Goal: Information Seeking & Learning: Learn about a topic

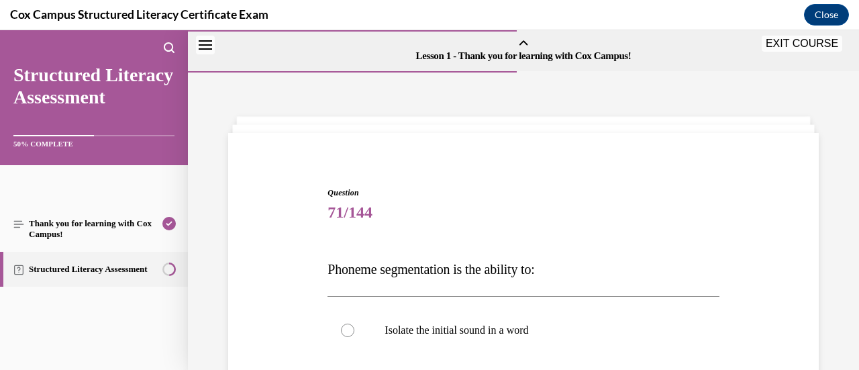
scroll to position [205, 0]
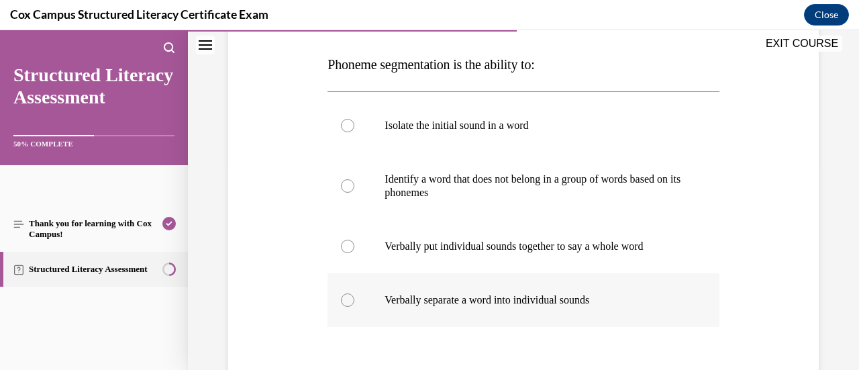
click at [342, 301] on div at bounding box center [347, 299] width 13 height 13
click at [342, 301] on input "Verbally separate a word into individual sounds" at bounding box center [347, 299] width 13 height 13
radio input "true"
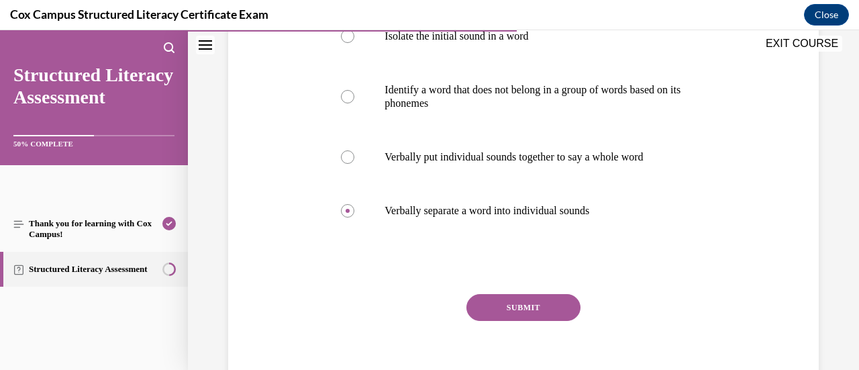
scroll to position [314, 0]
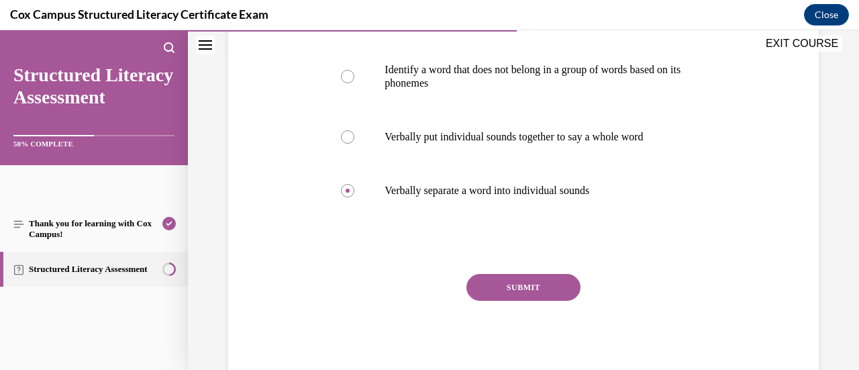
click at [518, 284] on button "SUBMIT" at bounding box center [523, 287] width 114 height 27
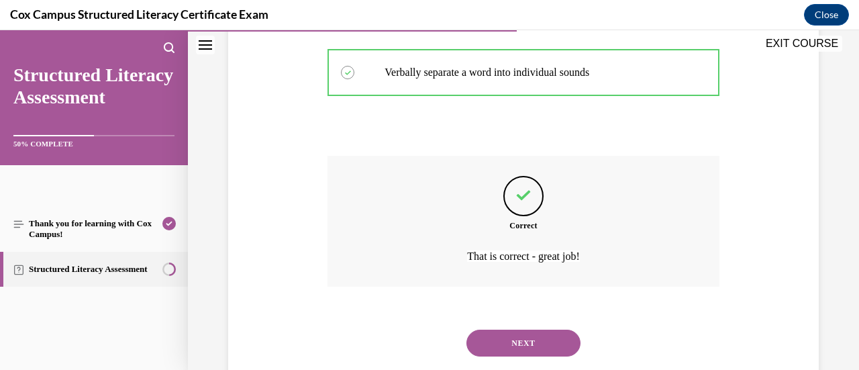
scroll to position [431, 0]
click at [530, 349] on button "NEXT" at bounding box center [523, 344] width 114 height 27
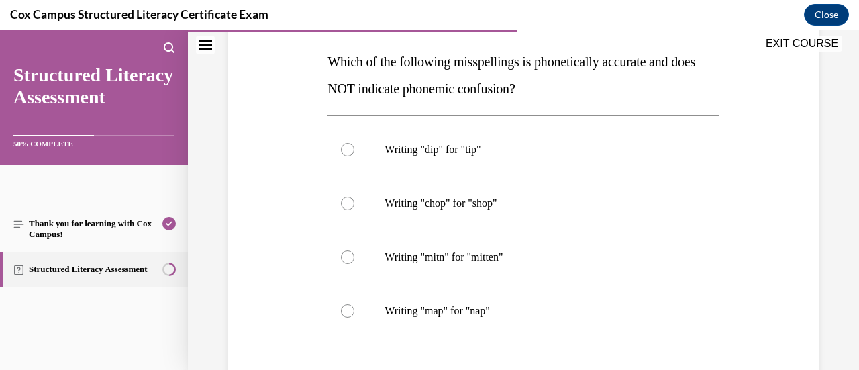
scroll to position [208, 0]
click at [350, 254] on div at bounding box center [347, 256] width 13 height 13
click at [350, 254] on input "Writing "mitn" for "mitten"" at bounding box center [347, 256] width 13 height 13
radio input "true"
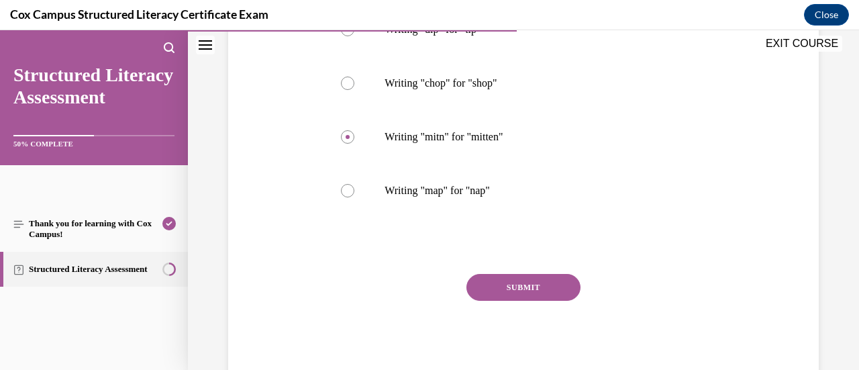
click at [506, 285] on button "SUBMIT" at bounding box center [523, 287] width 114 height 27
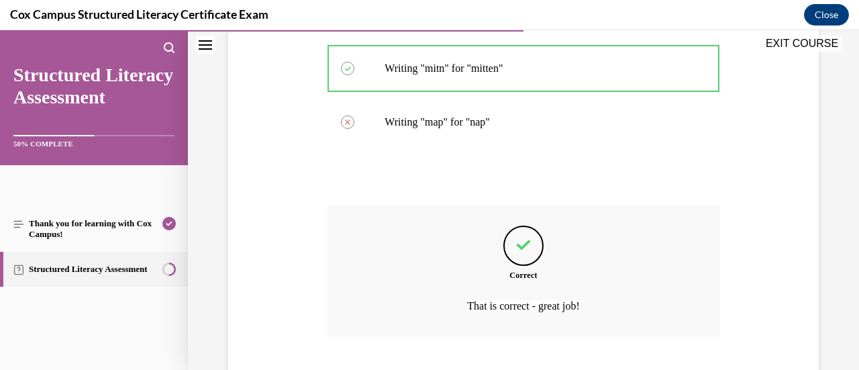
scroll to position [478, 0]
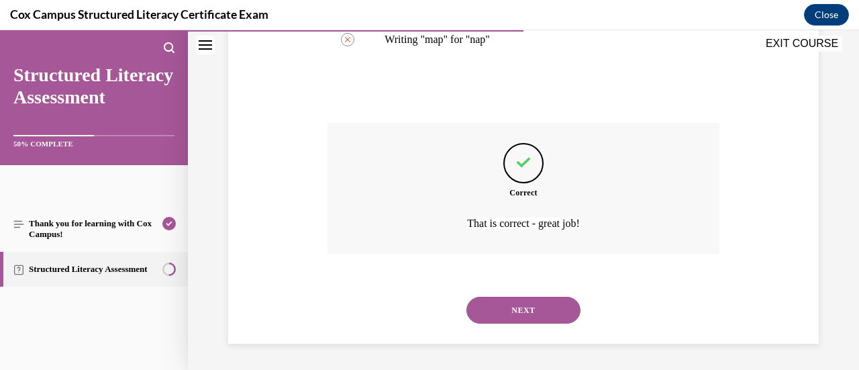
click at [506, 309] on button "NEXT" at bounding box center [523, 309] width 114 height 27
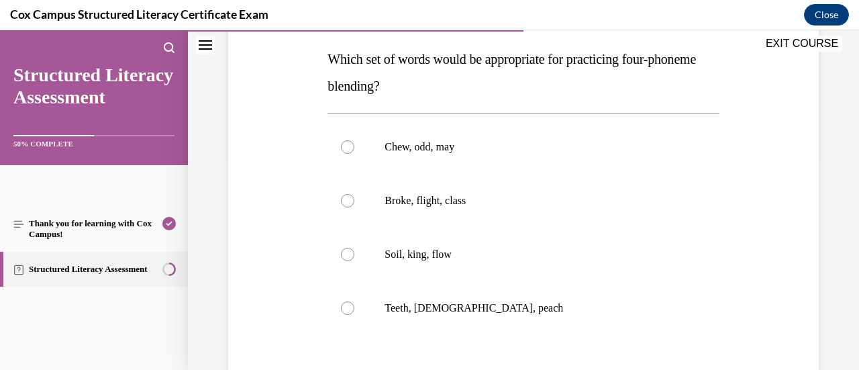
scroll to position [211, 0]
click at [346, 203] on div at bounding box center [347, 199] width 13 height 13
click at [346, 203] on input "Broke, flight, class" at bounding box center [347, 199] width 13 height 13
radio input "true"
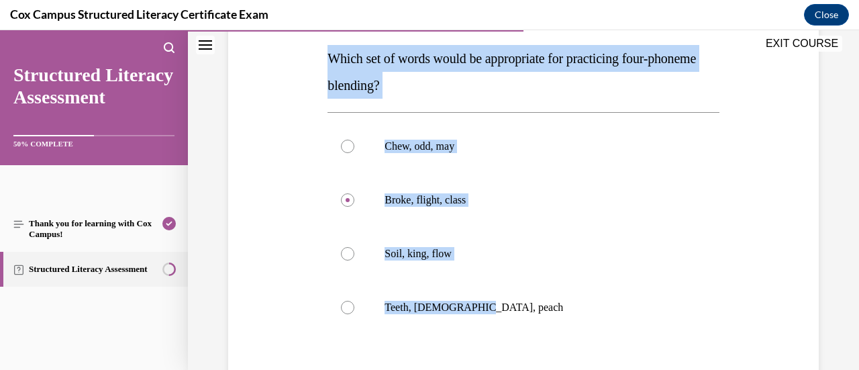
drag, startPoint x: 476, startPoint y: 306, endPoint x: 323, endPoint y: 68, distance: 282.5
click at [324, 68] on div "Question 73/144 Which set of words would be appropriate for practicing four-pho…" at bounding box center [523, 228] width 398 height 545
copy div "Which set of words would be appropriate for practicing four-phoneme blending?  …"
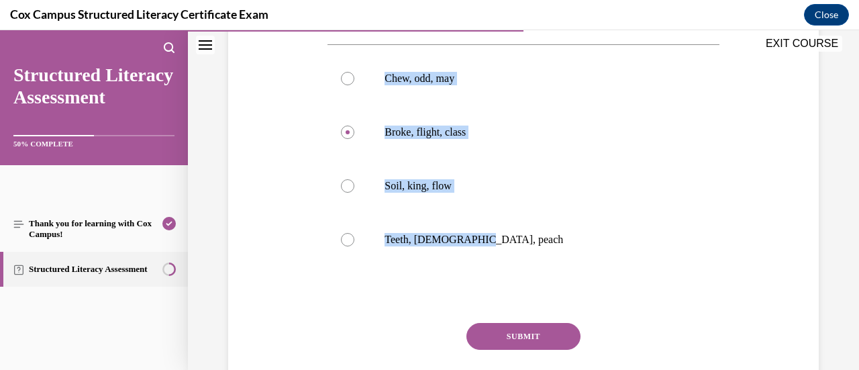
scroll to position [327, 0]
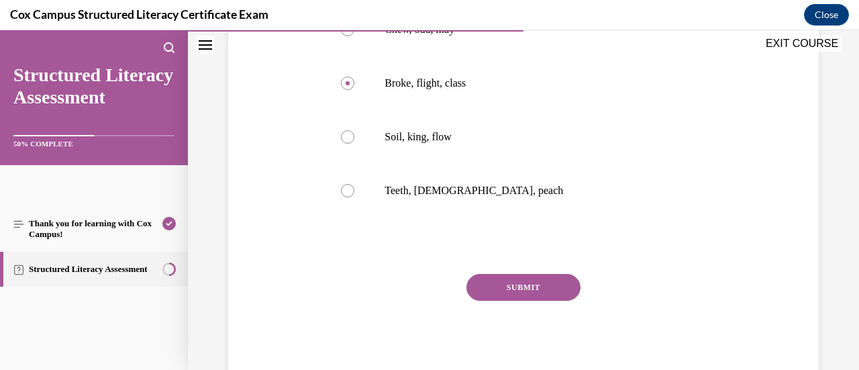
click at [621, 293] on div "SUBMIT" at bounding box center [522, 307] width 391 height 67
click at [547, 284] on button "SUBMIT" at bounding box center [523, 287] width 114 height 27
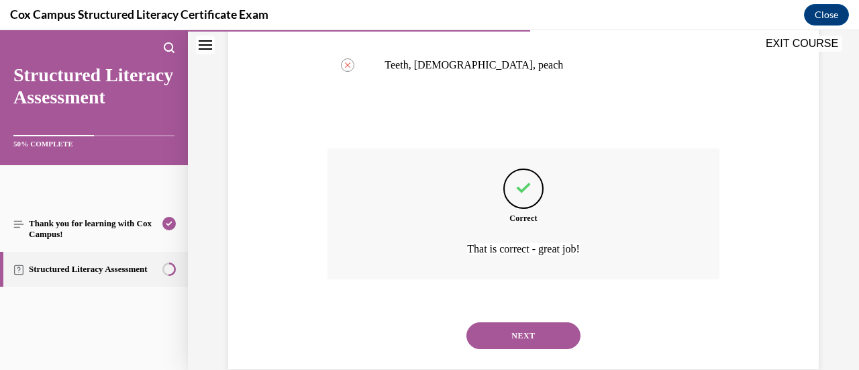
scroll to position [478, 0]
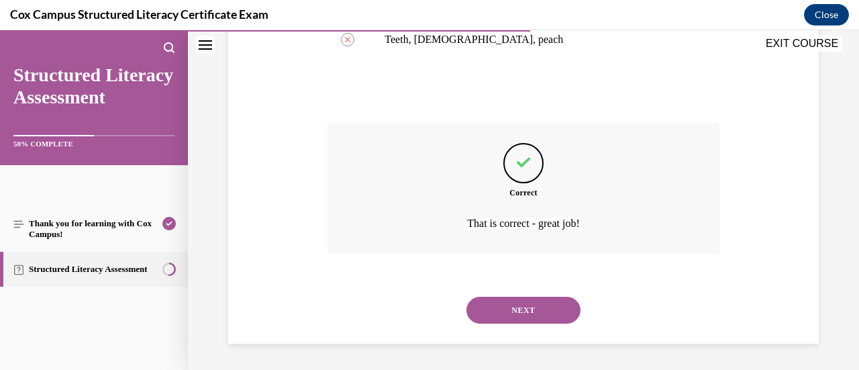
click at [565, 307] on button "NEXT" at bounding box center [523, 309] width 114 height 27
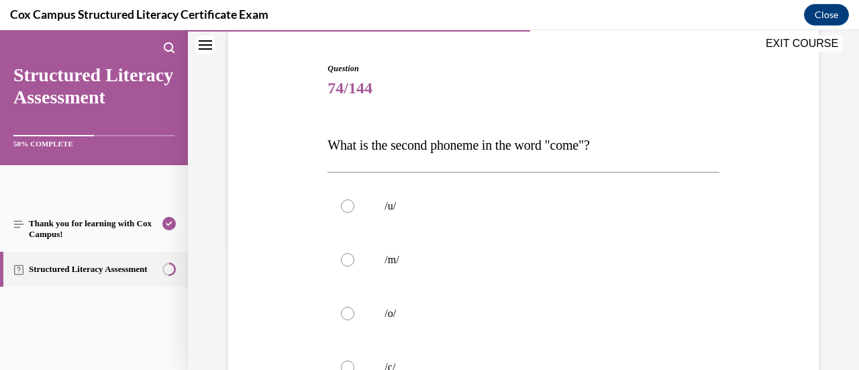
scroll to position [158, 0]
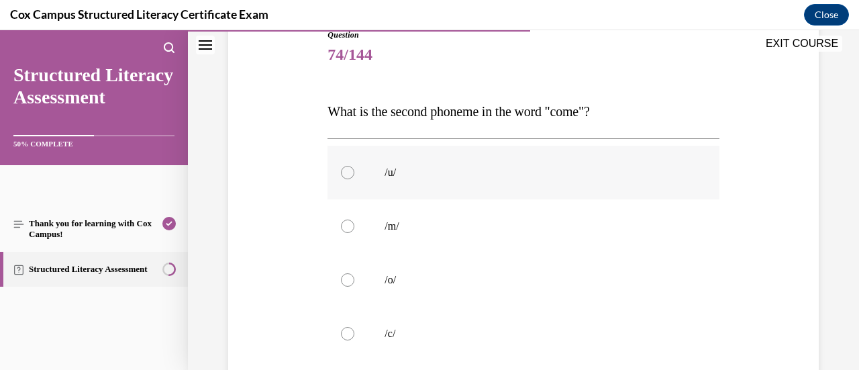
click at [349, 172] on div at bounding box center [347, 172] width 13 height 13
click at [349, 172] on input "/u/" at bounding box center [347, 172] width 13 height 13
radio input "true"
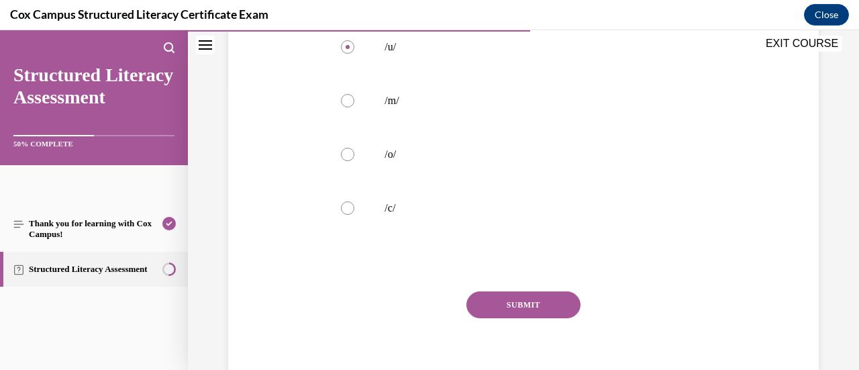
scroll to position [301, 0]
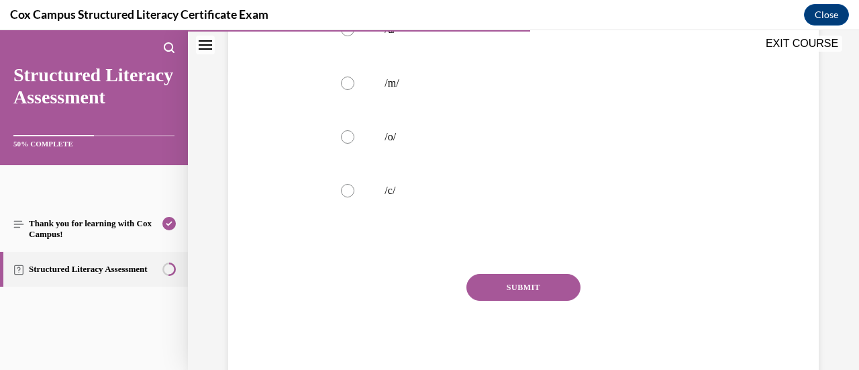
click at [552, 289] on button "SUBMIT" at bounding box center [523, 287] width 114 height 27
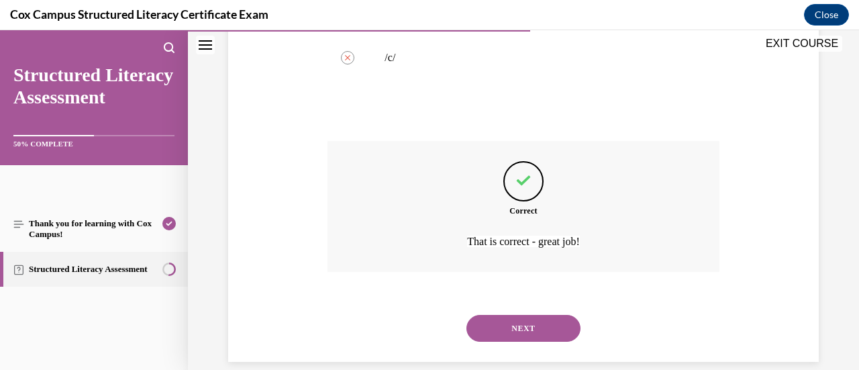
scroll to position [431, 0]
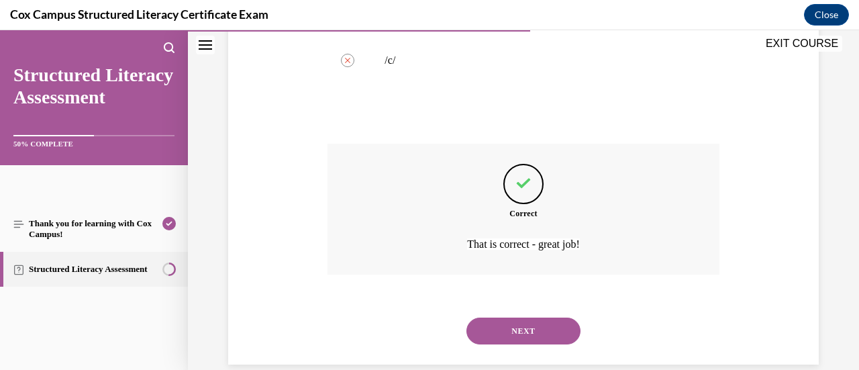
click at [545, 323] on button "NEXT" at bounding box center [523, 330] width 114 height 27
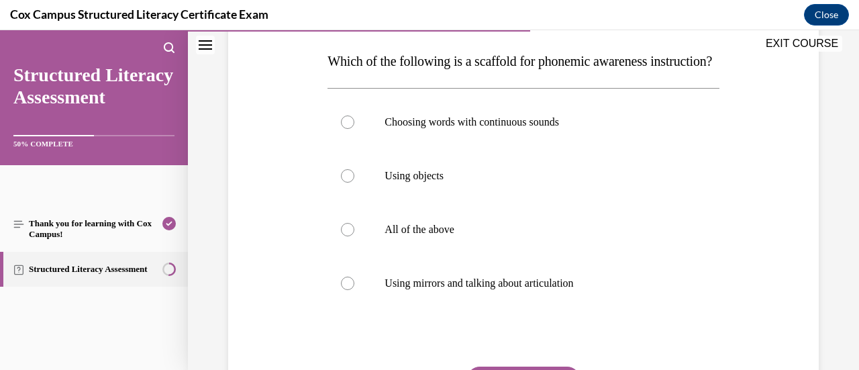
scroll to position [211, 0]
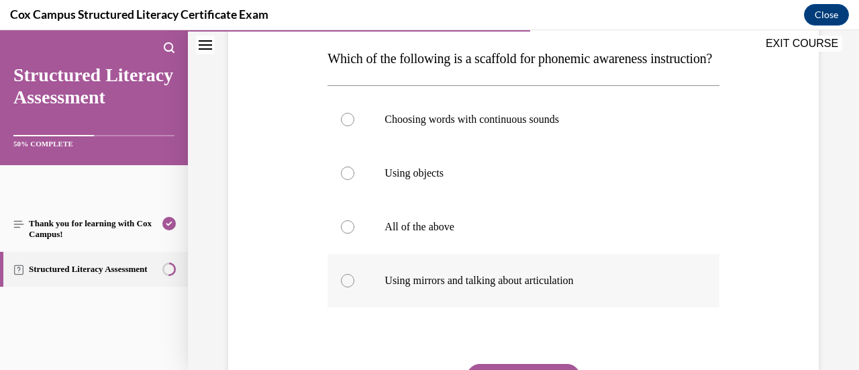
click at [349, 287] on div at bounding box center [347, 280] width 13 height 13
click at [349, 287] on input "Using mirrors and talking about articulation" at bounding box center [347, 280] width 13 height 13
radio input "true"
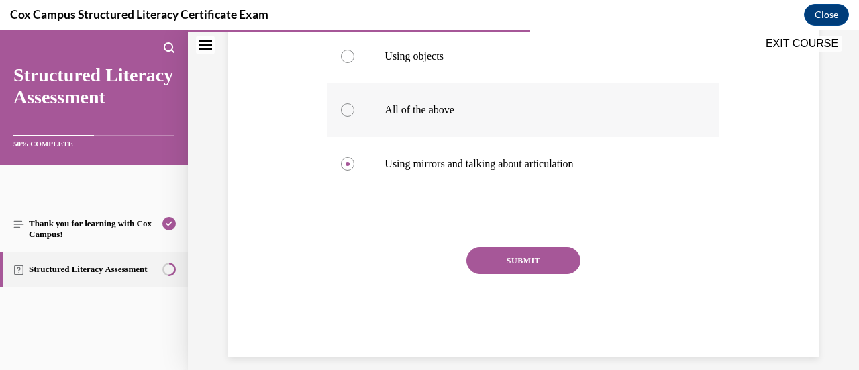
click at [345, 117] on div at bounding box center [347, 109] width 13 height 13
click at [345, 117] on input "All of the above" at bounding box center [347, 109] width 13 height 13
radio input "true"
click at [521, 274] on button "SUBMIT" at bounding box center [523, 260] width 114 height 27
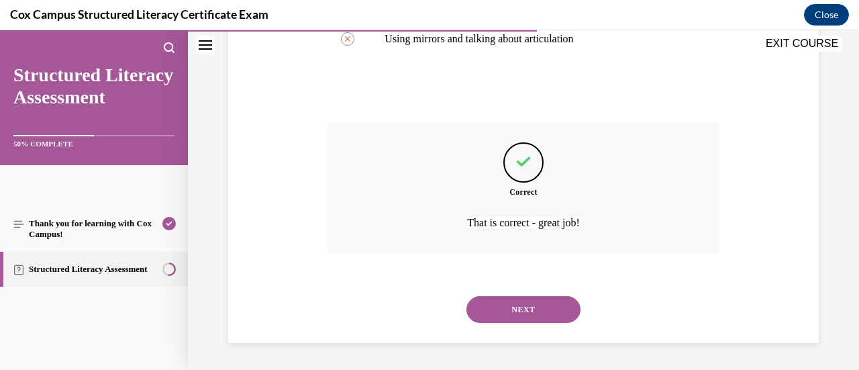
scroll to position [478, 0]
click at [557, 312] on button "NEXT" at bounding box center [523, 309] width 114 height 27
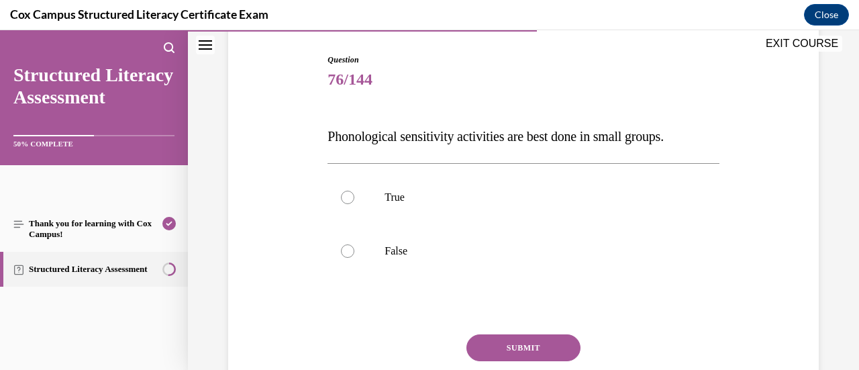
scroll to position [142, 0]
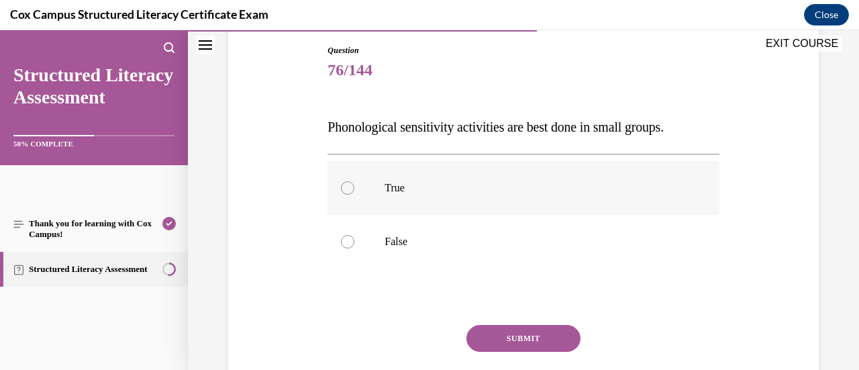
click at [352, 182] on label "True" at bounding box center [522, 188] width 391 height 54
click at [352, 182] on input "True" at bounding box center [347, 187] width 13 height 13
radio input "true"
click at [508, 335] on button "SUBMIT" at bounding box center [523, 338] width 114 height 27
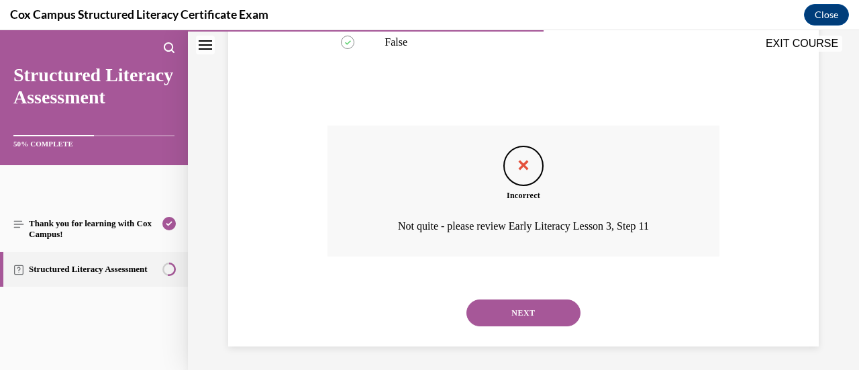
scroll to position [337, 0]
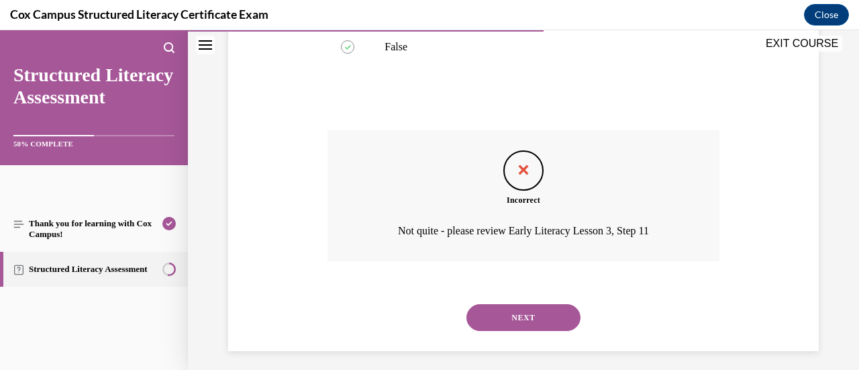
click at [543, 317] on button "NEXT" at bounding box center [523, 317] width 114 height 27
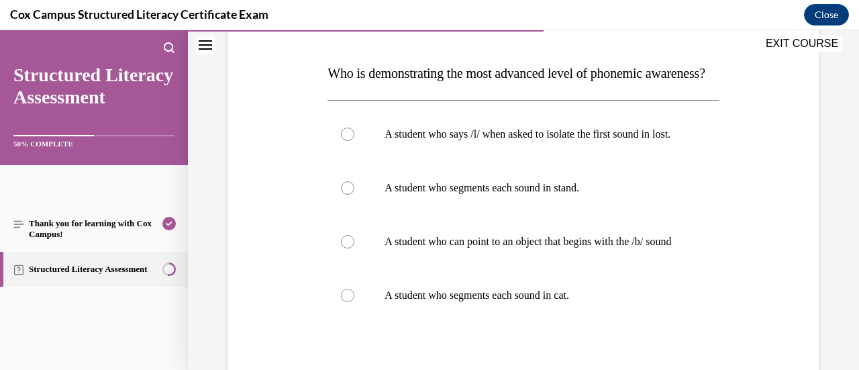
scroll to position [204, 0]
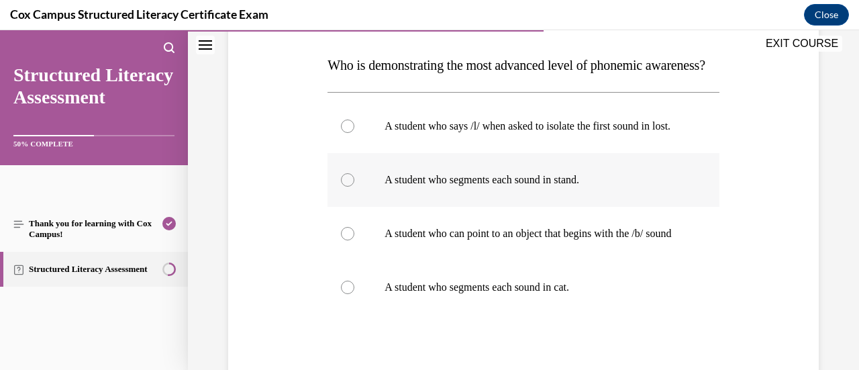
click at [350, 186] on div at bounding box center [347, 179] width 13 height 13
click at [350, 186] on input "A student who segments each sound in stand." at bounding box center [347, 179] width 13 height 13
radio input "true"
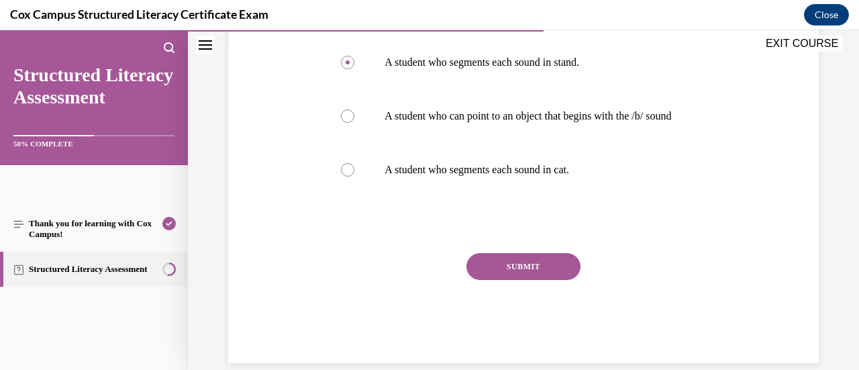
scroll to position [354, 0]
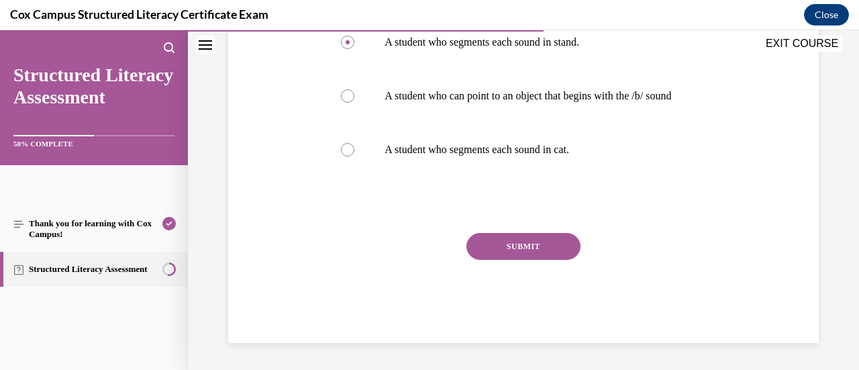
click at [545, 260] on button "SUBMIT" at bounding box center [523, 246] width 114 height 27
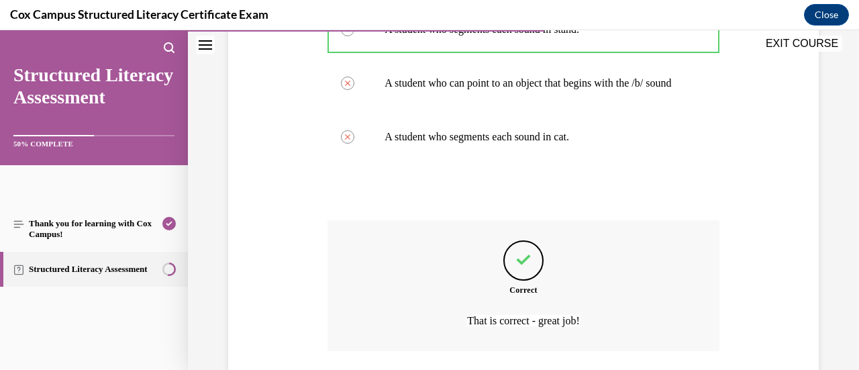
click at [774, 224] on div "Question 77/144 Who is demonstrating the most advanced level of phonemic awaren…" at bounding box center [523, 116] width 597 height 649
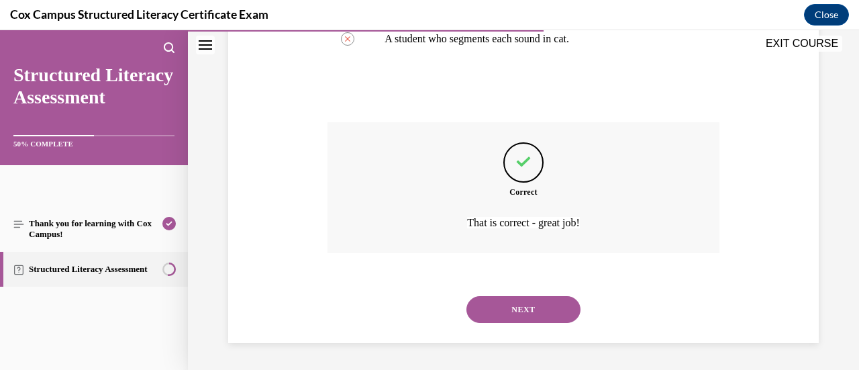
scroll to position [483, 0]
click at [542, 323] on button "NEXT" at bounding box center [523, 309] width 114 height 27
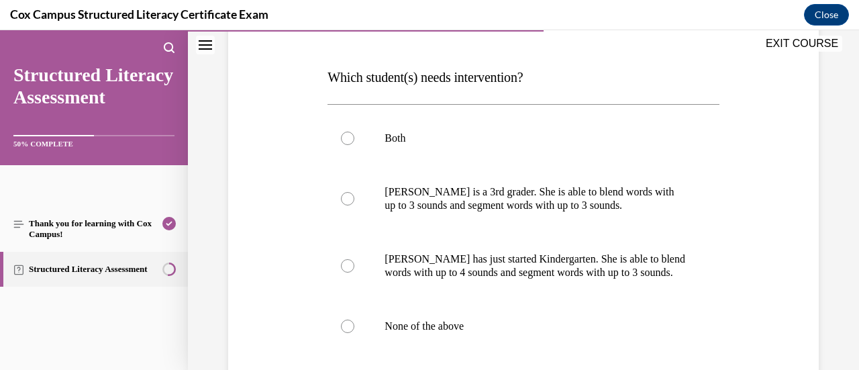
scroll to position [193, 0]
click at [343, 199] on div at bounding box center [347, 197] width 13 height 13
click at [343, 199] on input "[PERSON_NAME] is a 3rd grader. She is able to blend words with up to 3 sounds a…" at bounding box center [347, 197] width 13 height 13
radio input "true"
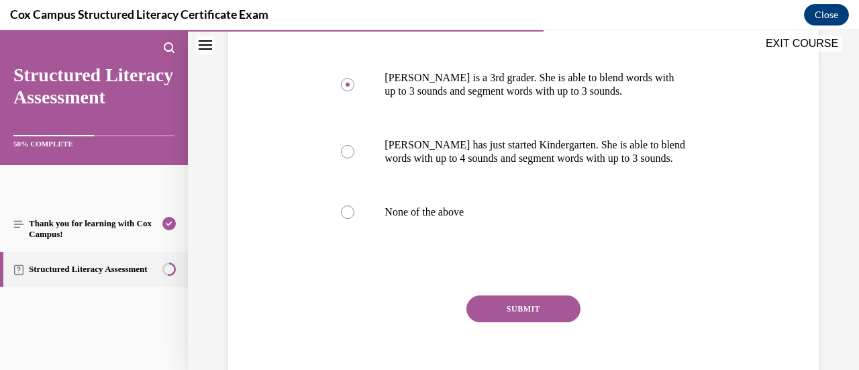
scroll to position [327, 0]
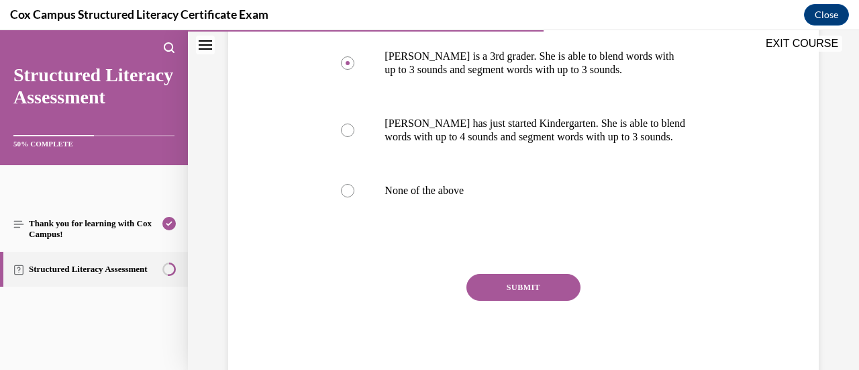
click at [502, 286] on button "SUBMIT" at bounding box center [523, 287] width 114 height 27
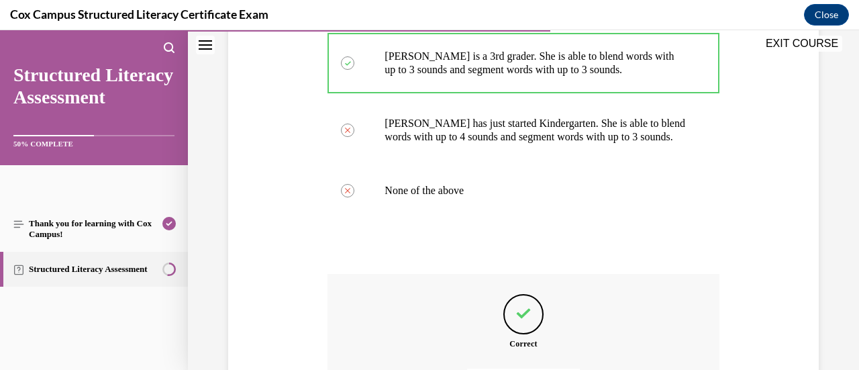
scroll to position [478, 0]
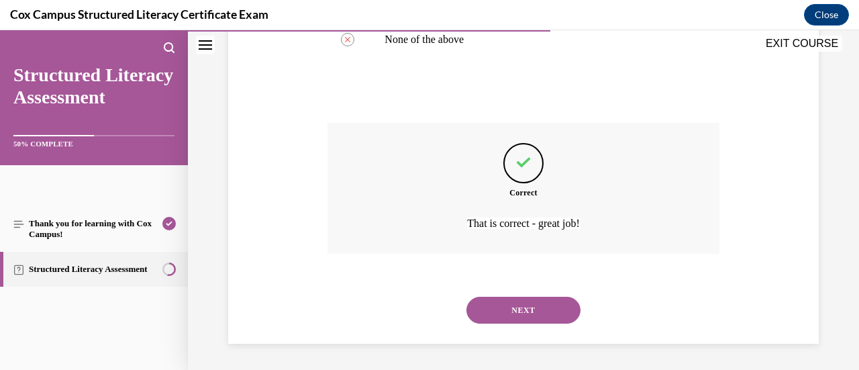
click at [543, 309] on button "NEXT" at bounding box center [523, 309] width 114 height 27
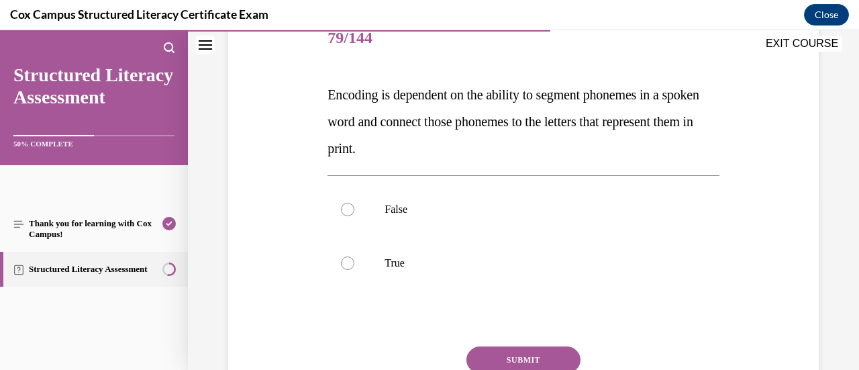
scroll to position [185, 0]
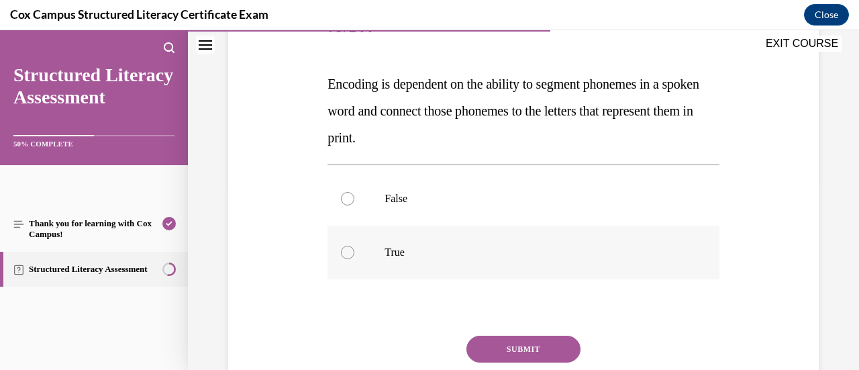
click at [350, 256] on div at bounding box center [347, 252] width 13 height 13
click at [350, 256] on input "True" at bounding box center [347, 252] width 13 height 13
radio input "true"
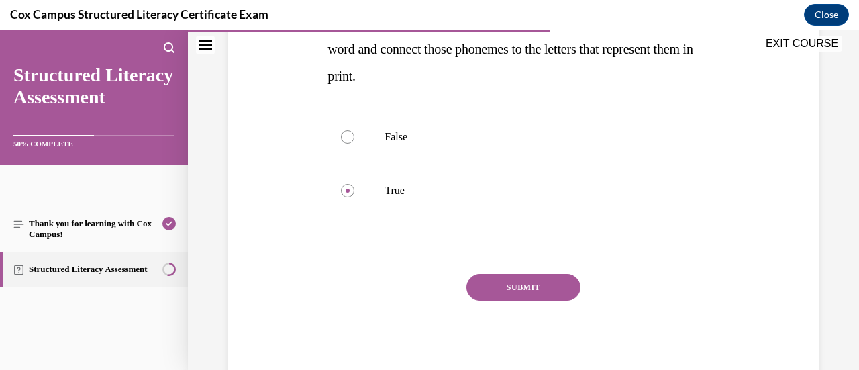
click at [539, 289] on button "SUBMIT" at bounding box center [523, 287] width 114 height 27
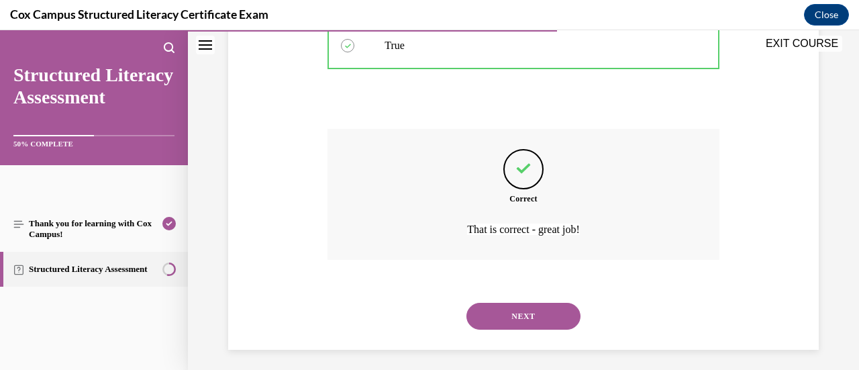
scroll to position [390, 0]
click at [524, 311] on button "NEXT" at bounding box center [523, 317] width 114 height 27
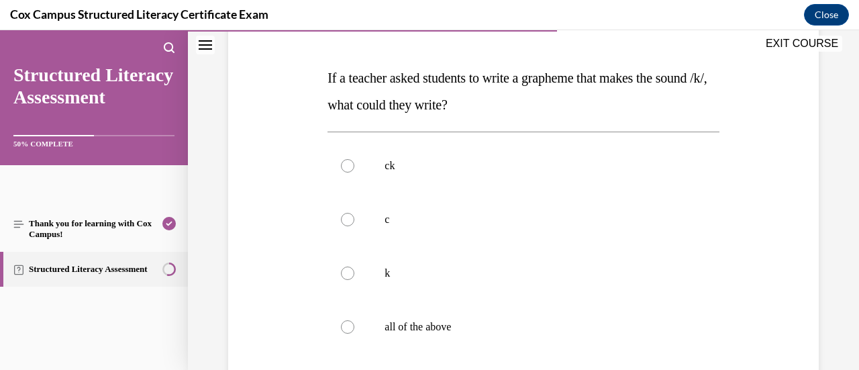
scroll to position [199, 0]
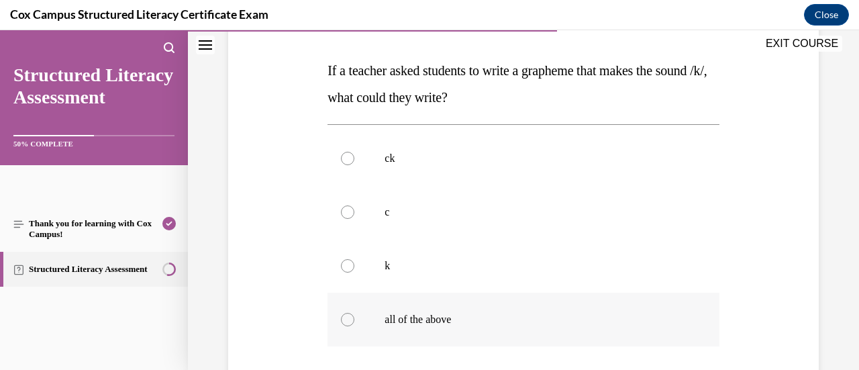
click at [342, 321] on div at bounding box center [347, 319] width 13 height 13
click at [342, 321] on input "all of the above" at bounding box center [347, 319] width 13 height 13
radio input "true"
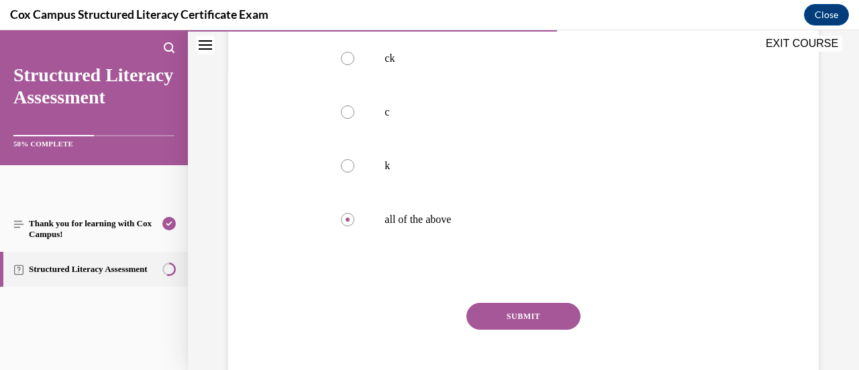
scroll to position [303, 0]
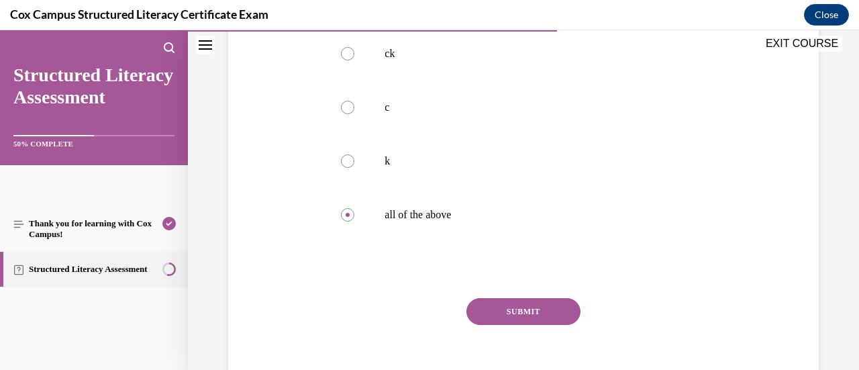
click at [521, 304] on button "SUBMIT" at bounding box center [523, 311] width 114 height 27
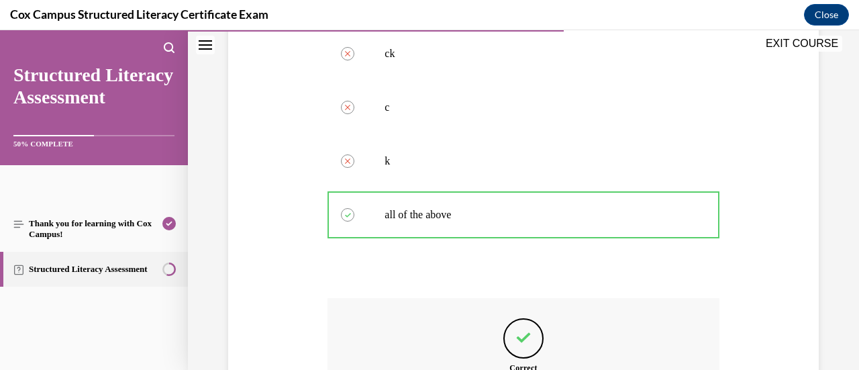
scroll to position [446, 0]
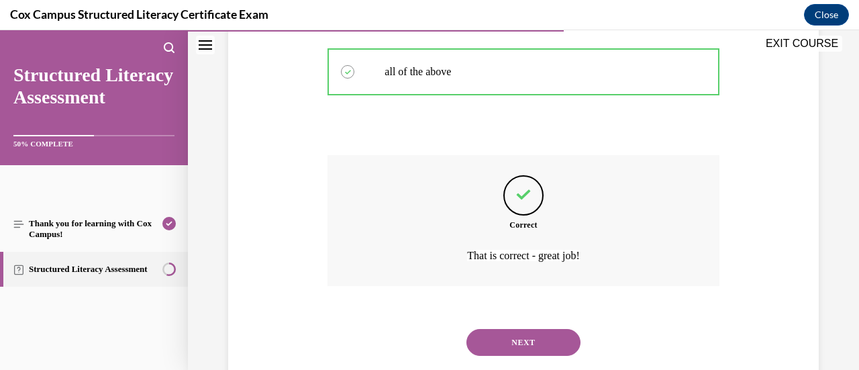
click at [558, 339] on button "NEXT" at bounding box center [523, 342] width 114 height 27
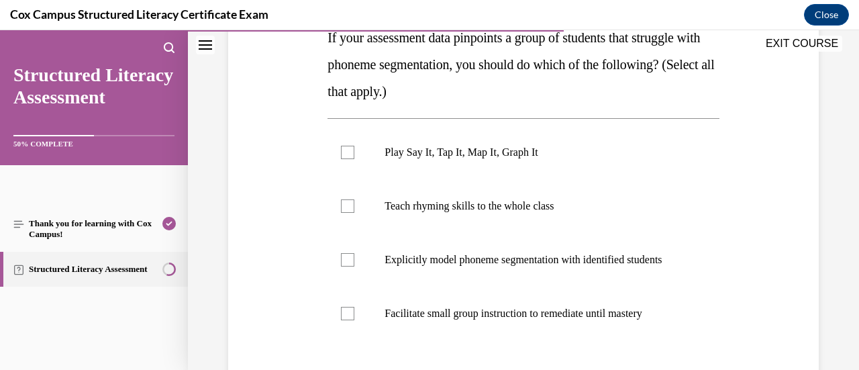
scroll to position [205, 0]
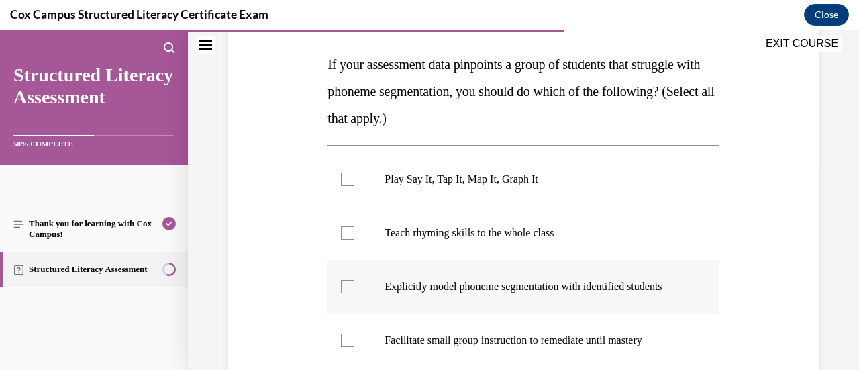
click at [344, 293] on div at bounding box center [347, 286] width 13 height 13
click at [344, 293] on input "Explicitly model phoneme segmentation with identified students" at bounding box center [347, 286] width 13 height 13
checkbox input "true"
click at [343, 347] on div at bounding box center [347, 339] width 13 height 13
click at [343, 347] on input "Facilitate small group instruction to remediate until mastery" at bounding box center [347, 339] width 13 height 13
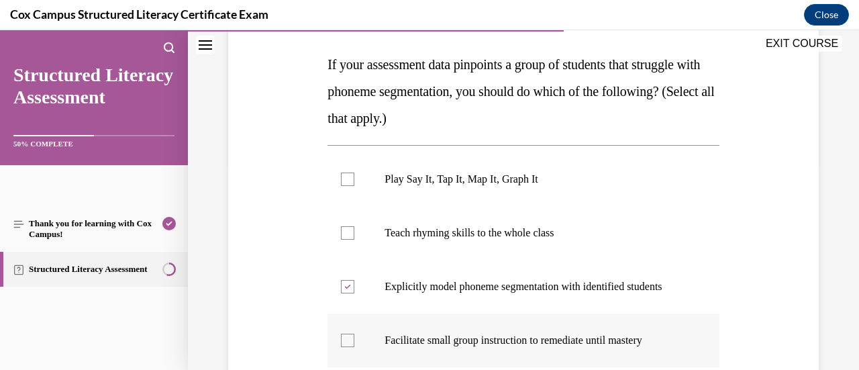
checkbox input "true"
click at [345, 180] on div at bounding box center [347, 178] width 13 height 13
click at [345, 180] on input "Play Say It, Tap It, Map It, Graph It" at bounding box center [347, 178] width 13 height 13
checkbox input "true"
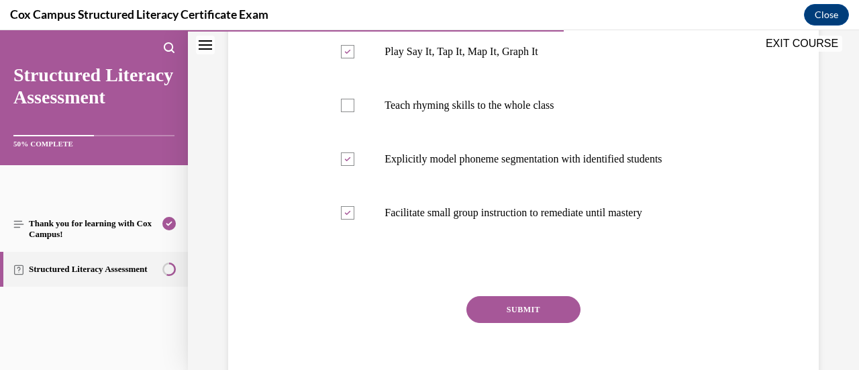
scroll to position [365, 0]
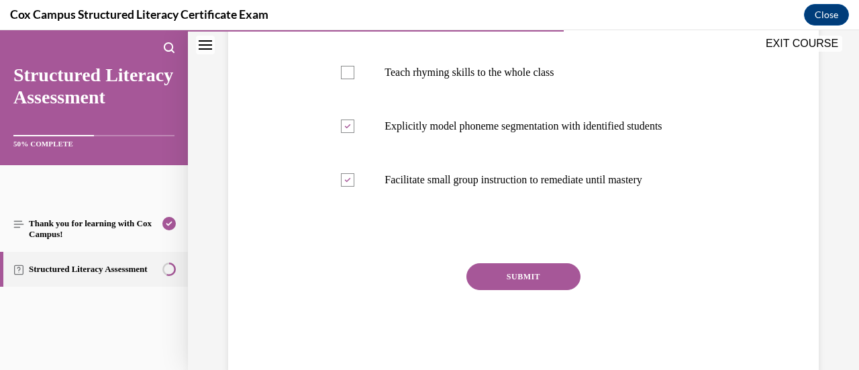
click at [527, 289] on button "SUBMIT" at bounding box center [523, 276] width 114 height 27
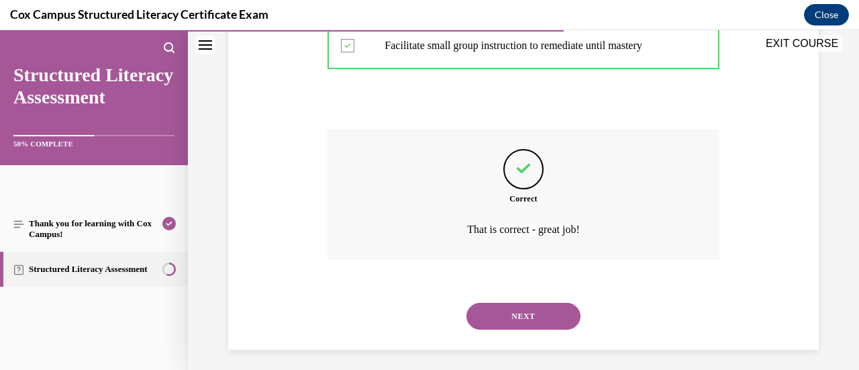
scroll to position [519, 0]
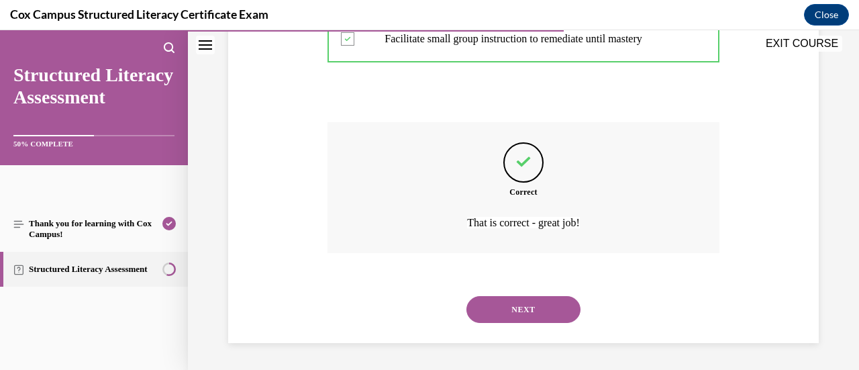
click at [549, 305] on button "NEXT" at bounding box center [523, 309] width 114 height 27
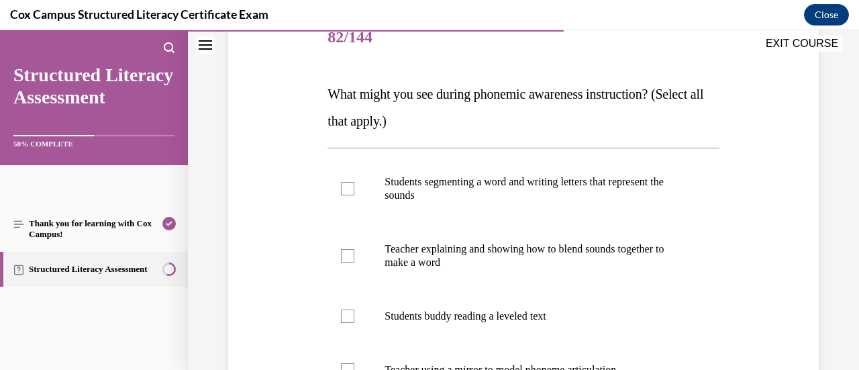
scroll to position [202, 0]
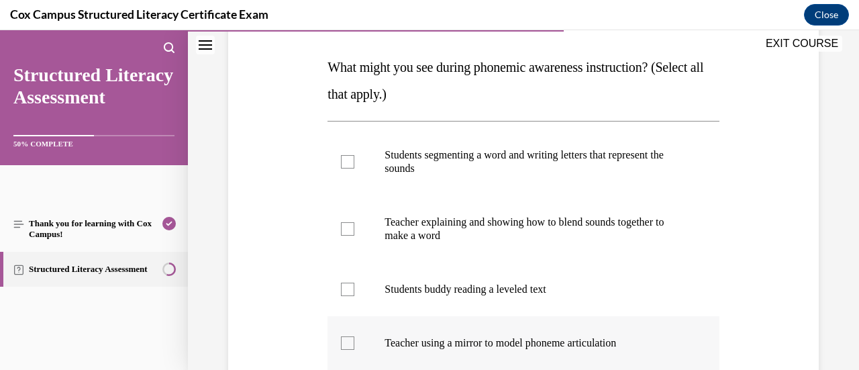
click at [346, 337] on div at bounding box center [347, 342] width 13 height 13
click at [346, 337] on input "Teacher using a mirror to model phoneme articulation" at bounding box center [347, 342] width 13 height 13
checkbox input "true"
click at [350, 226] on div at bounding box center [347, 228] width 13 height 13
click at [350, 226] on input "Teacher explaining and showing how to blend sounds together to make a word" at bounding box center [347, 228] width 13 height 13
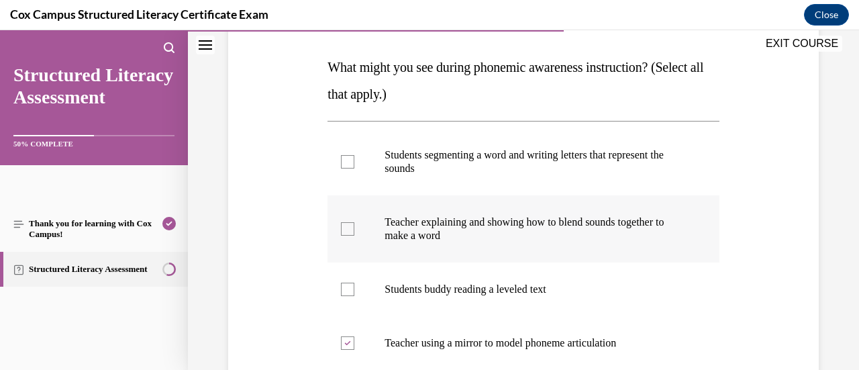
checkbox input "true"
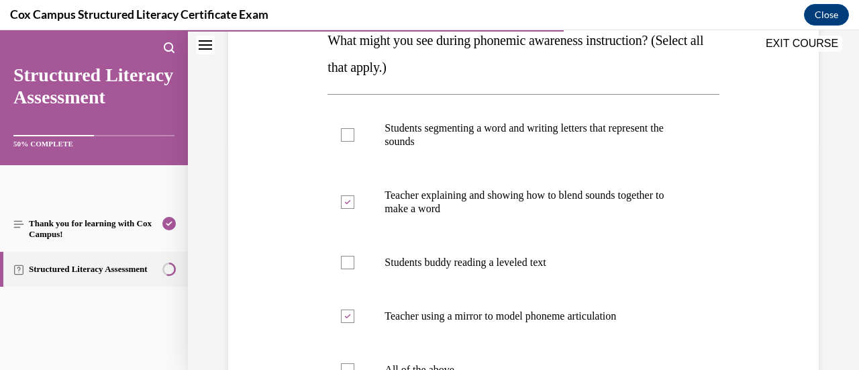
scroll to position [216, 0]
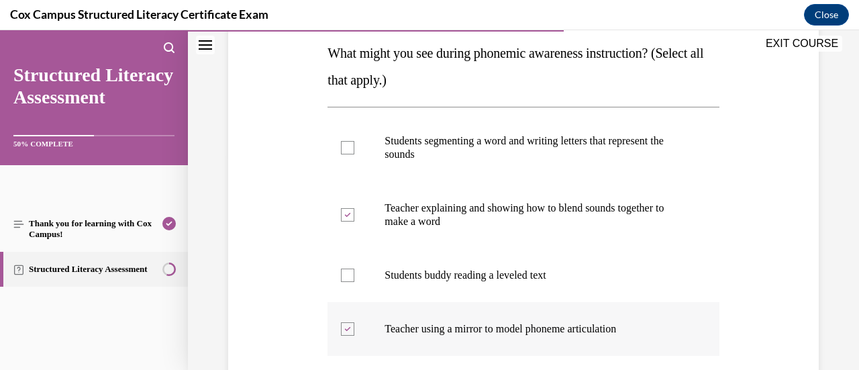
drag, startPoint x: 327, startPoint y: 52, endPoint x: 703, endPoint y: 335, distance: 470.4
click at [703, 335] on div "Question 82/144 What might you see during phonemic awareness instruction? (Sele…" at bounding box center [522, 272] width 391 height 605
copy div "What might you see during phonemic awareness instruction? (Select all that appl…"
click at [346, 147] on div at bounding box center [347, 147] width 13 height 13
click at [346, 147] on input "Students segmenting a word and writing letters that represent the sounds" at bounding box center [347, 147] width 13 height 13
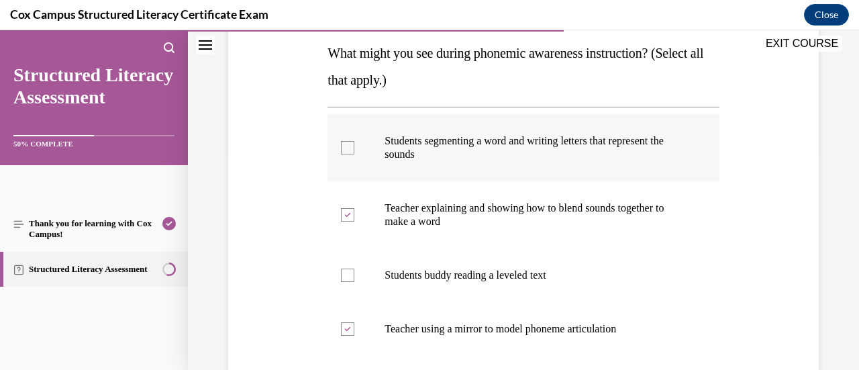
checkbox input "true"
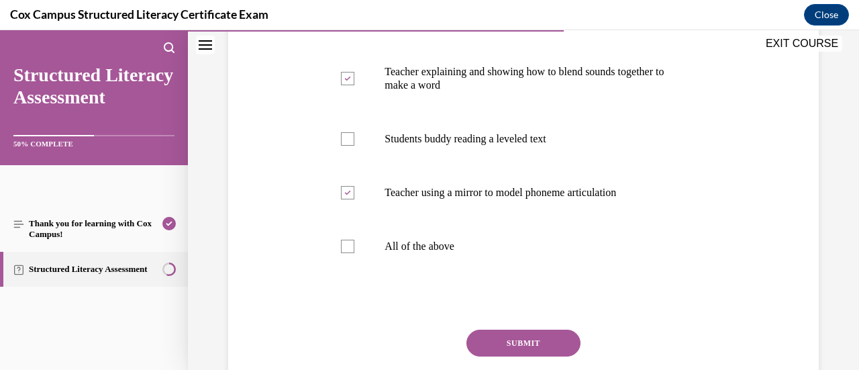
scroll to position [368, 0]
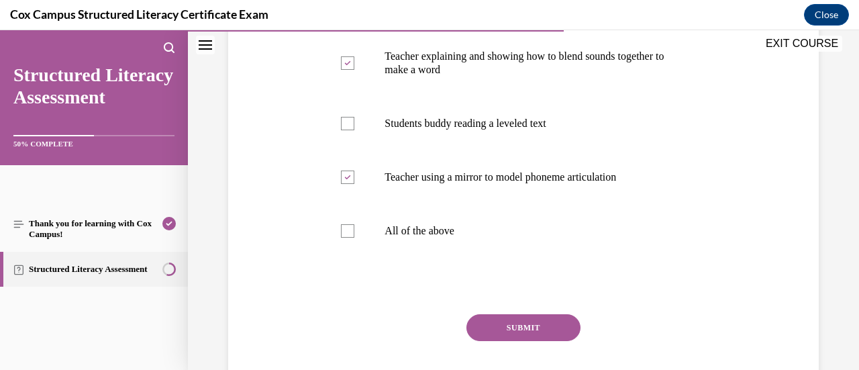
click at [557, 325] on button "SUBMIT" at bounding box center [523, 327] width 114 height 27
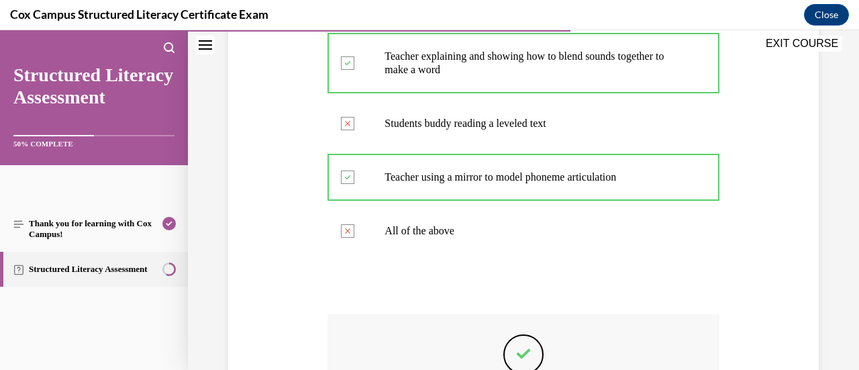
scroll to position [559, 0]
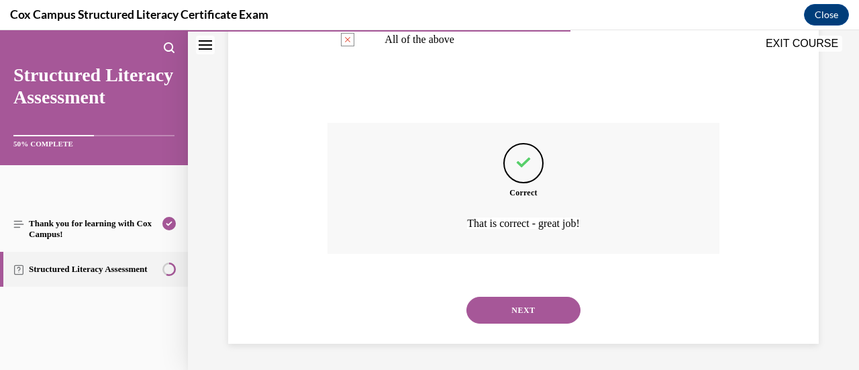
click at [542, 303] on button "NEXT" at bounding box center [523, 309] width 114 height 27
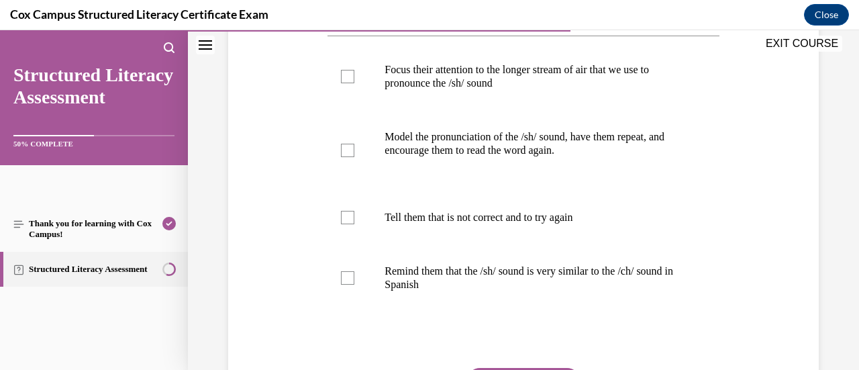
scroll to position [292, 0]
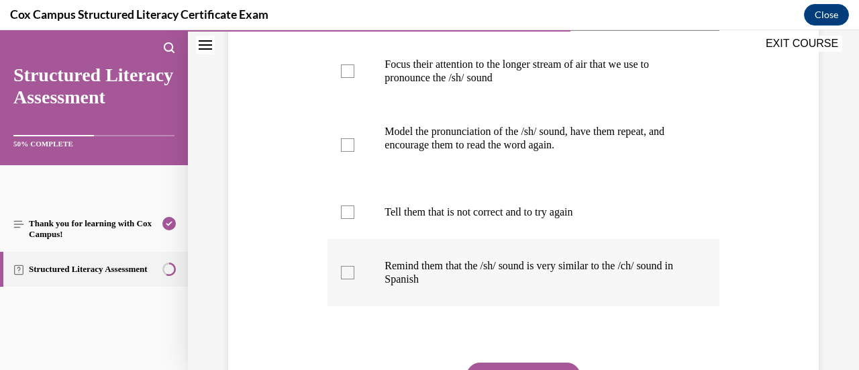
click at [345, 271] on div at bounding box center [347, 272] width 13 height 13
click at [345, 271] on input "Remind them that the /sh/ sound is very similar to the /ch/ sound in Spanish" at bounding box center [347, 272] width 13 height 13
checkbox input "true"
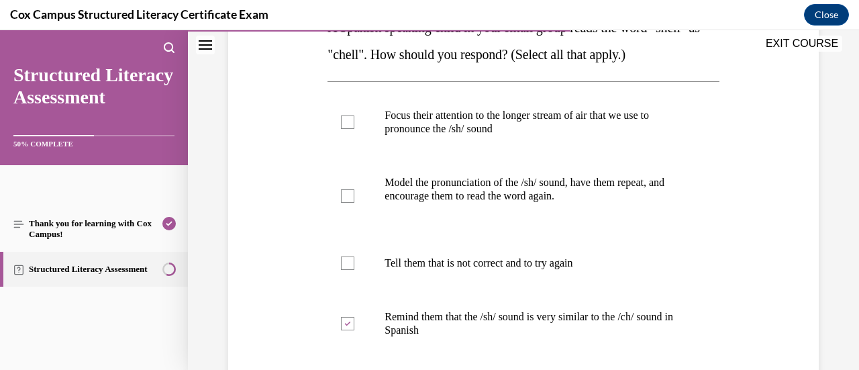
scroll to position [215, 0]
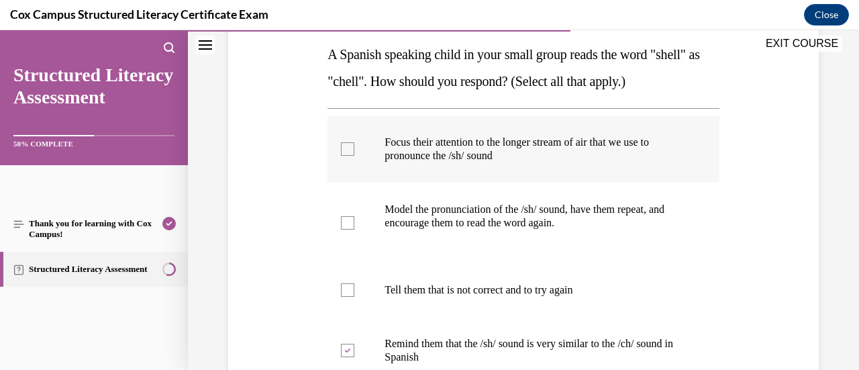
click at [346, 153] on div at bounding box center [347, 148] width 13 height 13
click at [346, 153] on input "Focus their attention to the longer stream of air that we use to pronounce the …" at bounding box center [347, 148] width 13 height 13
checkbox input "true"
click at [346, 222] on div at bounding box center [347, 222] width 13 height 13
click at [346, 222] on input "Model the pronunciation of the /sh/ sound, have them repeat, and encourage them…" at bounding box center [347, 222] width 13 height 13
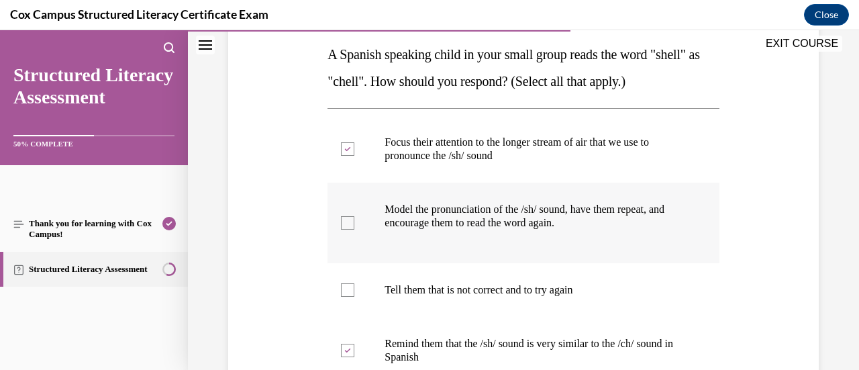
checkbox input "true"
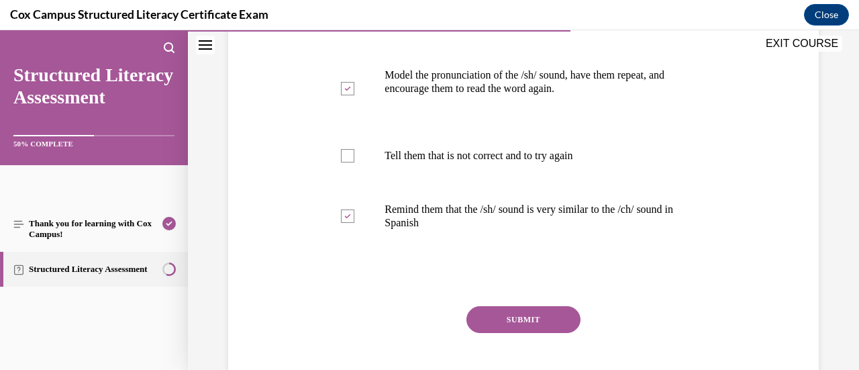
scroll to position [376, 0]
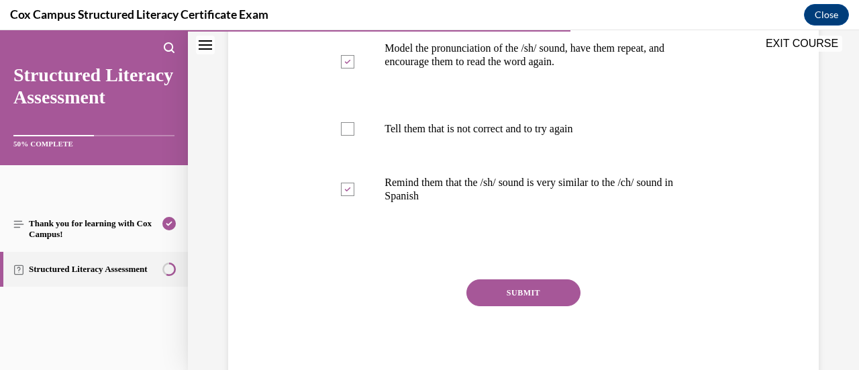
drag, startPoint x: 711, startPoint y: 300, endPoint x: 543, endPoint y: 286, distance: 168.2
click at [543, 286] on div "Question 83/144 A Spanish speaking child in your small group reads the word "sh…" at bounding box center [523, 90] width 398 height 598
click at [547, 290] on button "SUBMIT" at bounding box center [523, 292] width 114 height 27
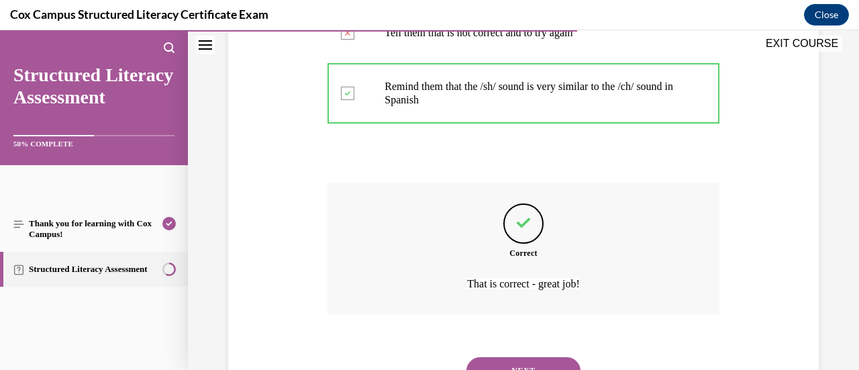
scroll to position [532, 0]
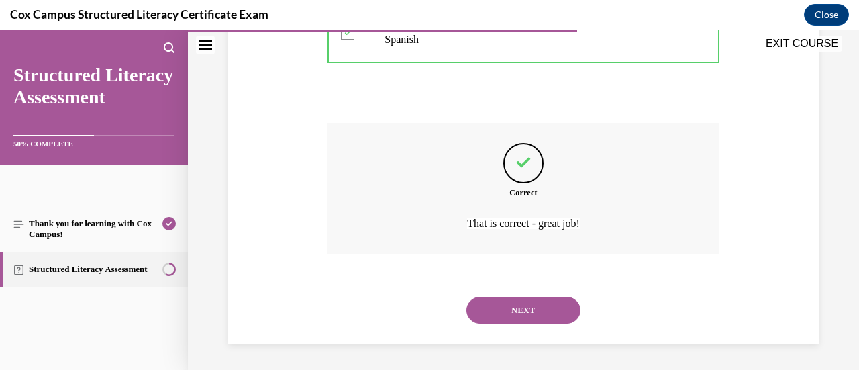
click at [525, 310] on button "NEXT" at bounding box center [523, 309] width 114 height 27
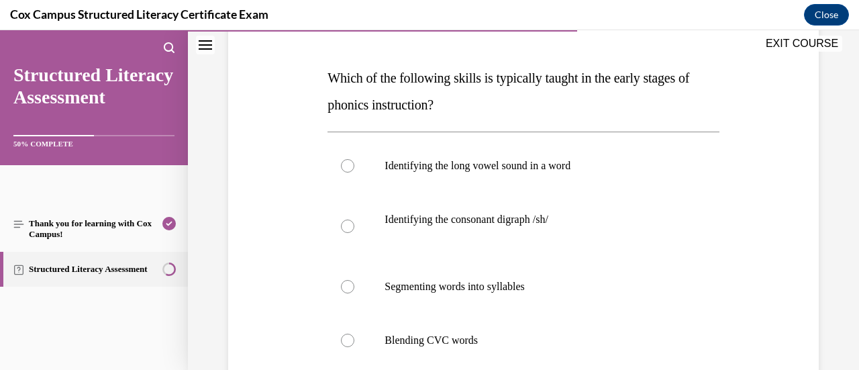
scroll to position [197, 0]
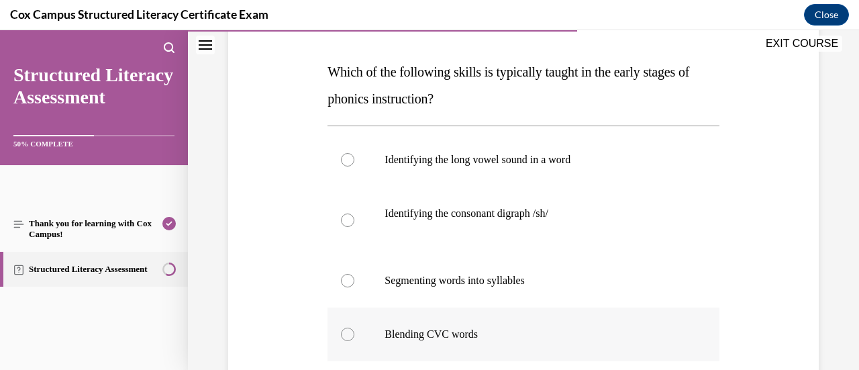
click at [348, 333] on div at bounding box center [347, 333] width 13 height 13
click at [348, 333] on input "Blending CVC words" at bounding box center [347, 333] width 13 height 13
radio input "true"
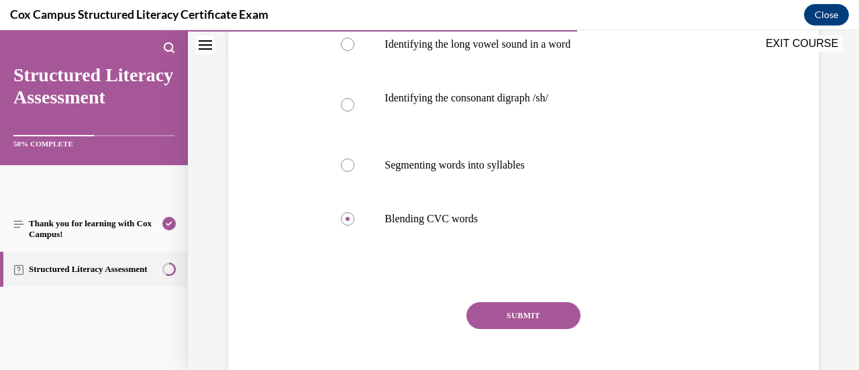
scroll to position [341, 0]
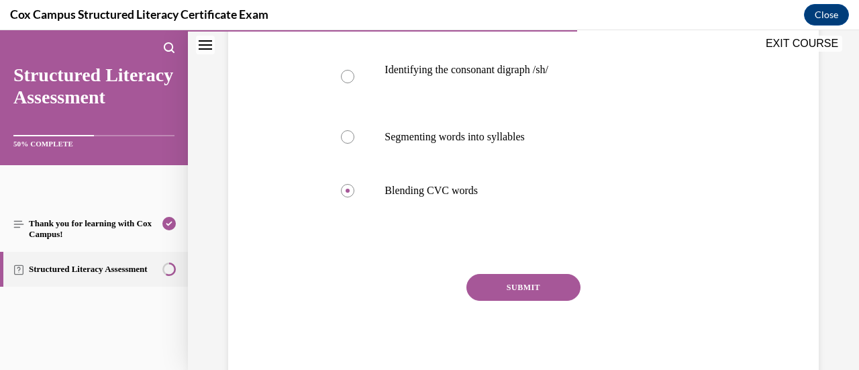
click at [506, 288] on button "SUBMIT" at bounding box center [523, 287] width 114 height 27
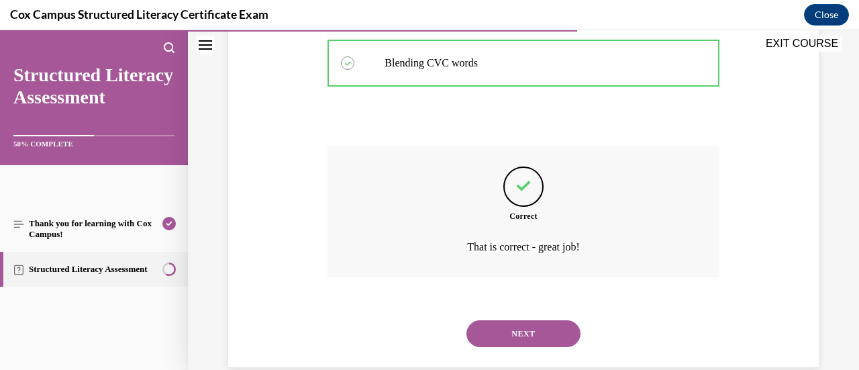
scroll to position [492, 0]
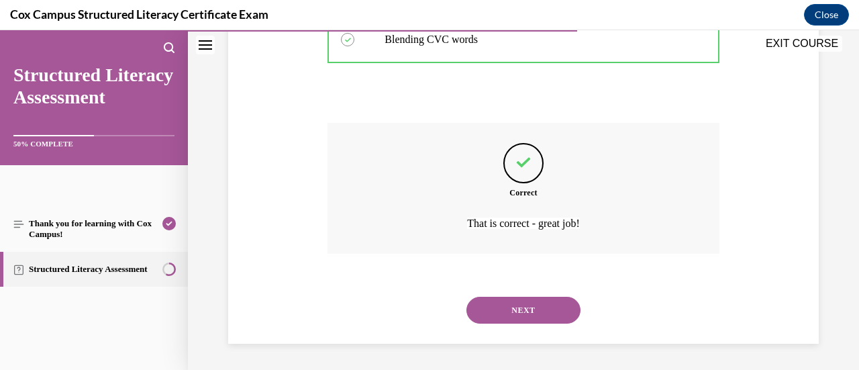
click at [521, 309] on button "NEXT" at bounding box center [523, 309] width 114 height 27
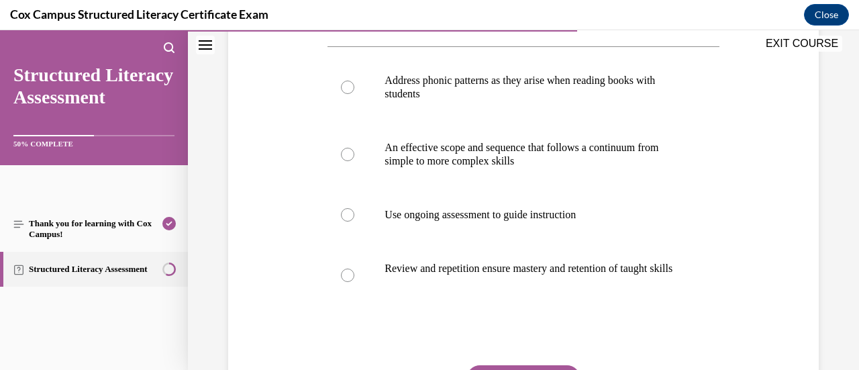
scroll to position [282, 0]
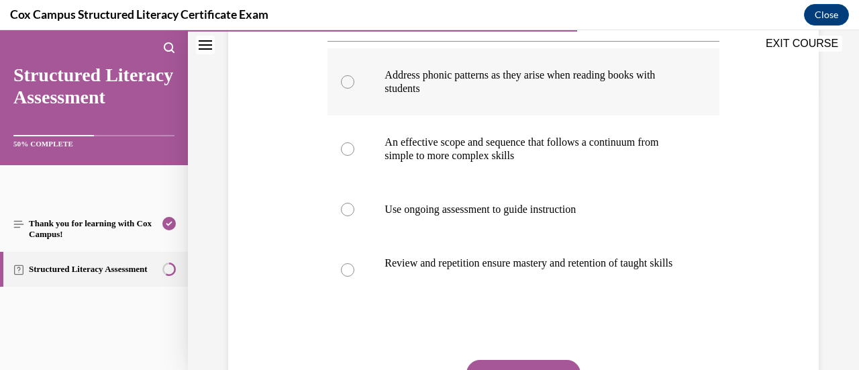
click at [345, 83] on div at bounding box center [347, 81] width 13 height 13
click at [345, 83] on input "Address phonic patterns as they arise when reading books with students" at bounding box center [347, 81] width 13 height 13
radio input "true"
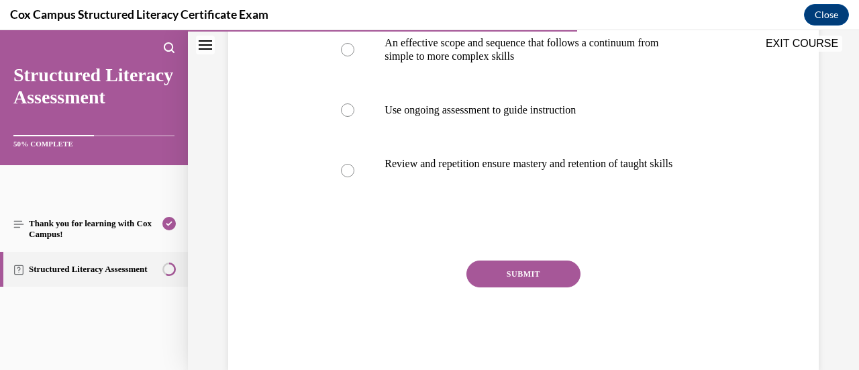
click at [490, 285] on button "SUBMIT" at bounding box center [523, 273] width 114 height 27
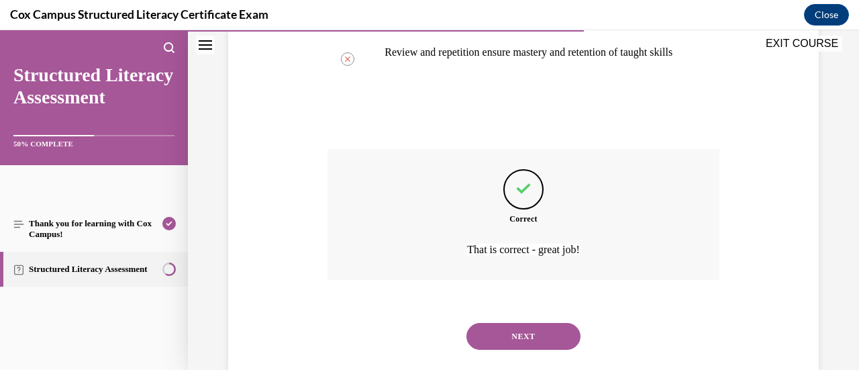
scroll to position [515, 0]
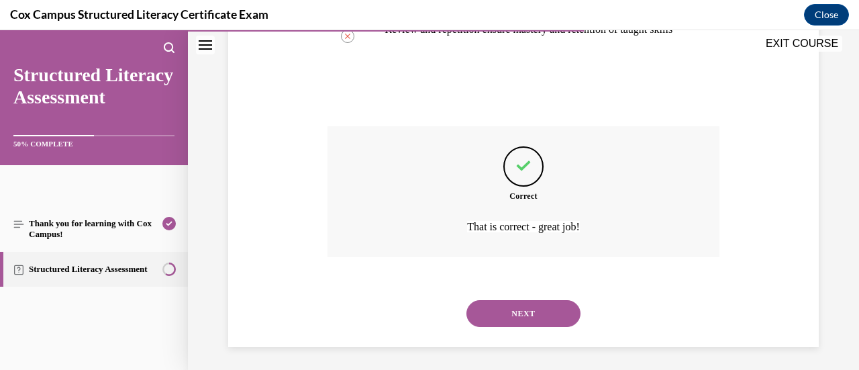
click at [520, 319] on button "NEXT" at bounding box center [523, 313] width 114 height 27
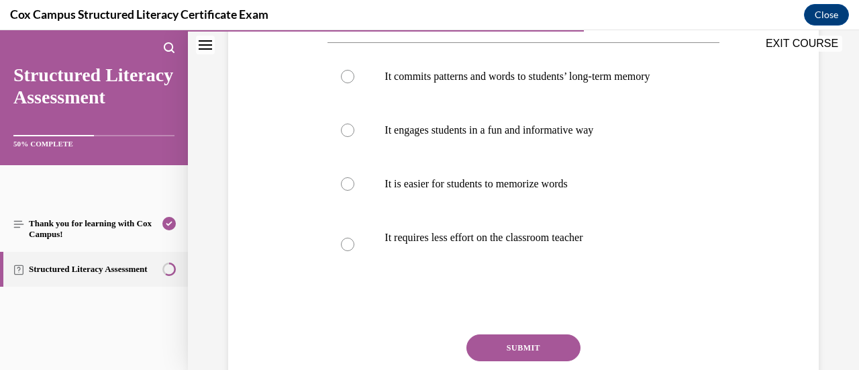
scroll to position [281, 0]
click at [345, 83] on div at bounding box center [347, 75] width 13 height 13
click at [345, 83] on input "It commits patterns and words to students’ long-term memory" at bounding box center [347, 75] width 13 height 13
radio input "true"
click at [560, 354] on button "SUBMIT" at bounding box center [523, 346] width 114 height 27
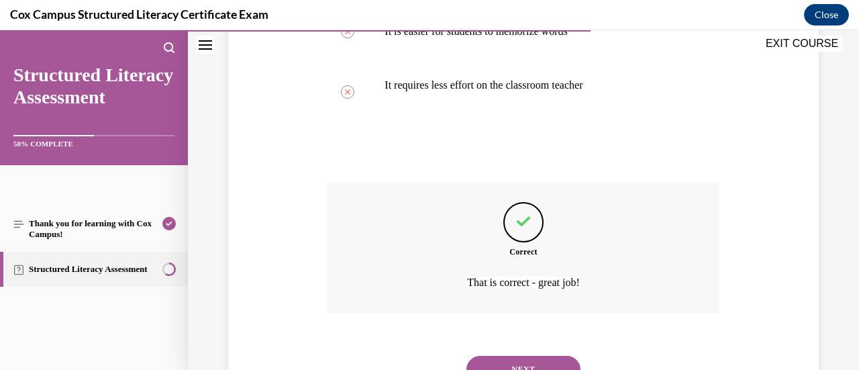
scroll to position [505, 0]
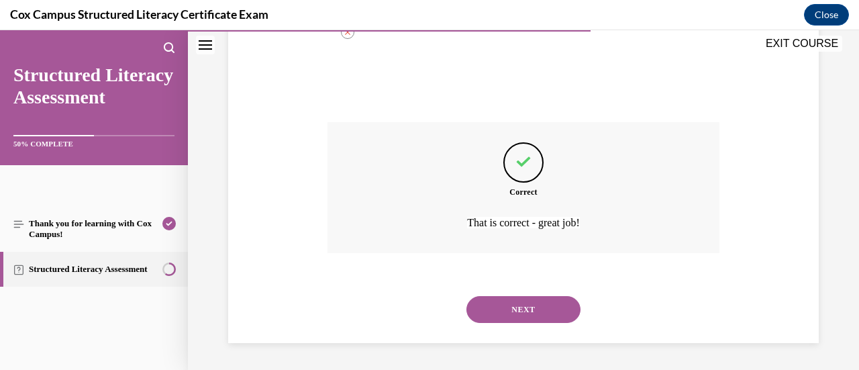
click at [515, 307] on button "NEXT" at bounding box center [523, 309] width 114 height 27
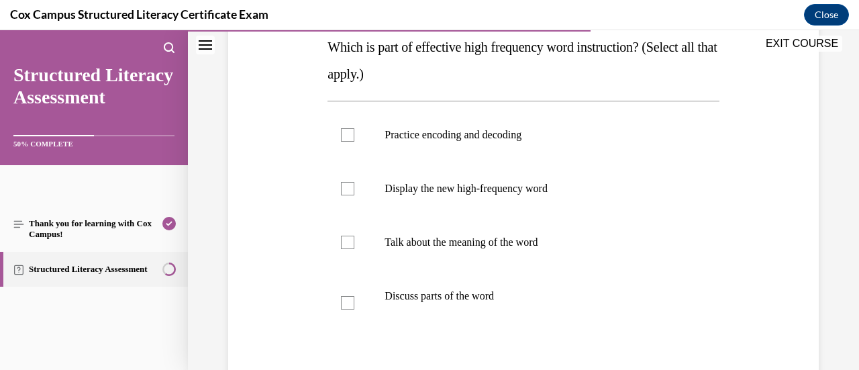
scroll to position [232, 0]
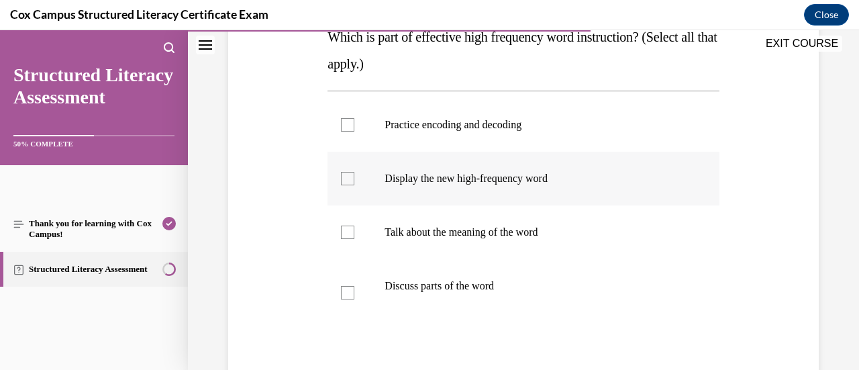
click at [347, 176] on div at bounding box center [347, 178] width 13 height 13
click at [347, 176] on input "Display the new high-frequency word" at bounding box center [347, 178] width 13 height 13
checkbox input "true"
click at [347, 232] on div at bounding box center [347, 231] width 13 height 13
click at [347, 232] on input "Talk about the meaning of the word" at bounding box center [347, 231] width 13 height 13
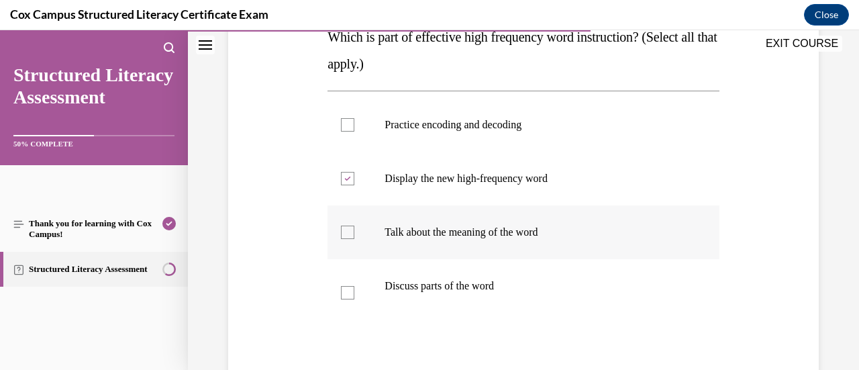
checkbox input "true"
click at [346, 289] on div at bounding box center [347, 292] width 13 height 13
click at [346, 289] on input "Discuss parts of the word" at bounding box center [347, 292] width 13 height 13
checkbox input "true"
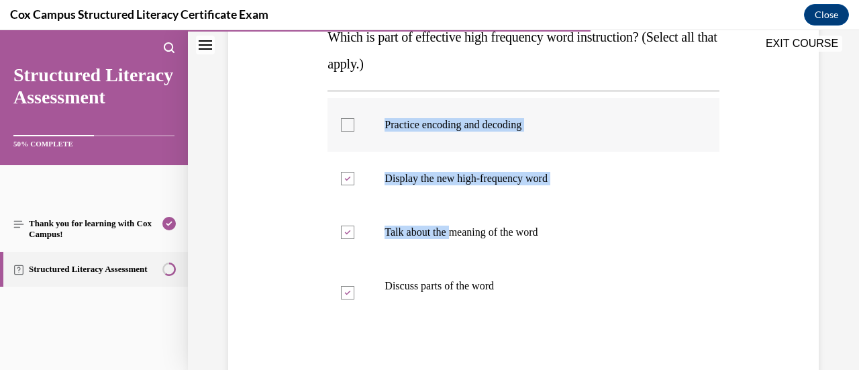
drag, startPoint x: 452, startPoint y: 206, endPoint x: 346, endPoint y: 121, distance: 135.6
click at [346, 121] on ul "Practice encoding and decoding Display the new high-frequency word   Talk about…" at bounding box center [522, 212] width 391 height 228
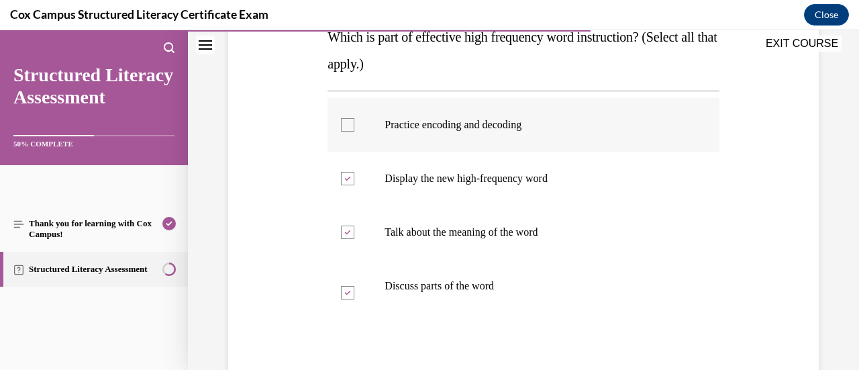
click at [346, 121] on div at bounding box center [347, 124] width 13 height 13
click at [346, 121] on input "Practice encoding and decoding" at bounding box center [347, 124] width 13 height 13
checkbox input "true"
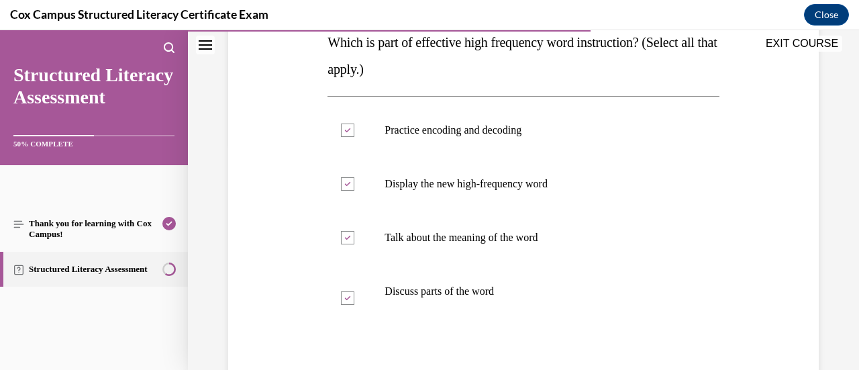
scroll to position [227, 0]
click at [510, 285] on p "Discuss parts of the word" at bounding box center [534, 290] width 301 height 13
click at [354, 290] on input "Discuss parts of the word" at bounding box center [347, 296] width 13 height 13
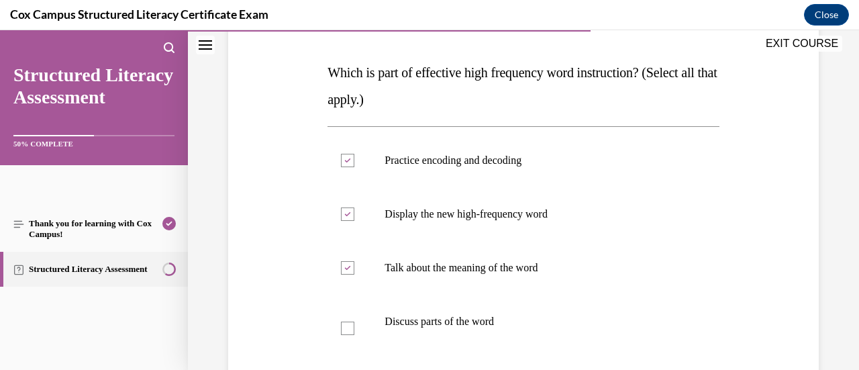
scroll to position [183, 0]
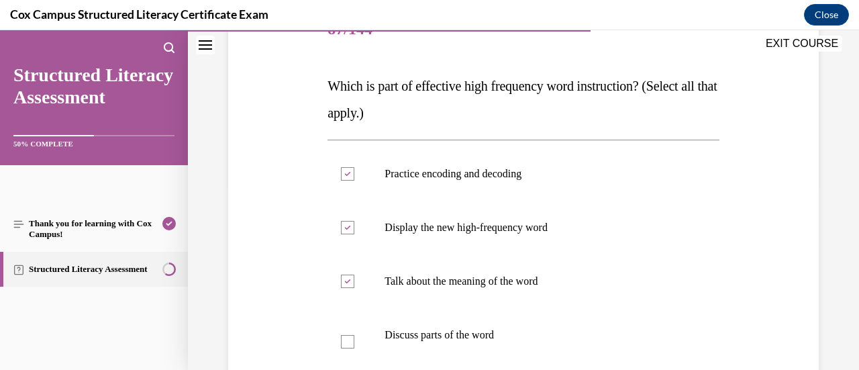
drag, startPoint x: 510, startPoint y: 285, endPoint x: 311, endPoint y: 37, distance: 317.8
click at [311, 37] on div "Question 87/144 Which is part of effective high frequency word instruction? (Se…" at bounding box center [523, 252] width 597 height 578
copy div "87/144 Which is part of effective high frequency word instruction? (Select all …"
click at [344, 343] on div at bounding box center [347, 341] width 13 height 13
click at [344, 343] on input "Discuss parts of the word" at bounding box center [347, 341] width 13 height 13
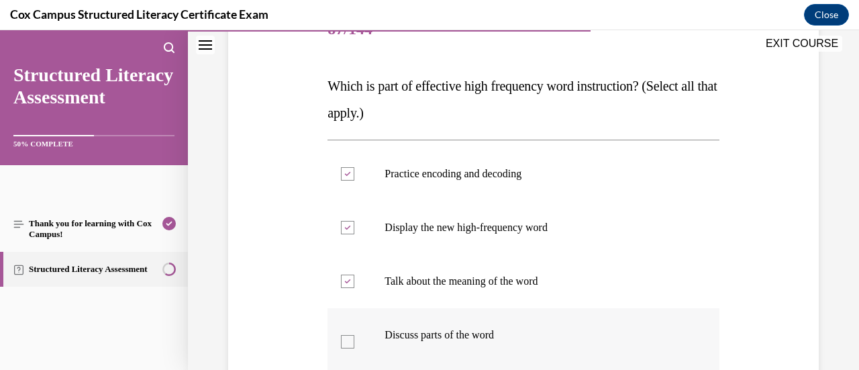
checkbox input "true"
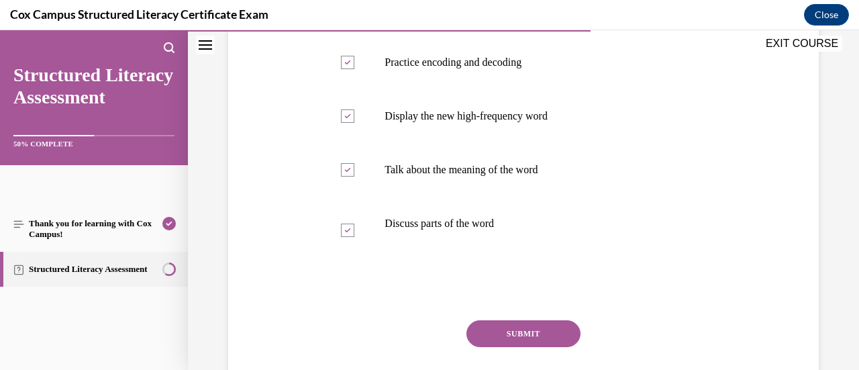
click at [486, 332] on button "SUBMIT" at bounding box center [523, 333] width 114 height 27
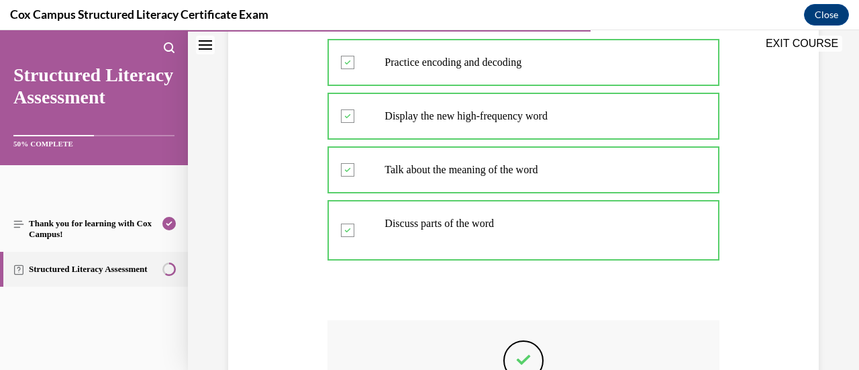
scroll to position [457, 0]
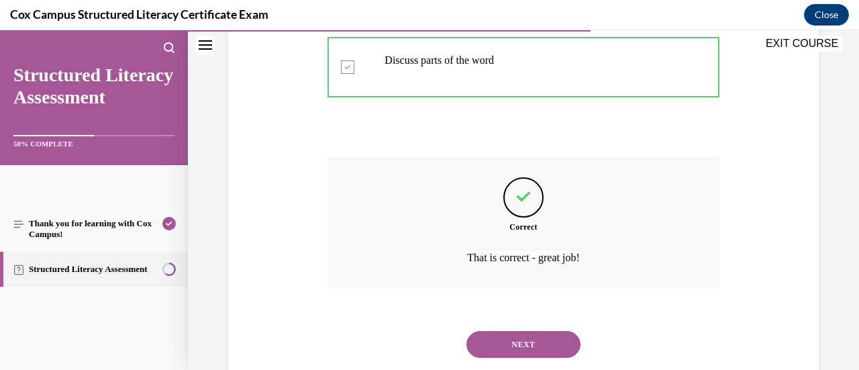
click at [496, 352] on button "NEXT" at bounding box center [523, 344] width 114 height 27
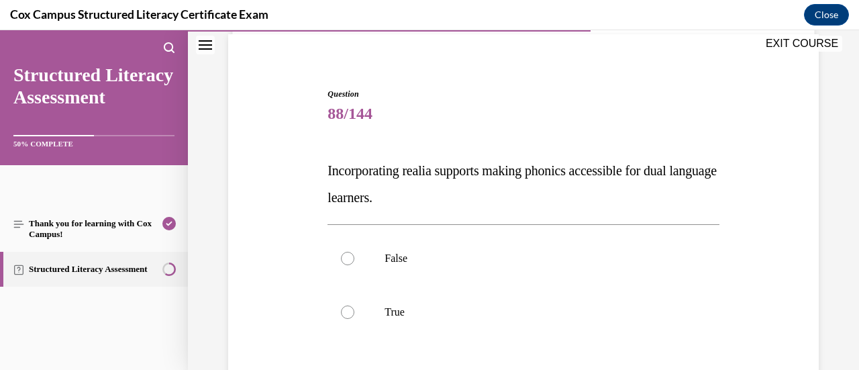
scroll to position [126, 0]
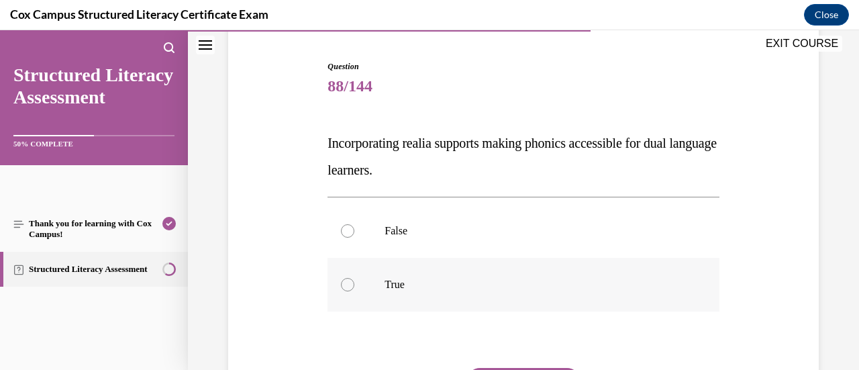
click at [343, 279] on div at bounding box center [347, 284] width 13 height 13
click at [343, 279] on input "True" at bounding box center [347, 284] width 13 height 13
radio input "true"
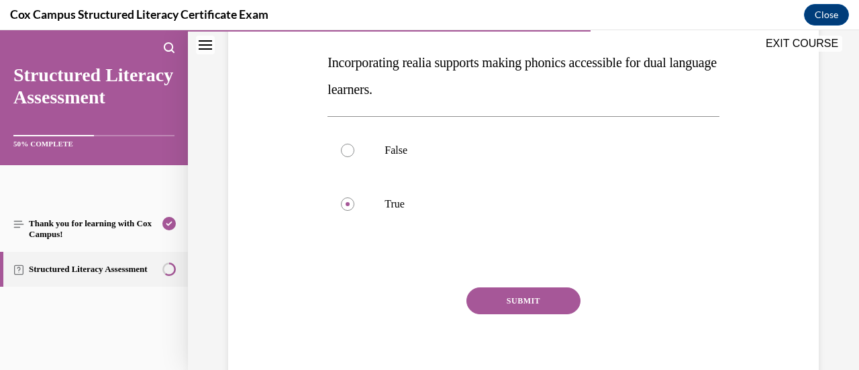
scroll to position [220, 0]
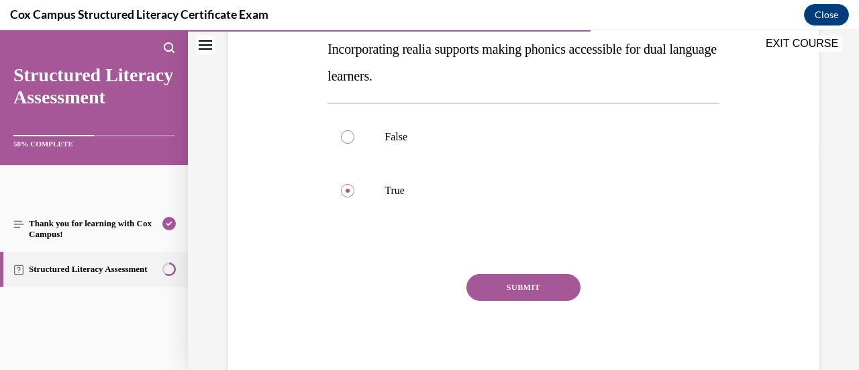
click at [541, 284] on button "SUBMIT" at bounding box center [523, 287] width 114 height 27
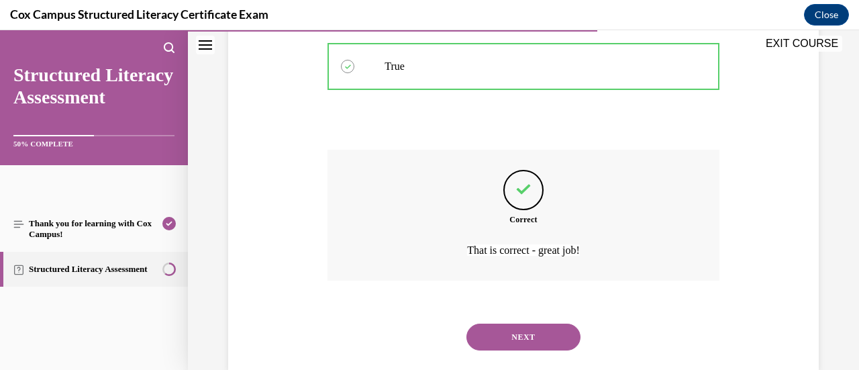
scroll to position [371, 0]
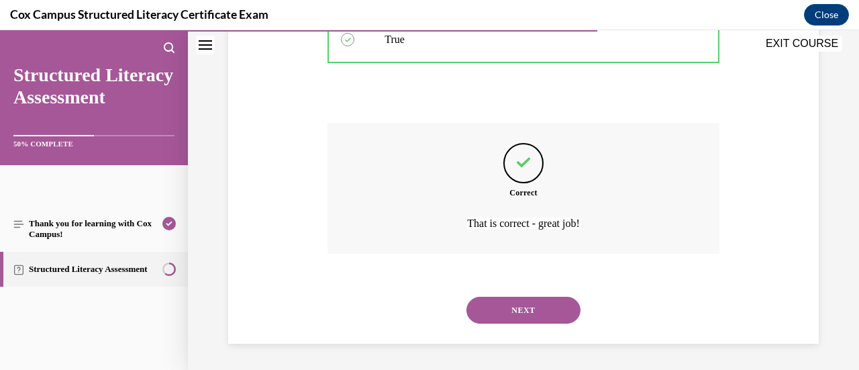
click at [548, 309] on button "NEXT" at bounding box center [523, 309] width 114 height 27
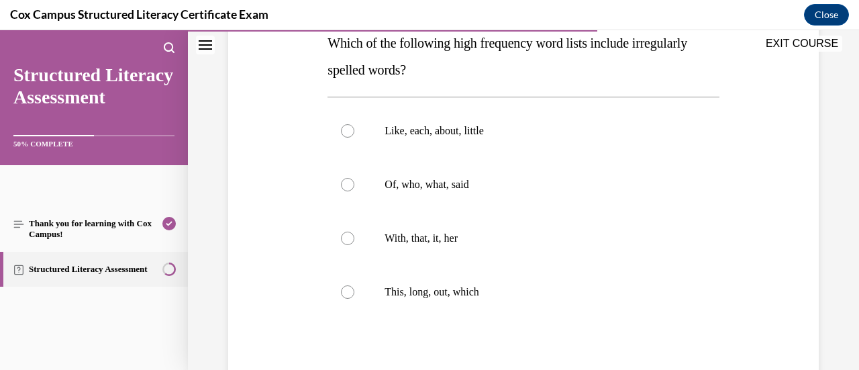
scroll to position [227, 0]
click at [347, 184] on div at bounding box center [347, 183] width 13 height 13
click at [347, 184] on input "Of, who, what, said" at bounding box center [347, 183] width 13 height 13
radio input "true"
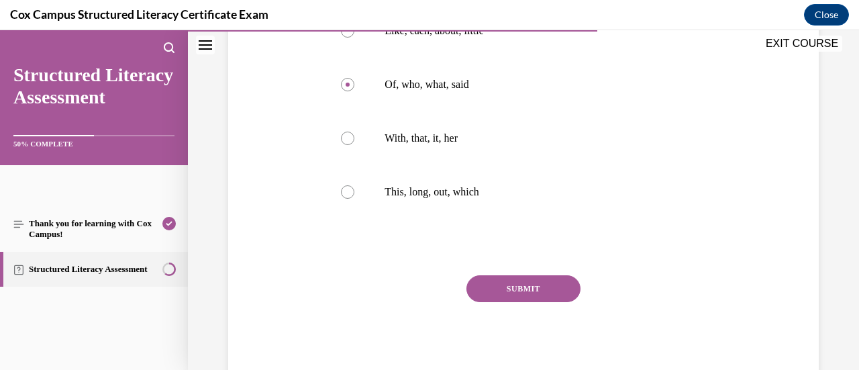
scroll to position [327, 0]
click at [542, 284] on button "SUBMIT" at bounding box center [523, 287] width 114 height 27
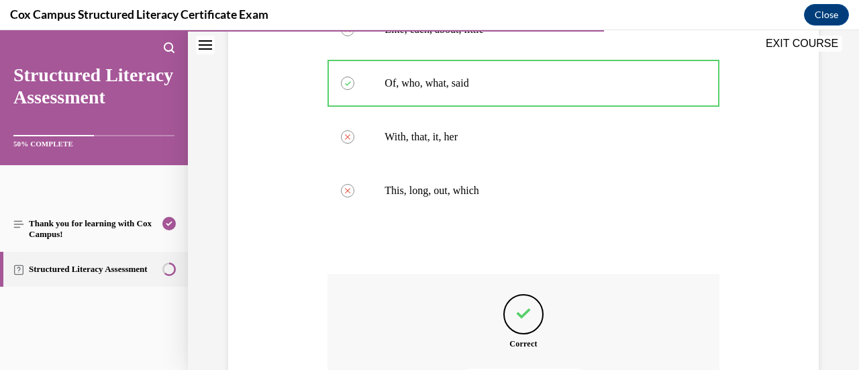
scroll to position [478, 0]
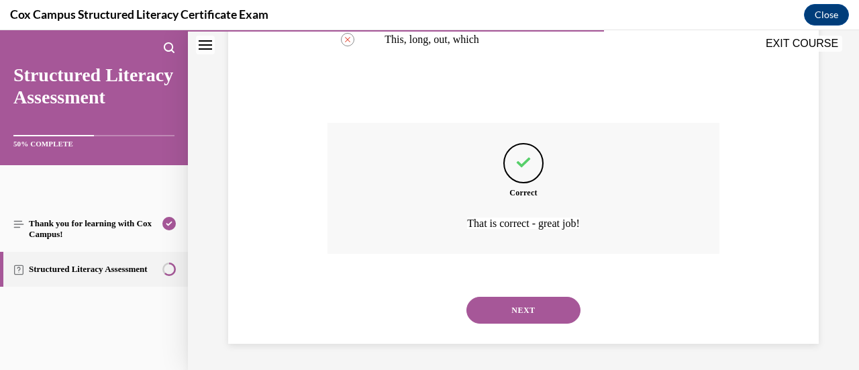
click at [511, 309] on button "NEXT" at bounding box center [523, 309] width 114 height 27
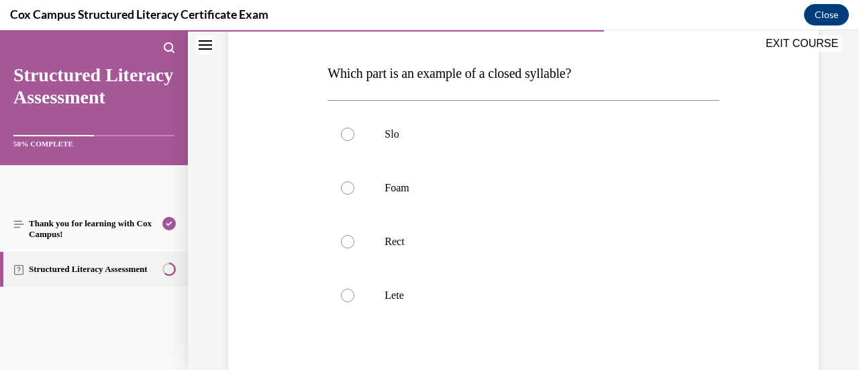
scroll to position [197, 0]
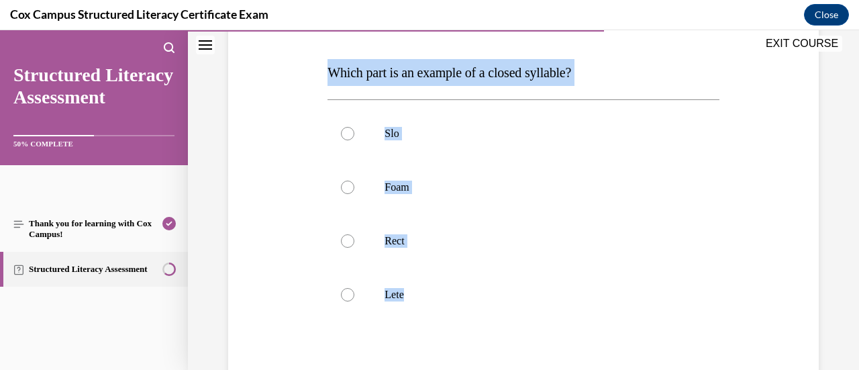
drag, startPoint x: 435, startPoint y: 300, endPoint x: 322, endPoint y: 74, distance: 252.0
click at [322, 74] on div "Question 90/144 Which part is an example of a closed syllable?   Slo Foam Rect …" at bounding box center [523, 219] width 597 height 538
copy div "Which part is an example of a closed syllable?   Slo Foam Rect Lete"
click at [349, 240] on div at bounding box center [347, 240] width 13 height 13
click at [349, 240] on input "Rect" at bounding box center [347, 240] width 13 height 13
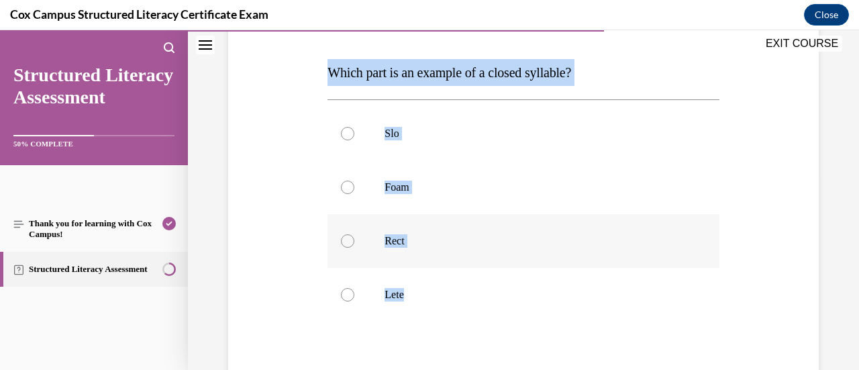
radio input "true"
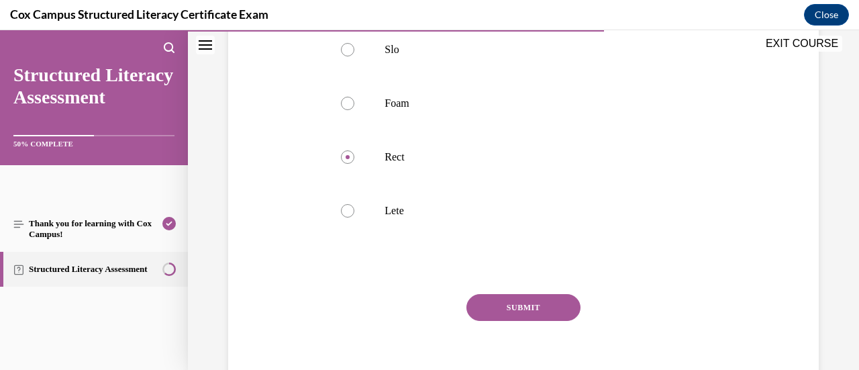
scroll to position [301, 0]
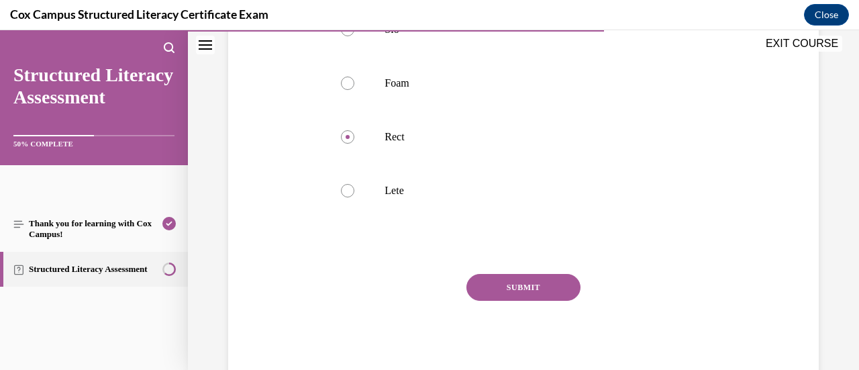
click at [517, 283] on button "SUBMIT" at bounding box center [523, 287] width 114 height 27
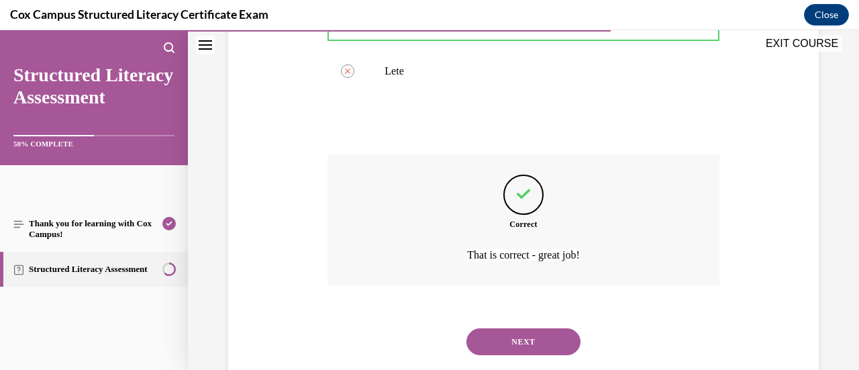
scroll to position [451, 0]
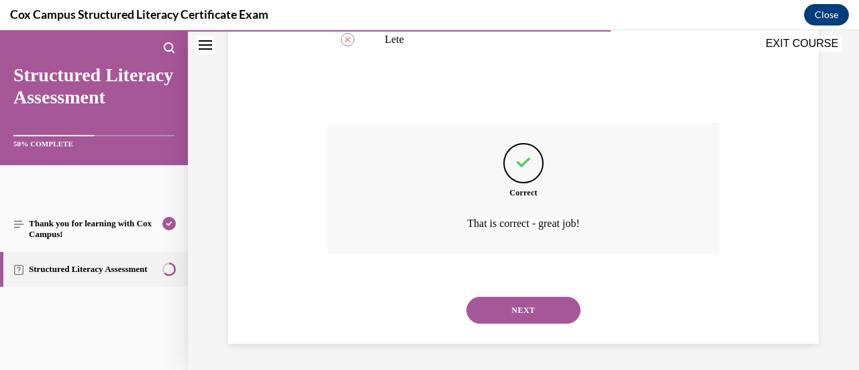
click at [531, 315] on button "NEXT" at bounding box center [523, 309] width 114 height 27
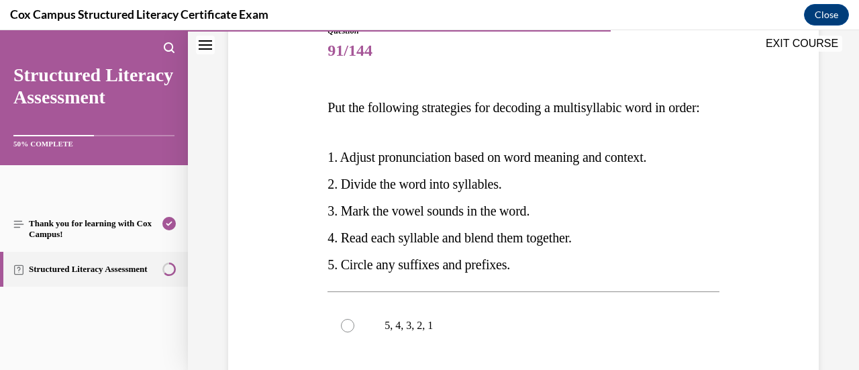
scroll to position [157, 0]
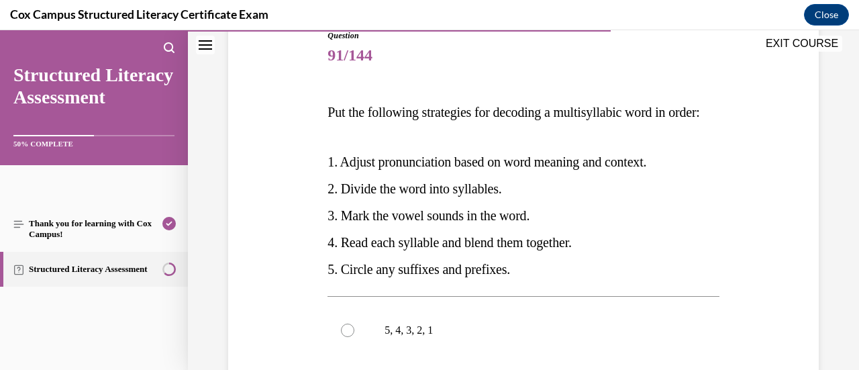
drag, startPoint x: 526, startPoint y: 293, endPoint x: 317, endPoint y: 187, distance: 234.6
click at [317, 187] on div "Question 91/144 Put the following strategies for decoding a multisyllabic word …" at bounding box center [523, 336] width 597 height 695
copy div "1. Adjust pronunciation based on word meaning and context.   2. Divide the word…"
click at [477, 125] on p "Put the following strategies for decoding a multisyllabic word in order:" at bounding box center [522, 112] width 391 height 27
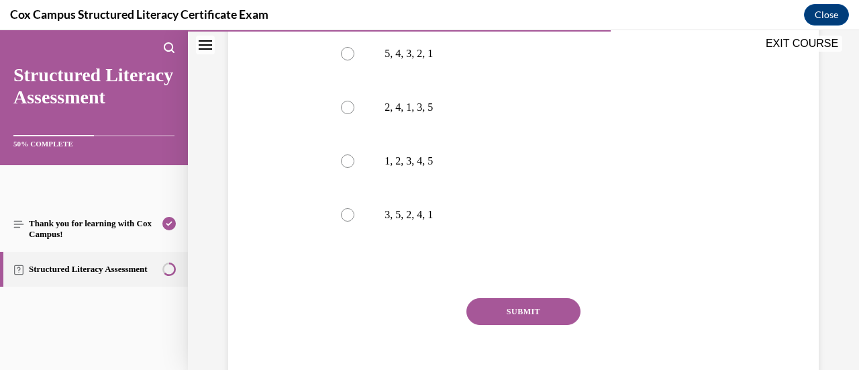
scroll to position [443, 0]
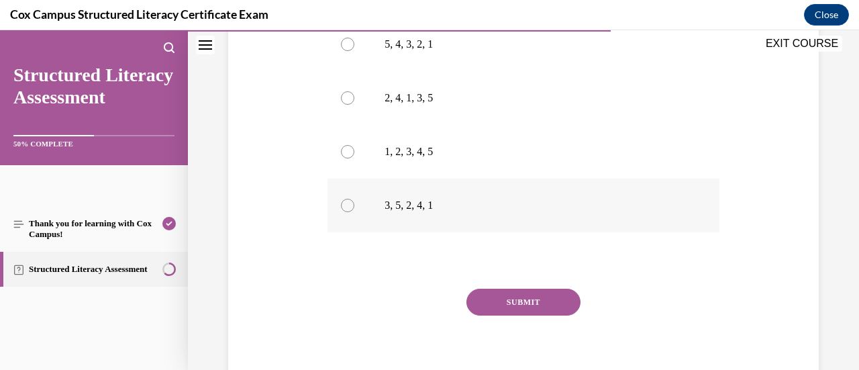
click at [349, 212] on div at bounding box center [347, 205] width 13 height 13
click at [349, 212] on input "3, 5, 2, 4, 1" at bounding box center [347, 205] width 13 height 13
radio input "true"
click at [523, 315] on button "SUBMIT" at bounding box center [523, 301] width 114 height 27
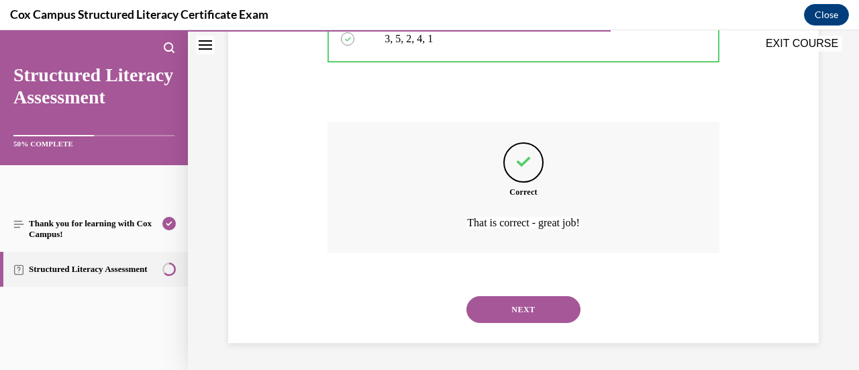
scroll to position [617, 0]
click at [529, 323] on button "NEXT" at bounding box center [523, 309] width 114 height 27
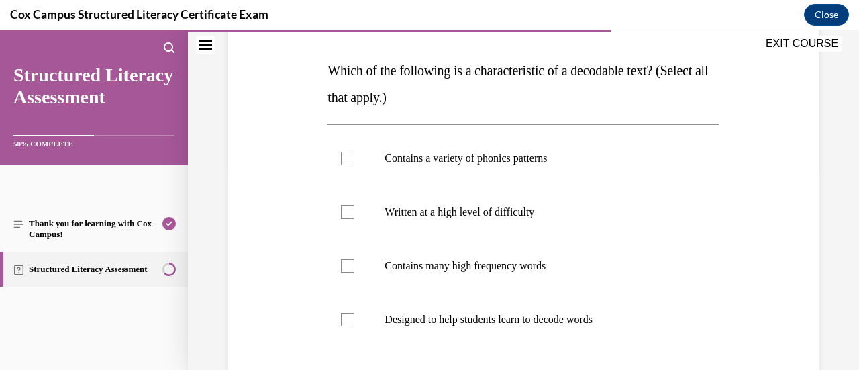
scroll to position [204, 0]
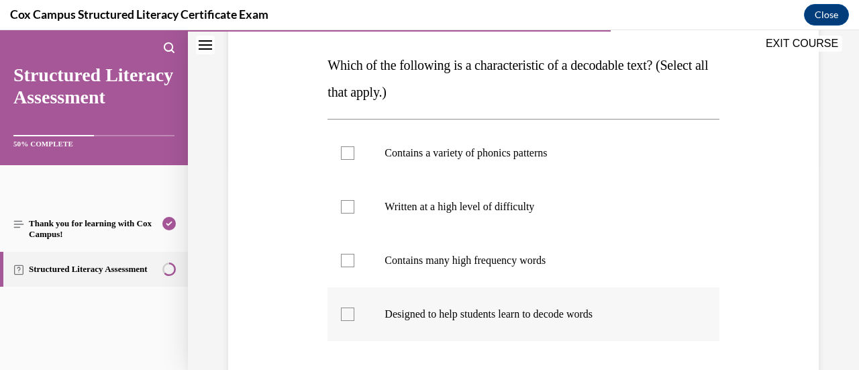
click at [356, 313] on label "Designed to help students learn to decode words" at bounding box center [522, 314] width 391 height 54
click at [354, 313] on input "Designed to help students learn to decode words" at bounding box center [347, 313] width 13 height 13
checkbox input "true"
click at [347, 260] on div at bounding box center [347, 260] width 13 height 13
click at [347, 260] on input "Contains many high frequency words" at bounding box center [347, 260] width 13 height 13
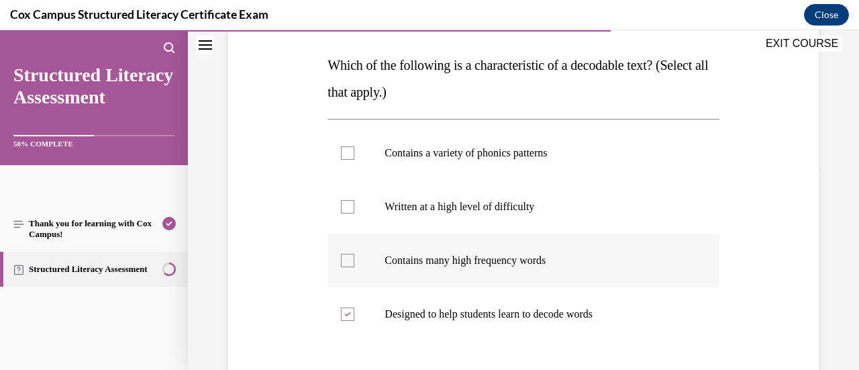
checkbox input "true"
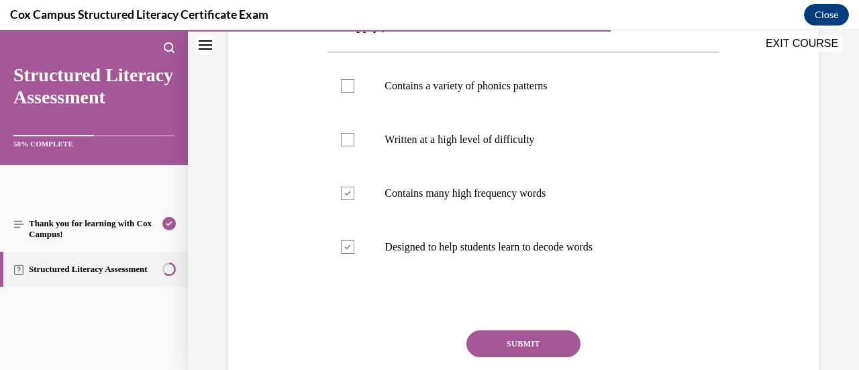
scroll to position [274, 0]
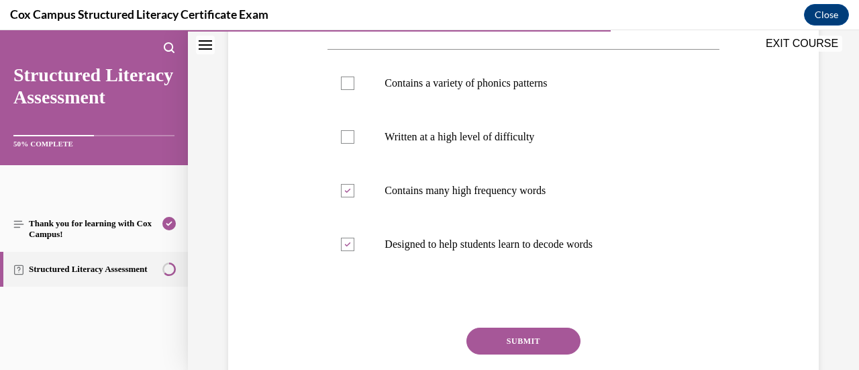
click at [510, 340] on button "SUBMIT" at bounding box center [523, 340] width 114 height 27
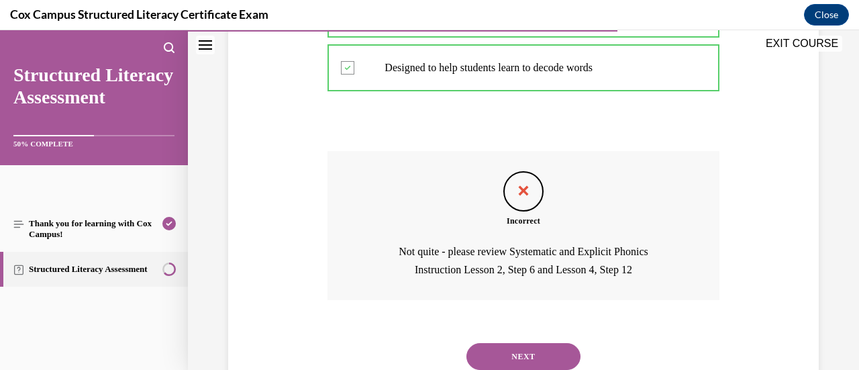
scroll to position [451, 0]
click at [545, 347] on button "NEXT" at bounding box center [523, 355] width 114 height 27
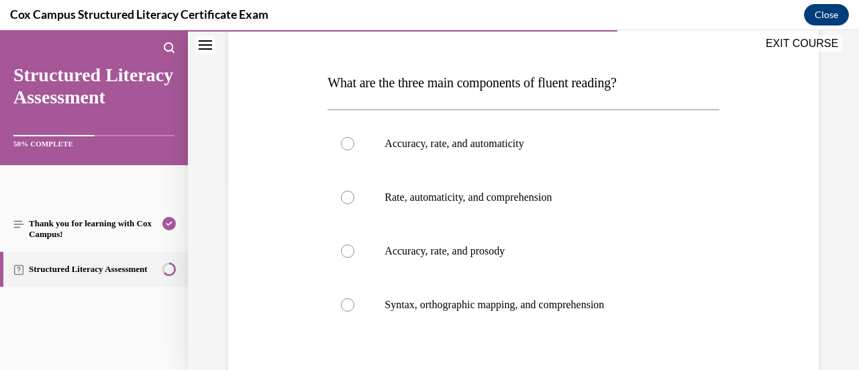
scroll to position [195, 0]
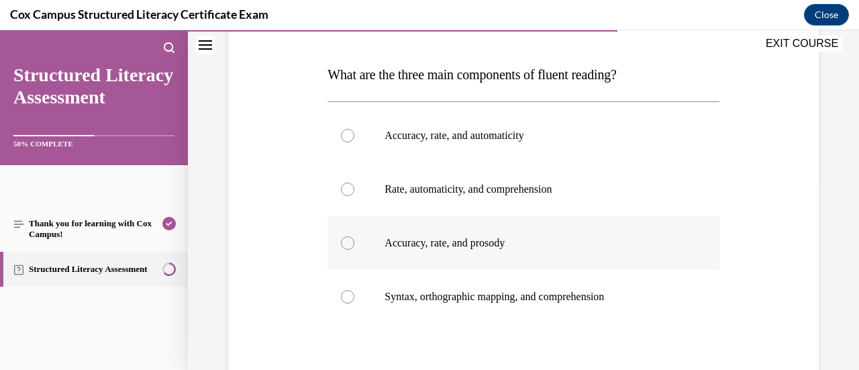
click at [349, 241] on div at bounding box center [347, 242] width 13 height 13
click at [349, 241] on input "Accuracy, rate, and prosody" at bounding box center [347, 242] width 13 height 13
radio input "true"
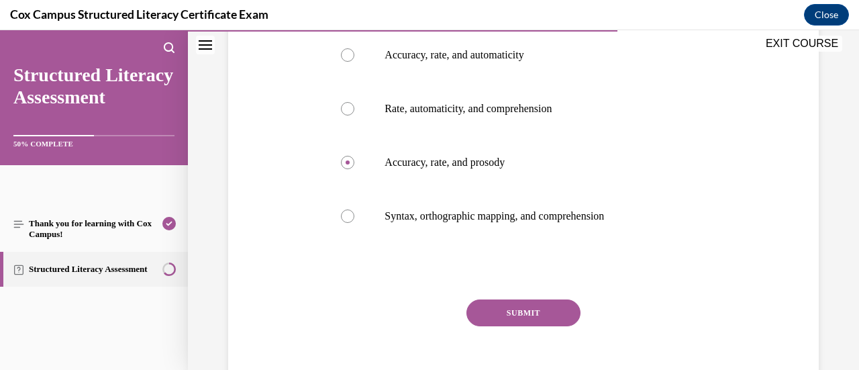
scroll to position [301, 0]
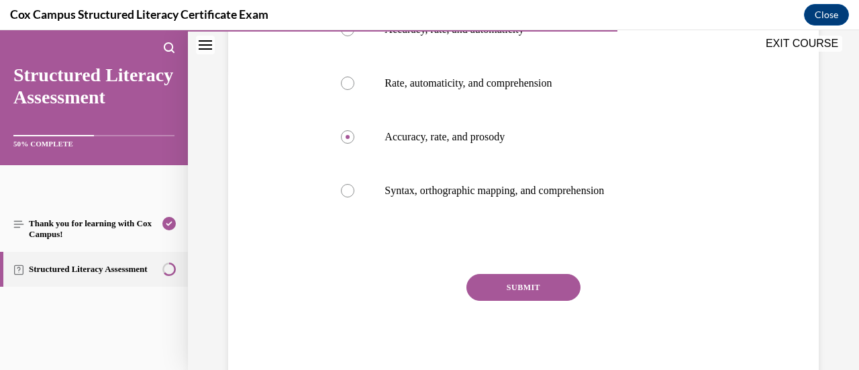
click at [538, 284] on button "SUBMIT" at bounding box center [523, 287] width 114 height 27
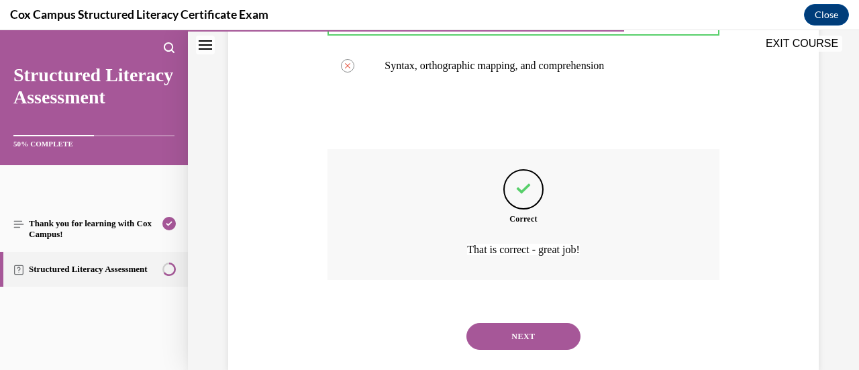
scroll to position [451, 0]
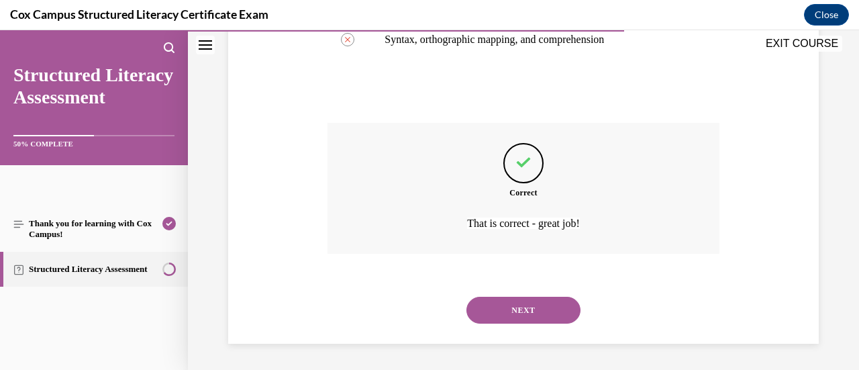
click at [533, 314] on button "NEXT" at bounding box center [523, 309] width 114 height 27
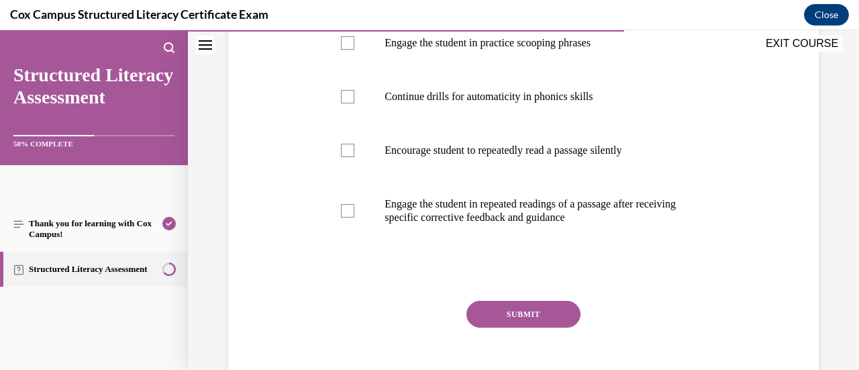
scroll to position [396, 0]
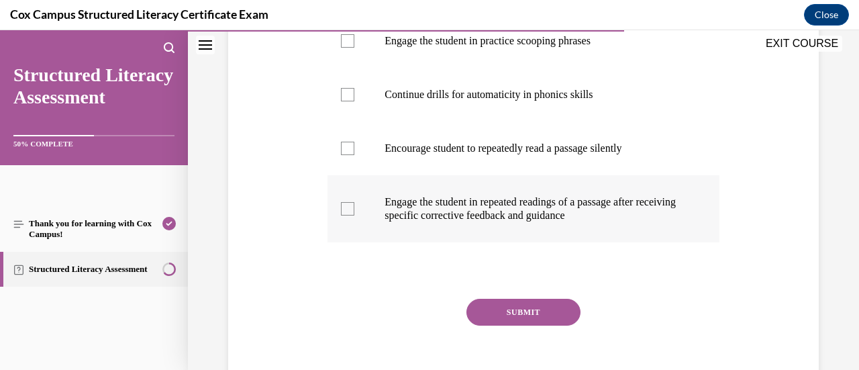
click at [346, 215] on div at bounding box center [347, 208] width 13 height 13
click at [346, 215] on input "Engage the student in repeated readings of a passage after receiving specific c…" at bounding box center [347, 208] width 13 height 13
checkbox input "true"
click at [343, 48] on div at bounding box center [347, 40] width 13 height 13
click at [343, 48] on input "Engage the student in practice scooping phrases" at bounding box center [347, 40] width 13 height 13
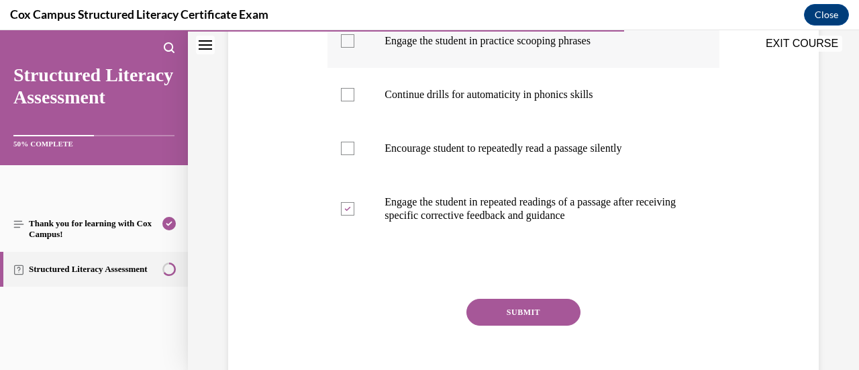
checkbox input "true"
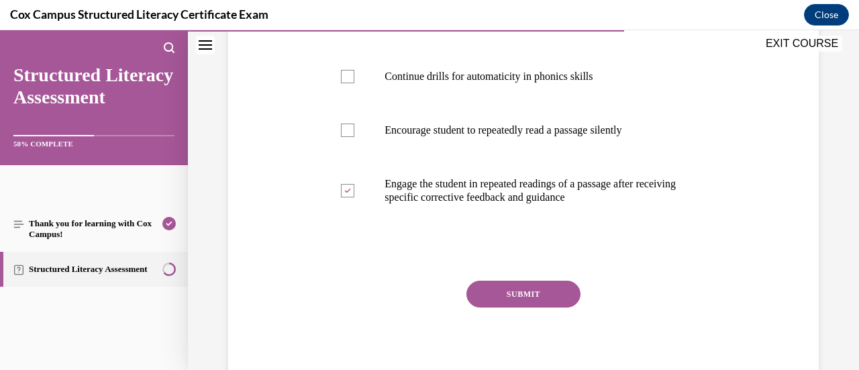
scroll to position [448, 0]
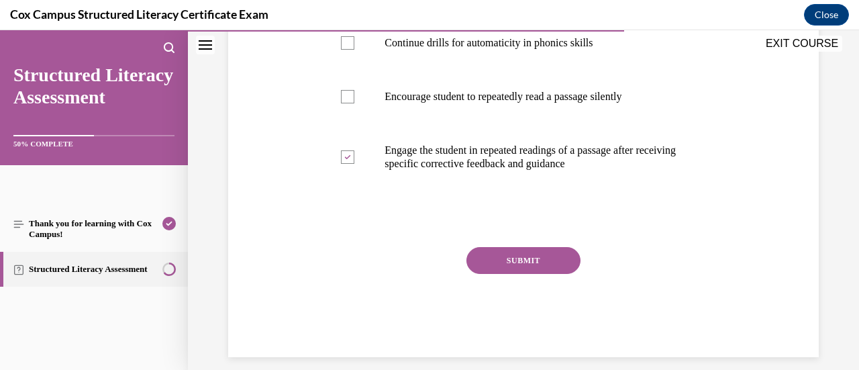
click at [531, 274] on button "SUBMIT" at bounding box center [523, 260] width 114 height 27
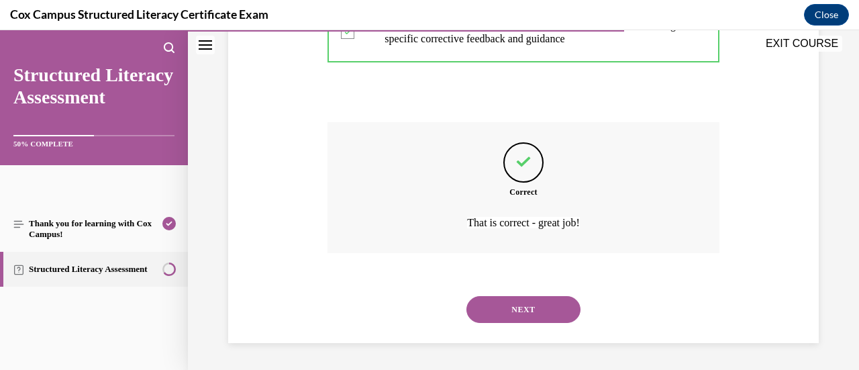
scroll to position [583, 0]
click at [526, 323] on button "NEXT" at bounding box center [523, 309] width 114 height 27
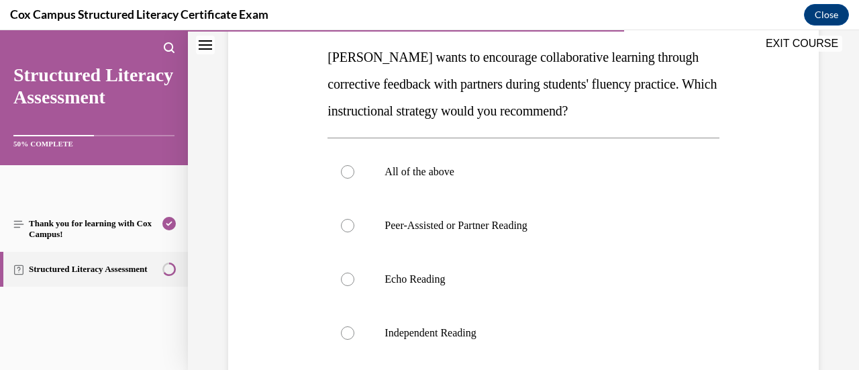
scroll to position [218, 0]
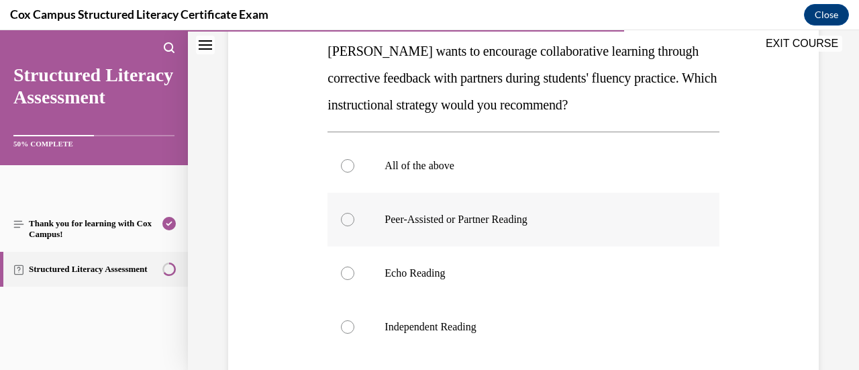
click at [345, 221] on div at bounding box center [347, 219] width 13 height 13
click at [345, 221] on input "Peer-Assisted or Partner Reading" at bounding box center [347, 219] width 13 height 13
radio input "true"
click at [346, 273] on div at bounding box center [347, 272] width 13 height 13
click at [346, 273] on input "Echo Reading" at bounding box center [347, 272] width 13 height 13
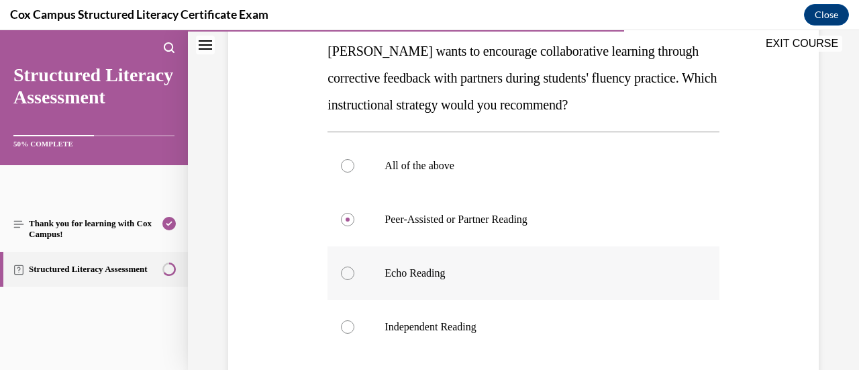
radio input "true"
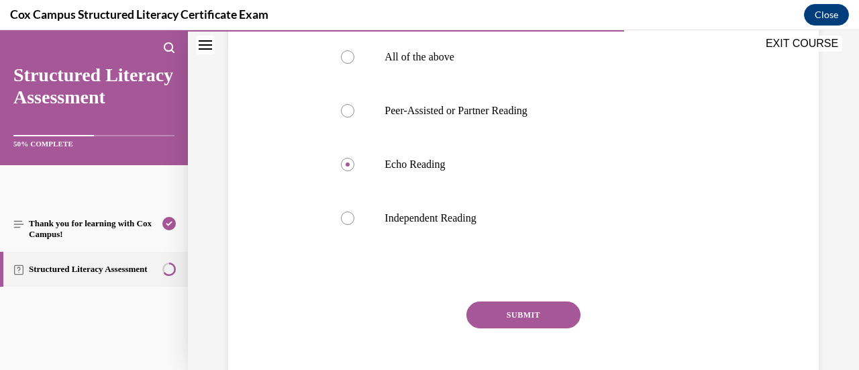
scroll to position [329, 0]
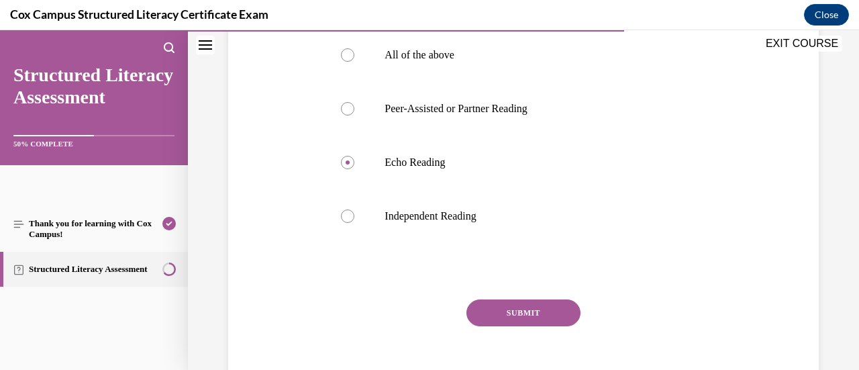
click at [494, 313] on button "SUBMIT" at bounding box center [523, 312] width 114 height 27
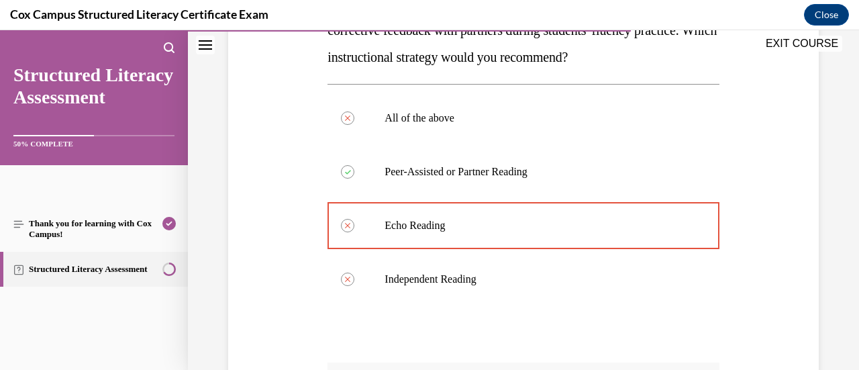
scroll to position [258, 0]
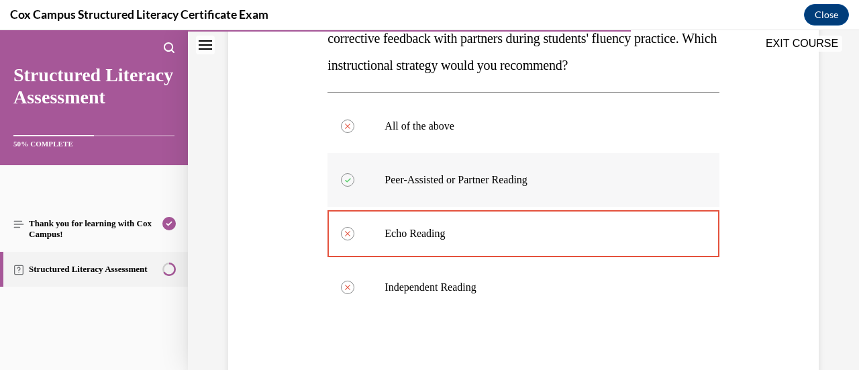
click at [350, 182] on div at bounding box center [347, 179] width 13 height 13
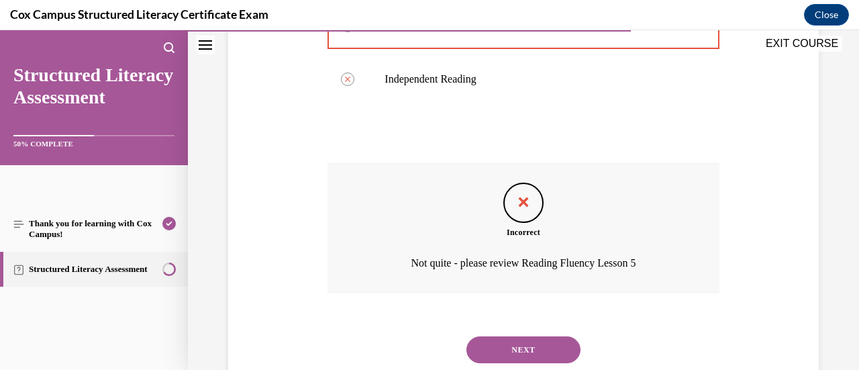
scroll to position [500, 0]
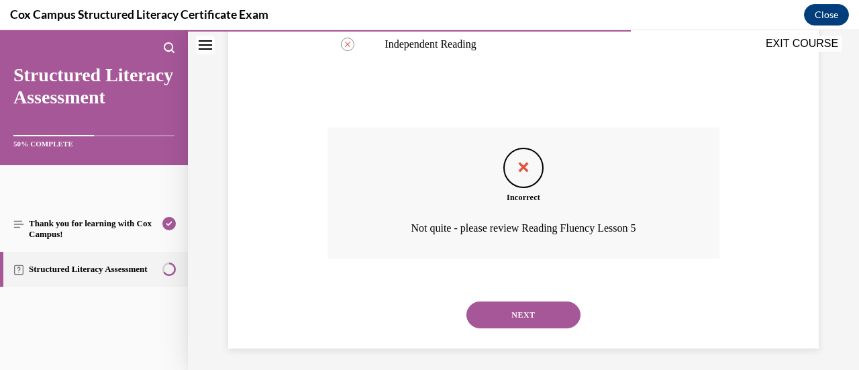
click at [522, 307] on button "NEXT" at bounding box center [523, 314] width 114 height 27
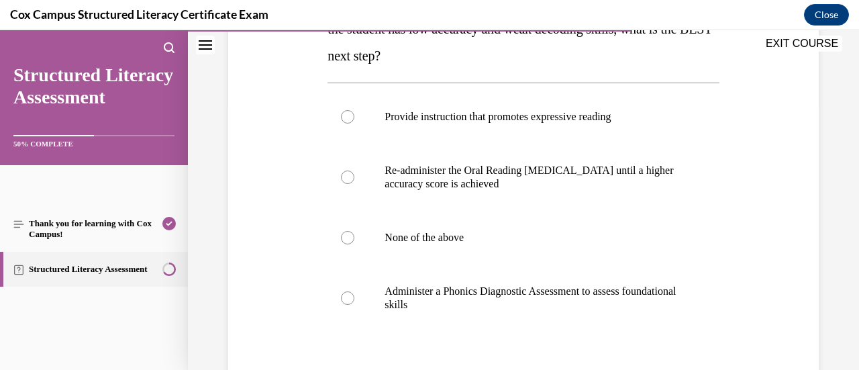
scroll to position [278, 0]
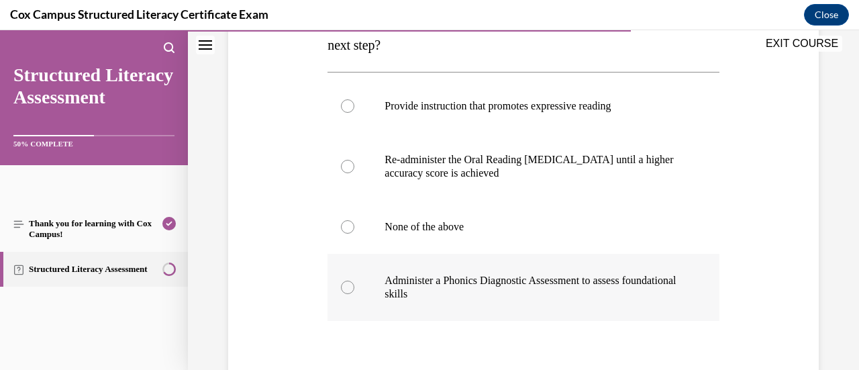
click at [349, 289] on div at bounding box center [347, 286] width 13 height 13
click at [349, 289] on input "Administer a Phonics Diagnostic Assessment to assess foundational skills" at bounding box center [347, 286] width 13 height 13
radio input "true"
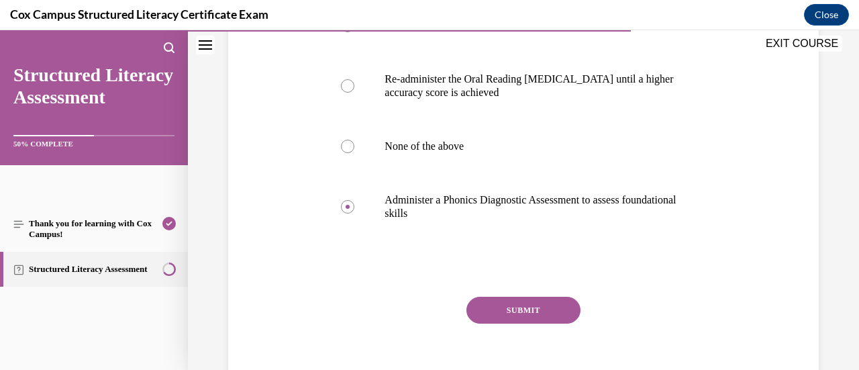
scroll to position [381, 0]
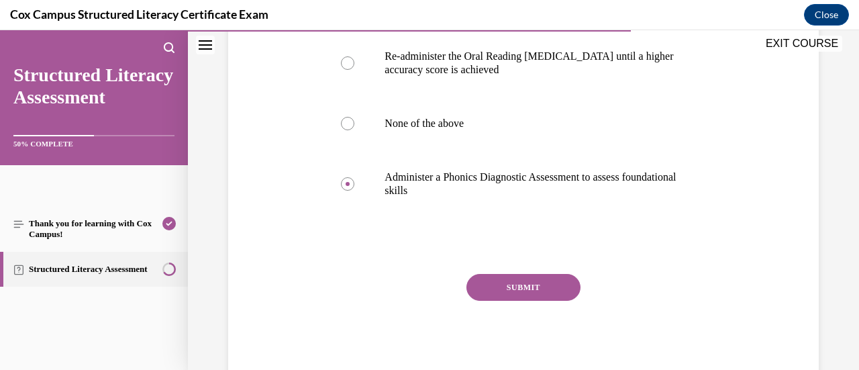
click at [524, 286] on button "SUBMIT" at bounding box center [523, 287] width 114 height 27
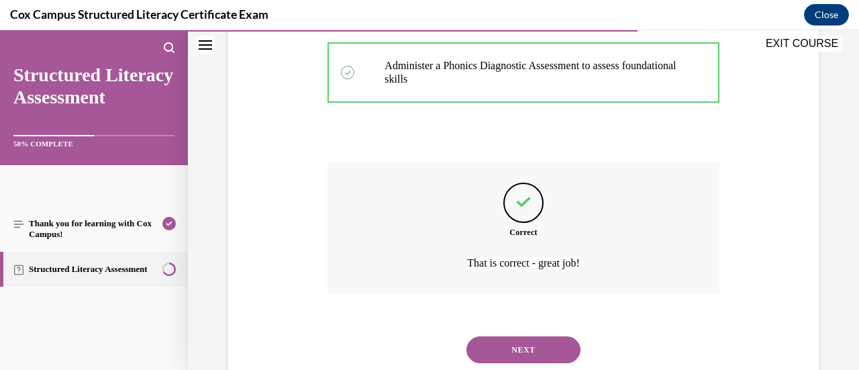
scroll to position [532, 0]
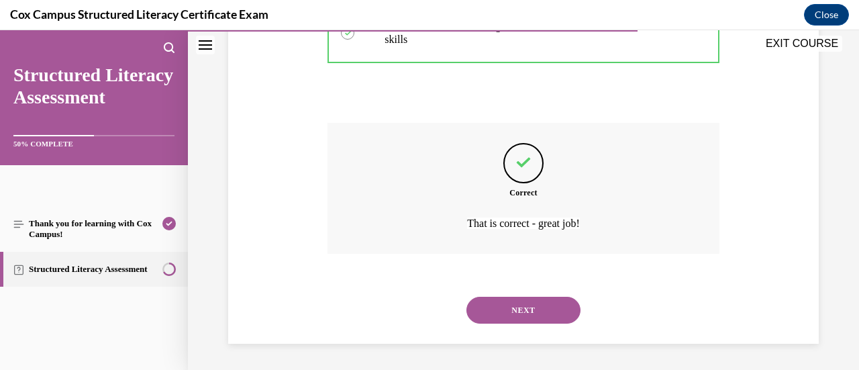
click at [519, 305] on button "NEXT" at bounding box center [523, 309] width 114 height 27
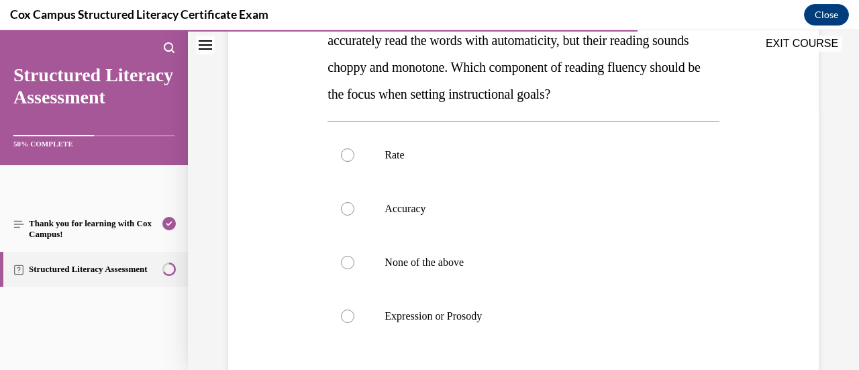
scroll to position [256, 0]
click at [341, 316] on div at bounding box center [347, 315] width 13 height 13
click at [341, 316] on input "Expression or Prosody" at bounding box center [347, 315] width 13 height 13
radio input "true"
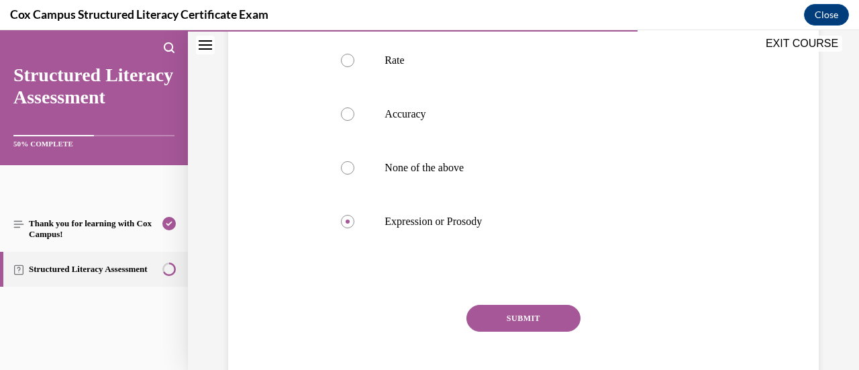
scroll to position [351, 0]
click at [546, 315] on button "SUBMIT" at bounding box center [523, 317] width 114 height 27
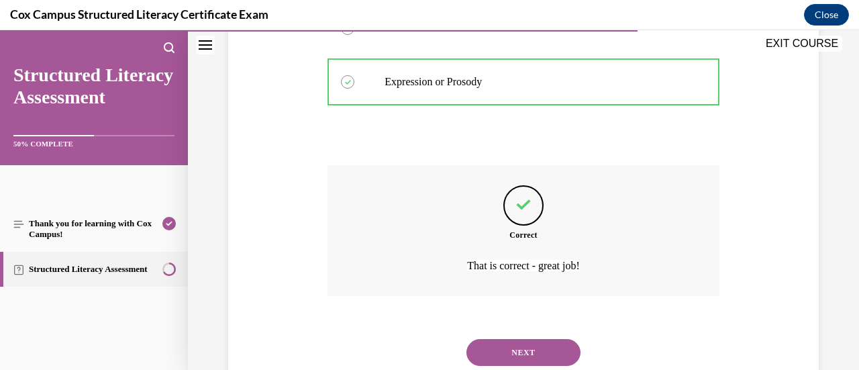
scroll to position [490, 0]
click at [550, 343] on button "NEXT" at bounding box center [523, 352] width 114 height 27
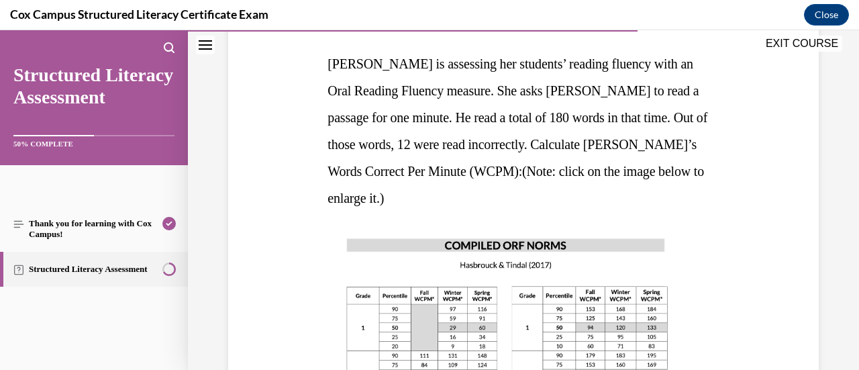
scroll to position [203, 0]
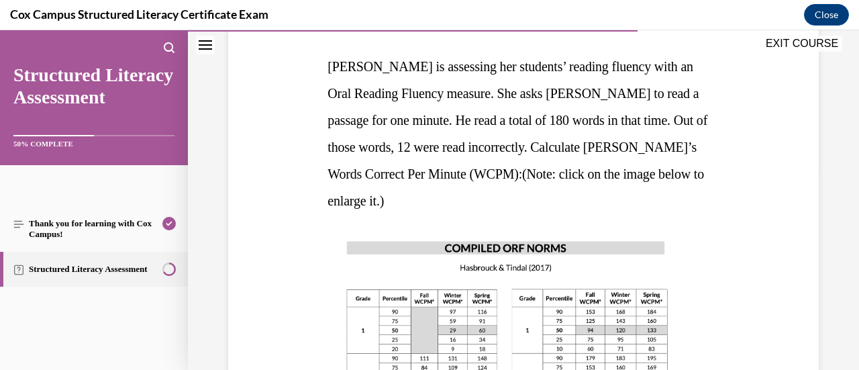
click at [547, 312] on img at bounding box center [507, 354] width 360 height 255
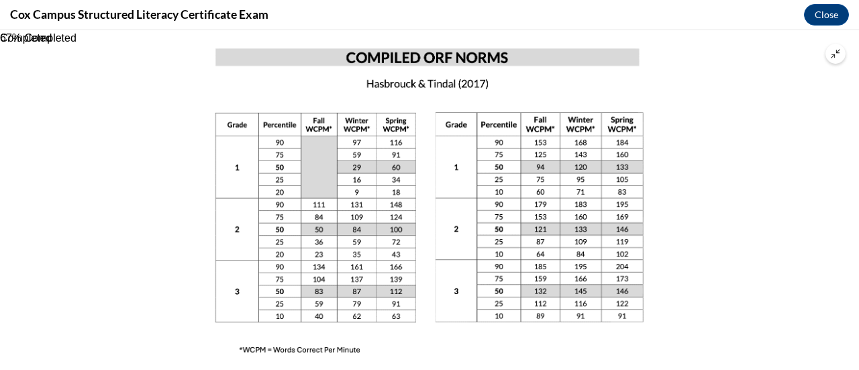
click at [832, 50] on icon "Unzoom image" at bounding box center [834, 53] width 9 height 9
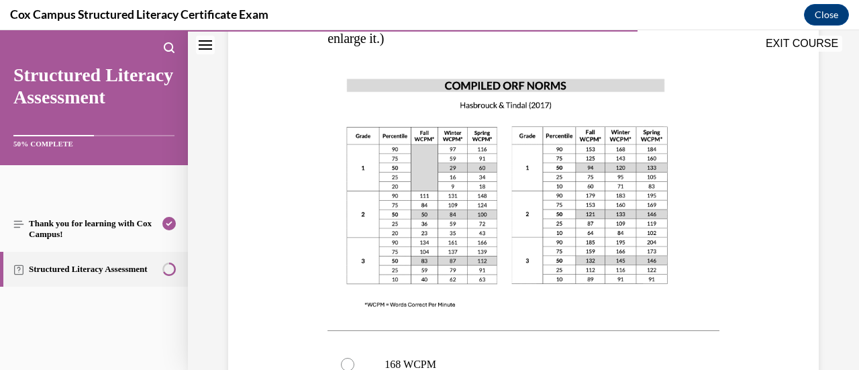
scroll to position [362, 0]
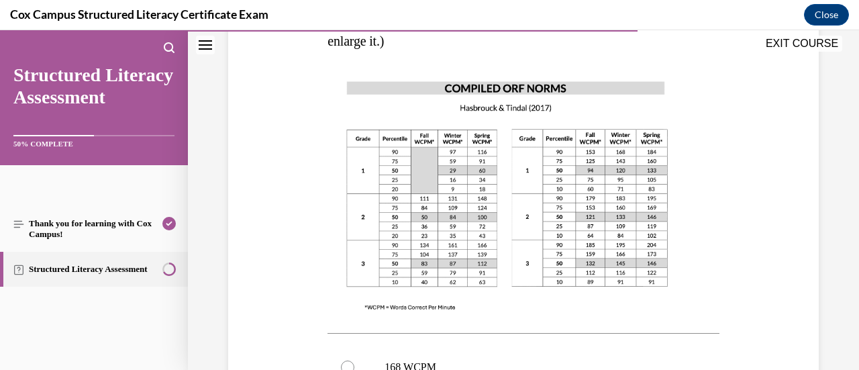
click at [641, 175] on img at bounding box center [507, 195] width 360 height 255
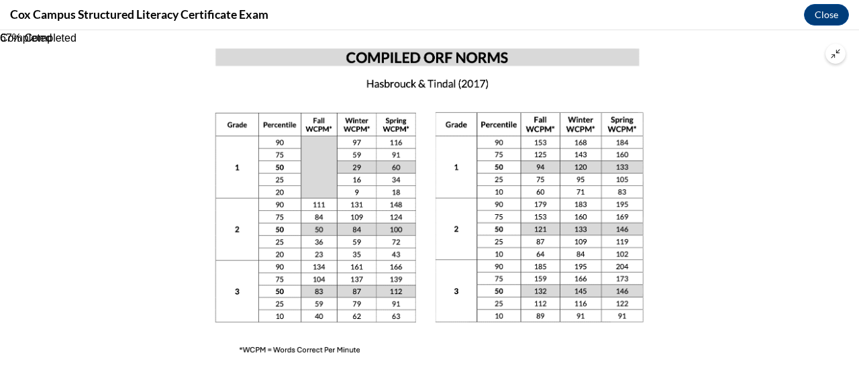
click at [833, 54] on icon "Unzoom image" at bounding box center [834, 53] width 9 height 9
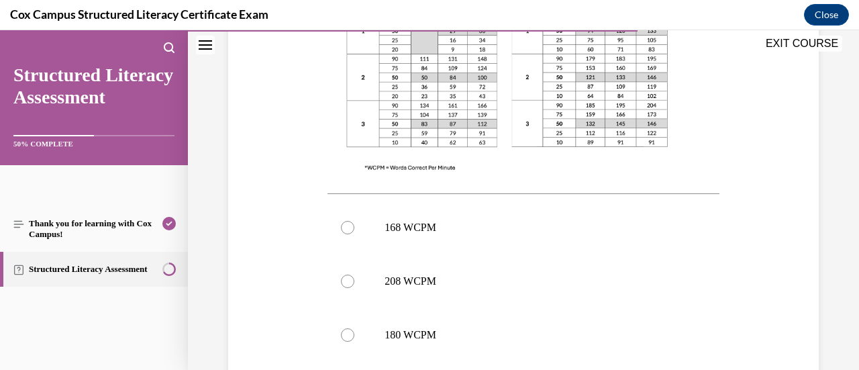
scroll to position [529, 0]
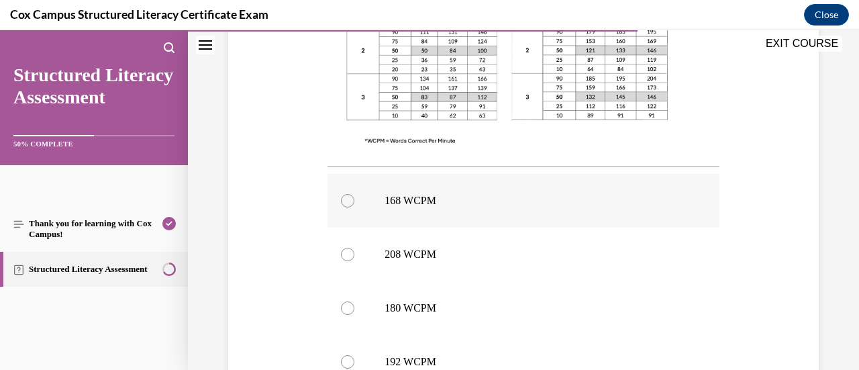
click at [347, 194] on div at bounding box center [347, 200] width 13 height 13
click at [347, 194] on input "168 WCPM" at bounding box center [347, 200] width 13 height 13
radio input "true"
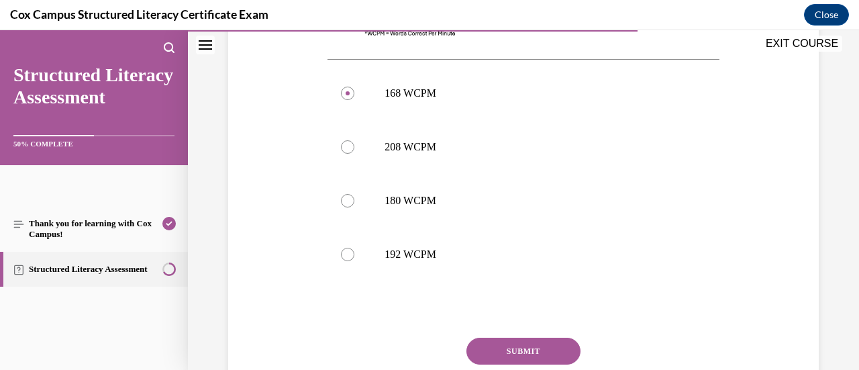
scroll to position [663, 0]
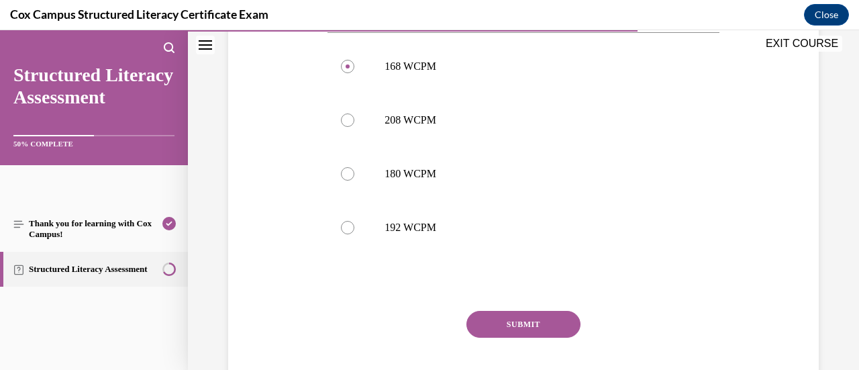
click at [534, 311] on button "SUBMIT" at bounding box center [523, 324] width 114 height 27
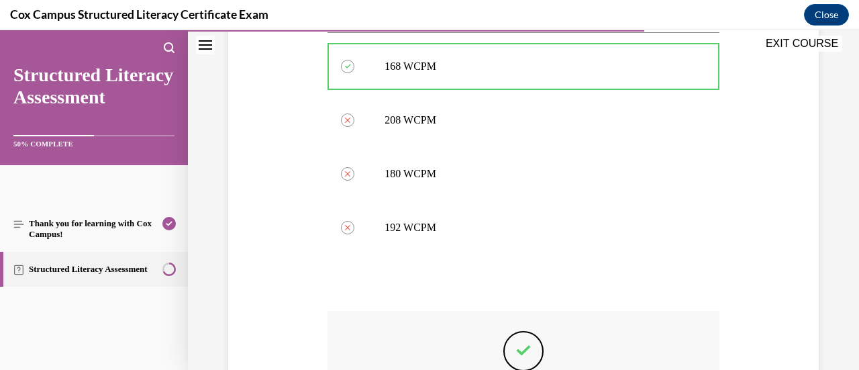
drag, startPoint x: 845, startPoint y: 247, endPoint x: 858, endPoint y: 307, distance: 61.2
click at [858, 307] on div "Lesson 1 - Thank you for learning with [PERSON_NAME] Campus! Question 97/144 Du…" at bounding box center [523, 199] width 671 height 339
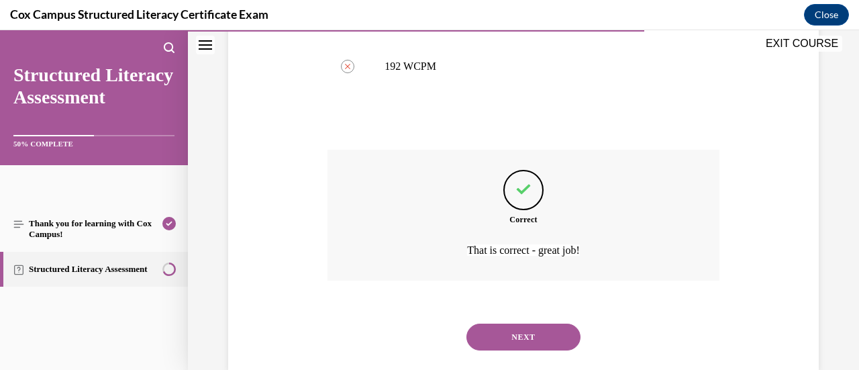
click at [545, 323] on button "NEXT" at bounding box center [523, 336] width 114 height 27
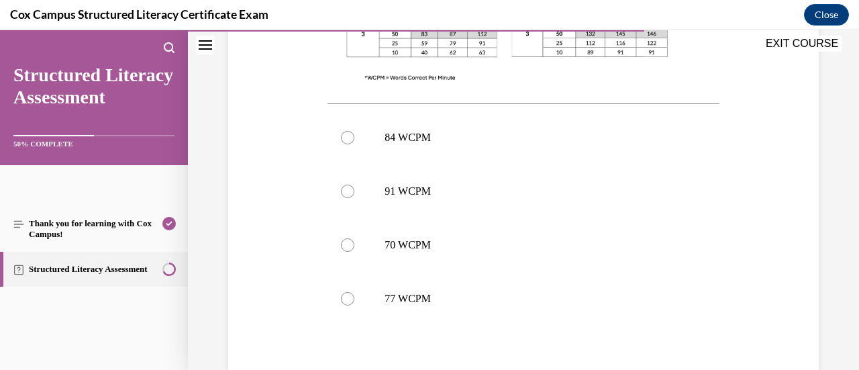
scroll to position [578, 0]
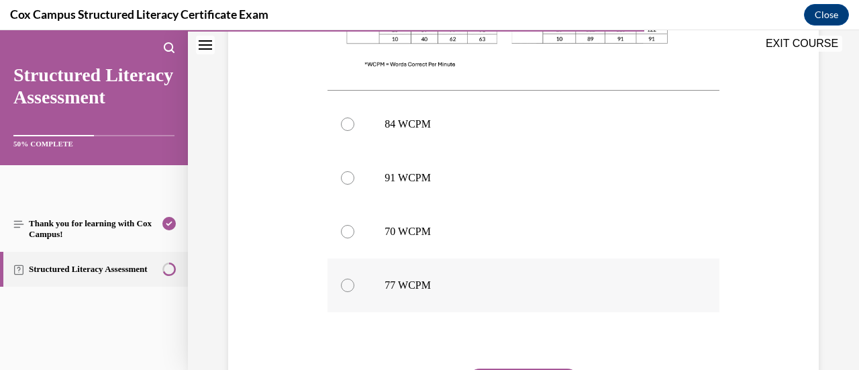
click at [345, 288] on div at bounding box center [347, 284] width 13 height 13
click at [345, 288] on input "77 WCPM" at bounding box center [347, 284] width 13 height 13
radio input "true"
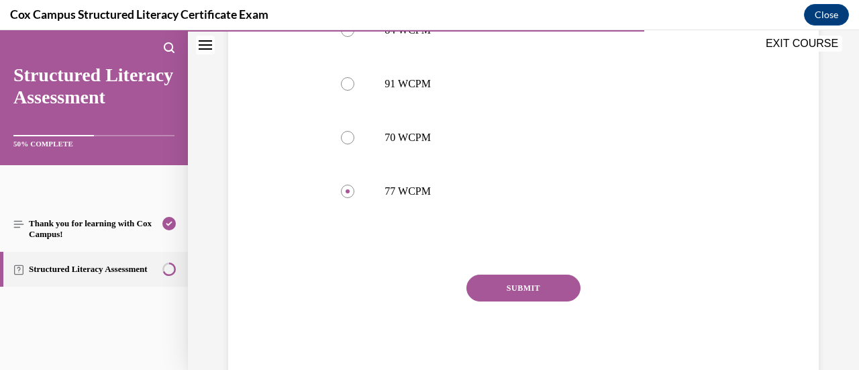
click at [539, 285] on button "SUBMIT" at bounding box center [523, 287] width 114 height 27
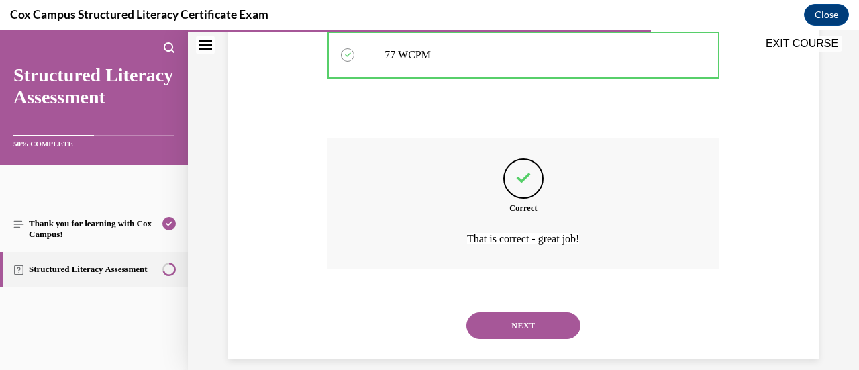
scroll to position [812, 0]
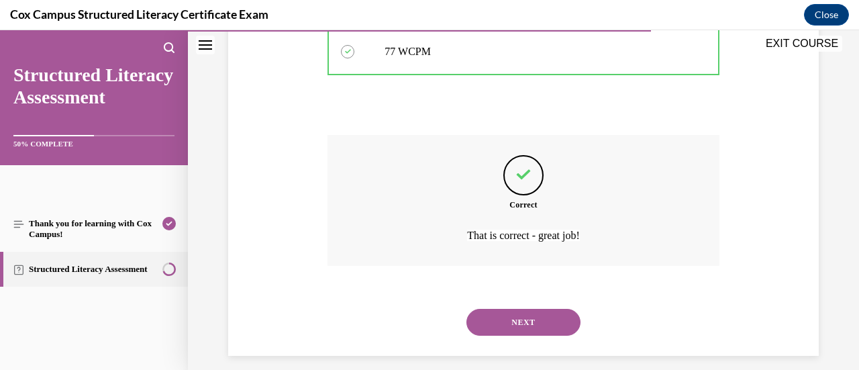
click at [506, 317] on button "NEXT" at bounding box center [523, 322] width 114 height 27
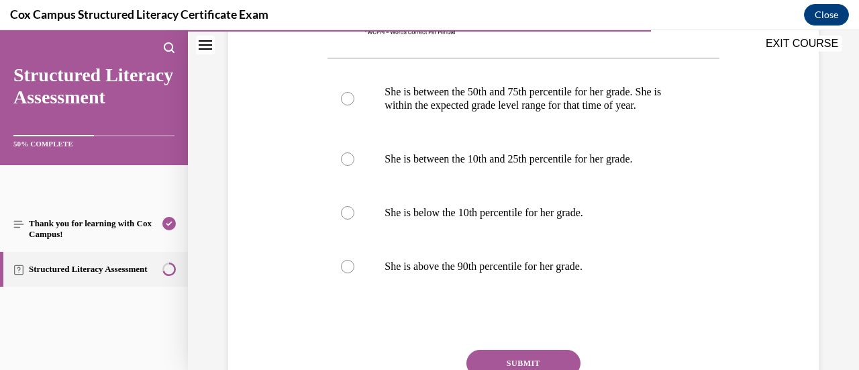
scroll to position [665, 0]
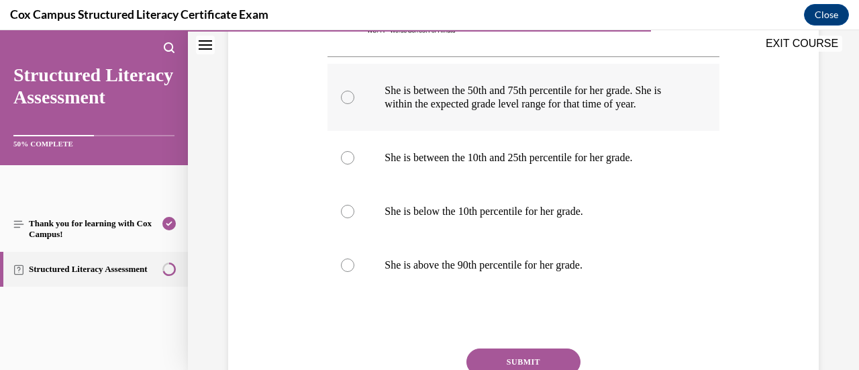
click at [346, 102] on div at bounding box center [347, 97] width 13 height 13
click at [346, 102] on input "She is between the 50th and 75th percentile for her grade. She is within the ex…" at bounding box center [347, 97] width 13 height 13
radio input "true"
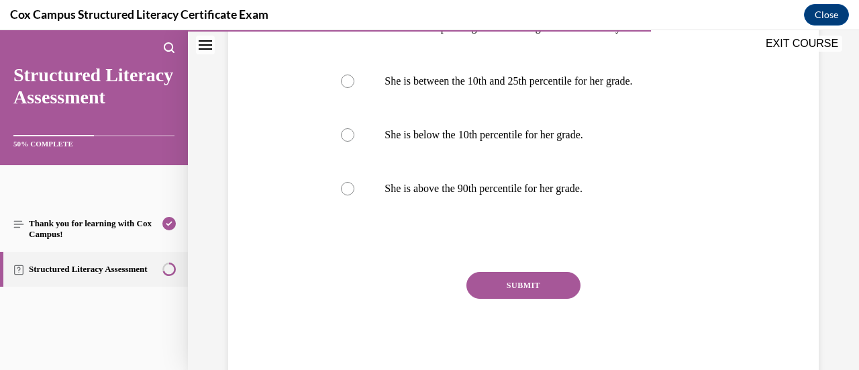
scroll to position [753, 0]
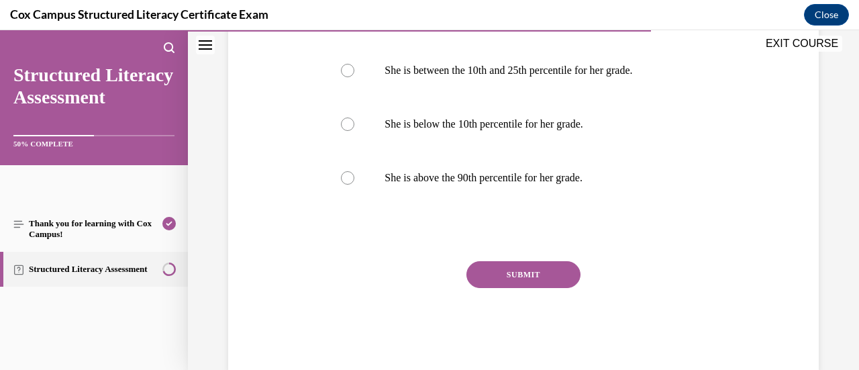
click at [542, 277] on button "SUBMIT" at bounding box center [523, 274] width 114 height 27
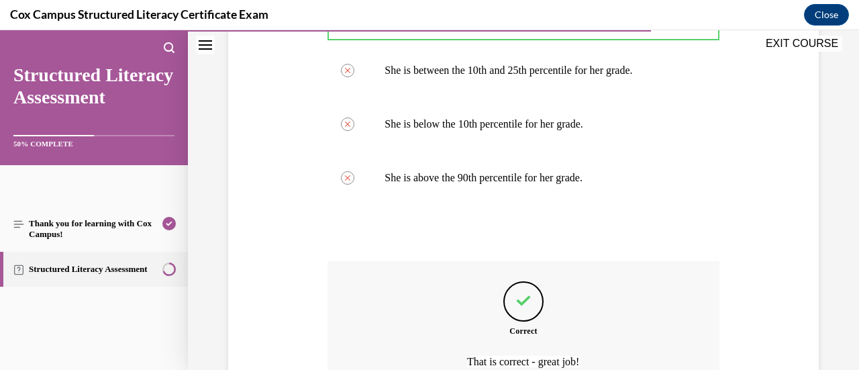
scroll to position [904, 0]
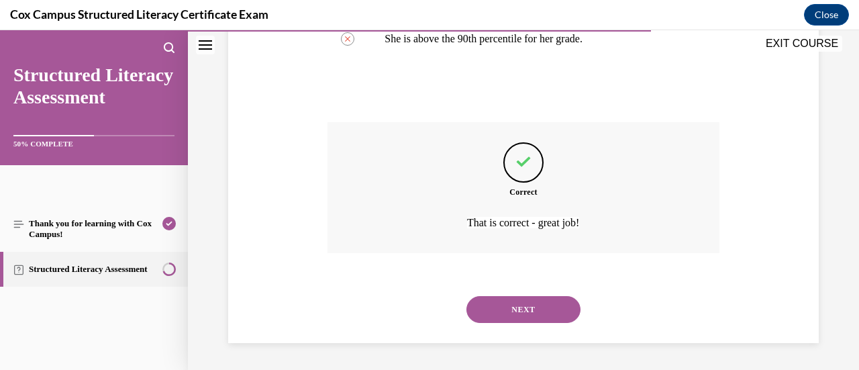
click at [557, 308] on button "NEXT" at bounding box center [523, 309] width 114 height 27
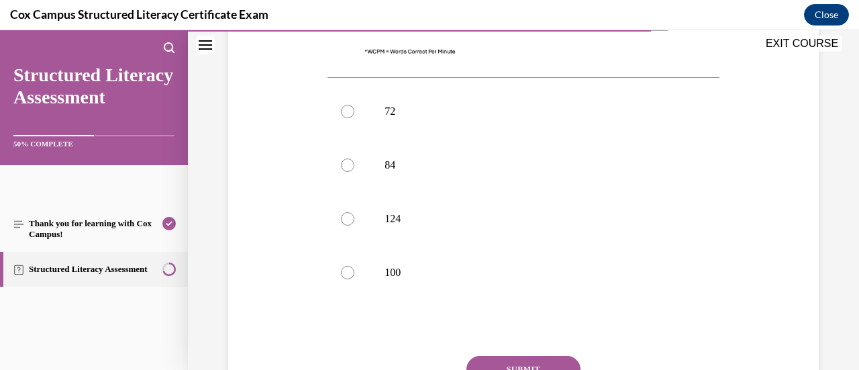
scroll to position [588, 0]
click at [350, 279] on div at bounding box center [347, 275] width 13 height 13
click at [350, 279] on input "100" at bounding box center [347, 275] width 13 height 13
radio input "true"
click at [515, 364] on button "SUBMIT" at bounding box center [523, 372] width 114 height 27
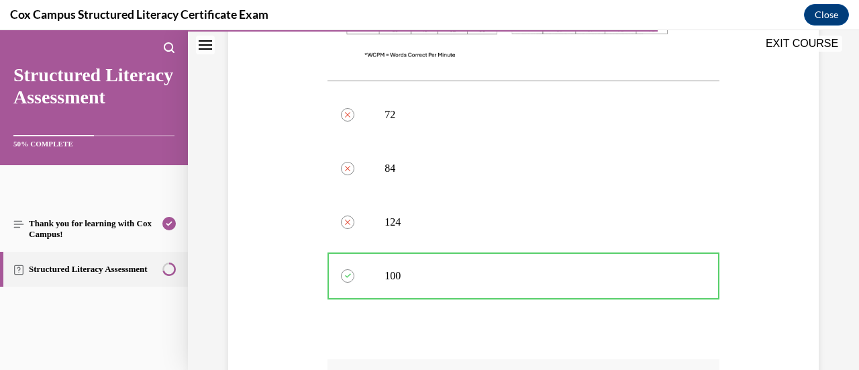
scroll to position [777, 0]
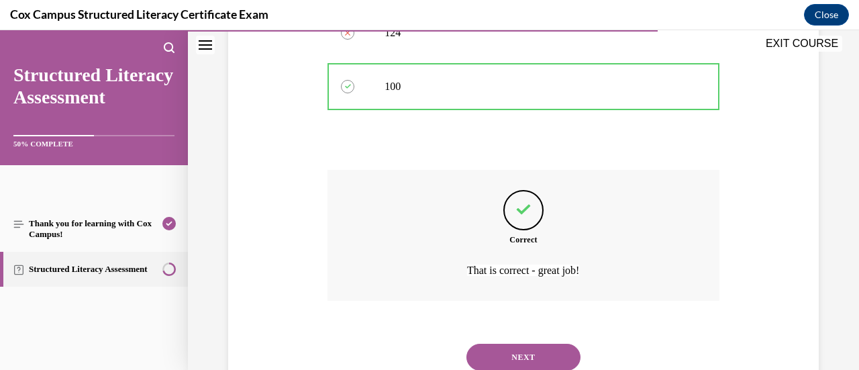
click at [539, 352] on button "NEXT" at bounding box center [523, 356] width 114 height 27
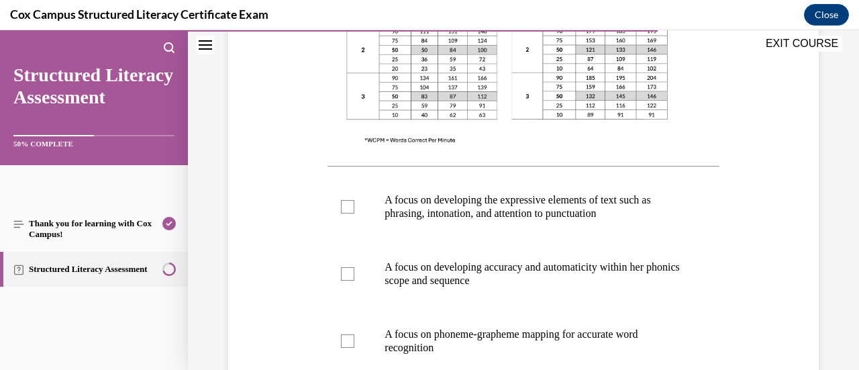
scroll to position [502, 0]
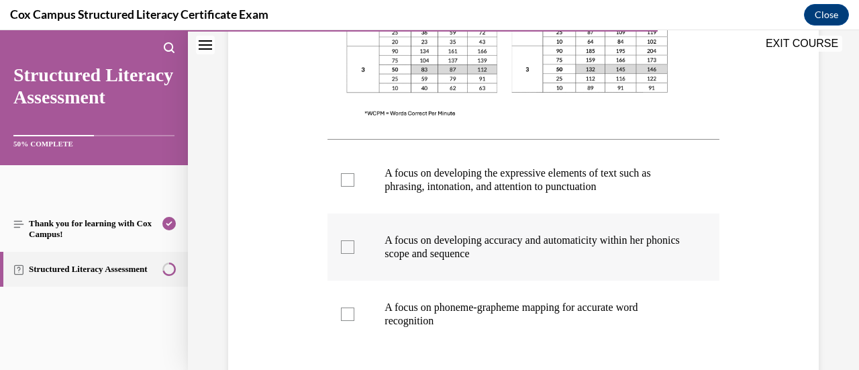
click at [347, 250] on div at bounding box center [347, 246] width 13 height 13
click at [347, 250] on input "A focus on developing accuracy and automaticity within her phonics scope and se…" at bounding box center [347, 246] width 13 height 13
checkbox input "true"
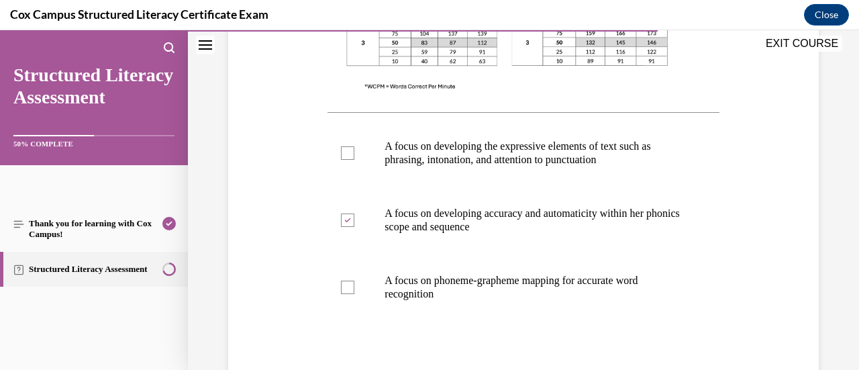
scroll to position [556, 0]
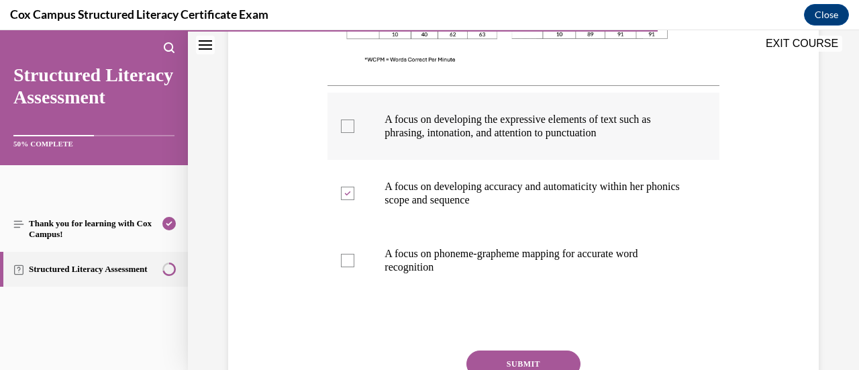
drag, startPoint x: 449, startPoint y: 265, endPoint x: 358, endPoint y: 97, distance: 190.9
click at [358, 97] on ul "A focus on developing the expressive elements of text such as phrasing, intonat…" at bounding box center [522, 193] width 391 height 201
click at [783, 138] on div "Question 102/144 Given that [PERSON_NAME]’s Oral Reading Fluency passage WCPM f…" at bounding box center [523, 25] width 597 height 870
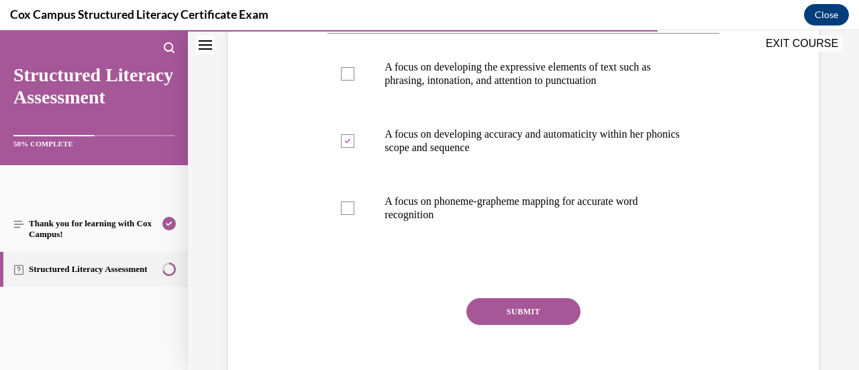
scroll to position [616, 0]
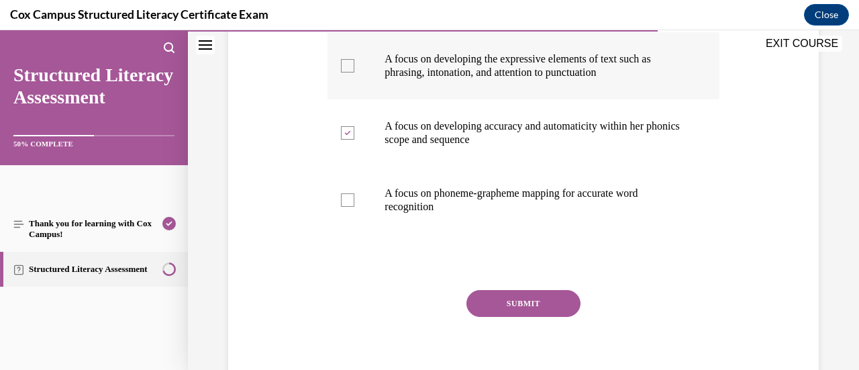
click at [342, 62] on div at bounding box center [347, 65] width 13 height 13
click at [342, 62] on input "A focus on developing the expressive elements of text such as phrasing, intonat…" at bounding box center [347, 65] width 13 height 13
checkbox input "true"
click at [549, 299] on button "SUBMIT" at bounding box center [523, 303] width 114 height 27
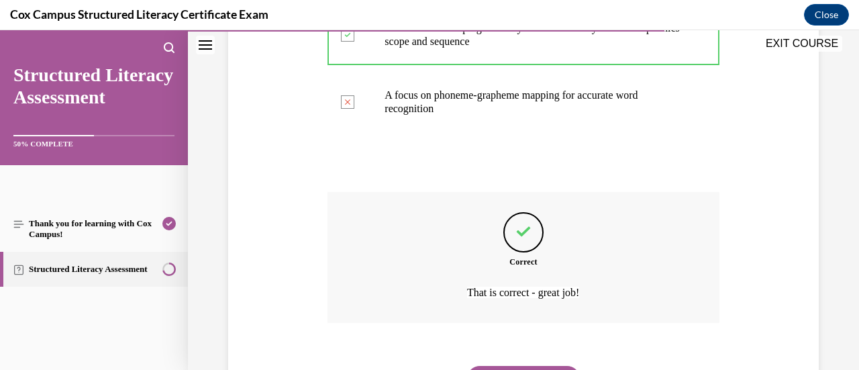
scroll to position [784, 0]
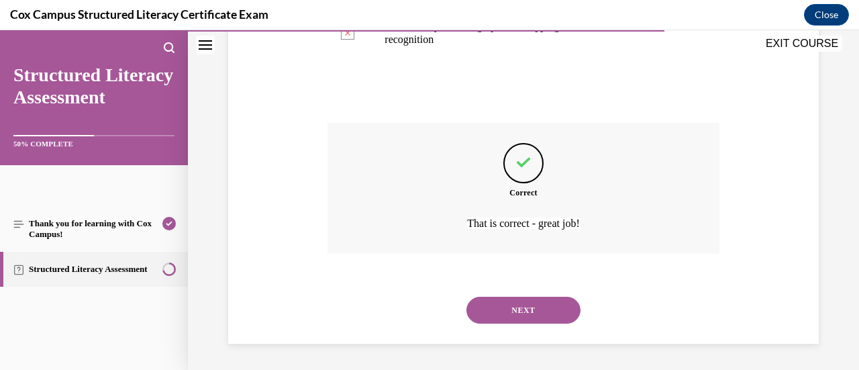
click at [527, 306] on button "NEXT" at bounding box center [523, 309] width 114 height 27
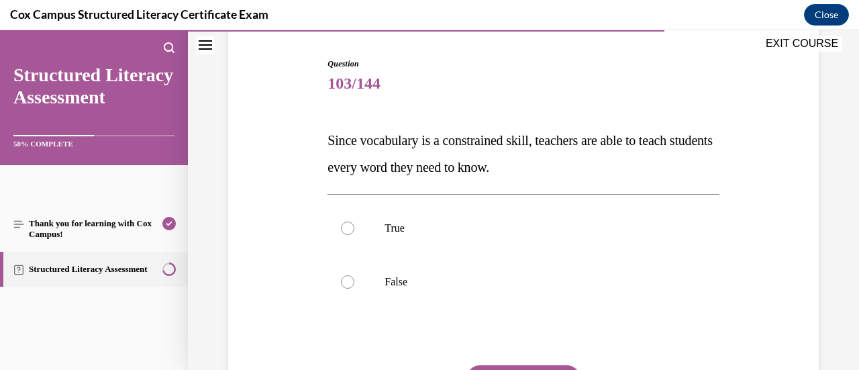
scroll to position [131, 0]
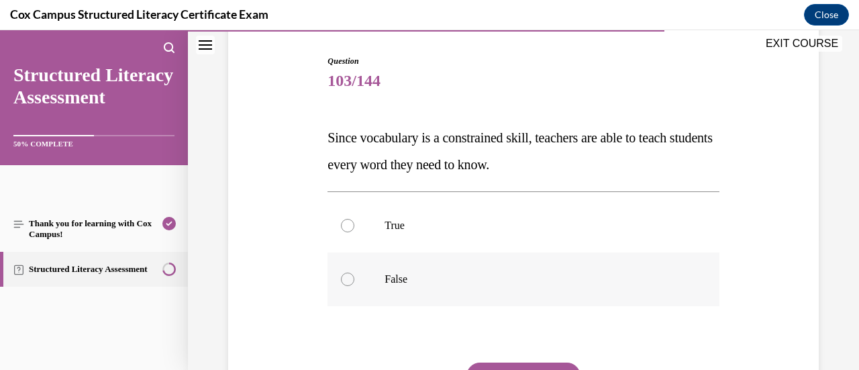
click at [347, 279] on div at bounding box center [347, 278] width 13 height 13
click at [347, 279] on input "False" at bounding box center [347, 278] width 13 height 13
radio input "true"
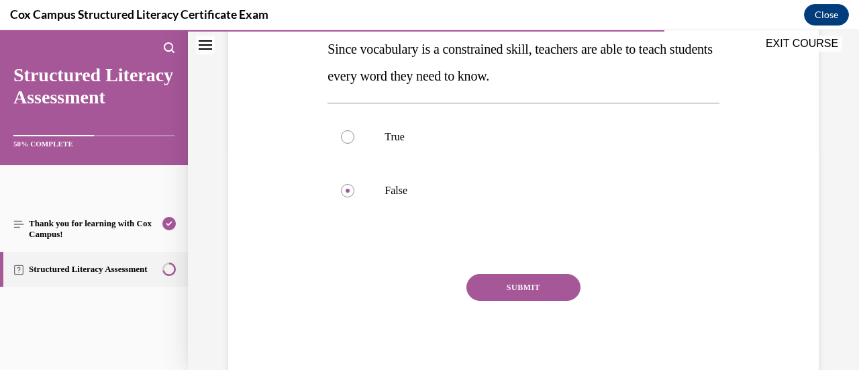
click at [520, 284] on button "SUBMIT" at bounding box center [523, 287] width 114 height 27
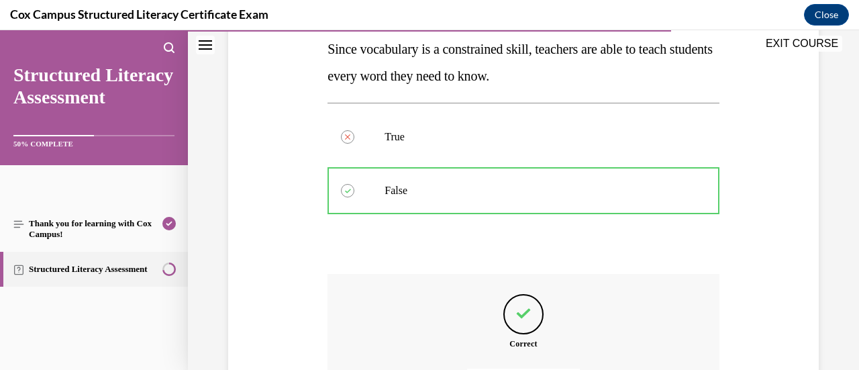
scroll to position [371, 0]
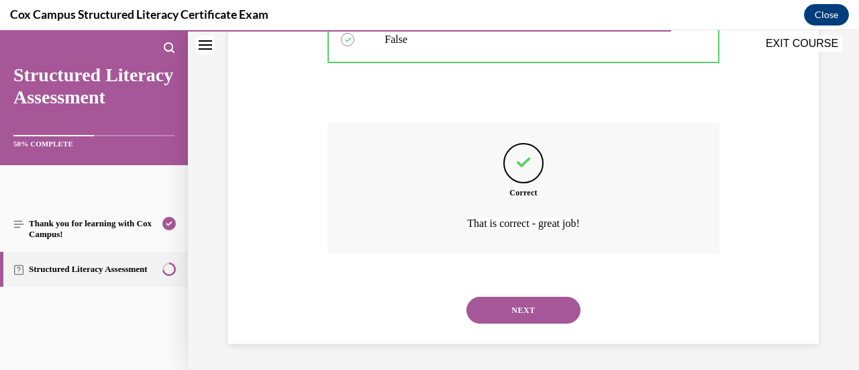
click at [555, 303] on button "NEXT" at bounding box center [523, 309] width 114 height 27
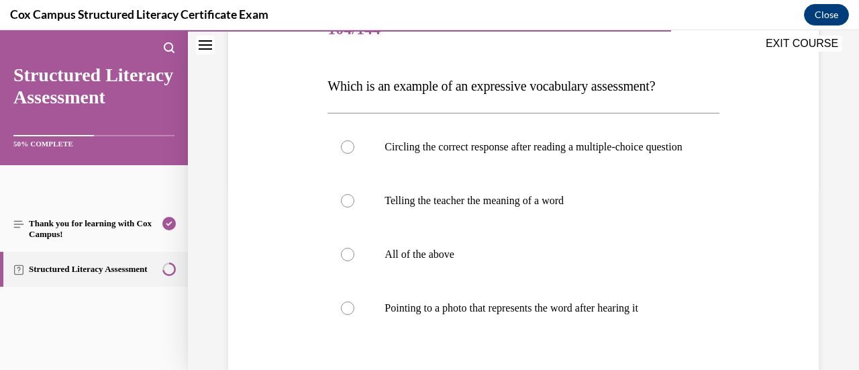
scroll to position [195, 0]
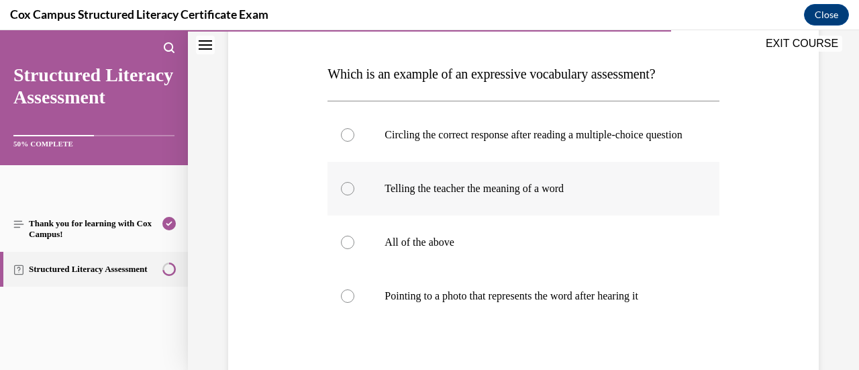
click at [349, 195] on div at bounding box center [347, 188] width 13 height 13
click at [349, 195] on input "Telling the teacher the meaning of a word" at bounding box center [347, 188] width 13 height 13
radio input "true"
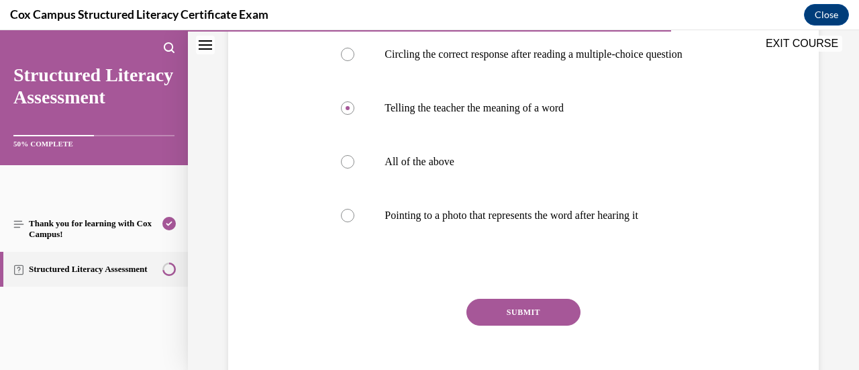
scroll to position [303, 0]
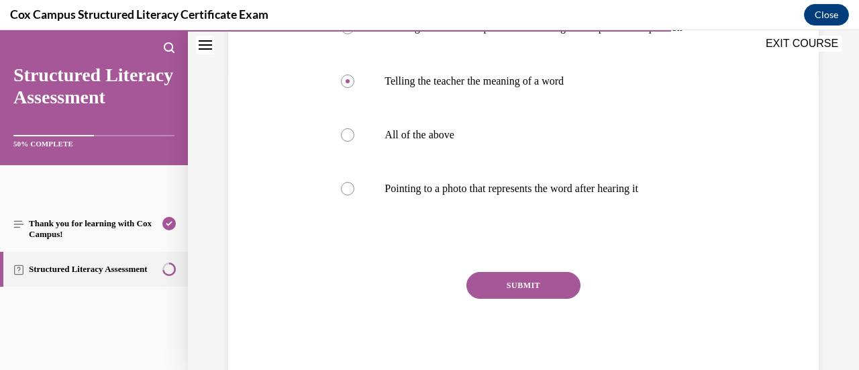
click at [502, 297] on button "SUBMIT" at bounding box center [523, 285] width 114 height 27
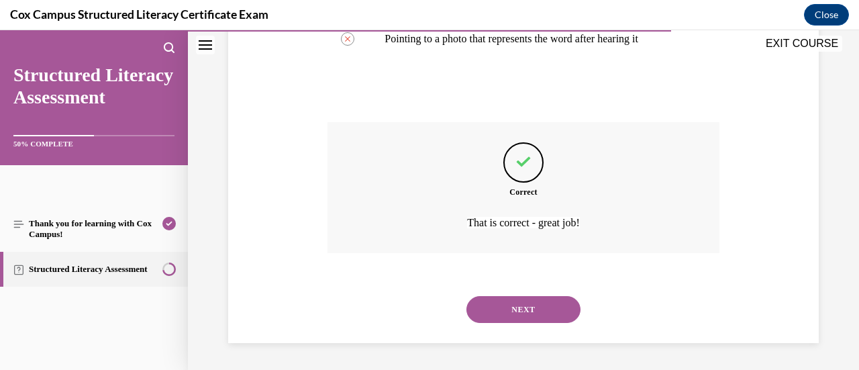
scroll to position [465, 0]
click at [522, 297] on button "NEXT" at bounding box center [523, 309] width 114 height 27
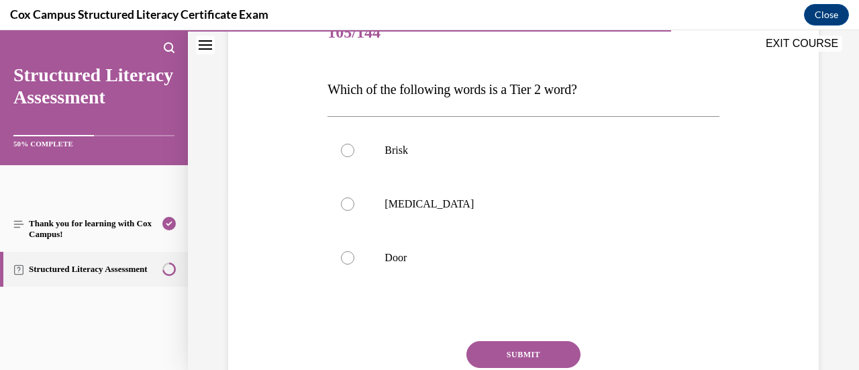
scroll to position [180, 0]
click at [345, 145] on div at bounding box center [347, 150] width 13 height 13
click at [345, 145] on input "Brisk" at bounding box center [347, 150] width 13 height 13
radio input "true"
click at [542, 347] on button "SUBMIT" at bounding box center [523, 354] width 114 height 27
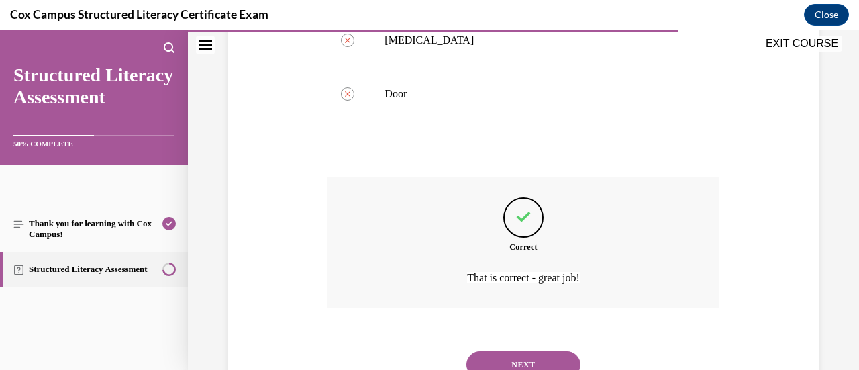
scroll to position [342, 0]
click at [559, 360] on button "NEXT" at bounding box center [523, 365] width 114 height 27
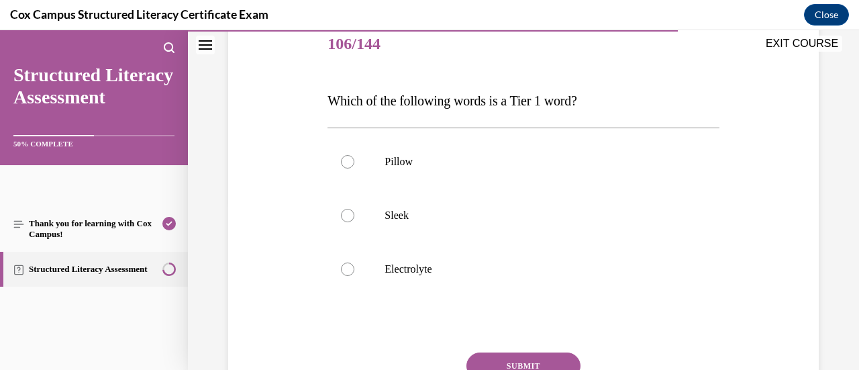
scroll to position [169, 0]
click at [343, 160] on div at bounding box center [347, 160] width 13 height 13
click at [343, 160] on input "Pillow" at bounding box center [347, 160] width 13 height 13
radio input "true"
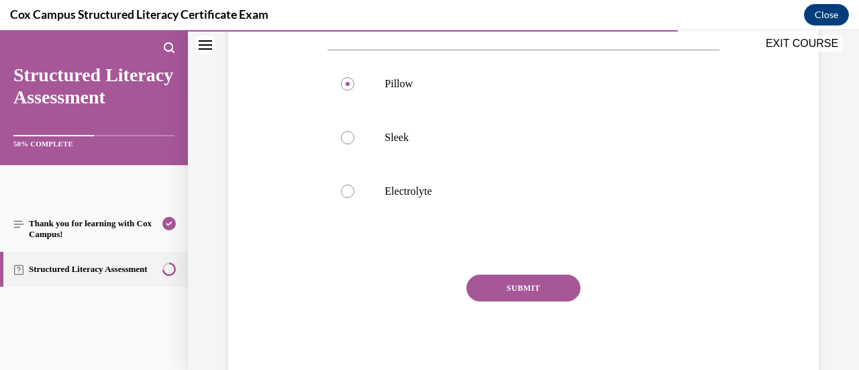
scroll to position [247, 0]
click at [557, 281] on button "SUBMIT" at bounding box center [523, 287] width 114 height 27
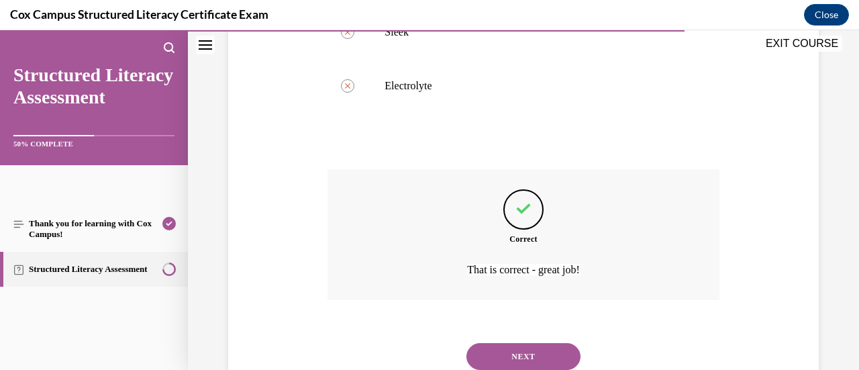
scroll to position [398, 0]
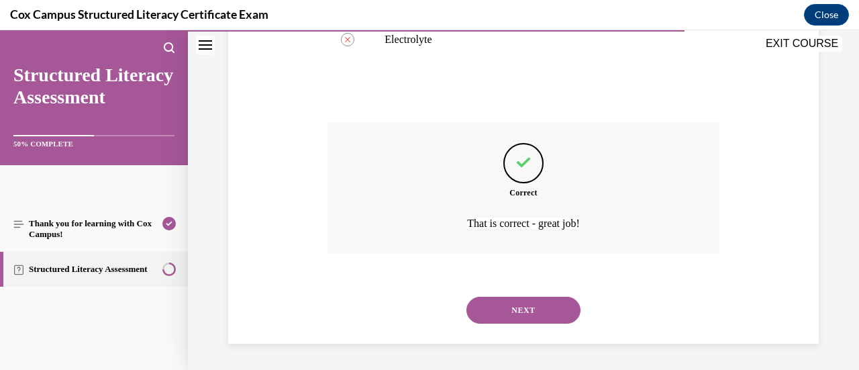
click at [531, 307] on button "NEXT" at bounding box center [523, 309] width 114 height 27
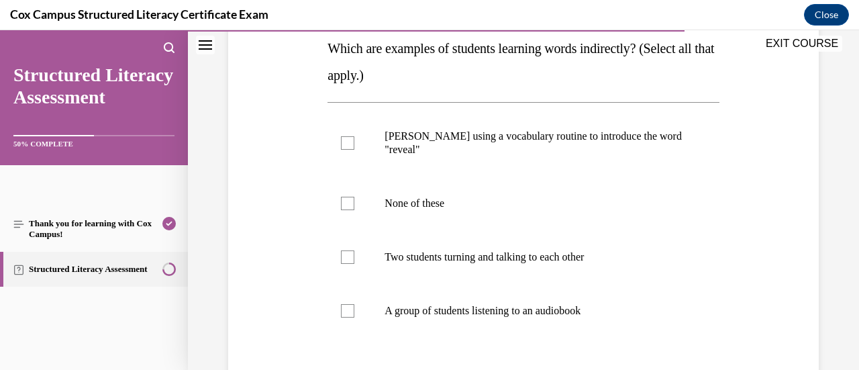
scroll to position [221, 0]
click at [354, 256] on label "Two students turning and talking to each other" at bounding box center [522, 256] width 391 height 54
click at [354, 256] on input "Two students turning and talking to each other" at bounding box center [347, 256] width 13 height 13
checkbox input "true"
click at [352, 303] on div at bounding box center [347, 309] width 13 height 13
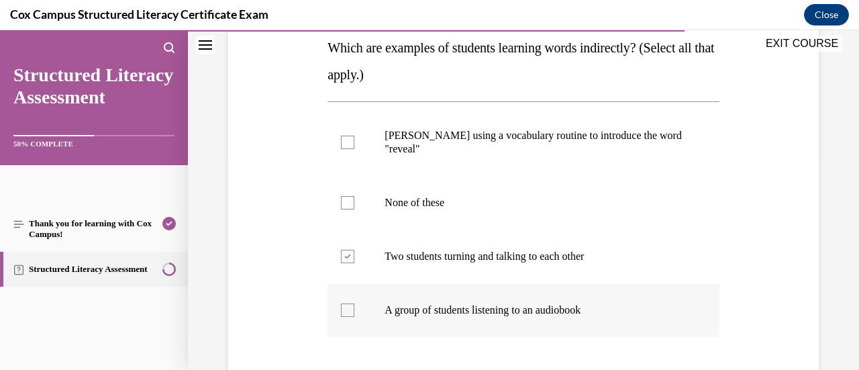
click at [352, 303] on input "A group of students listening to an audiobook" at bounding box center [347, 309] width 13 height 13
checkbox input "true"
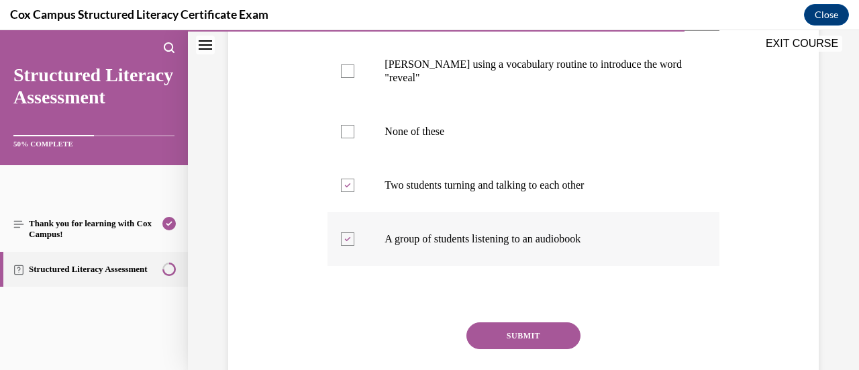
scroll to position [341, 0]
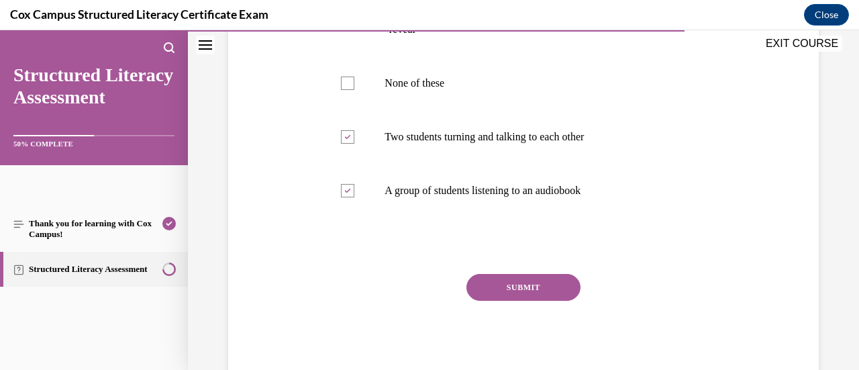
click at [506, 285] on button "SUBMIT" at bounding box center [523, 287] width 114 height 27
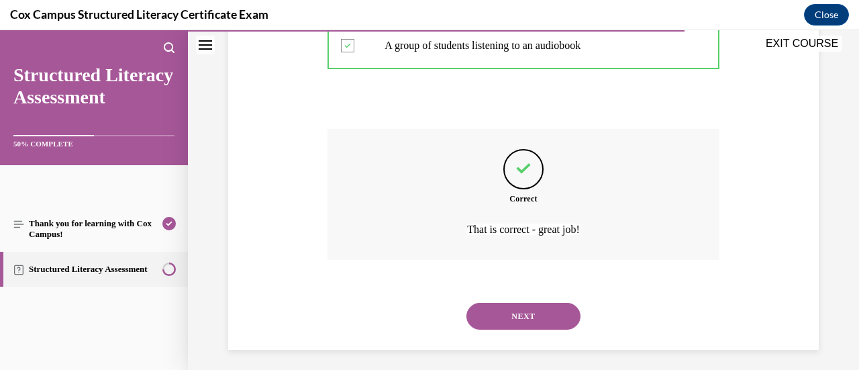
click at [502, 315] on button "NEXT" at bounding box center [523, 316] width 114 height 27
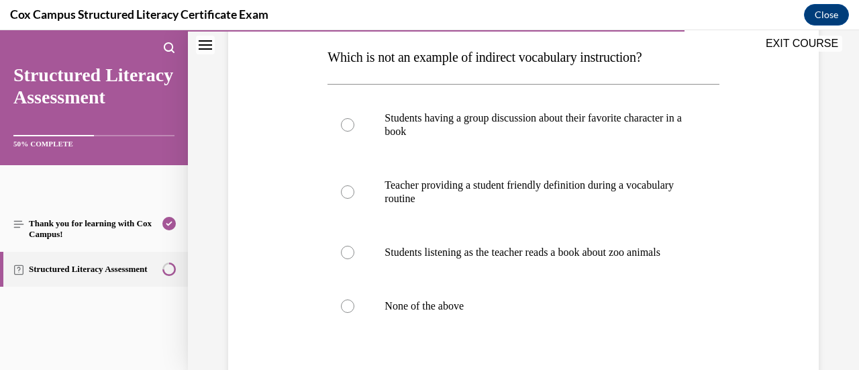
scroll to position [213, 0]
click at [347, 195] on div at bounding box center [347, 190] width 13 height 13
click at [347, 195] on input "Teacher providing a student friendly definition during a vocabulary routine" at bounding box center [347, 190] width 13 height 13
radio input "true"
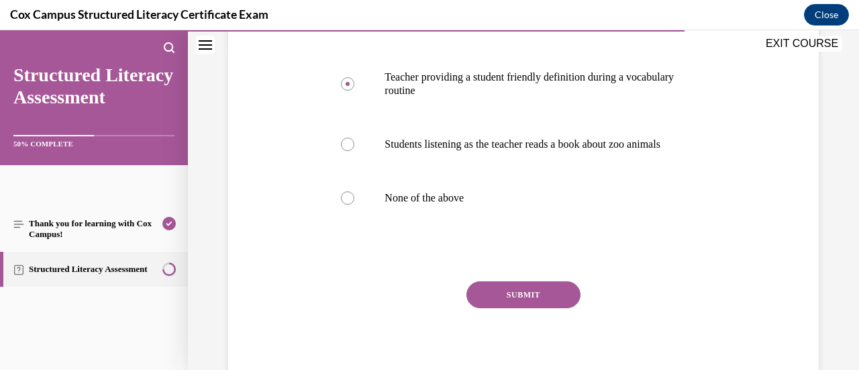
scroll to position [341, 0]
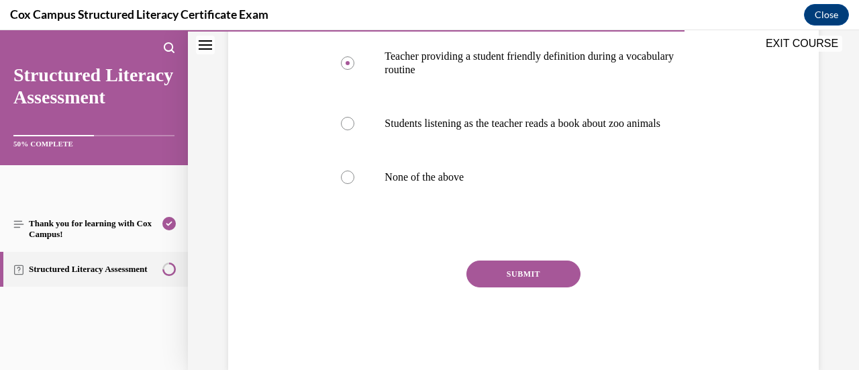
click at [516, 287] on button "SUBMIT" at bounding box center [523, 273] width 114 height 27
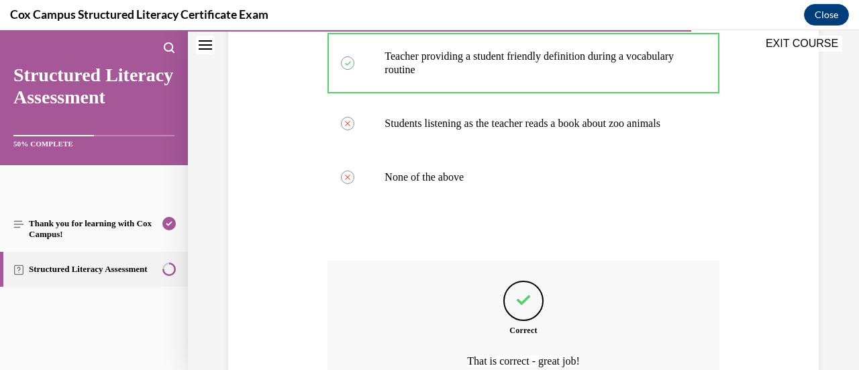
scroll to position [492, 0]
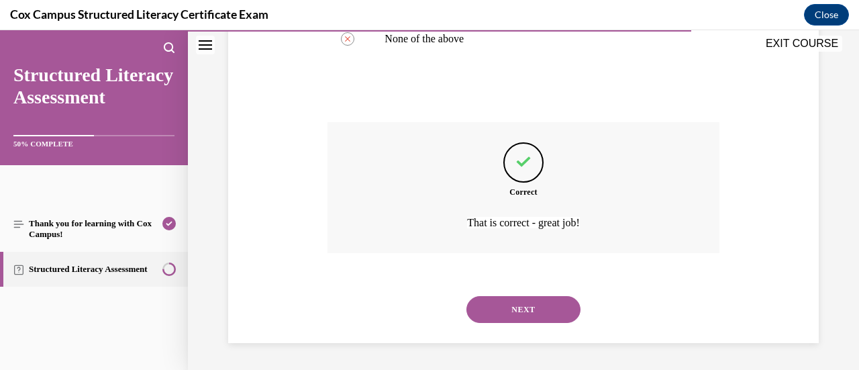
click at [484, 308] on button "NEXT" at bounding box center [523, 309] width 114 height 27
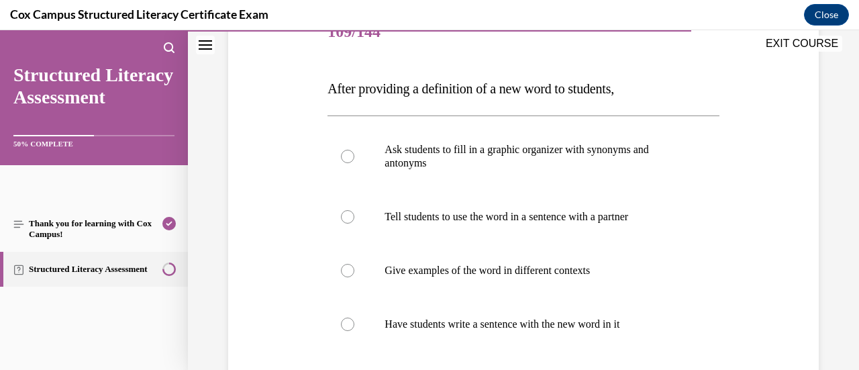
scroll to position [197, 0]
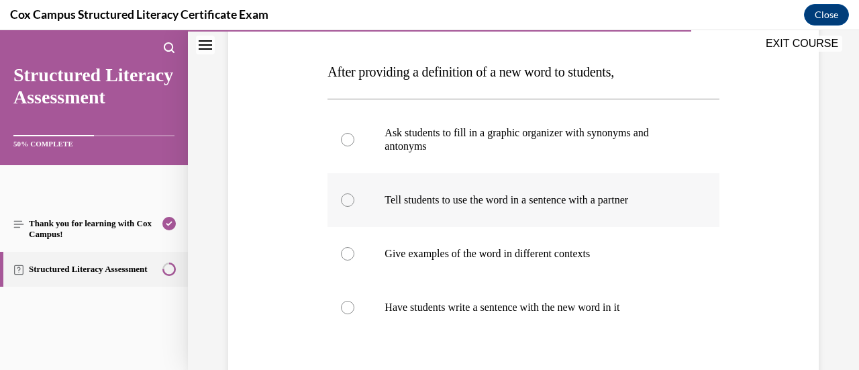
click at [343, 202] on div at bounding box center [347, 199] width 13 height 13
click at [343, 202] on input "Tell students to use the word in a sentence with a partner" at bounding box center [347, 199] width 13 height 13
radio input "true"
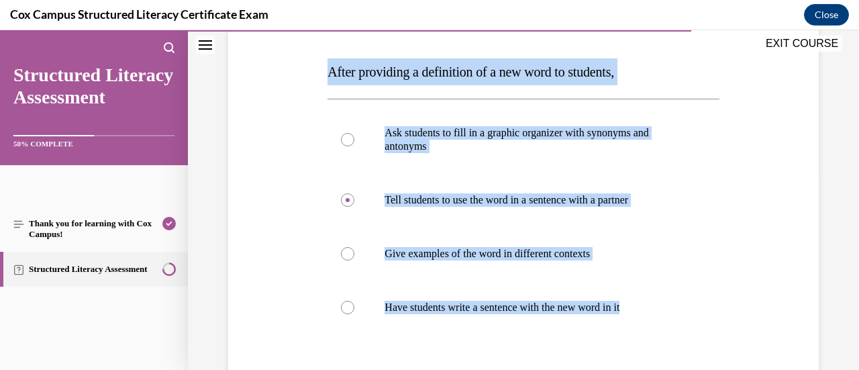
drag, startPoint x: 652, startPoint y: 306, endPoint x: 323, endPoint y: 74, distance: 402.9
click at [324, 74] on div "Question 109/144 After providing a definition of a new word to students, Ask st…" at bounding box center [523, 234] width 398 height 531
copy div "After providing a definition of a new word to students, Ask students to fill in…"
click at [643, 66] on p "After providing a definition of a new word to students," at bounding box center [522, 71] width 391 height 27
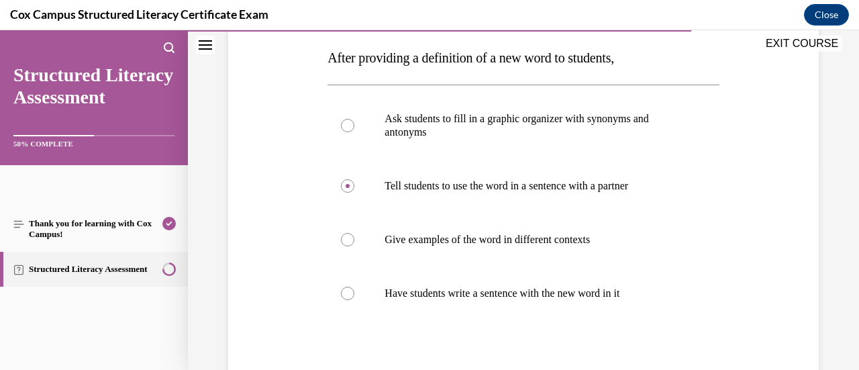
scroll to position [212, 0]
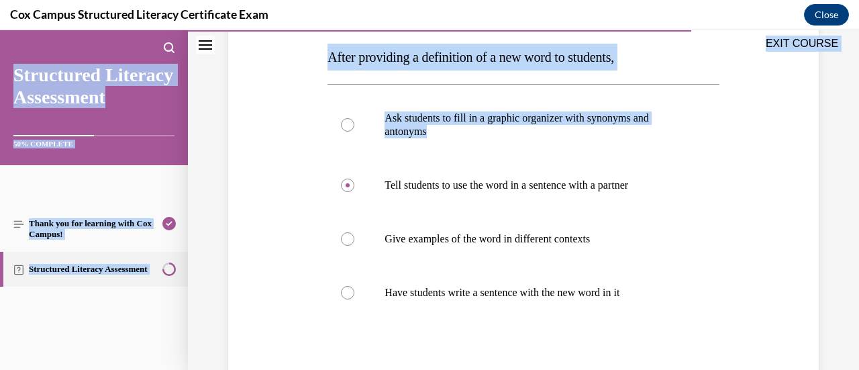
drag, startPoint x: 779, startPoint y: 148, endPoint x: 385, endPoint y: 7, distance: 418.8
click at [385, 30] on html "SKIP TO LESSON Audio transcript EXIT COURSE Structured Literacy Assessment 50% …" at bounding box center [429, 199] width 859 height 339
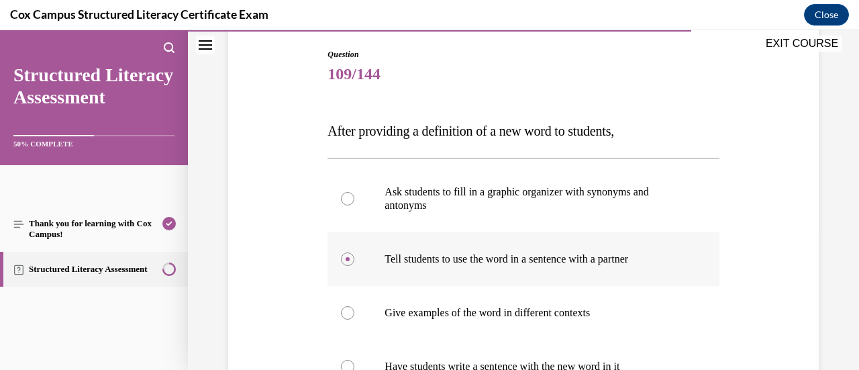
click at [565, 254] on p "Tell students to use the word in a sentence with a partner" at bounding box center [534, 258] width 301 height 13
click at [354, 254] on input "Tell students to use the word in a sentence with a partner" at bounding box center [347, 258] width 13 height 13
click at [350, 197] on div at bounding box center [347, 198] width 13 height 13
click at [350, 197] on input "Ask students to fill in a graphic organizer with synonyms and antonyms" at bounding box center [347, 198] width 13 height 13
radio input "true"
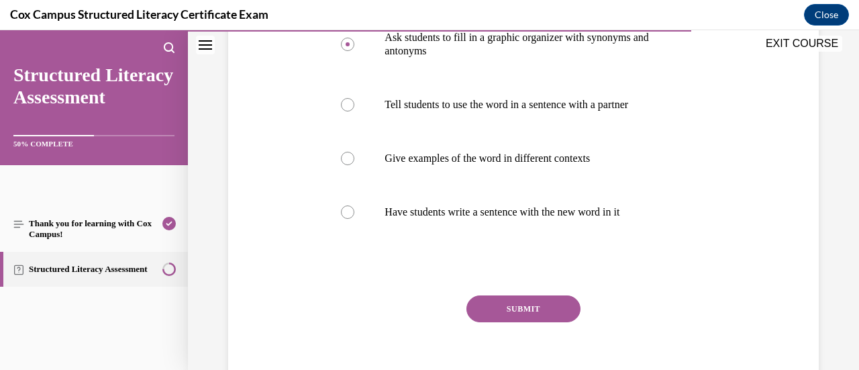
scroll to position [292, 0]
click at [547, 307] on button "SUBMIT" at bounding box center [523, 309] width 114 height 27
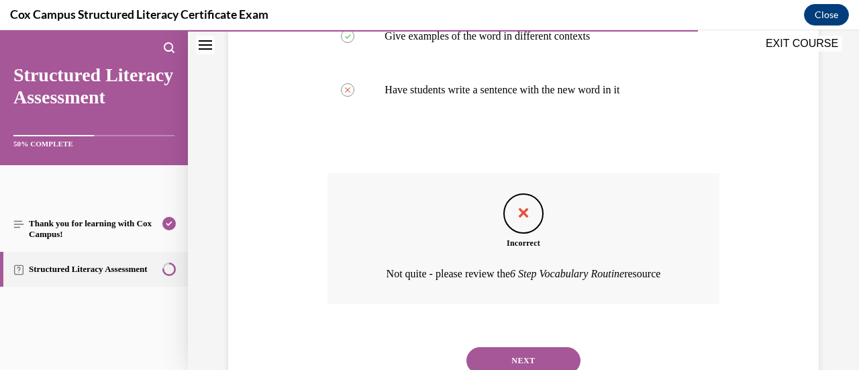
scroll to position [465, 0]
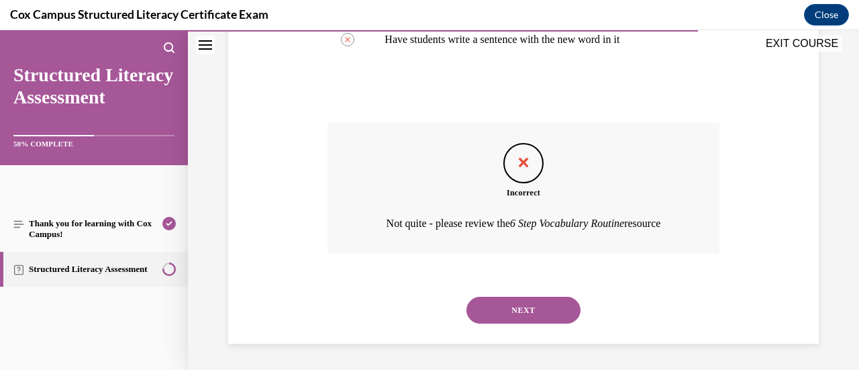
click at [545, 302] on button "NEXT" at bounding box center [523, 309] width 114 height 27
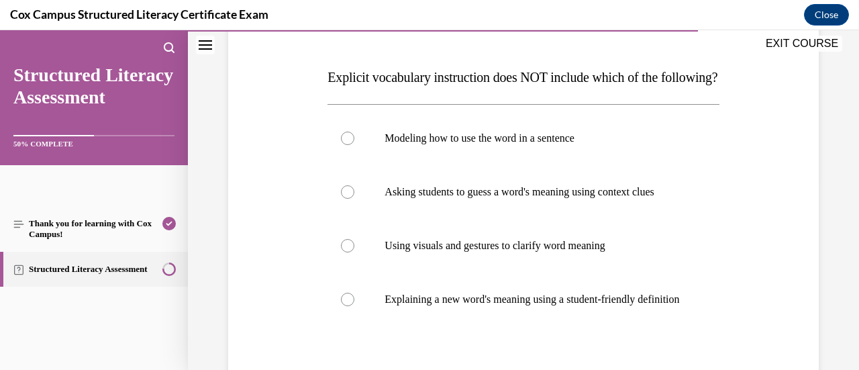
scroll to position [203, 0]
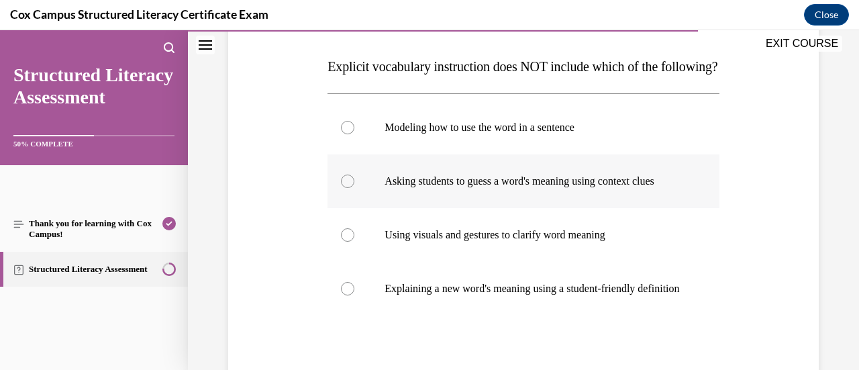
click at [350, 188] on div at bounding box center [347, 180] width 13 height 13
click at [350, 188] on input "Asking students to guess a word's meaning using context clues" at bounding box center [347, 180] width 13 height 13
radio input "true"
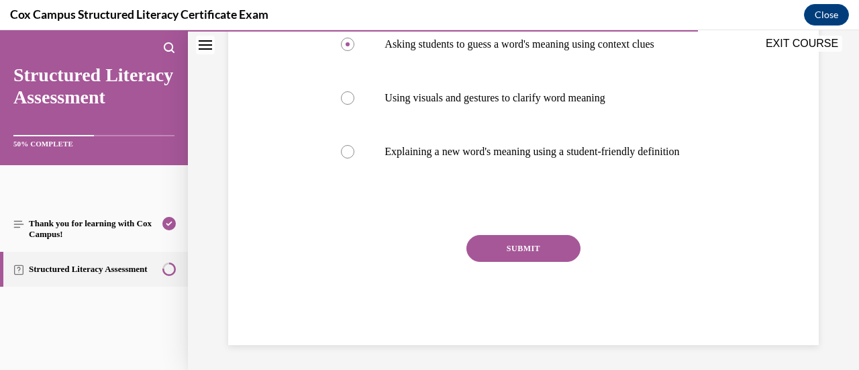
scroll to position [341, 0]
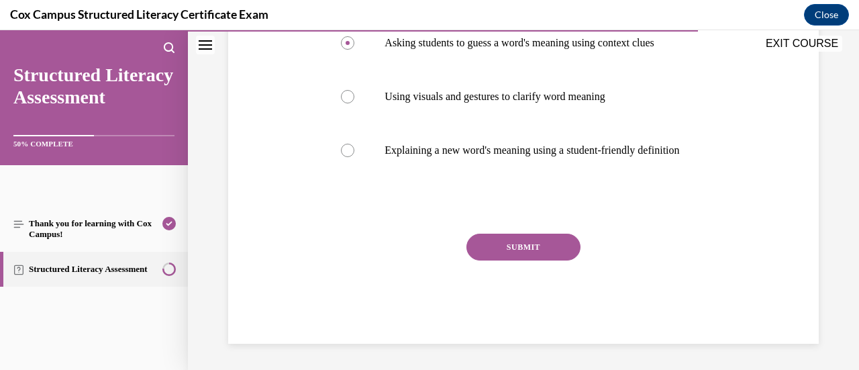
click at [533, 260] on button "SUBMIT" at bounding box center [523, 246] width 114 height 27
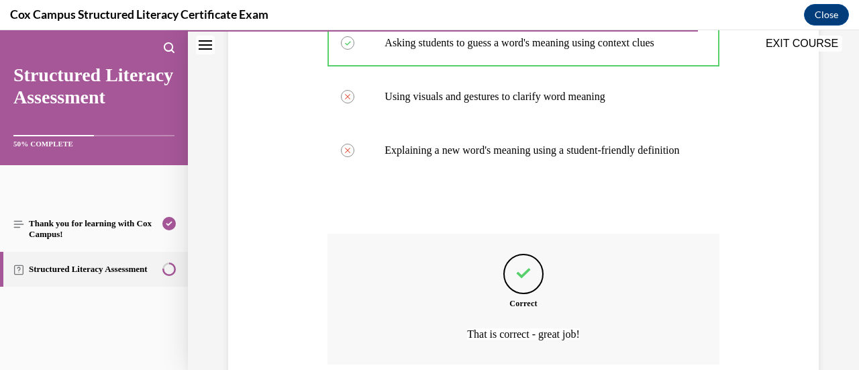
scroll to position [492, 0]
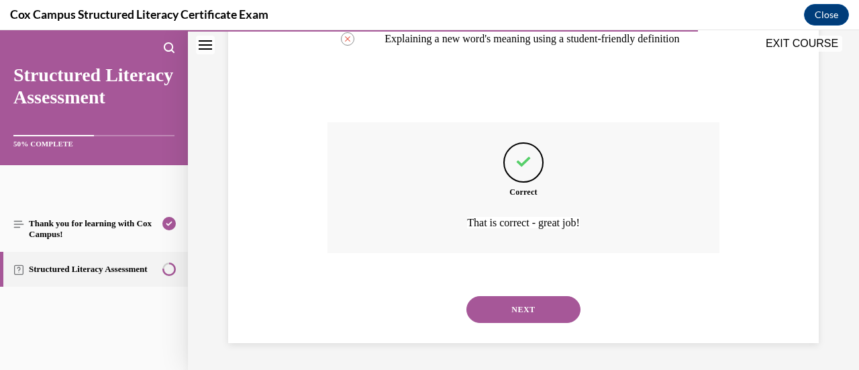
click at [525, 304] on button "NEXT" at bounding box center [523, 309] width 114 height 27
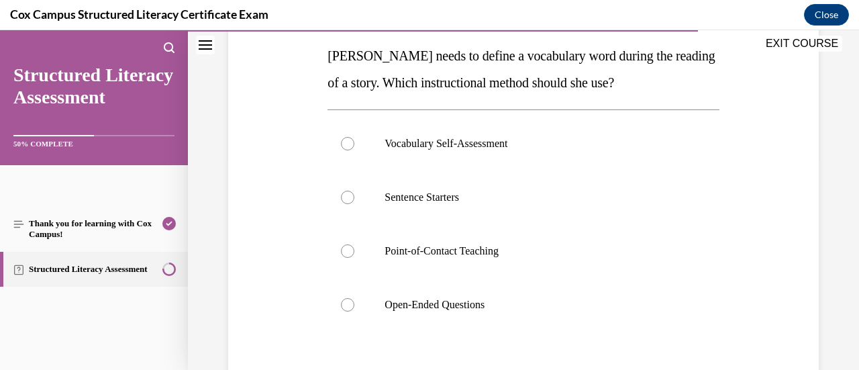
scroll to position [215, 0]
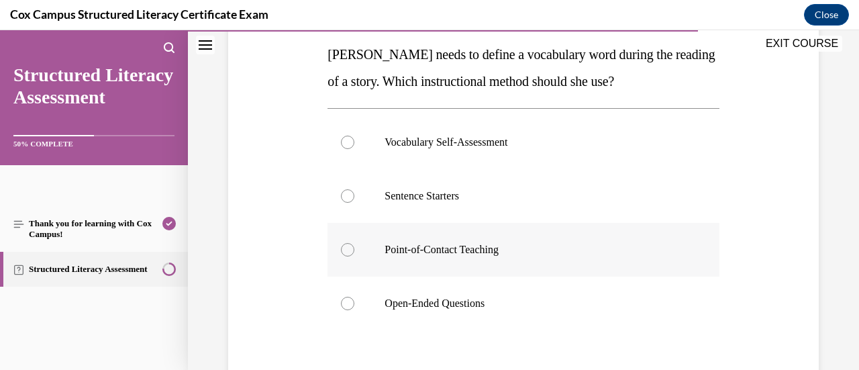
click at [345, 250] on div at bounding box center [347, 249] width 13 height 13
click at [345, 250] on input "Point-of-Contact Teaching" at bounding box center [347, 249] width 13 height 13
radio input "true"
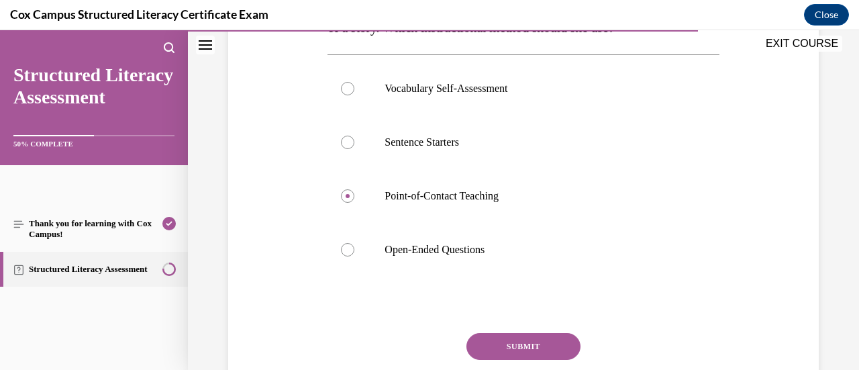
scroll to position [295, 0]
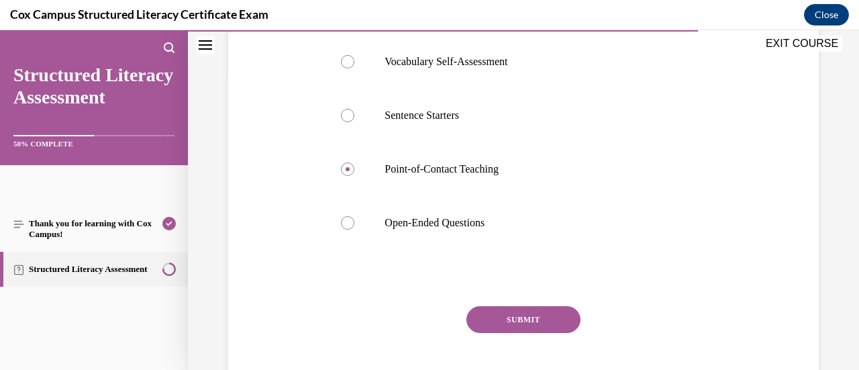
click at [534, 323] on button "SUBMIT" at bounding box center [523, 319] width 114 height 27
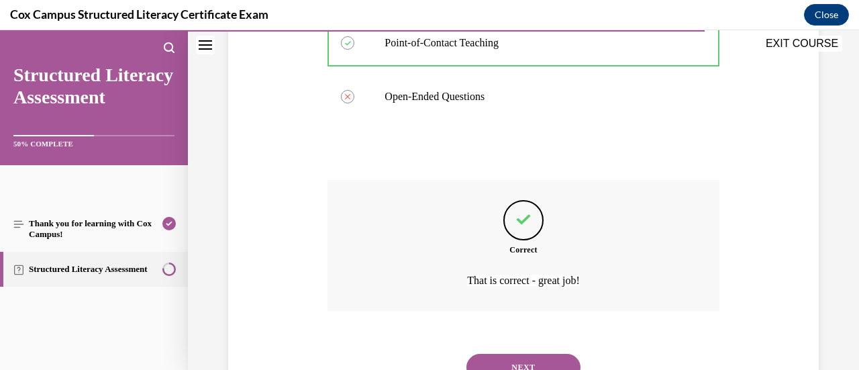
scroll to position [448, 0]
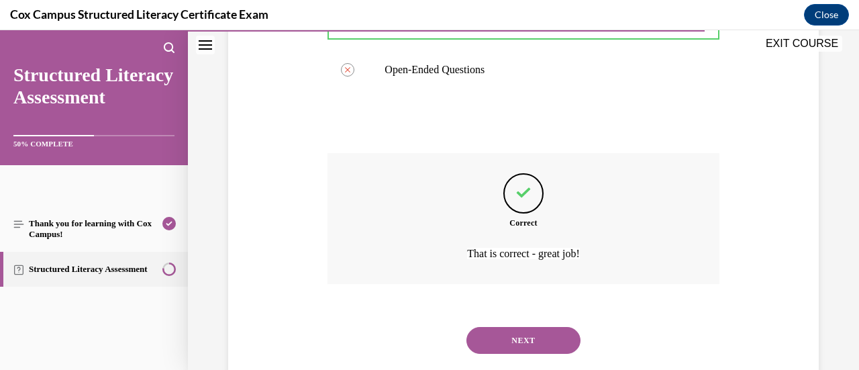
click at [530, 336] on button "NEXT" at bounding box center [523, 340] width 114 height 27
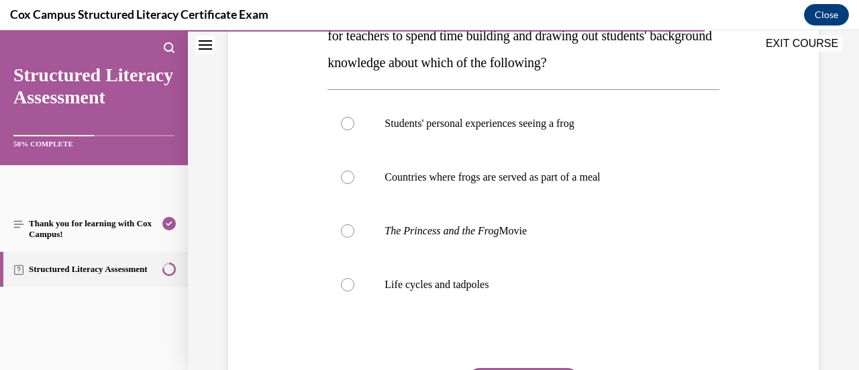
scroll to position [267, 0]
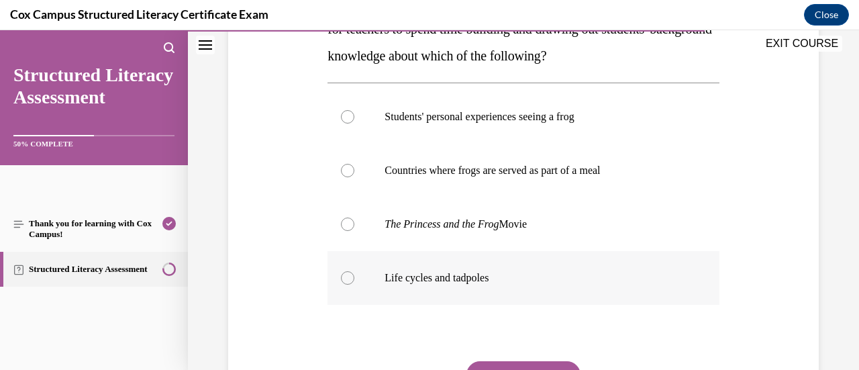
click at [346, 280] on div at bounding box center [347, 277] width 13 height 13
click at [346, 280] on input "Life cycles and tadpoles" at bounding box center [347, 277] width 13 height 13
radio input "true"
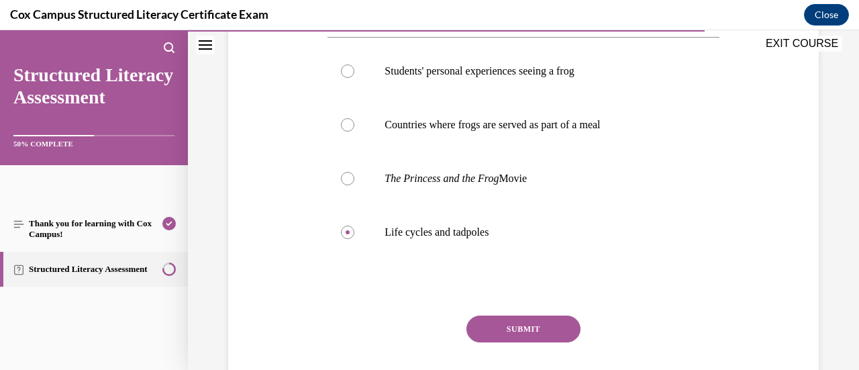
scroll to position [354, 0]
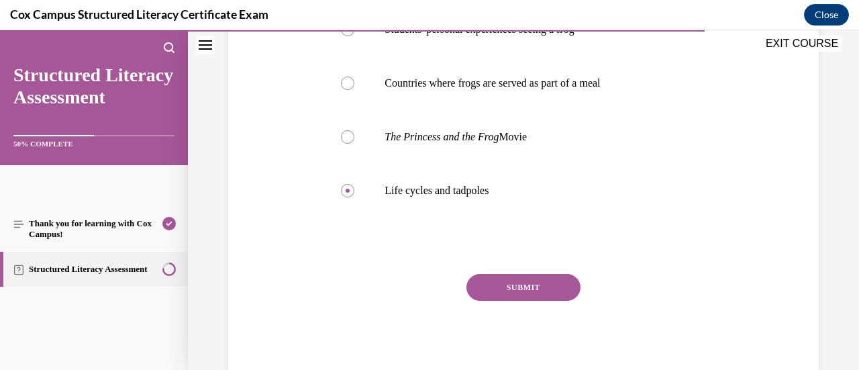
click at [530, 288] on button "SUBMIT" at bounding box center [523, 287] width 114 height 27
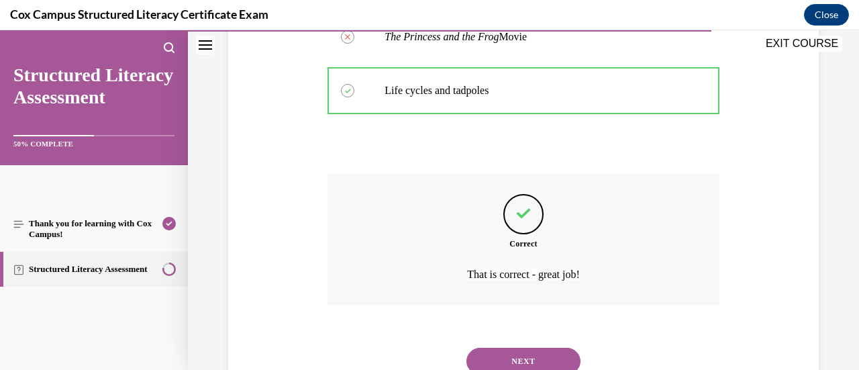
scroll to position [490, 0]
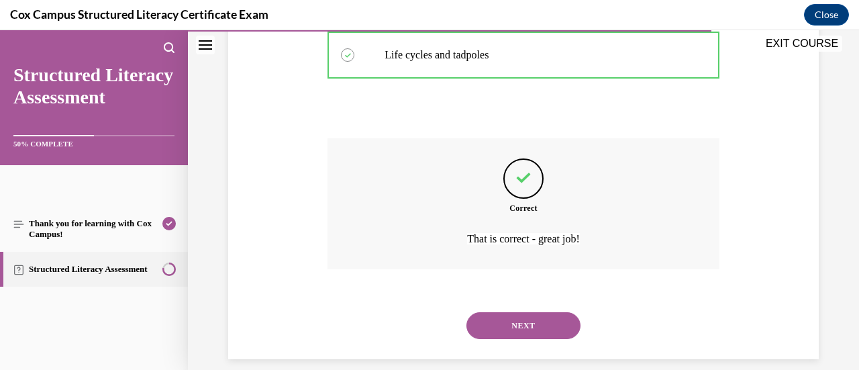
click at [551, 327] on button "NEXT" at bounding box center [523, 325] width 114 height 27
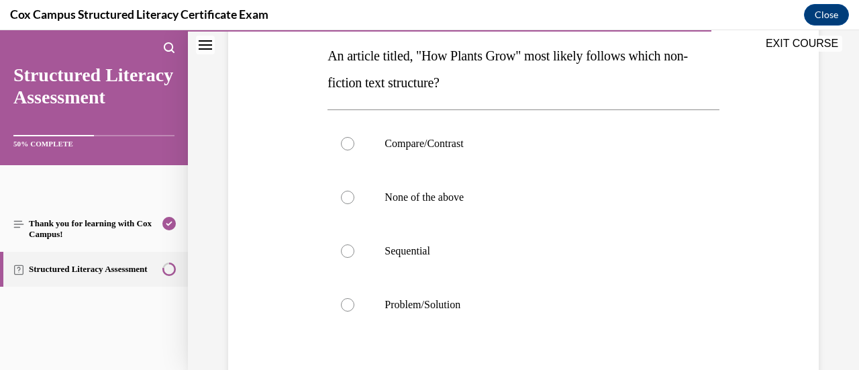
scroll to position [230, 0]
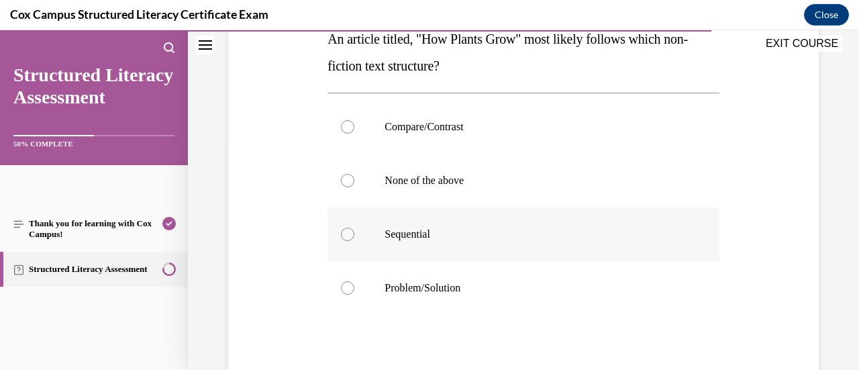
click at [345, 235] on div at bounding box center [347, 233] width 13 height 13
click at [345, 235] on input "Sequential" at bounding box center [347, 233] width 13 height 13
radio input "true"
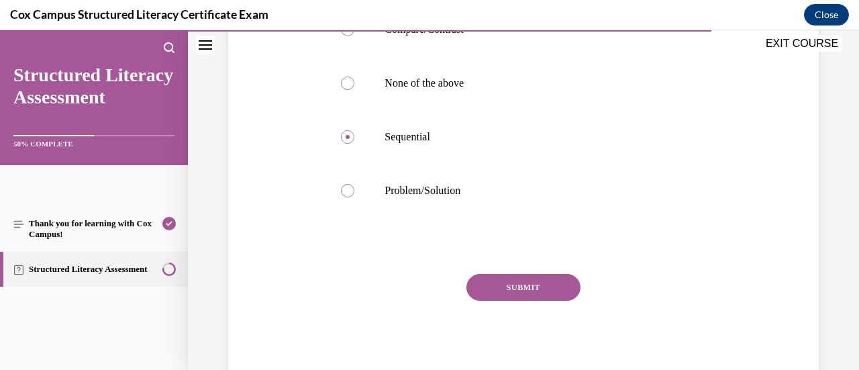
click at [508, 284] on button "SUBMIT" at bounding box center [523, 287] width 114 height 27
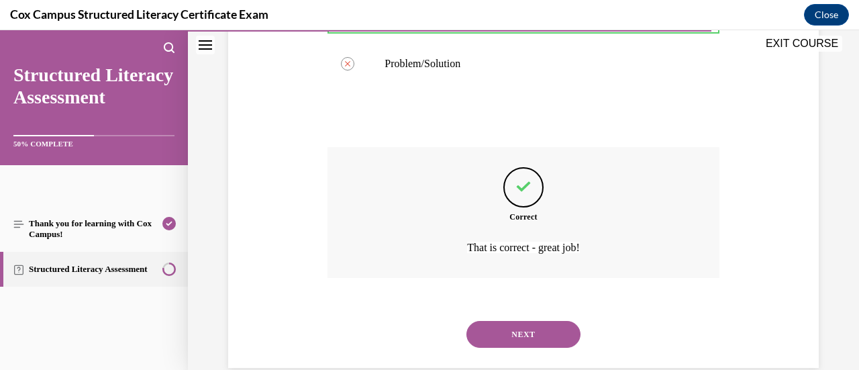
scroll to position [460, 0]
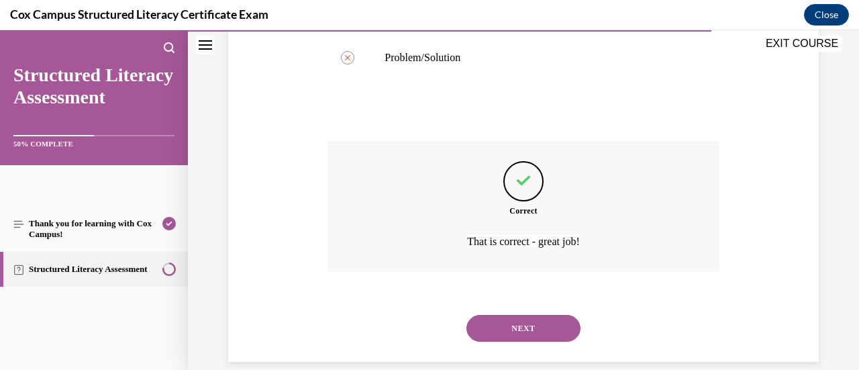
click at [529, 320] on button "NEXT" at bounding box center [523, 328] width 114 height 27
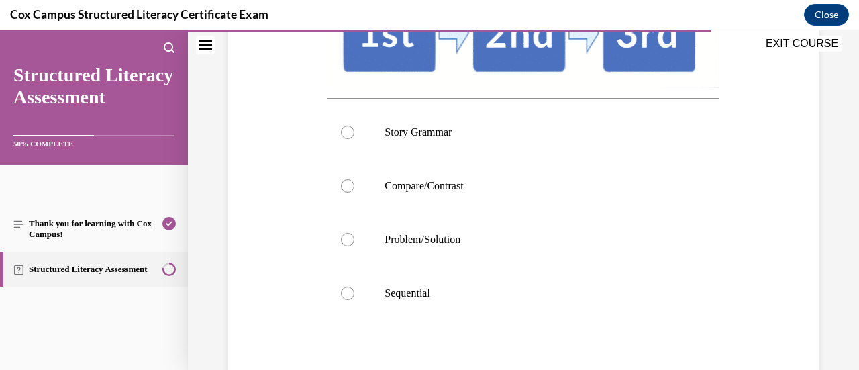
scroll to position [329, 0]
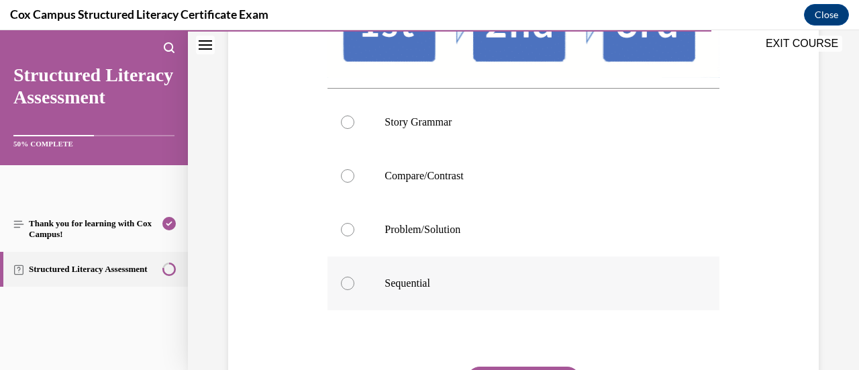
click at [346, 290] on div at bounding box center [347, 282] width 13 height 13
click at [346, 290] on input "Sequential" at bounding box center [347, 282] width 13 height 13
radio input "true"
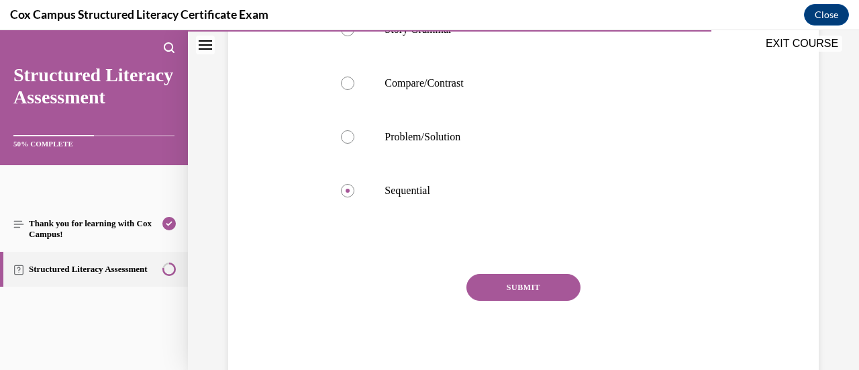
scroll to position [440, 0]
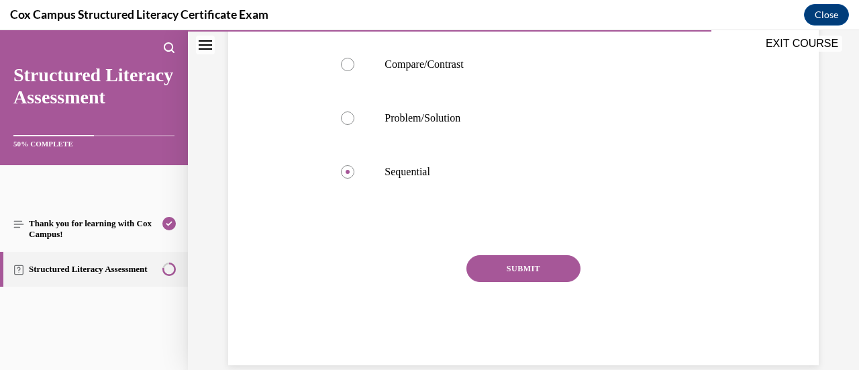
click at [515, 282] on button "SUBMIT" at bounding box center [523, 268] width 114 height 27
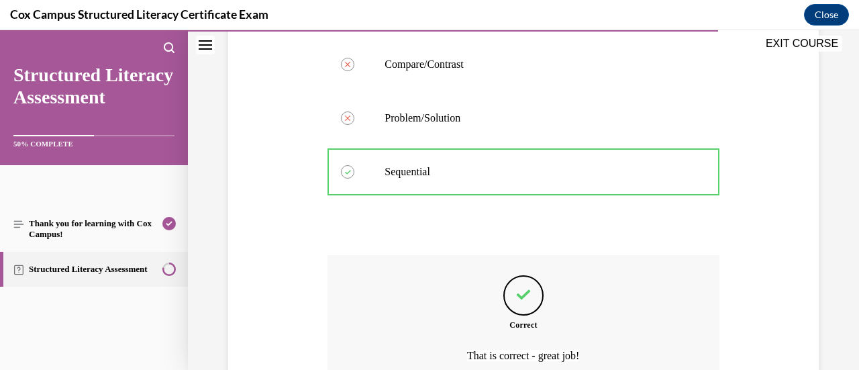
scroll to position [597, 0]
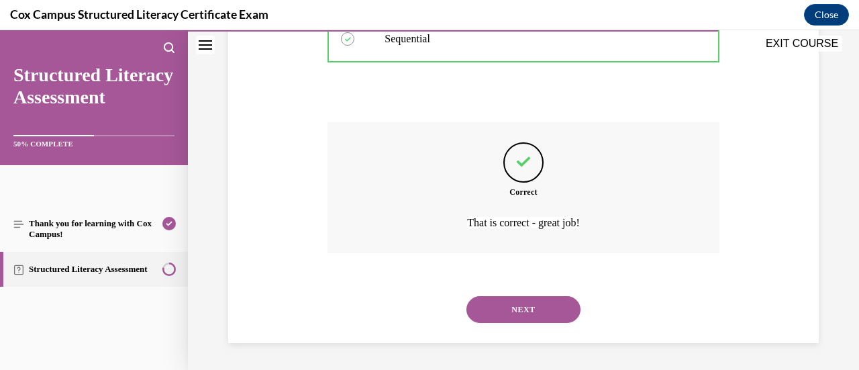
click at [522, 309] on button "NEXT" at bounding box center [523, 309] width 114 height 27
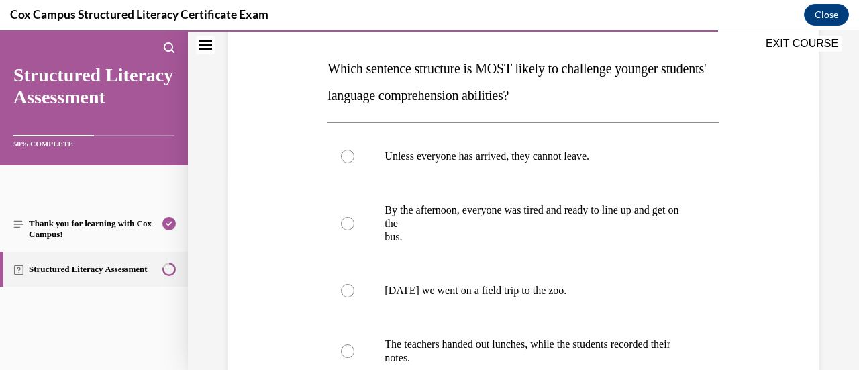
scroll to position [203, 0]
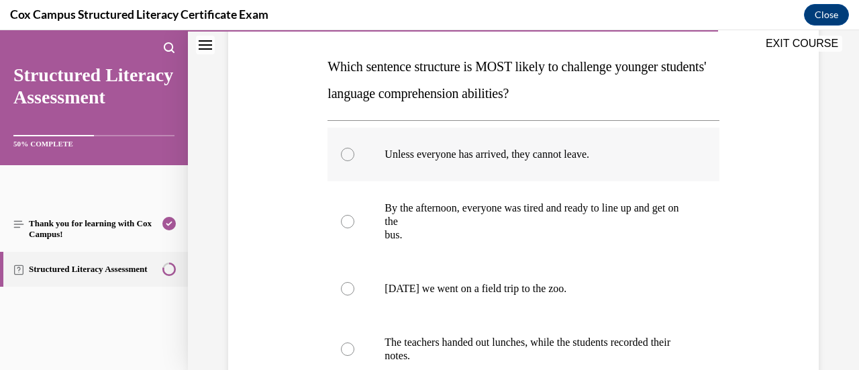
click at [349, 154] on div at bounding box center [347, 154] width 13 height 13
click at [349, 154] on input "Unless everyone has arrived, they cannot leave." at bounding box center [347, 154] width 13 height 13
radio input "true"
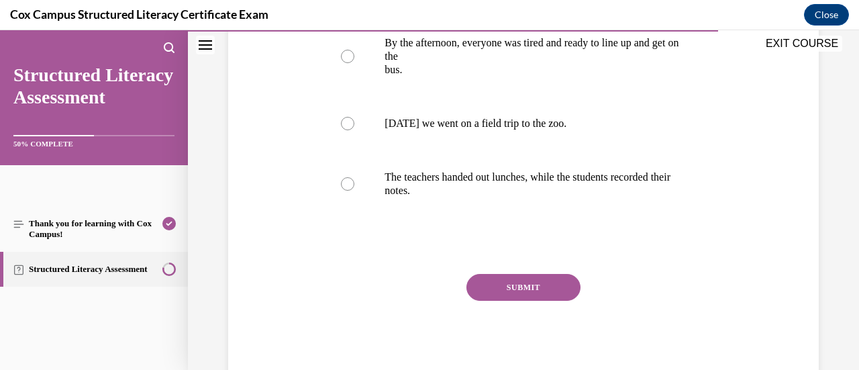
click at [525, 286] on button "SUBMIT" at bounding box center [523, 287] width 114 height 27
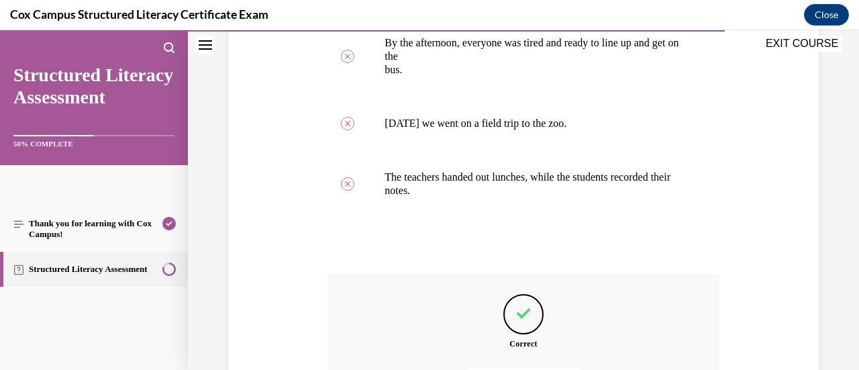
scroll to position [519, 0]
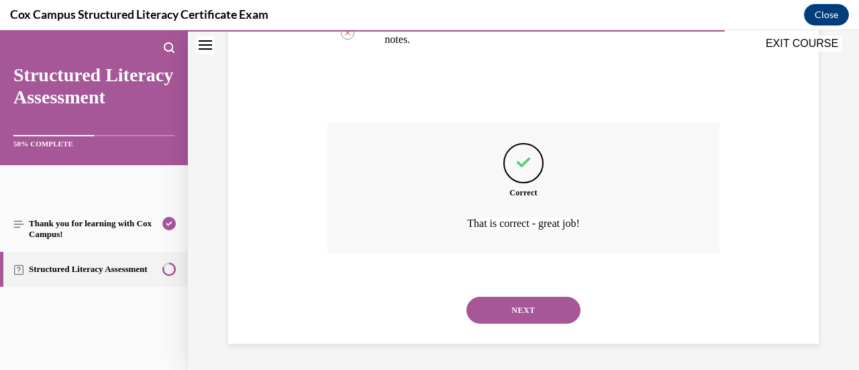
click at [538, 307] on button "NEXT" at bounding box center [523, 309] width 114 height 27
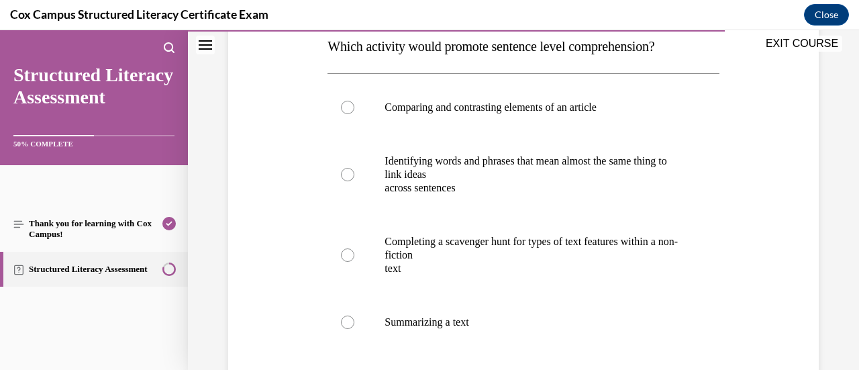
scroll to position [228, 0]
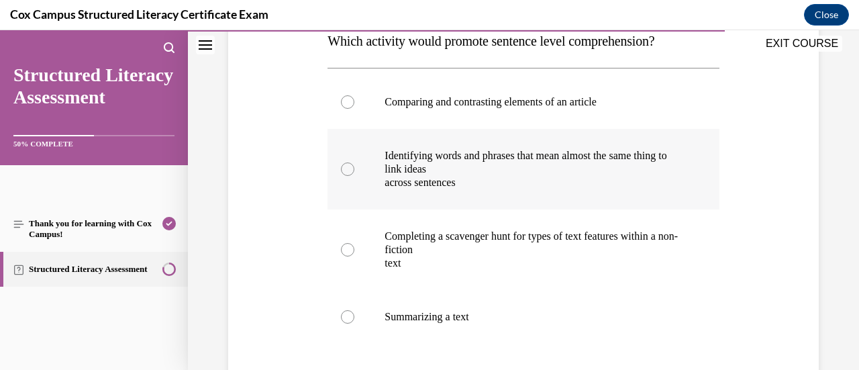
click at [347, 167] on div at bounding box center [347, 168] width 13 height 13
click at [347, 167] on input "Identifying words and phrases that mean almost the same thing to link ideas acr…" at bounding box center [347, 168] width 13 height 13
radio input "true"
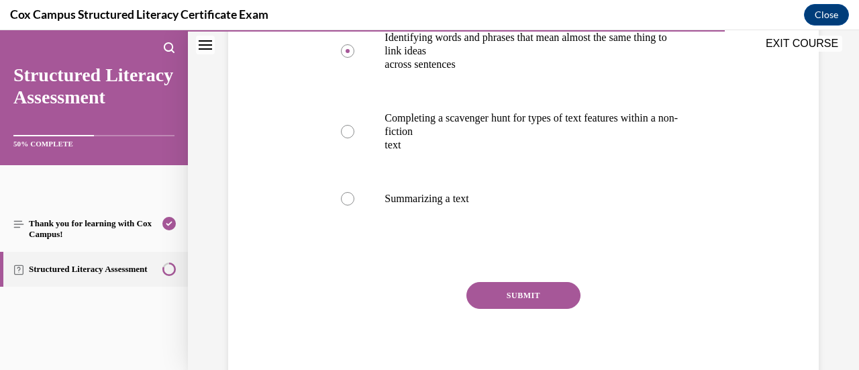
scroll to position [354, 0]
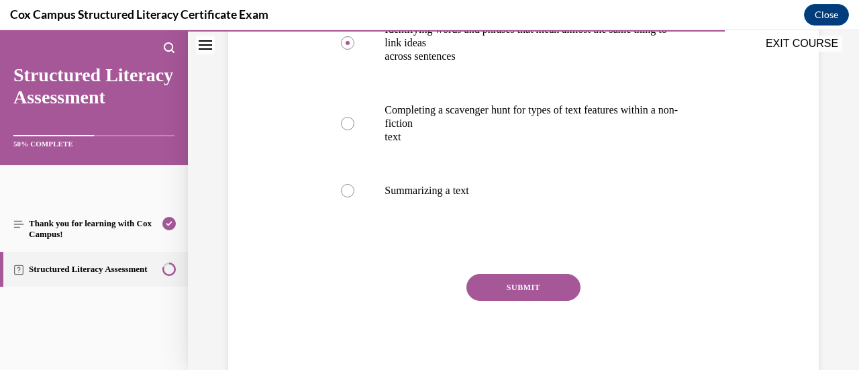
click at [555, 288] on button "SUBMIT" at bounding box center [523, 287] width 114 height 27
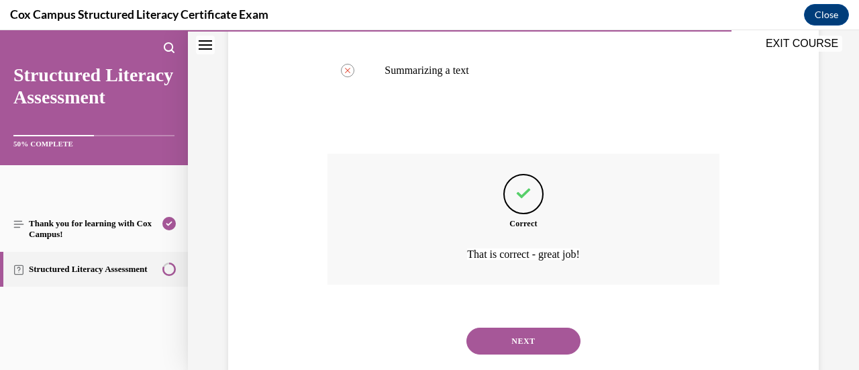
scroll to position [473, 0]
click at [546, 345] on button "NEXT" at bounding box center [523, 342] width 114 height 27
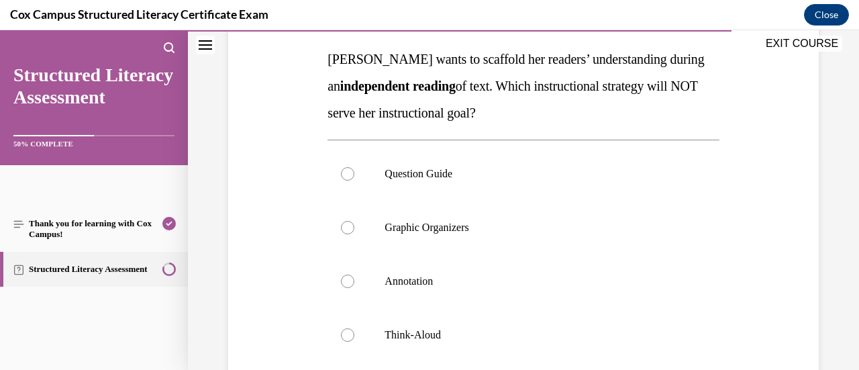
scroll to position [203, 0]
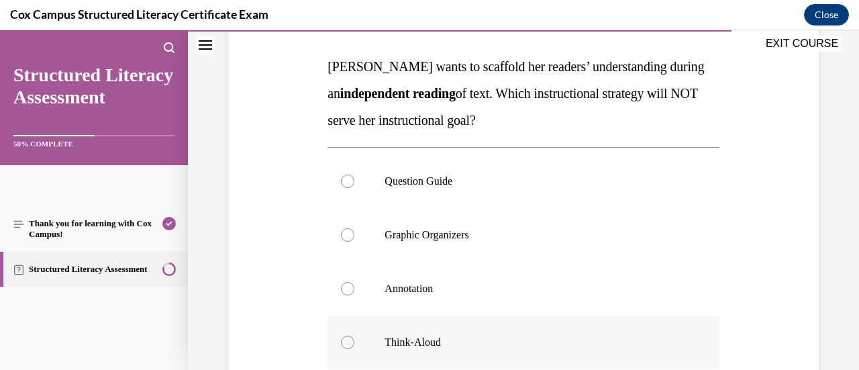
click at [343, 343] on div at bounding box center [347, 341] width 13 height 13
click at [343, 343] on input "Think-Aloud" at bounding box center [347, 341] width 13 height 13
radio input "true"
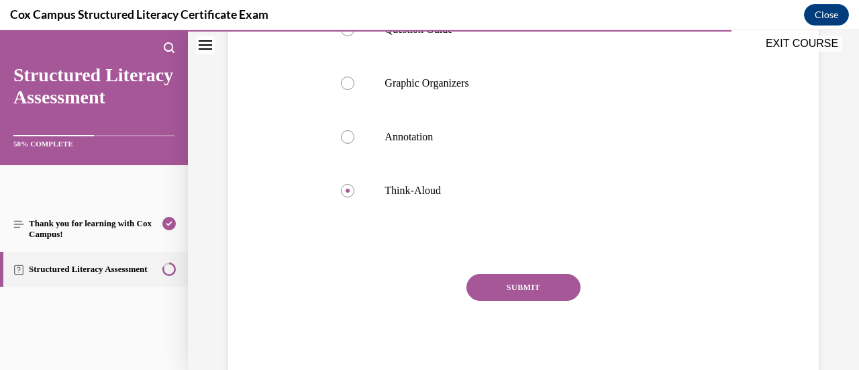
click at [550, 289] on button "SUBMIT" at bounding box center [523, 287] width 114 height 27
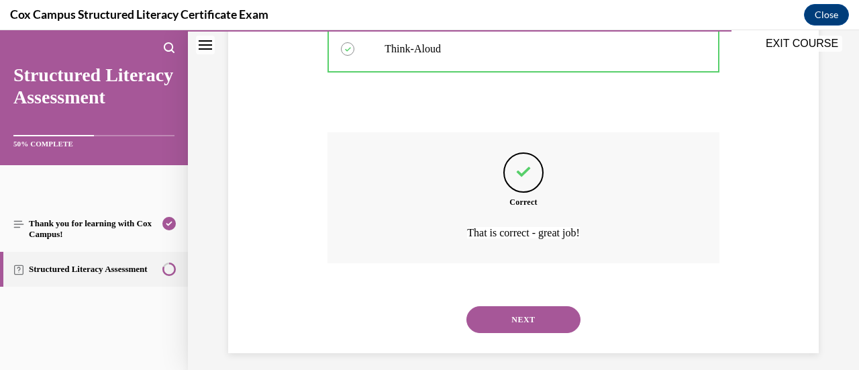
scroll to position [505, 0]
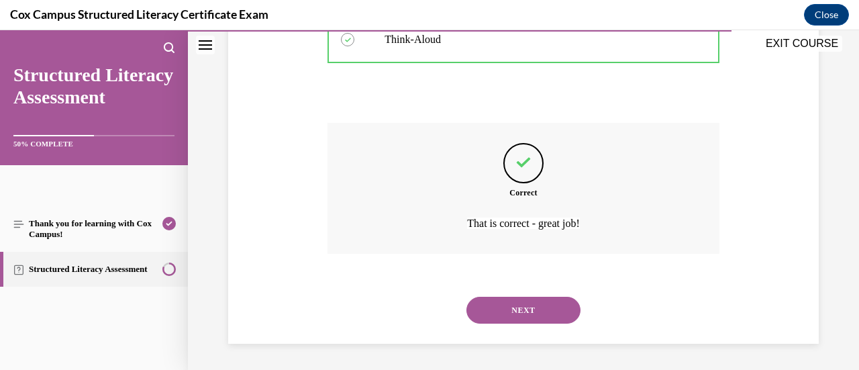
click at [537, 307] on button "NEXT" at bounding box center [523, 309] width 114 height 27
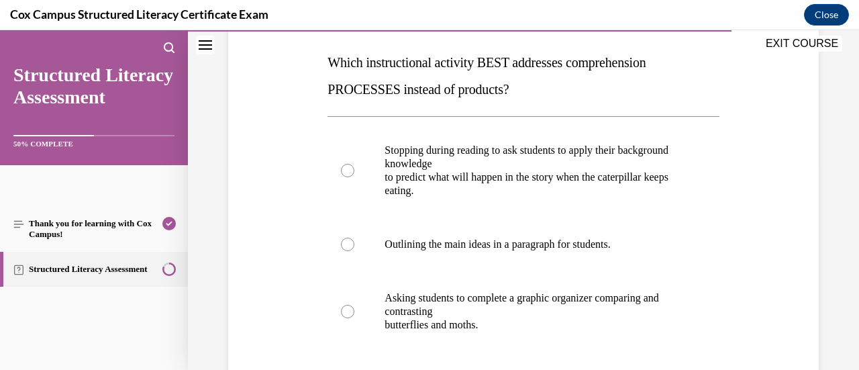
scroll to position [209, 0]
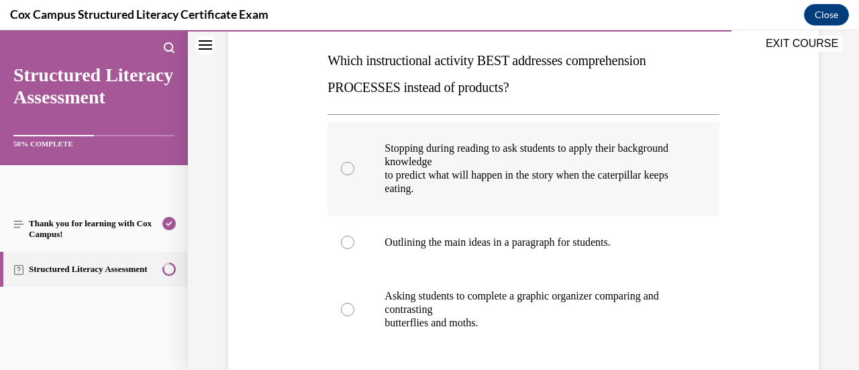
click at [349, 166] on div at bounding box center [347, 168] width 13 height 13
click at [349, 166] on input "Stopping during reading to ask students to apply their background knowledge to …" at bounding box center [347, 168] width 13 height 13
radio input "true"
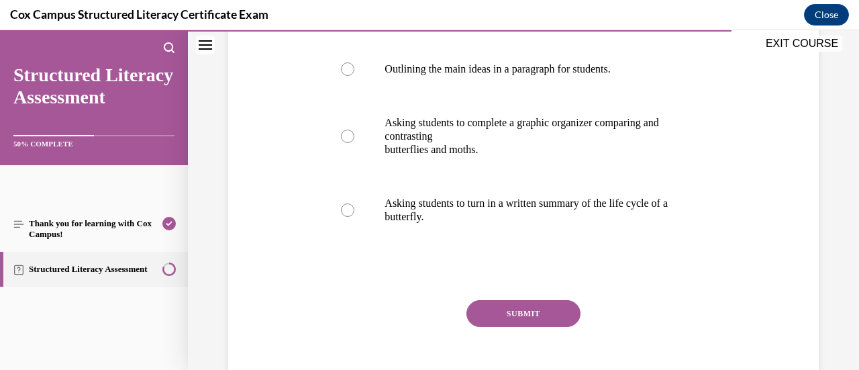
scroll to position [391, 0]
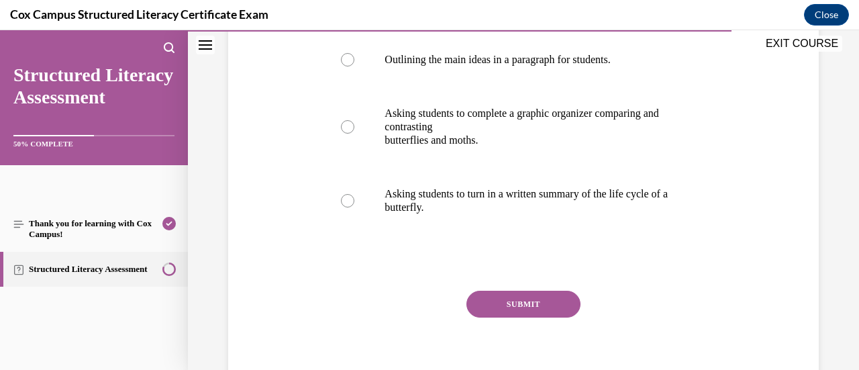
click at [523, 308] on button "SUBMIT" at bounding box center [523, 303] width 114 height 27
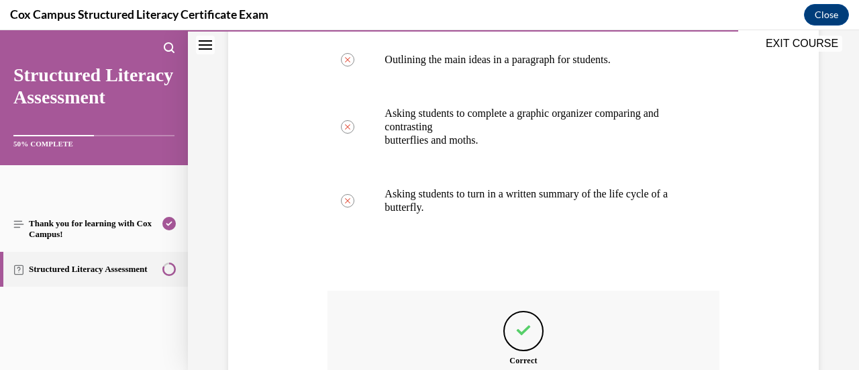
scroll to position [559, 0]
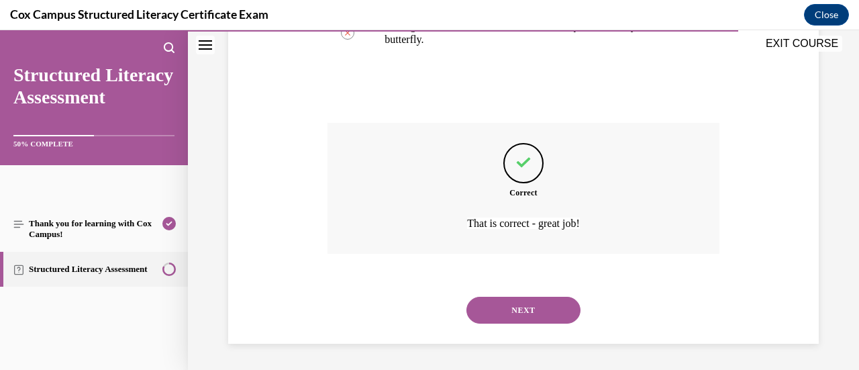
click at [527, 318] on button "NEXT" at bounding box center [523, 309] width 114 height 27
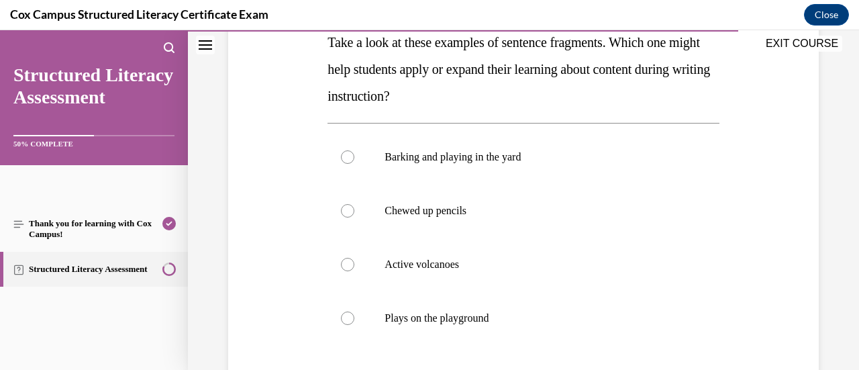
scroll to position [229, 0]
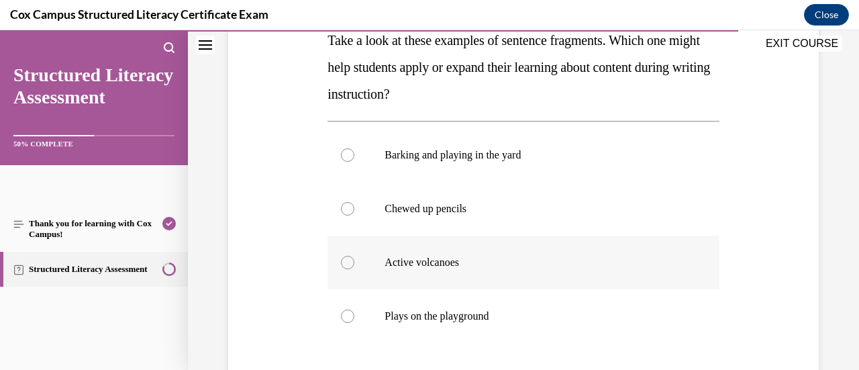
click at [349, 262] on div at bounding box center [347, 262] width 13 height 13
click at [349, 262] on input "Active volcanoes" at bounding box center [347, 262] width 13 height 13
radio input "true"
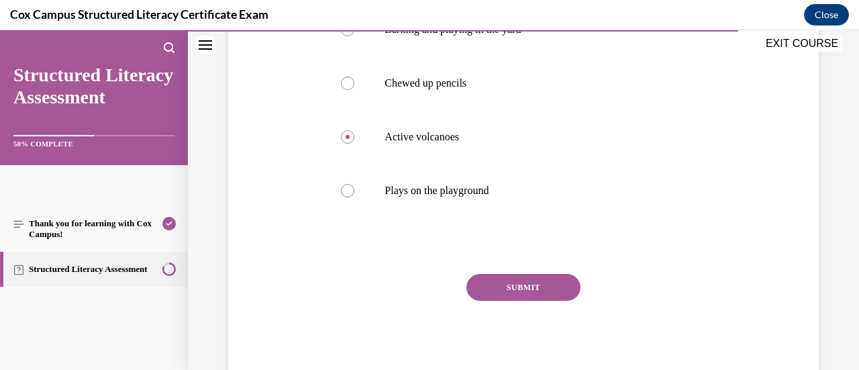
click at [557, 285] on button "SUBMIT" at bounding box center [523, 287] width 114 height 27
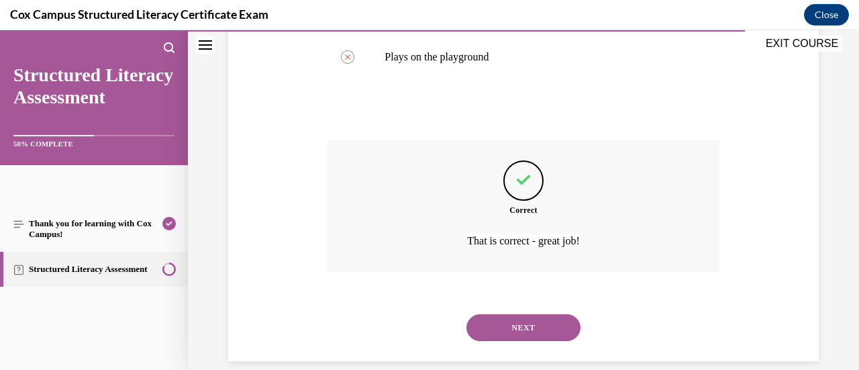
scroll to position [505, 0]
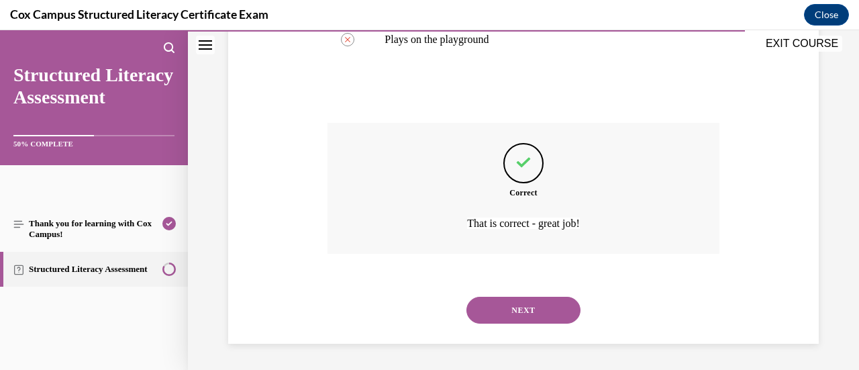
click at [541, 316] on button "NEXT" at bounding box center [523, 309] width 114 height 27
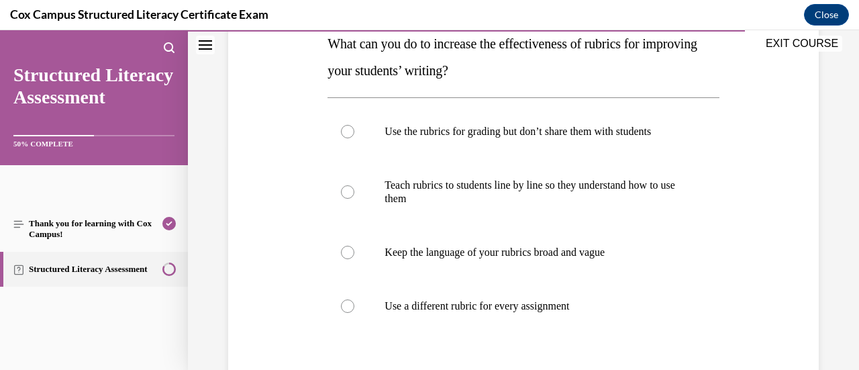
scroll to position [225, 0]
click at [341, 200] on label "Teach rubrics to students line by line so they understand how to use them" at bounding box center [522, 192] width 391 height 67
click at [341, 199] on input "Teach rubrics to students line by line so they understand how to use them" at bounding box center [347, 192] width 13 height 13
radio input "true"
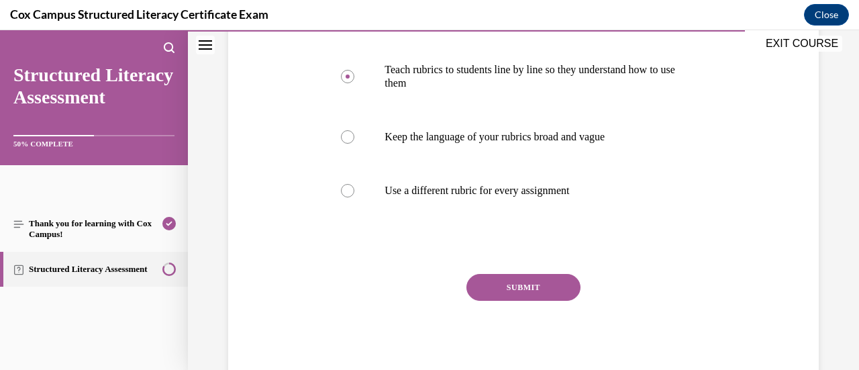
click at [537, 284] on button "SUBMIT" at bounding box center [523, 287] width 114 height 27
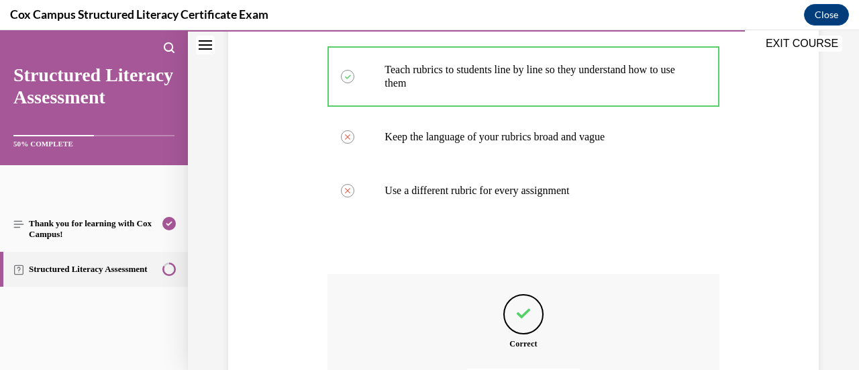
scroll to position [492, 0]
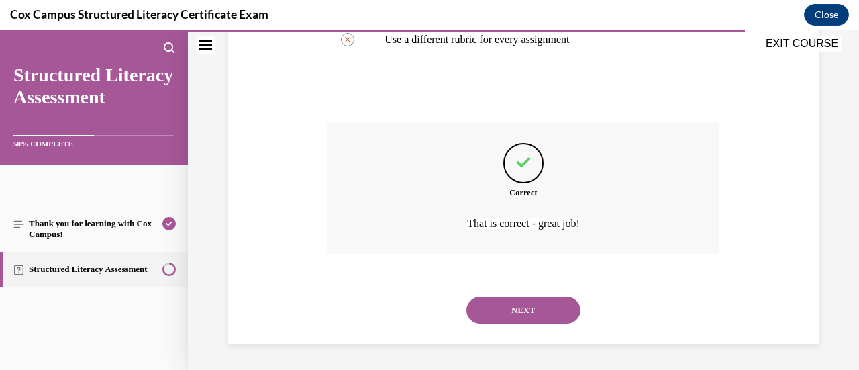
click at [552, 307] on button "NEXT" at bounding box center [523, 309] width 114 height 27
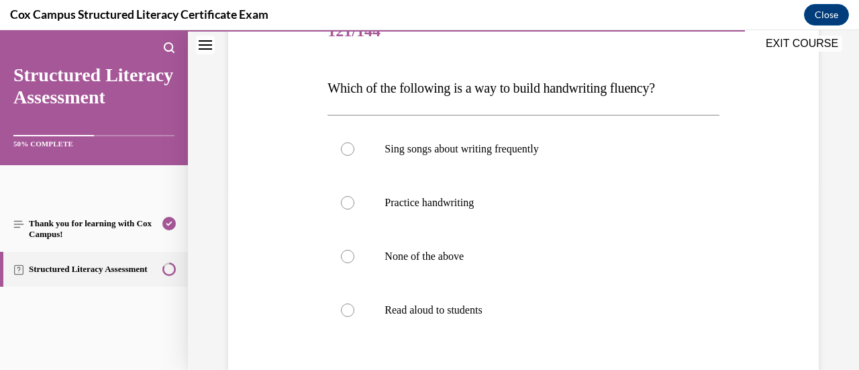
scroll to position [196, 0]
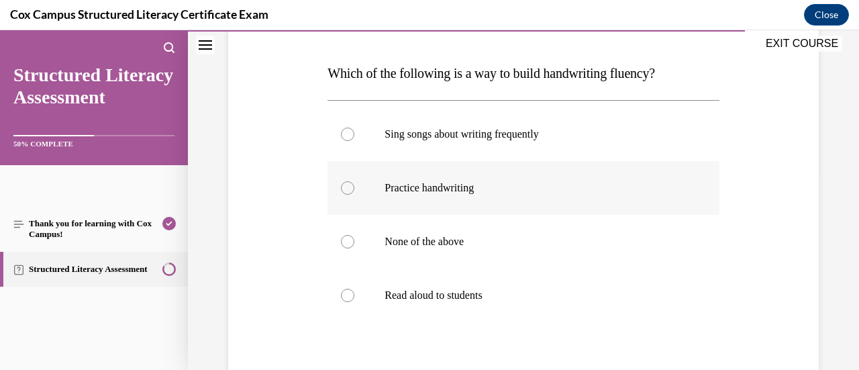
click at [347, 186] on div at bounding box center [347, 187] width 13 height 13
click at [347, 186] on input "Practice handwriting" at bounding box center [347, 187] width 13 height 13
radio input "true"
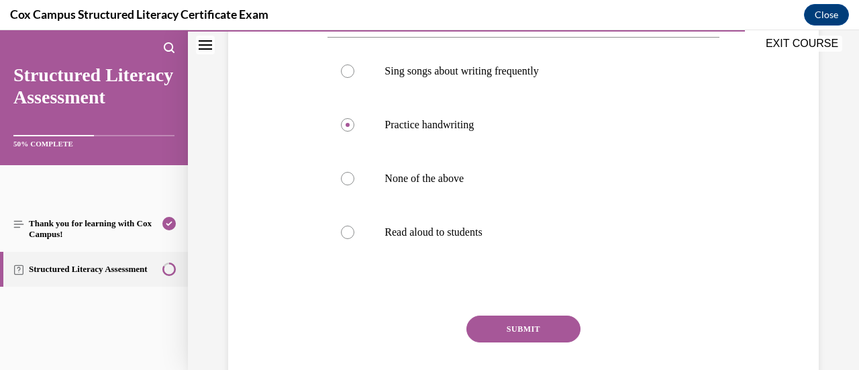
scroll to position [301, 0]
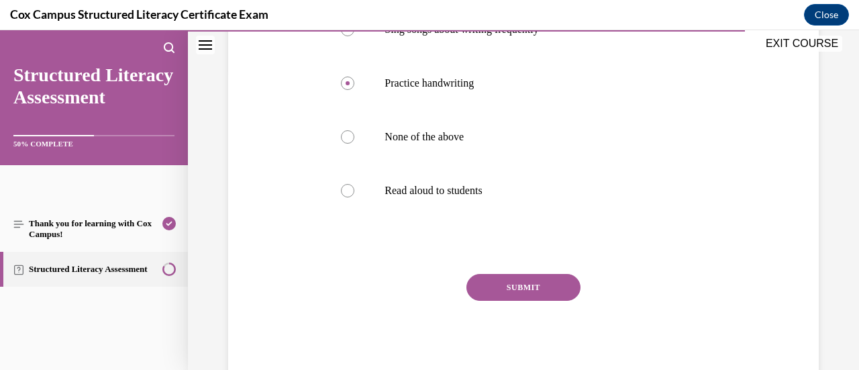
click at [535, 290] on button "SUBMIT" at bounding box center [523, 287] width 114 height 27
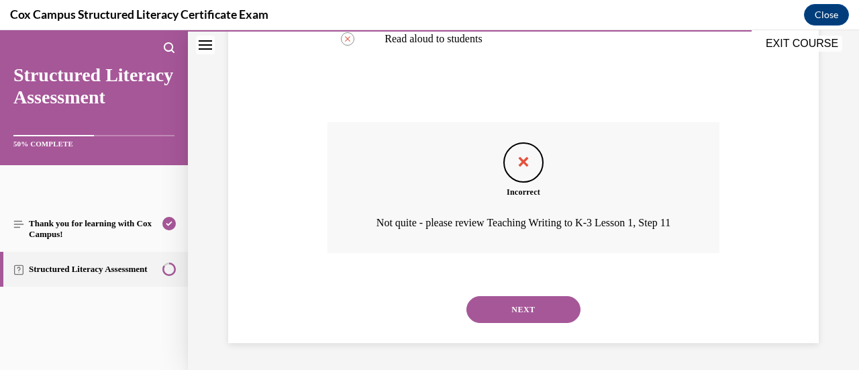
scroll to position [470, 0]
click at [550, 311] on button "NEXT" at bounding box center [523, 309] width 114 height 27
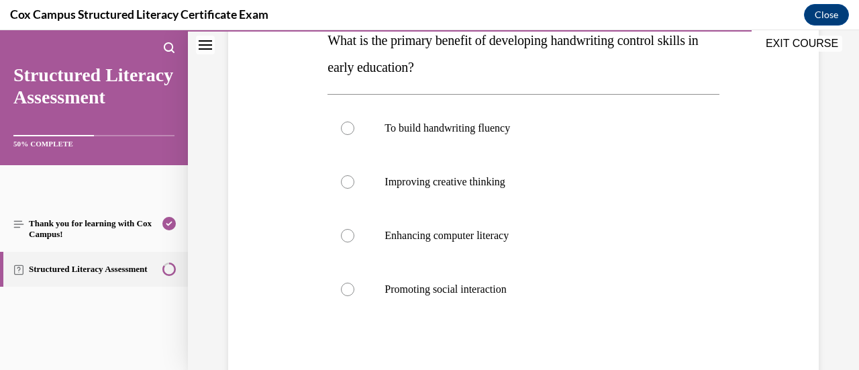
scroll to position [256, 0]
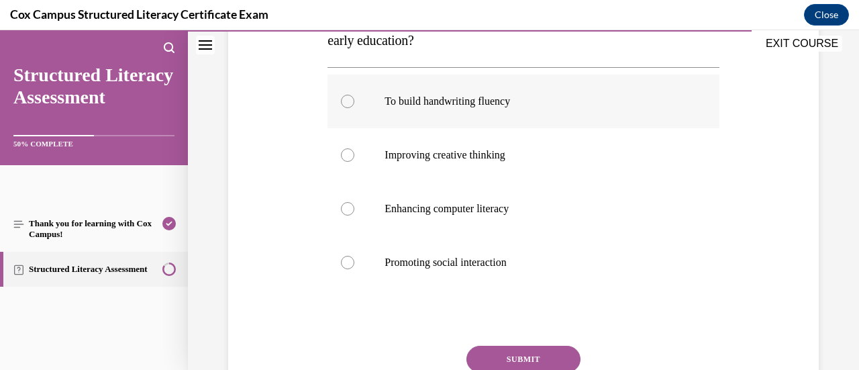
click at [344, 103] on div at bounding box center [347, 101] width 13 height 13
click at [344, 103] on input "To build handwriting fluency" at bounding box center [347, 101] width 13 height 13
radio input "true"
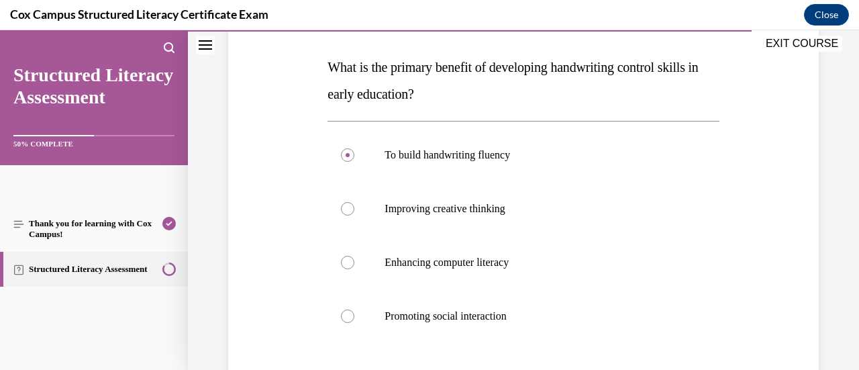
scroll to position [327, 0]
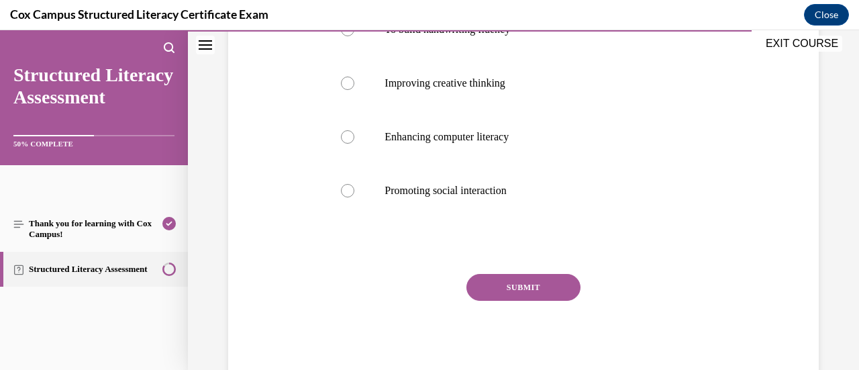
click at [531, 282] on button "SUBMIT" at bounding box center [523, 287] width 114 height 27
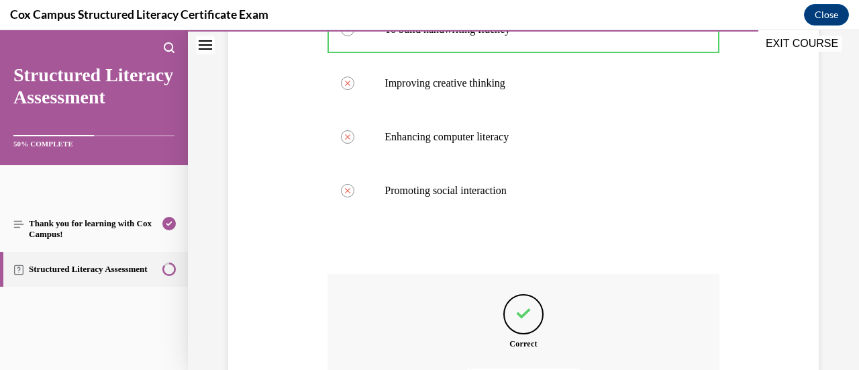
scroll to position [478, 0]
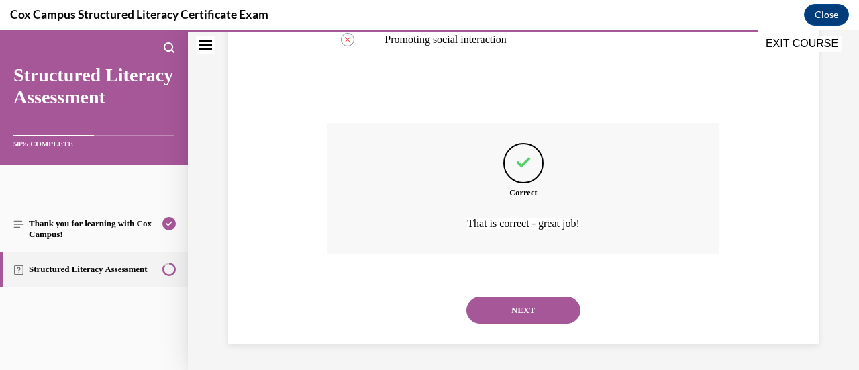
click at [506, 309] on button "NEXT" at bounding box center [523, 309] width 114 height 27
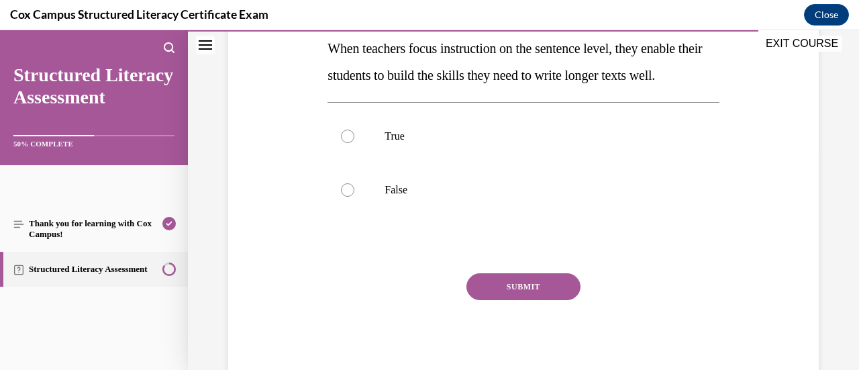
scroll to position [219, 0]
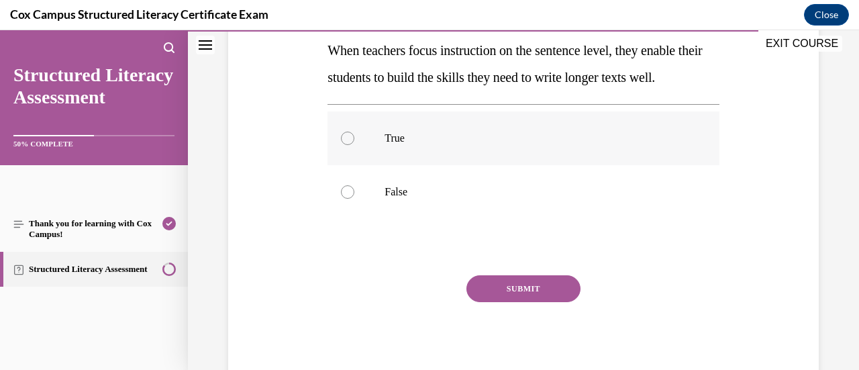
click at [346, 145] on div at bounding box center [347, 137] width 13 height 13
click at [346, 145] on input "True" at bounding box center [347, 137] width 13 height 13
radio input "true"
click at [529, 302] on button "SUBMIT" at bounding box center [523, 288] width 114 height 27
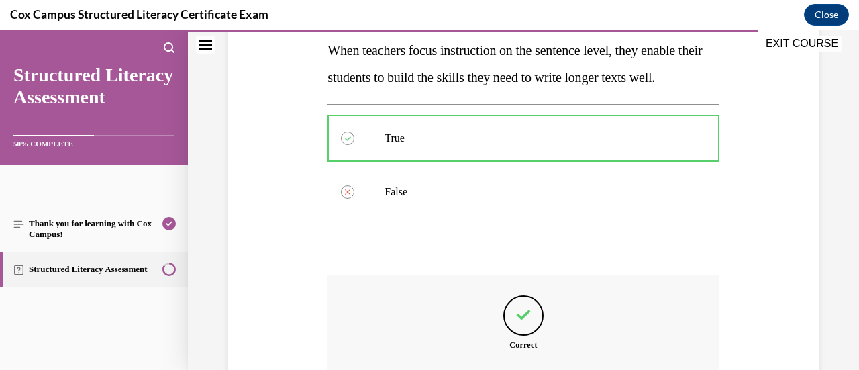
scroll to position [374, 0]
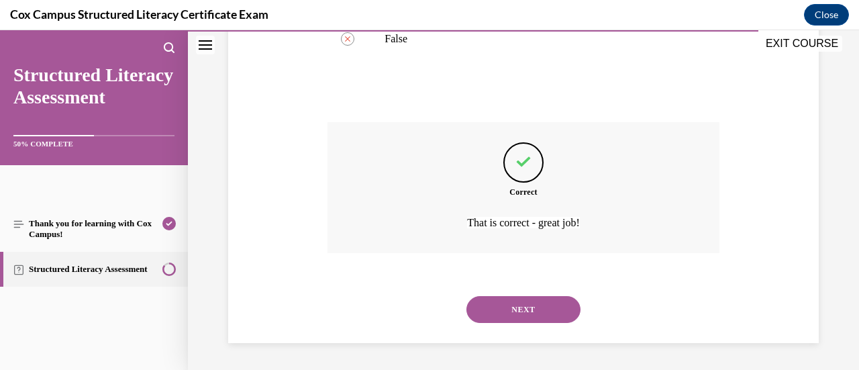
click at [511, 323] on button "NEXT" at bounding box center [523, 309] width 114 height 27
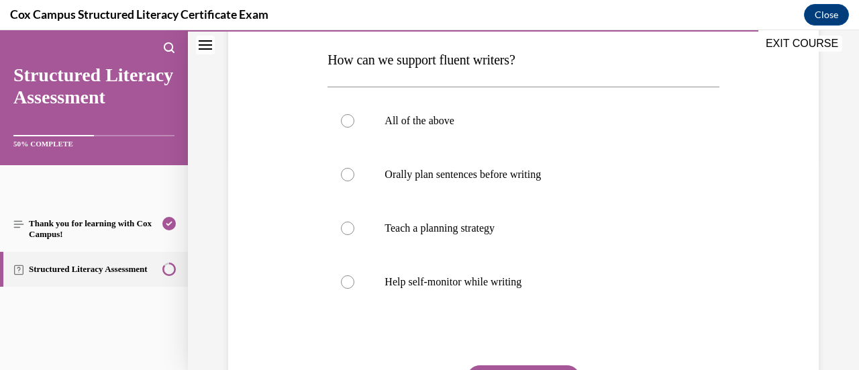
scroll to position [211, 0]
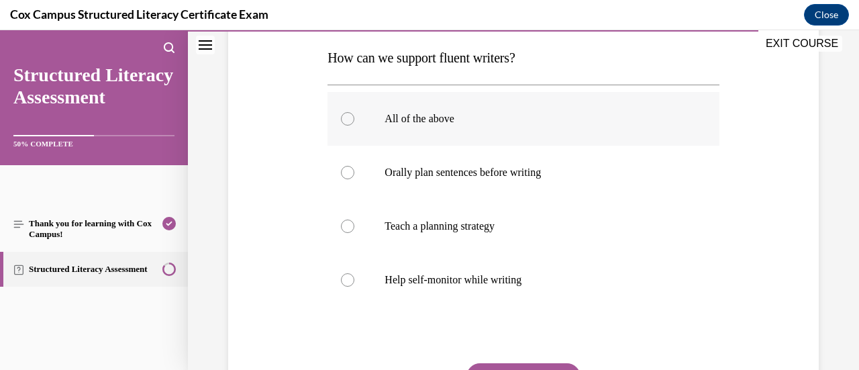
click at [346, 119] on div at bounding box center [347, 118] width 13 height 13
click at [346, 119] on input "All of the above" at bounding box center [347, 118] width 13 height 13
radio input "true"
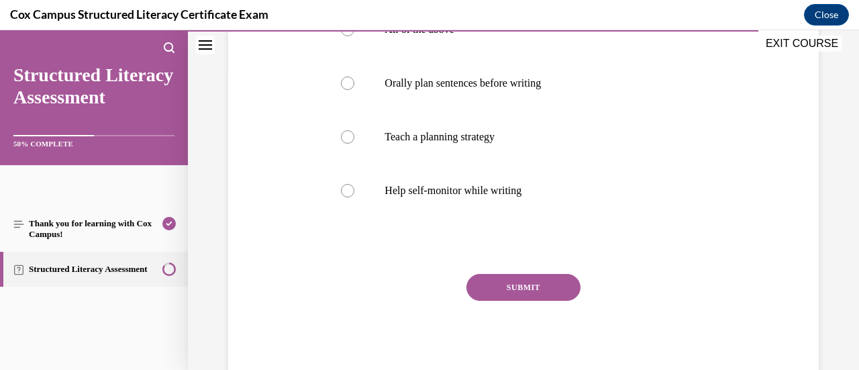
click at [541, 282] on button "SUBMIT" at bounding box center [523, 287] width 114 height 27
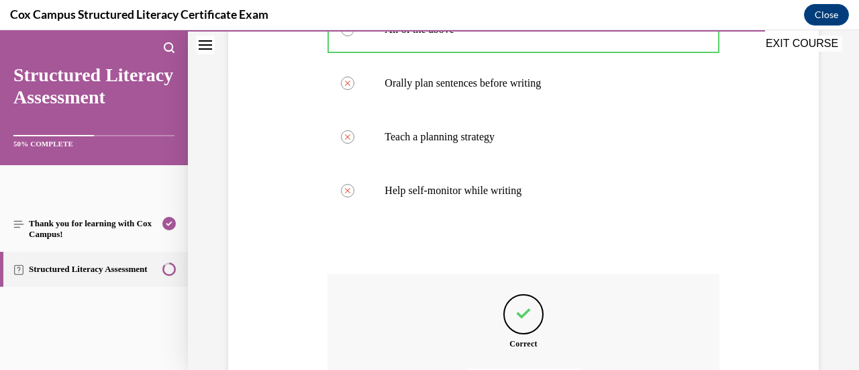
scroll to position [451, 0]
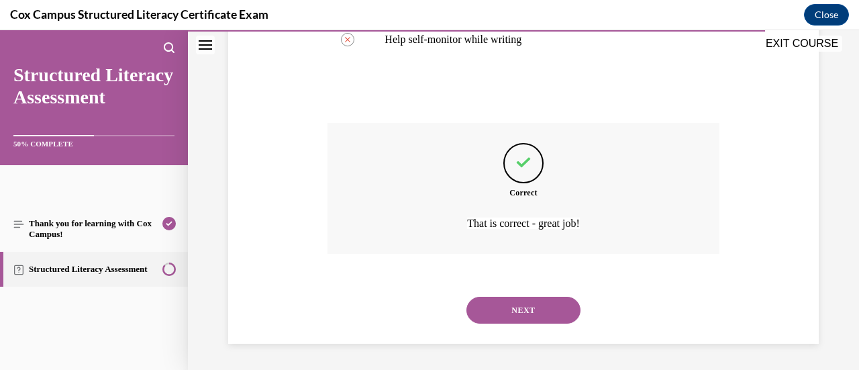
click at [547, 305] on button "NEXT" at bounding box center [523, 309] width 114 height 27
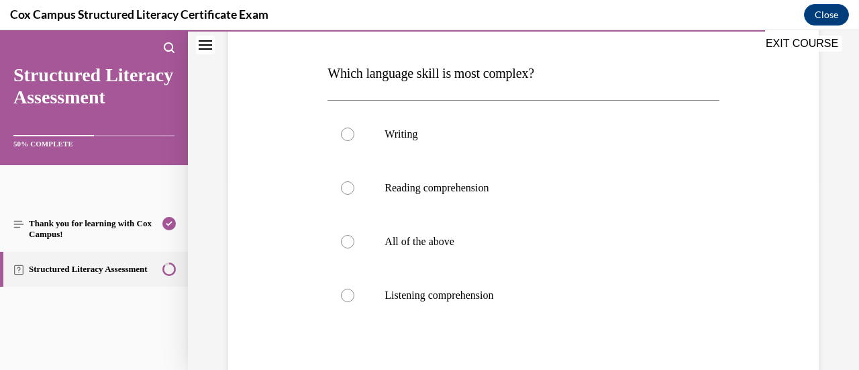
scroll to position [197, 0]
click at [343, 137] on div at bounding box center [347, 132] width 13 height 13
click at [343, 137] on input "Writing" at bounding box center [347, 132] width 13 height 13
radio input "true"
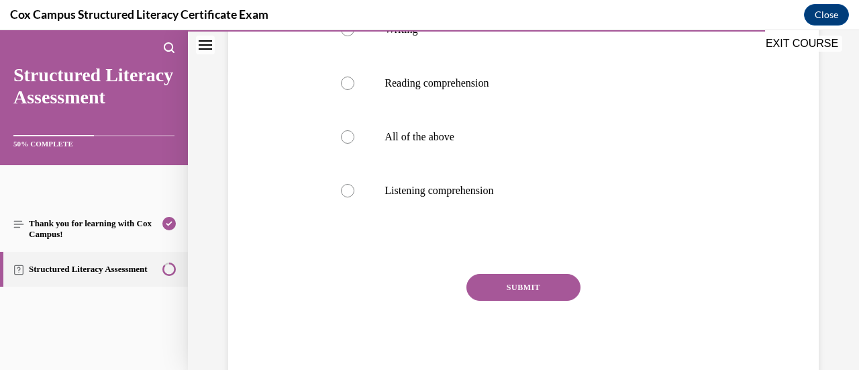
click at [514, 284] on button "SUBMIT" at bounding box center [523, 287] width 114 height 27
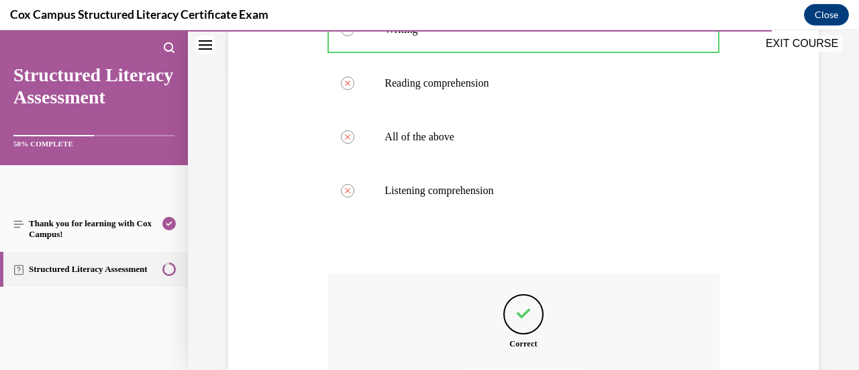
scroll to position [451, 0]
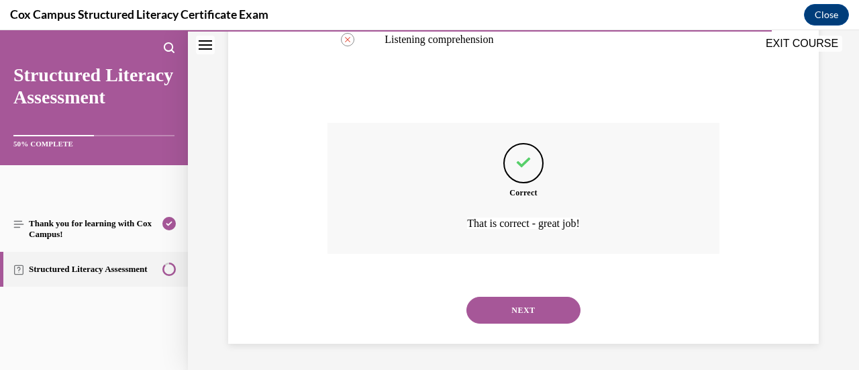
click at [555, 307] on button "NEXT" at bounding box center [523, 309] width 114 height 27
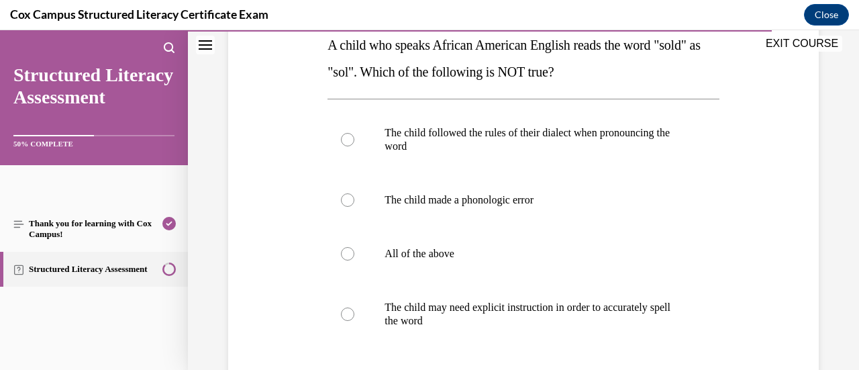
scroll to position [197, 0]
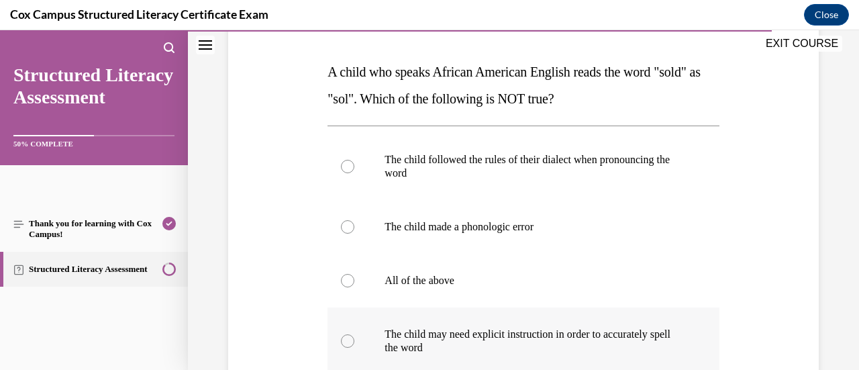
click at [345, 340] on div at bounding box center [347, 340] width 13 height 13
click at [345, 340] on input "The child may need explicit instruction in order to accurately spell the word" at bounding box center [347, 340] width 13 height 13
radio input "true"
click at [345, 221] on div at bounding box center [347, 226] width 13 height 13
click at [345, 221] on input "The child made a phonologic error" at bounding box center [347, 226] width 13 height 13
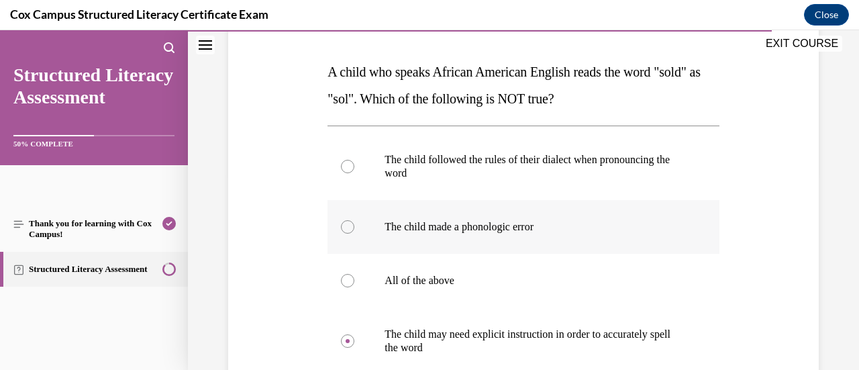
radio input "true"
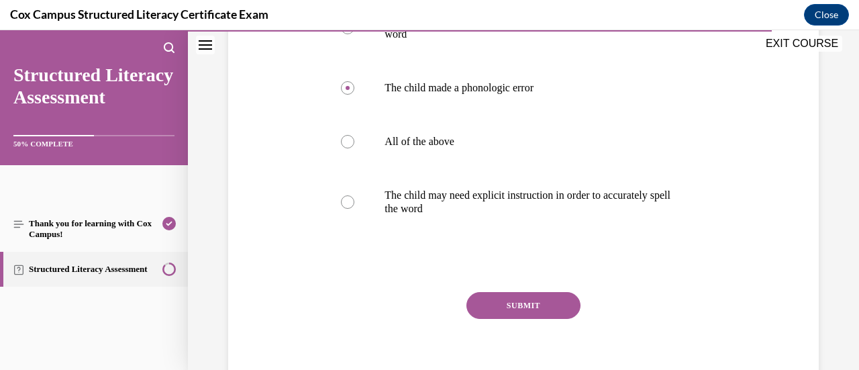
scroll to position [338, 0]
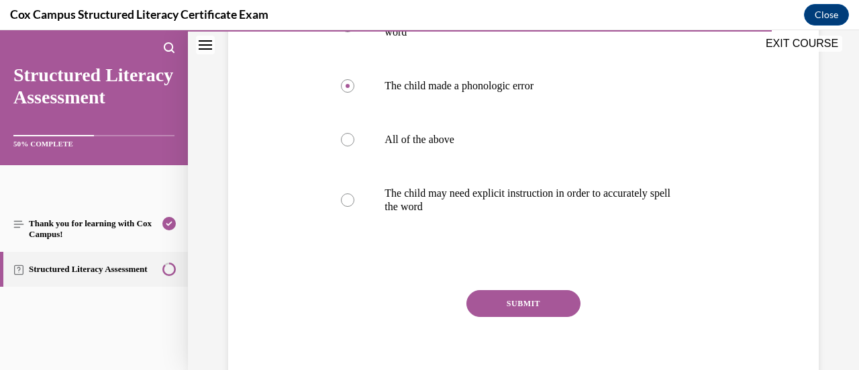
click at [542, 308] on button "SUBMIT" at bounding box center [523, 303] width 114 height 27
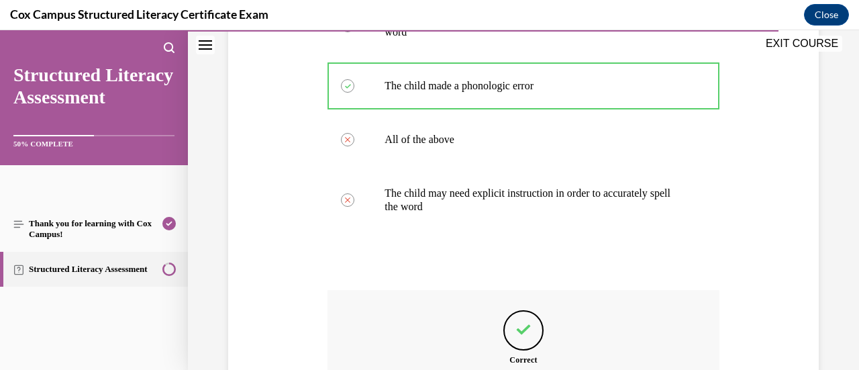
scroll to position [505, 0]
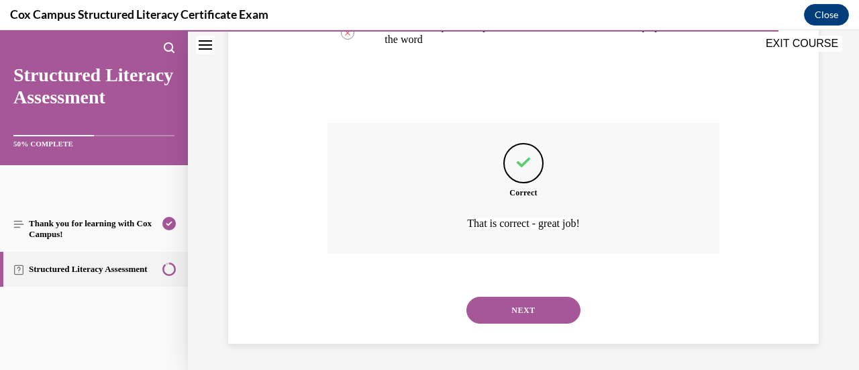
click at [542, 307] on button "NEXT" at bounding box center [523, 309] width 114 height 27
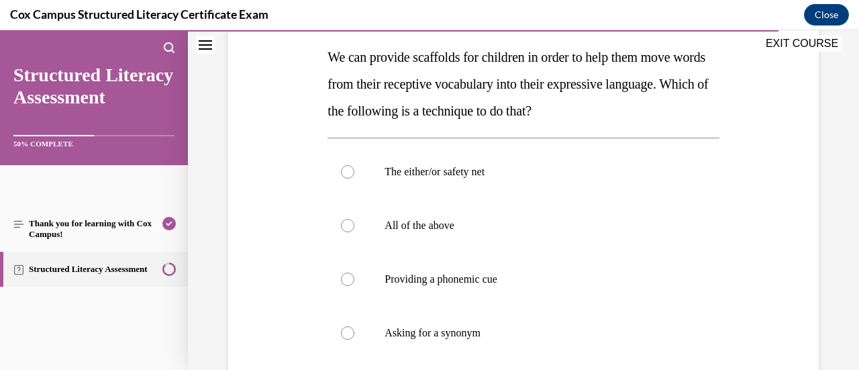
scroll to position [207, 0]
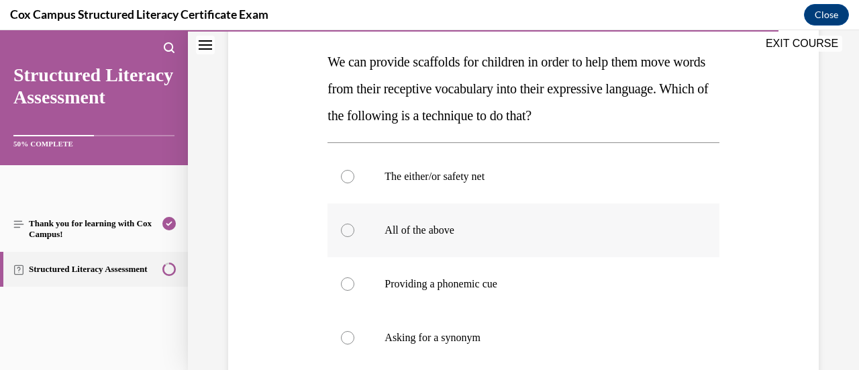
click at [346, 227] on div at bounding box center [347, 229] width 13 height 13
click at [346, 227] on input "All of the above" at bounding box center [347, 229] width 13 height 13
radio input "true"
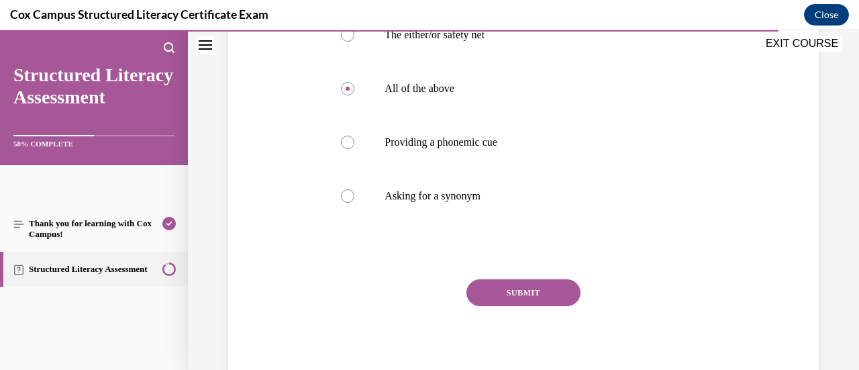
scroll to position [347, 0]
click at [550, 293] on button "SUBMIT" at bounding box center [523, 293] width 114 height 27
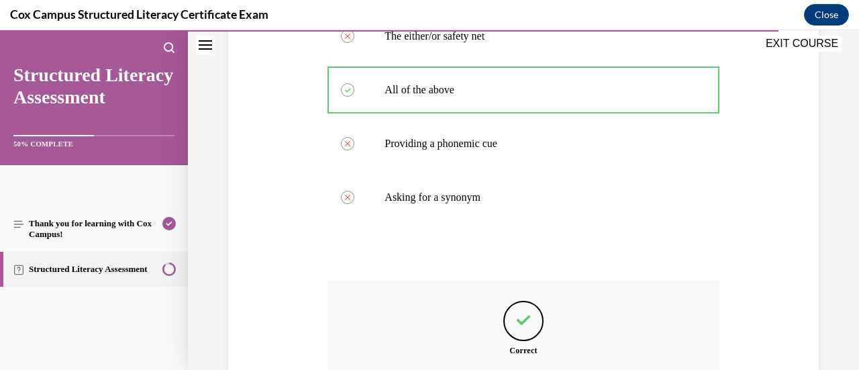
scroll to position [505, 0]
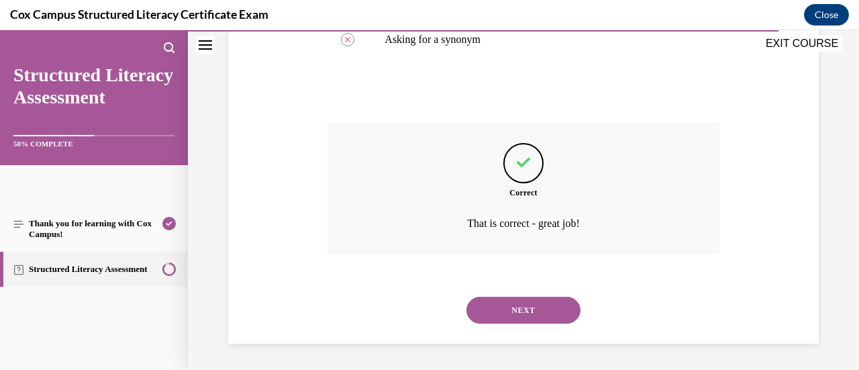
click at [551, 315] on button "NEXT" at bounding box center [523, 309] width 114 height 27
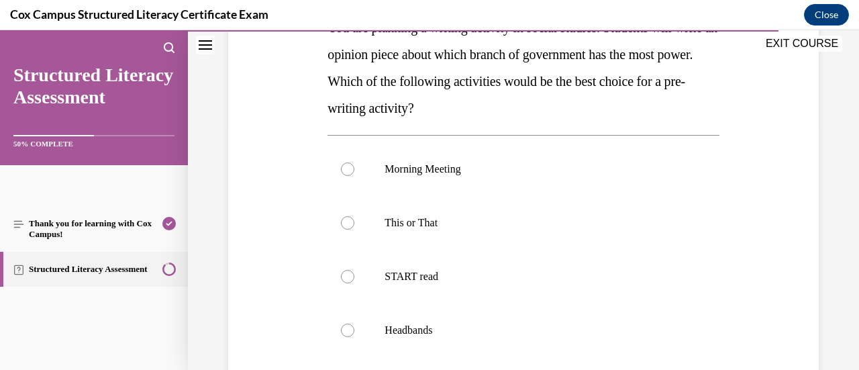
scroll to position [268, 0]
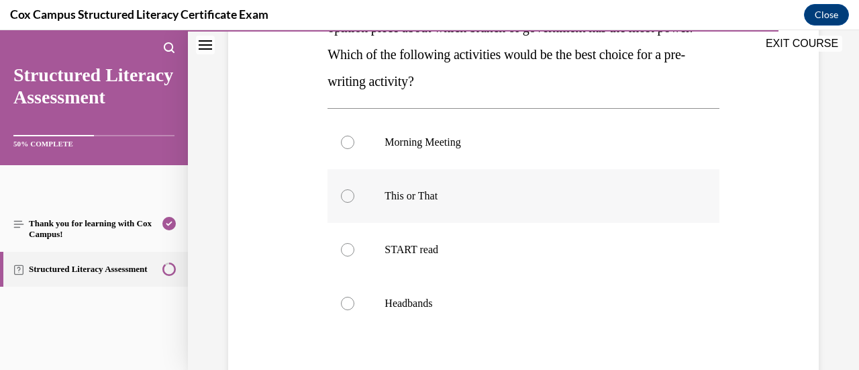
click at [345, 197] on div at bounding box center [347, 195] width 13 height 13
click at [345, 197] on input "This or That" at bounding box center [347, 195] width 13 height 13
radio input "true"
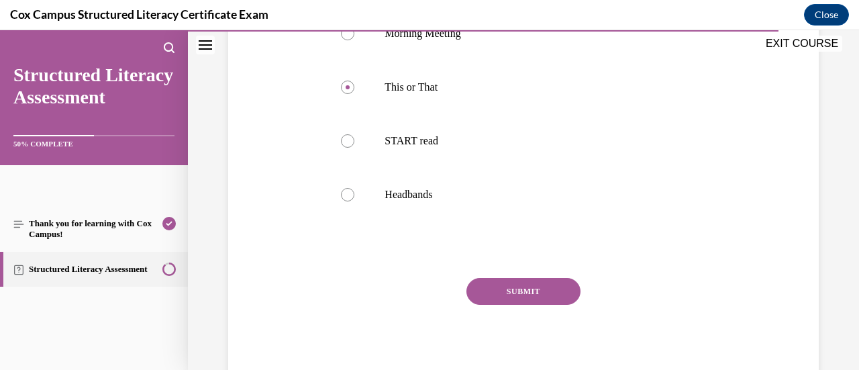
scroll to position [376, 0]
click at [549, 290] on button "SUBMIT" at bounding box center [523, 292] width 114 height 27
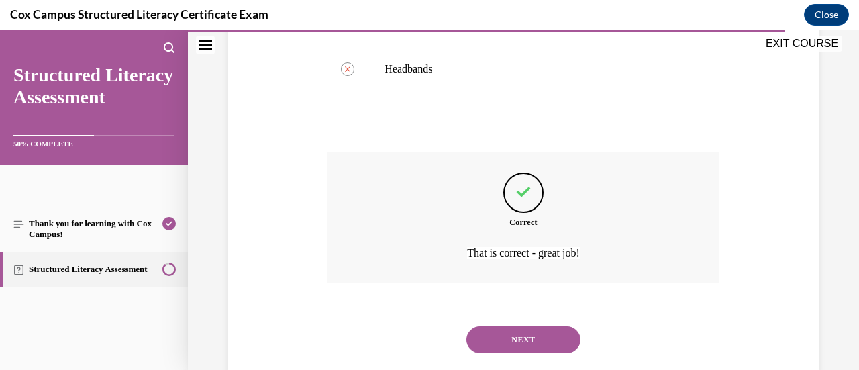
scroll to position [501, 0]
click at [541, 345] on button "NEXT" at bounding box center [523, 340] width 114 height 27
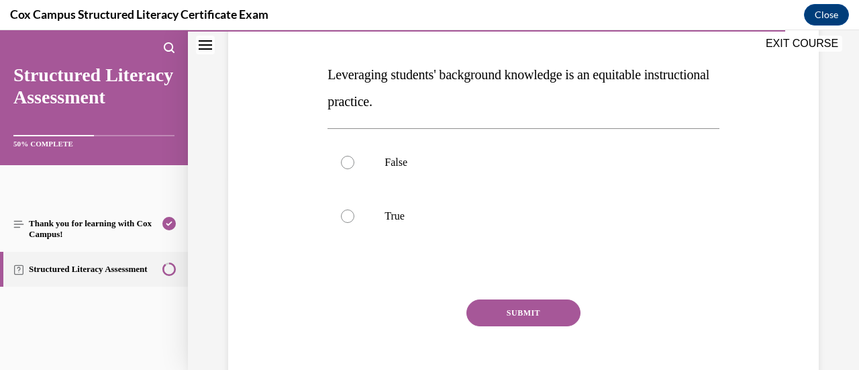
scroll to position [196, 0]
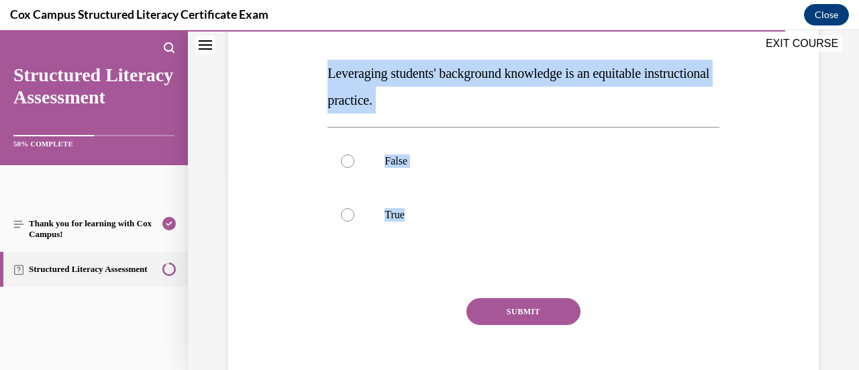
drag, startPoint x: 413, startPoint y: 207, endPoint x: 311, endPoint y: 74, distance: 167.0
click at [311, 74] on div "Question 129/144 Leveraging students' background knowledge is an equitable inst…" at bounding box center [523, 178] width 597 height 457
copy div "Leveraging students' background knowledge is an equitable instructional practic…"
click at [343, 212] on div at bounding box center [347, 214] width 13 height 13
click at [343, 212] on input "True" at bounding box center [347, 214] width 13 height 13
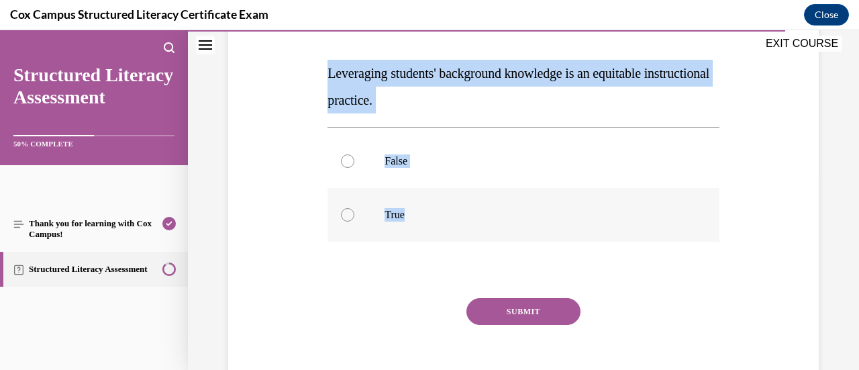
radio input "true"
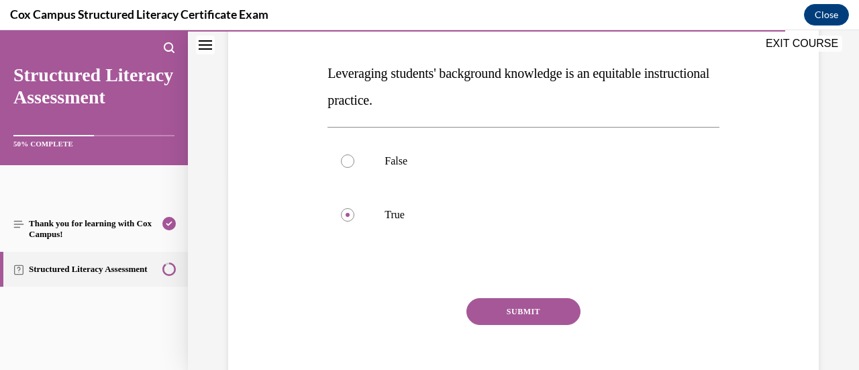
click at [553, 309] on button "SUBMIT" at bounding box center [523, 311] width 114 height 27
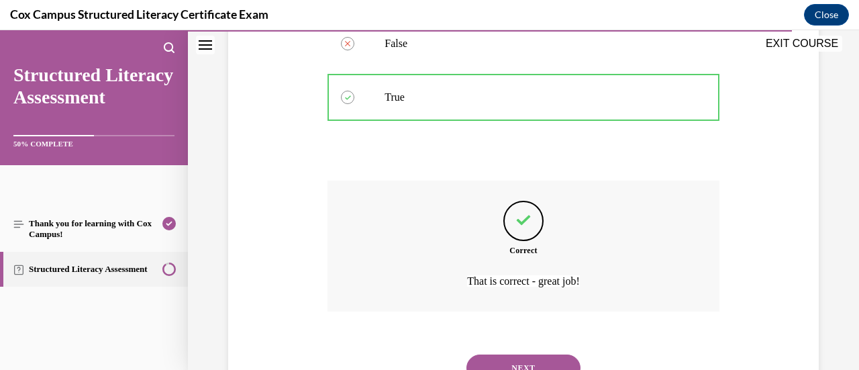
scroll to position [329, 0]
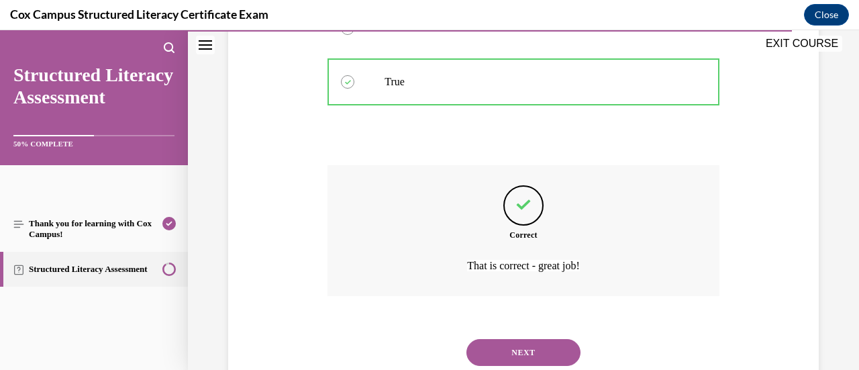
click at [542, 346] on button "NEXT" at bounding box center [523, 352] width 114 height 27
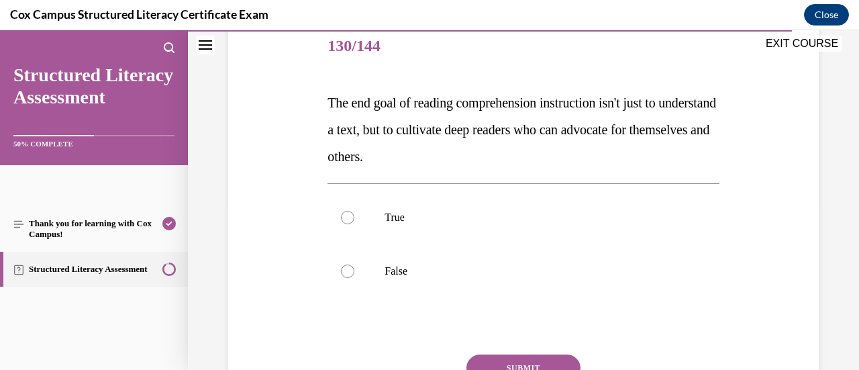
scroll to position [169, 0]
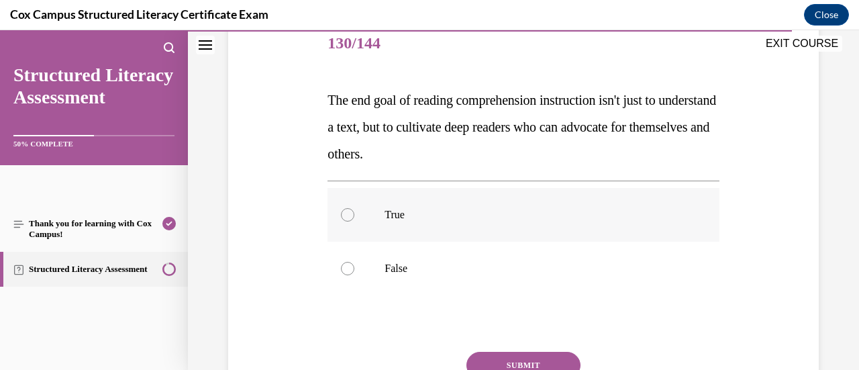
click at [345, 213] on div at bounding box center [347, 214] width 13 height 13
click at [345, 213] on input "True" at bounding box center [347, 214] width 13 height 13
radio input "true"
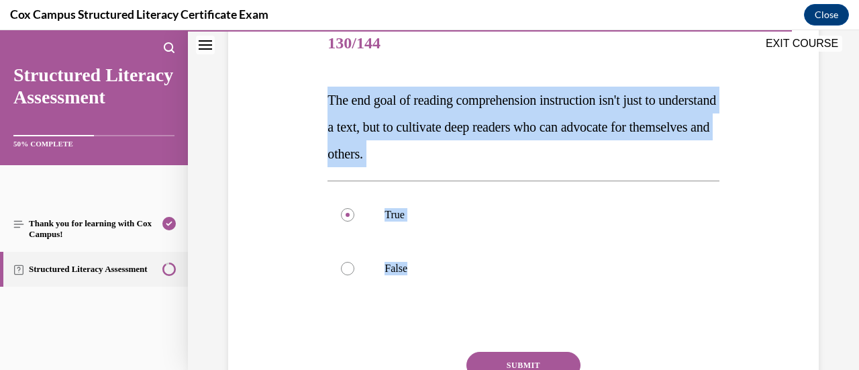
drag, startPoint x: 527, startPoint y: 274, endPoint x: 319, endPoint y: 103, distance: 268.7
click at [319, 103] on div "Question 130/144 The end goal of reading comprehension instruction isn't just t…" at bounding box center [523, 219] width 597 height 484
copy div "The end goal of reading comprehension instruction isn't just to understand a te…"
click at [547, 358] on button "SUBMIT" at bounding box center [523, 365] width 114 height 27
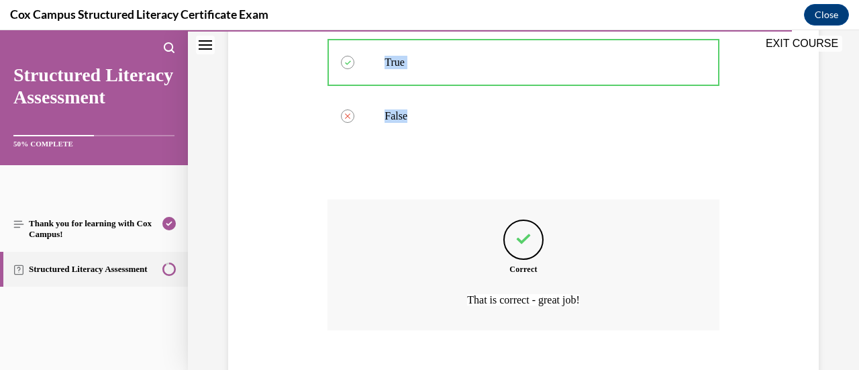
scroll to position [335, 0]
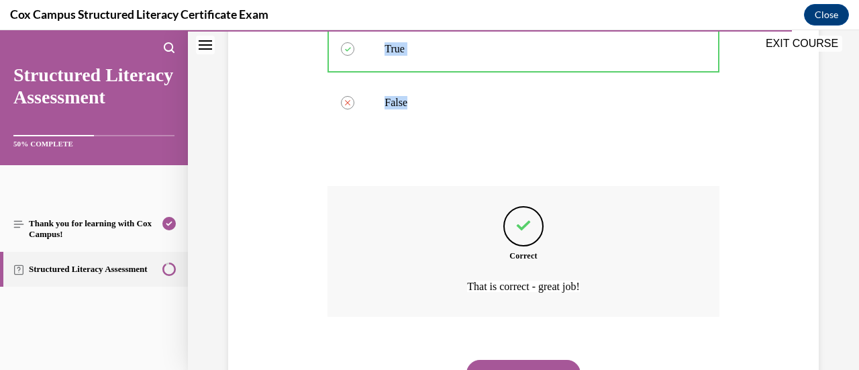
click at [555, 366] on button "NEXT" at bounding box center [523, 373] width 114 height 27
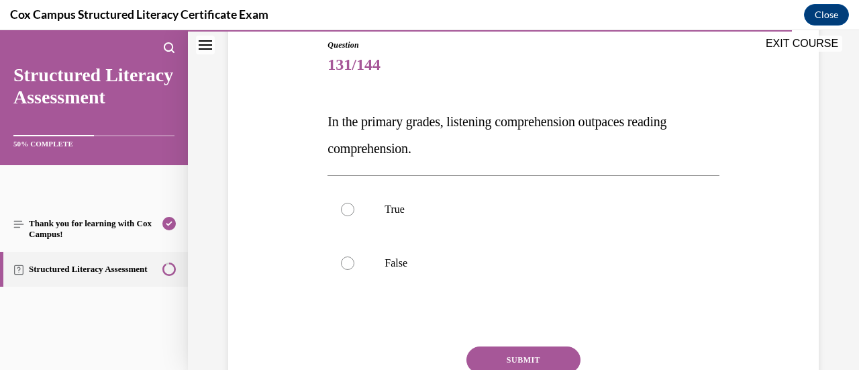
scroll to position [153, 0]
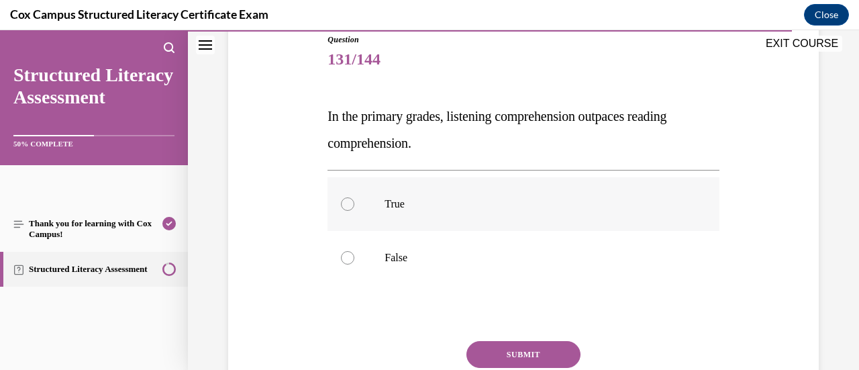
click at [343, 206] on div at bounding box center [347, 203] width 13 height 13
click at [343, 206] on input "True" at bounding box center [347, 203] width 13 height 13
radio input "true"
click at [507, 351] on button "SUBMIT" at bounding box center [523, 354] width 114 height 27
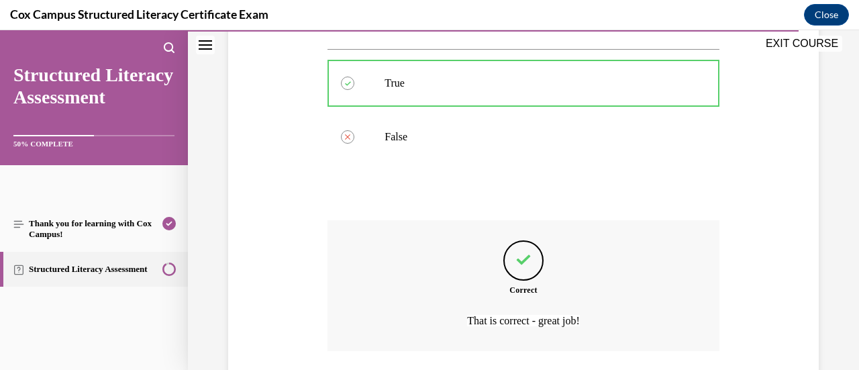
scroll to position [371, 0]
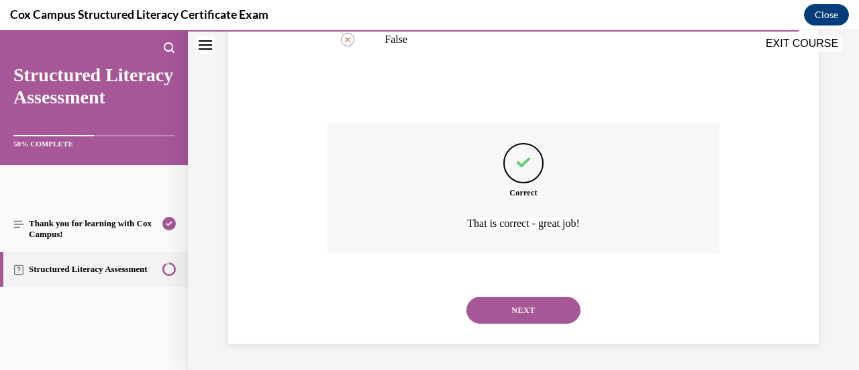
click at [535, 308] on button "NEXT" at bounding box center [523, 309] width 114 height 27
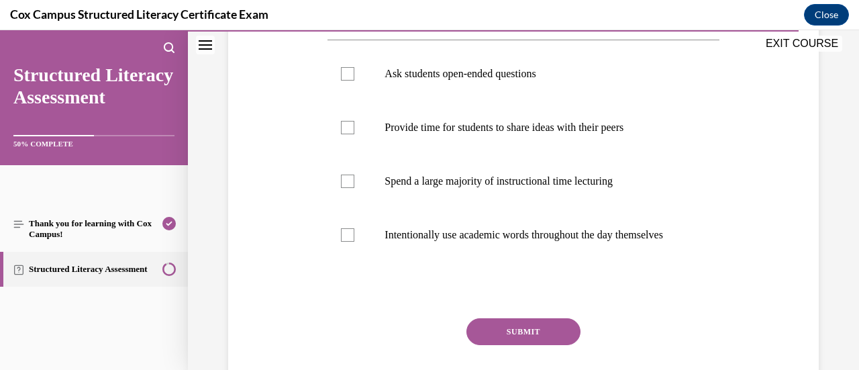
scroll to position [282, 0]
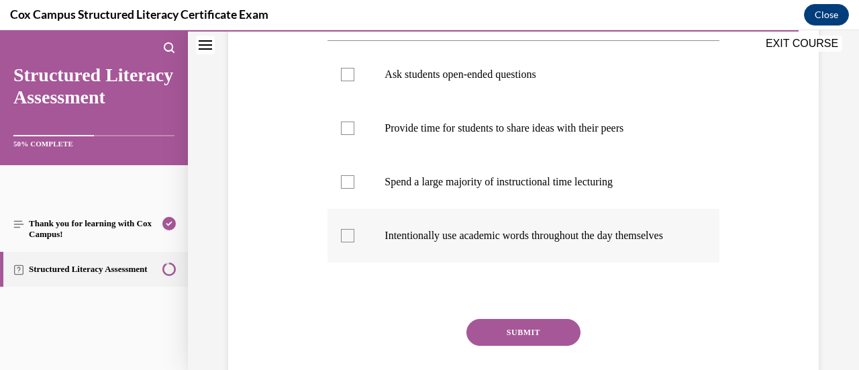
click at [343, 242] on div at bounding box center [347, 235] width 13 height 13
click at [343, 242] on input "Intentionally use academic words throughout the day themselves" at bounding box center [347, 235] width 13 height 13
checkbox input "true"
click at [354, 138] on label "Provide time for students to share ideas with their peers" at bounding box center [522, 128] width 391 height 54
click at [354, 135] on input "Provide time for students to share ideas with their peers" at bounding box center [347, 127] width 13 height 13
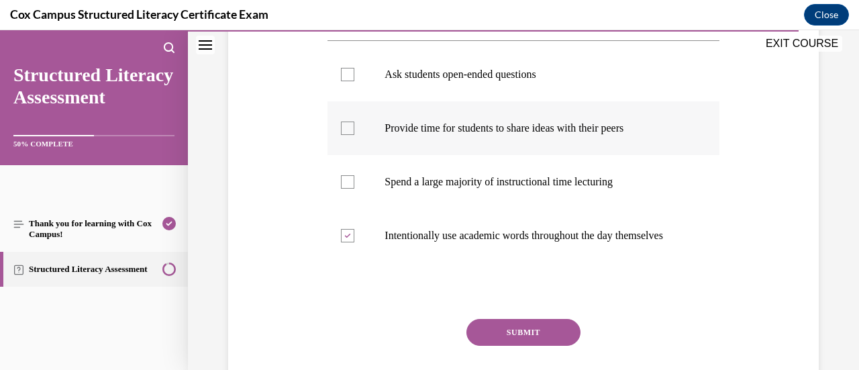
checkbox input "true"
click at [345, 73] on div at bounding box center [347, 74] width 13 height 13
click at [345, 73] on input "Ask students open-ended questions" at bounding box center [347, 74] width 13 height 13
checkbox input "true"
click at [538, 339] on button "SUBMIT" at bounding box center [523, 332] width 114 height 27
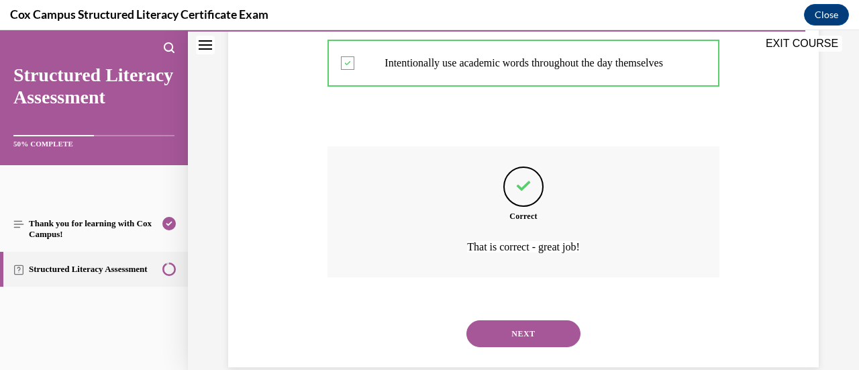
scroll to position [492, 0]
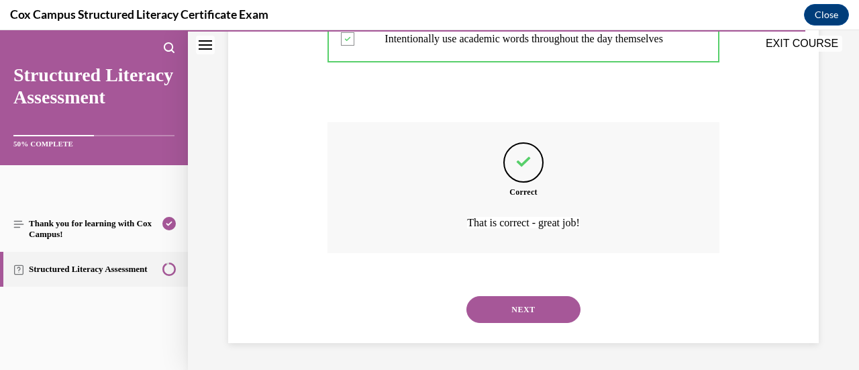
click at [553, 315] on button "NEXT" at bounding box center [523, 309] width 114 height 27
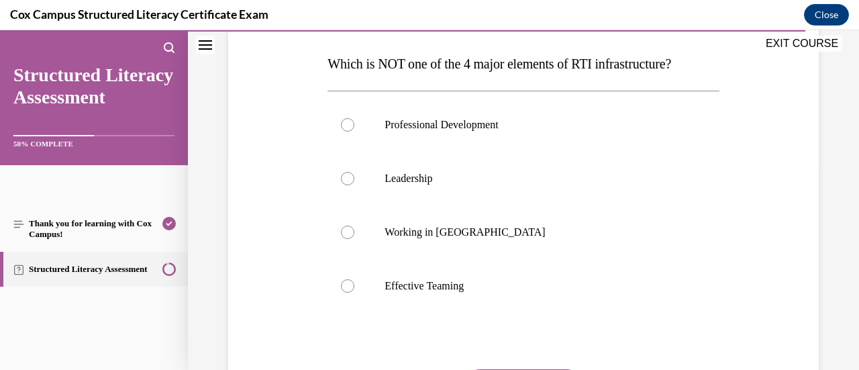
scroll to position [207, 0]
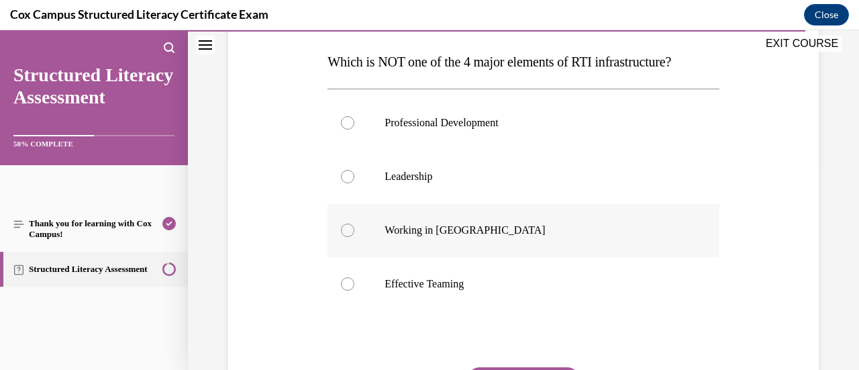
click at [348, 234] on div at bounding box center [347, 229] width 13 height 13
click at [348, 234] on input "Working in [GEOGRAPHIC_DATA]" at bounding box center [347, 229] width 13 height 13
radio input "true"
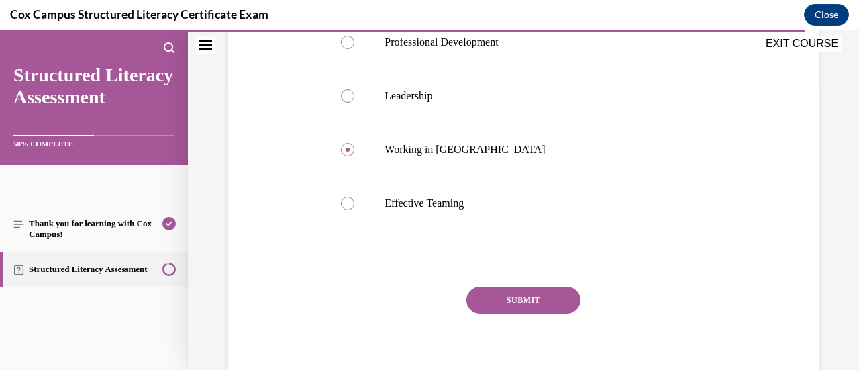
scroll to position [301, 0]
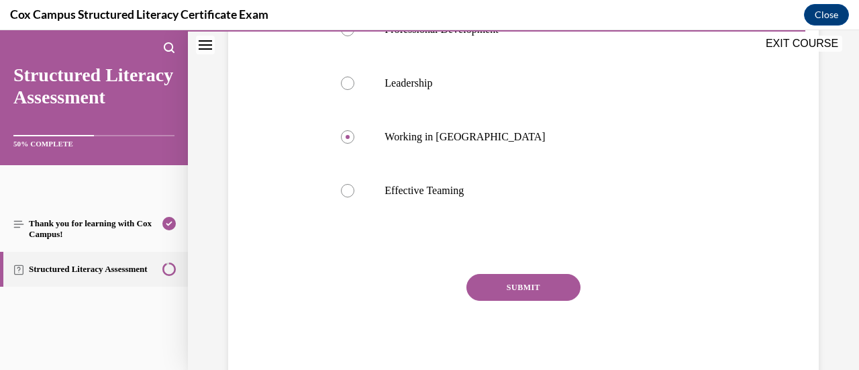
click at [562, 284] on button "SUBMIT" at bounding box center [523, 287] width 114 height 27
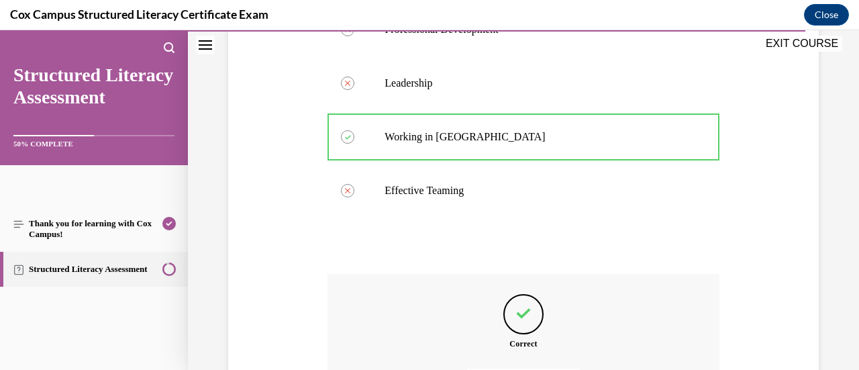
scroll to position [451, 0]
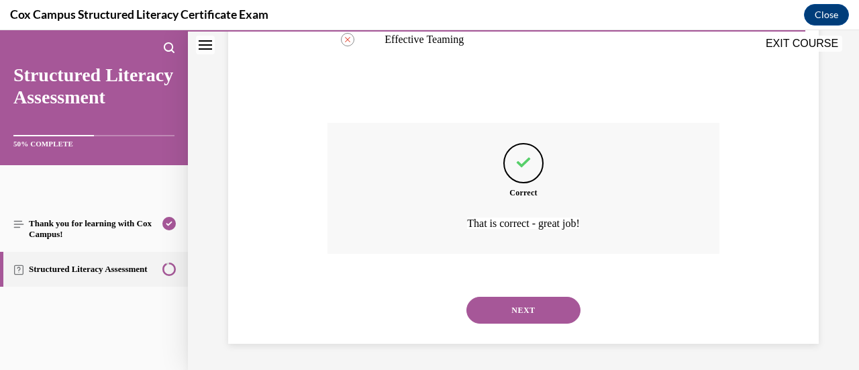
click at [545, 309] on button "NEXT" at bounding box center [523, 309] width 114 height 27
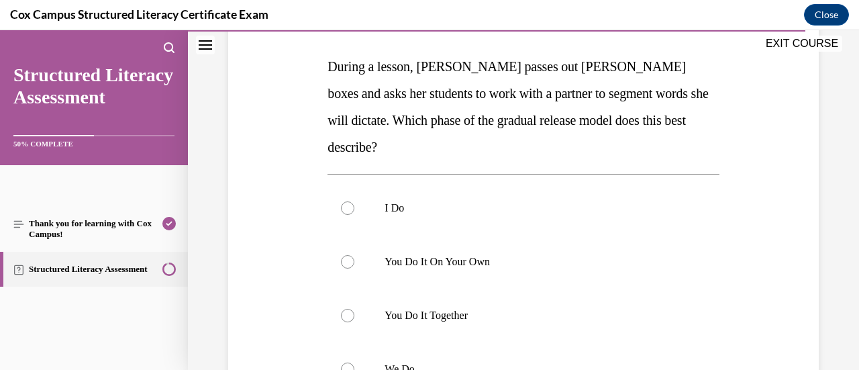
scroll to position [211, 0]
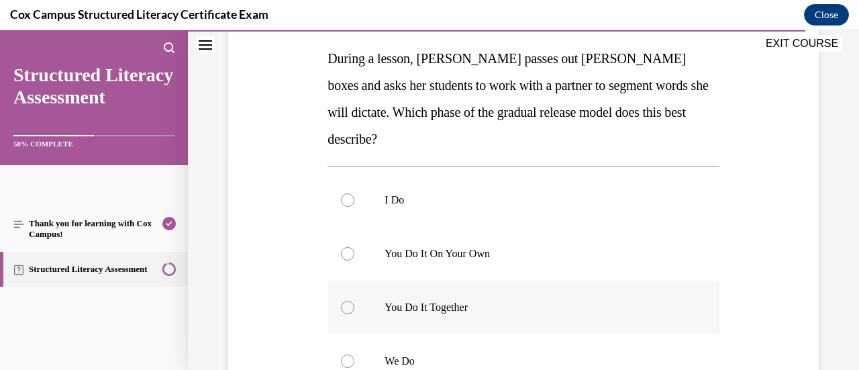
click at [341, 301] on div at bounding box center [347, 307] width 13 height 13
click at [341, 301] on input "You Do It Together" at bounding box center [347, 307] width 13 height 13
radio input "true"
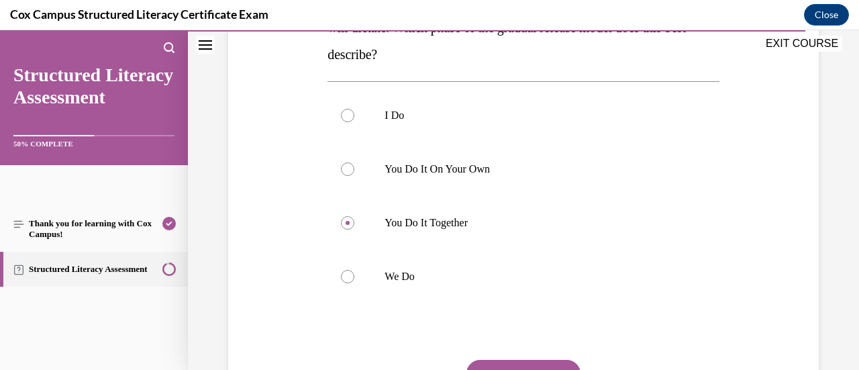
scroll to position [354, 0]
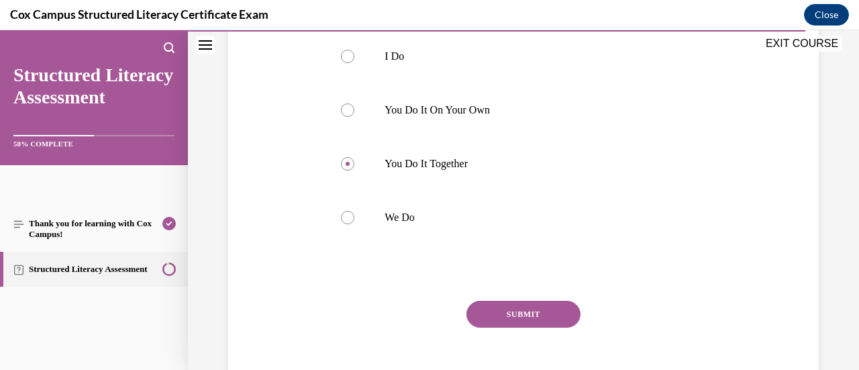
click at [537, 301] on button "SUBMIT" at bounding box center [523, 314] width 114 height 27
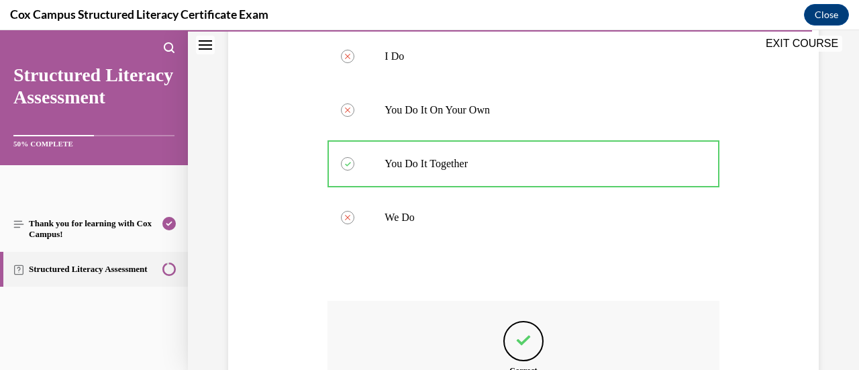
scroll to position [505, 0]
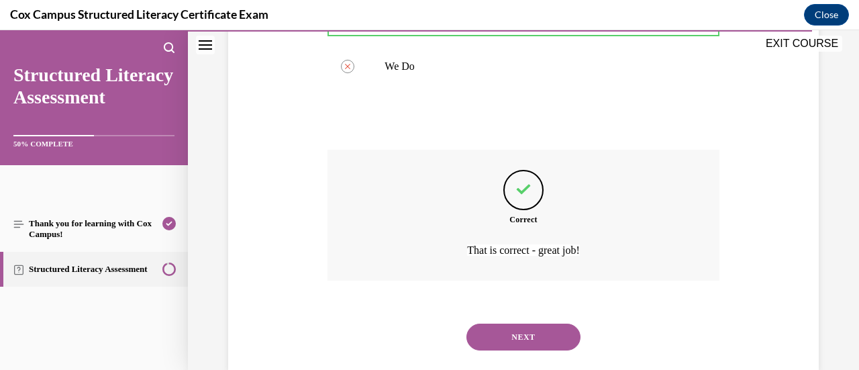
click at [522, 323] on button "NEXT" at bounding box center [523, 336] width 114 height 27
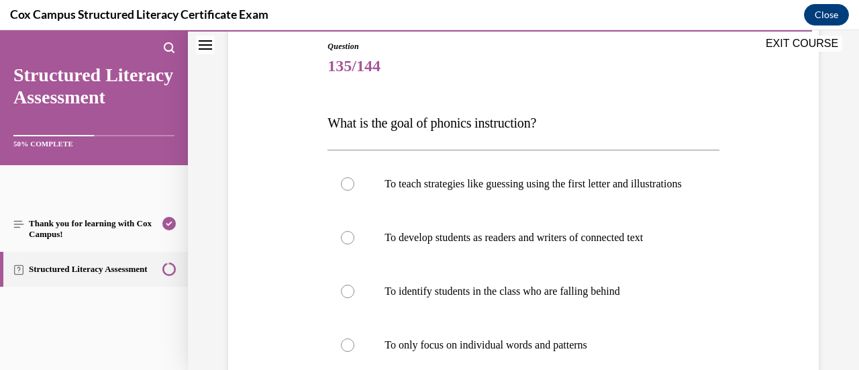
scroll to position [212, 0]
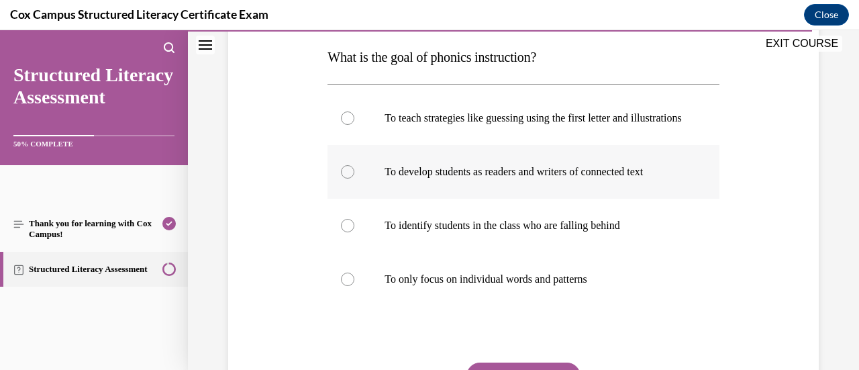
click at [349, 178] on div at bounding box center [347, 171] width 13 height 13
click at [349, 178] on input "To develop students as readers and writers of connected text" at bounding box center [347, 171] width 13 height 13
radio input "true"
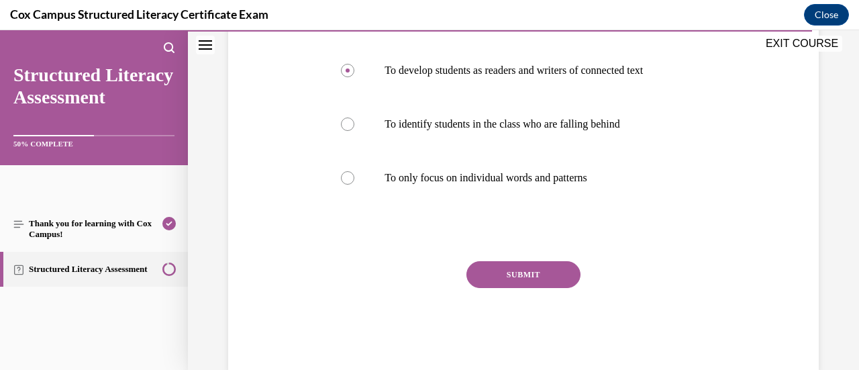
scroll to position [314, 0]
click at [529, 287] on button "SUBMIT" at bounding box center [523, 273] width 114 height 27
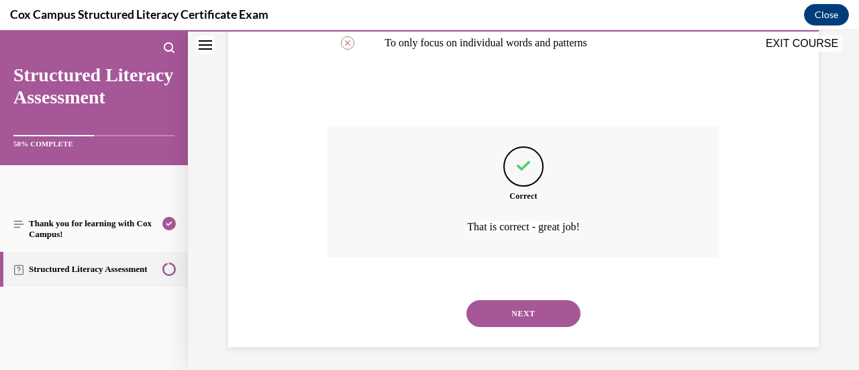
scroll to position [465, 0]
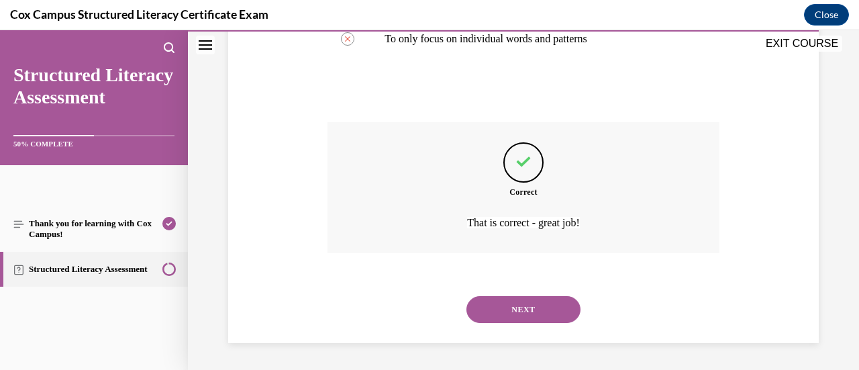
click at [543, 308] on button "NEXT" at bounding box center [523, 309] width 114 height 27
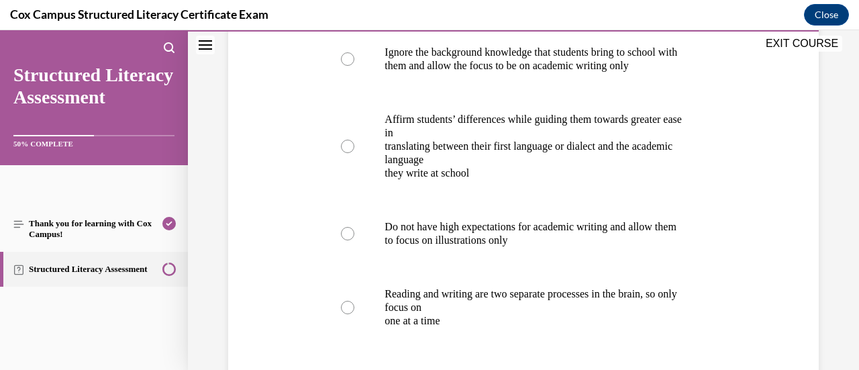
scroll to position [305, 0]
click at [345, 153] on div at bounding box center [347, 146] width 13 height 13
click at [345, 153] on input "Affirm students’ differences while guiding them towards greater ease in transla…" at bounding box center [347, 146] width 13 height 13
radio input "true"
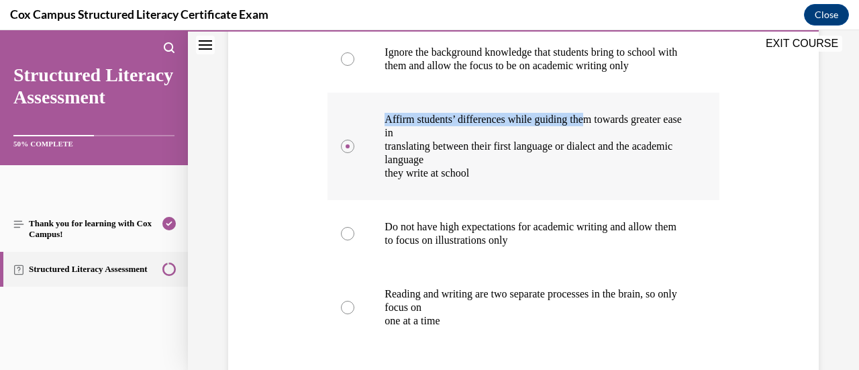
drag, startPoint x: 345, startPoint y: 189, endPoint x: 621, endPoint y: 166, distance: 276.6
click at [621, 166] on label "Affirm students’ differences while guiding them towards greater ease in transla…" at bounding box center [522, 146] width 391 height 107
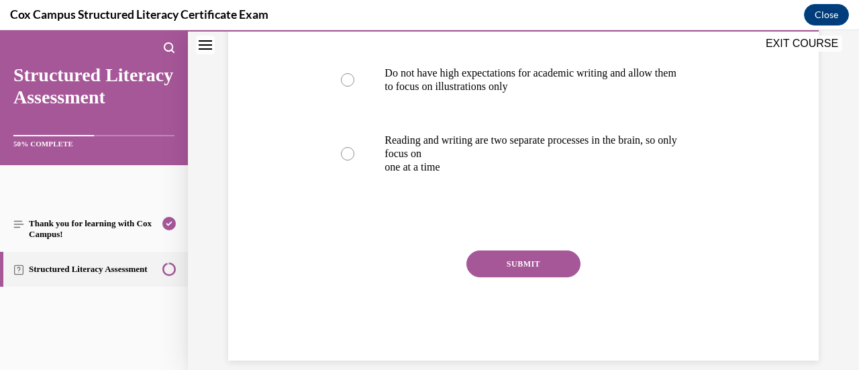
scroll to position [471, 0]
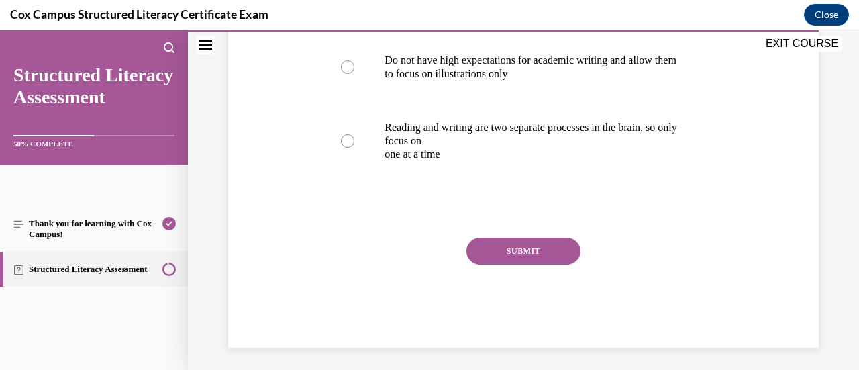
click at [537, 264] on button "SUBMIT" at bounding box center [523, 250] width 114 height 27
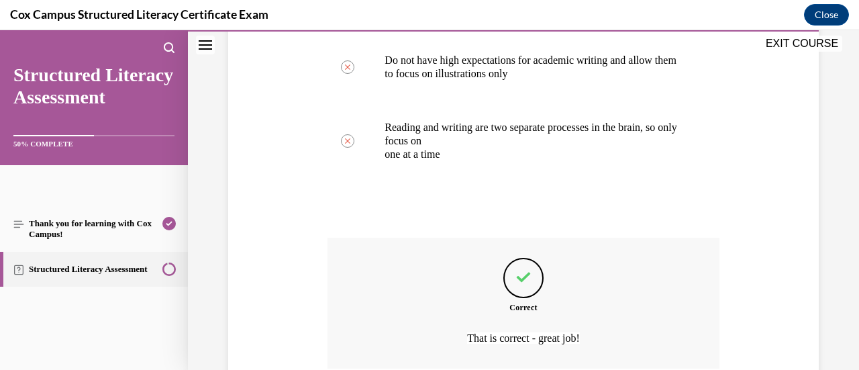
scroll to position [626, 0]
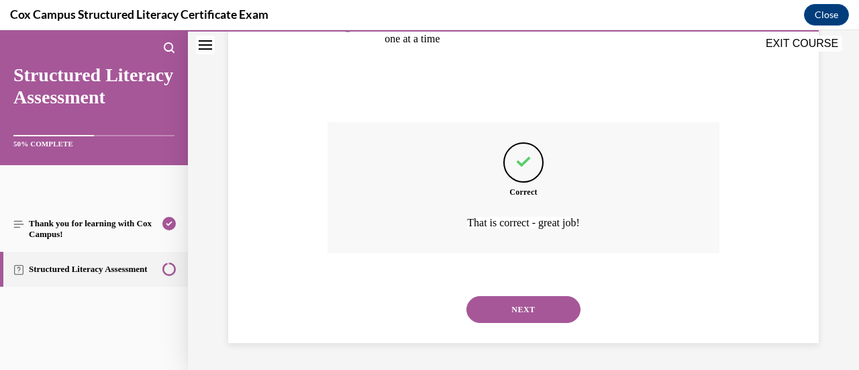
click at [542, 309] on button "NEXT" at bounding box center [523, 309] width 114 height 27
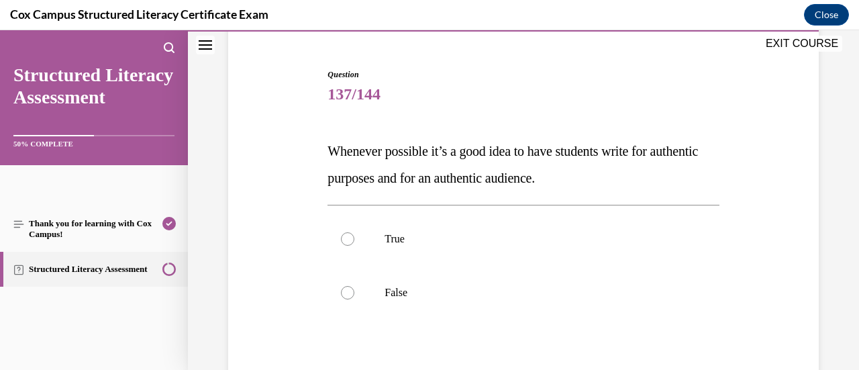
scroll to position [118, 0]
click at [354, 237] on label "True" at bounding box center [522, 239] width 391 height 54
click at [354, 237] on input "True" at bounding box center [347, 238] width 13 height 13
radio input "true"
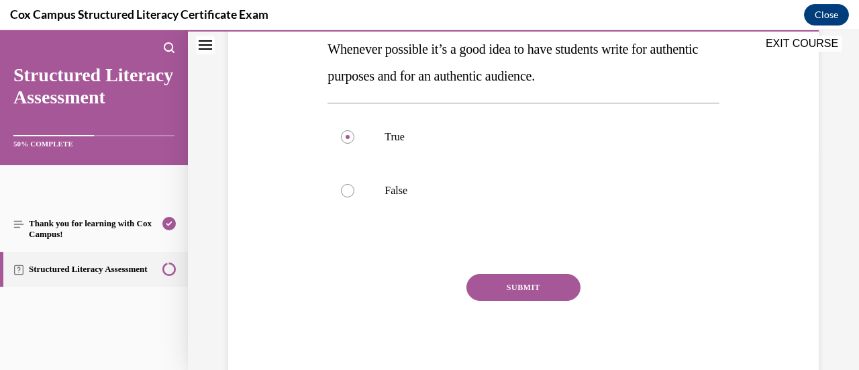
click at [545, 282] on button "SUBMIT" at bounding box center [523, 287] width 114 height 27
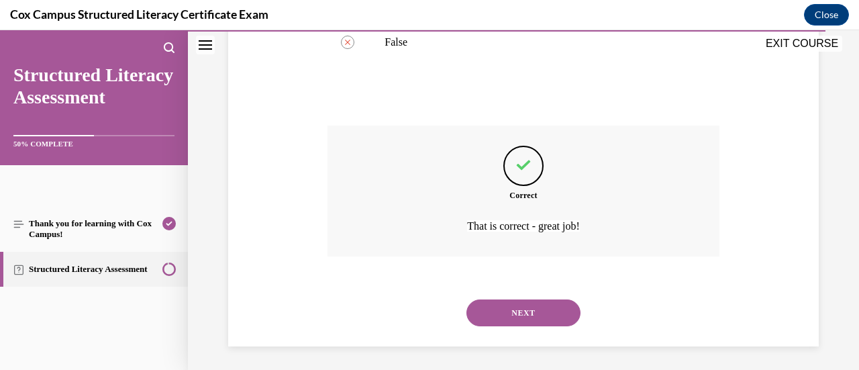
scroll to position [371, 0]
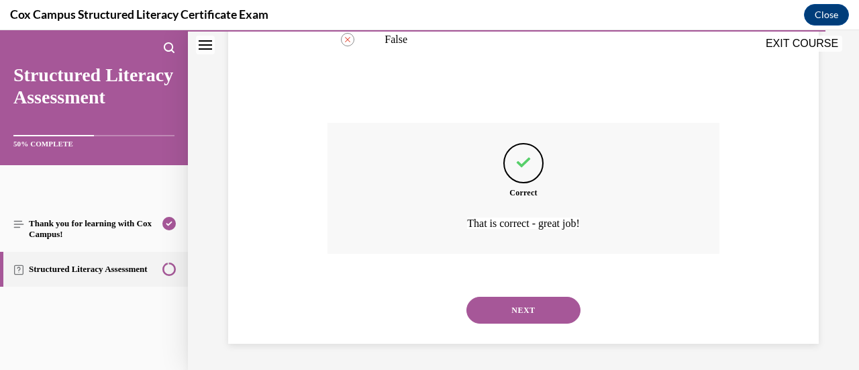
click at [550, 309] on button "NEXT" at bounding box center [523, 309] width 114 height 27
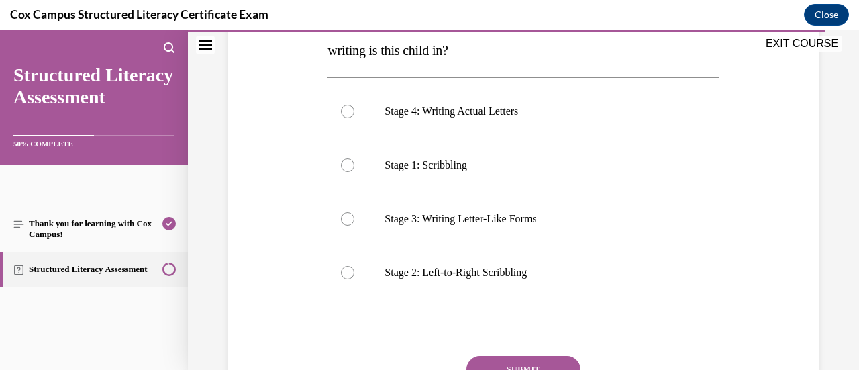
scroll to position [278, 0]
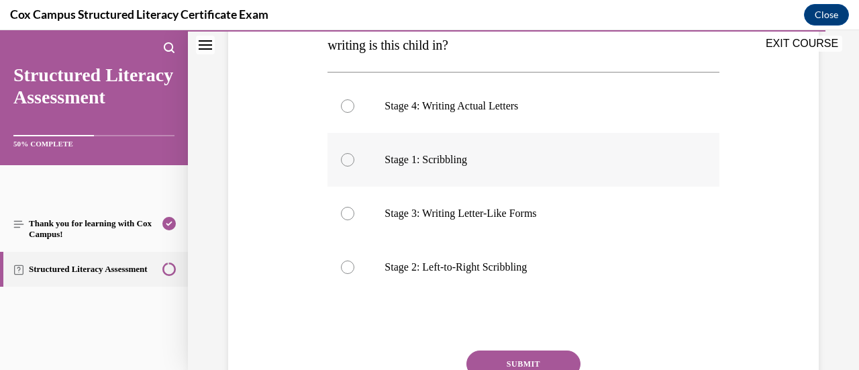
click at [345, 160] on div at bounding box center [347, 159] width 13 height 13
click at [345, 160] on input "Stage 1: Scribbling" at bounding box center [347, 159] width 13 height 13
radio input "true"
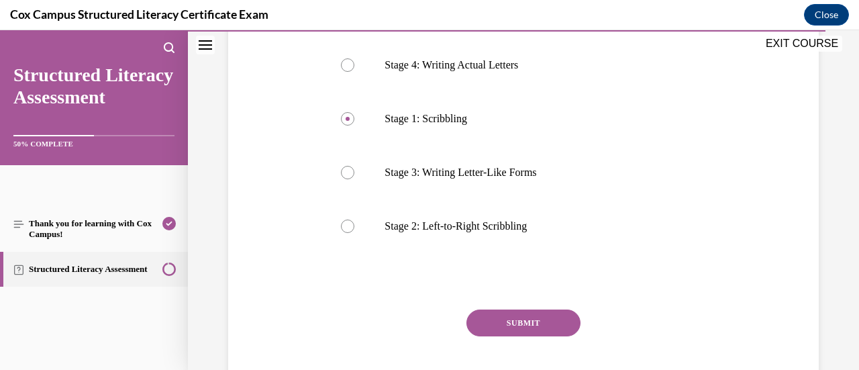
scroll to position [316, 0]
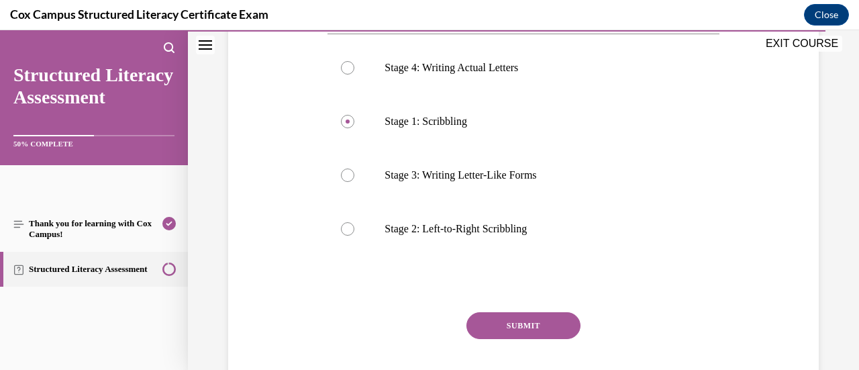
click at [537, 319] on button "SUBMIT" at bounding box center [523, 325] width 114 height 27
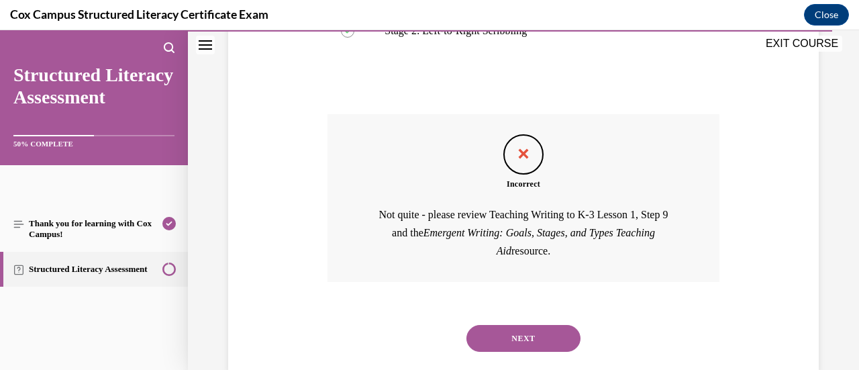
scroll to position [523, 0]
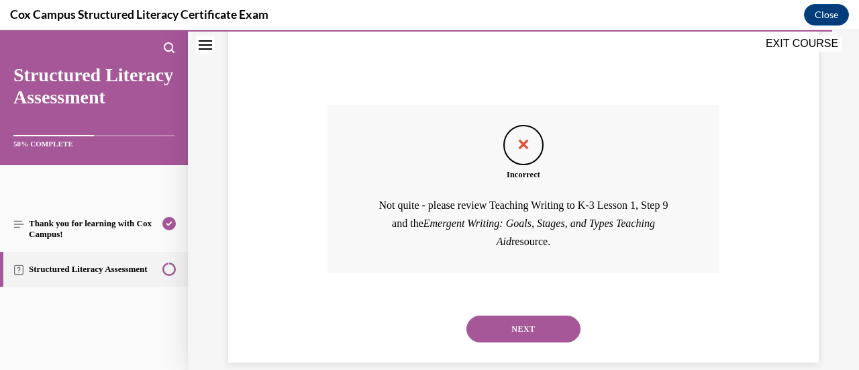
click at [508, 325] on button "NEXT" at bounding box center [523, 328] width 114 height 27
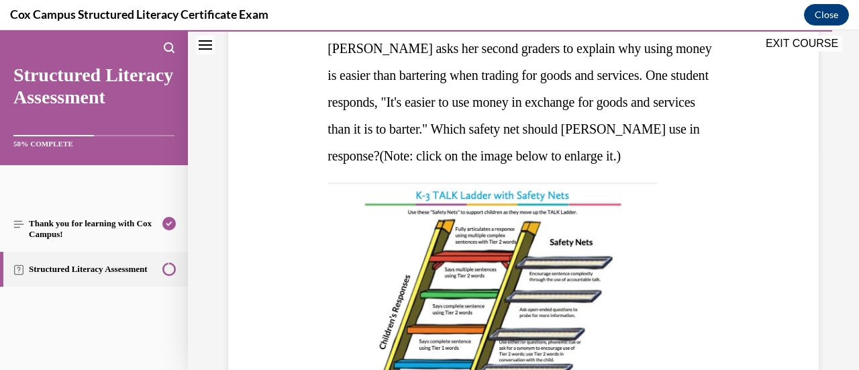
scroll to position [225, 0]
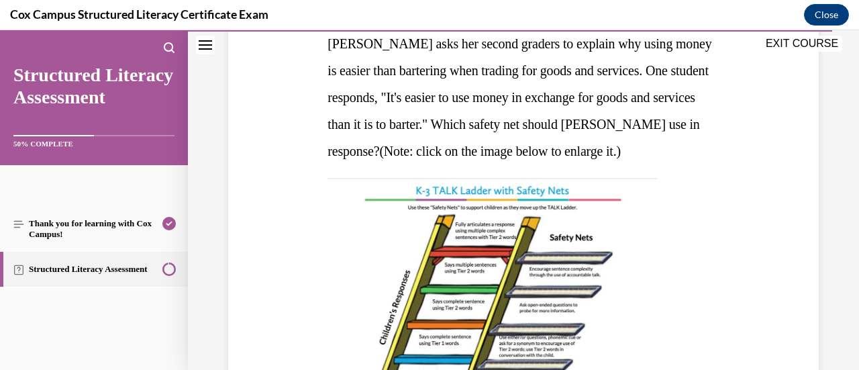
click at [575, 297] on img at bounding box center [491, 305] width 329 height 255
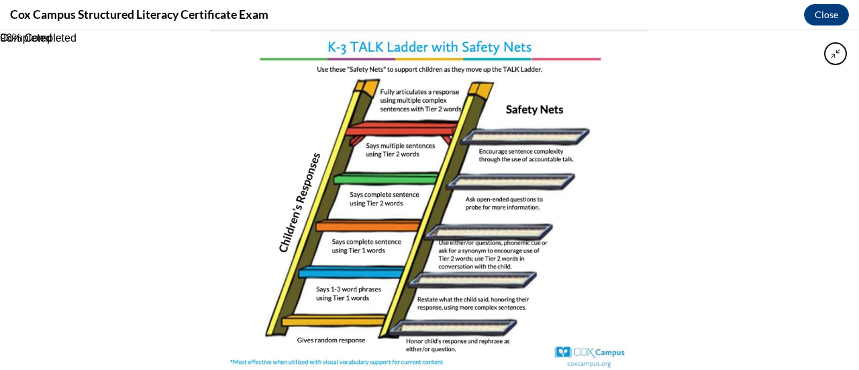
drag, startPoint x: 780, startPoint y: 296, endPoint x: 601, endPoint y: 256, distance: 183.6
click at [601, 256] on div at bounding box center [429, 199] width 859 height 339
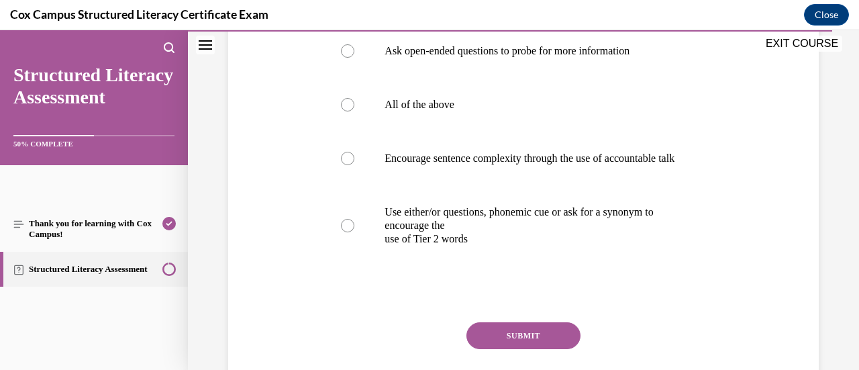
scroll to position [649, 0]
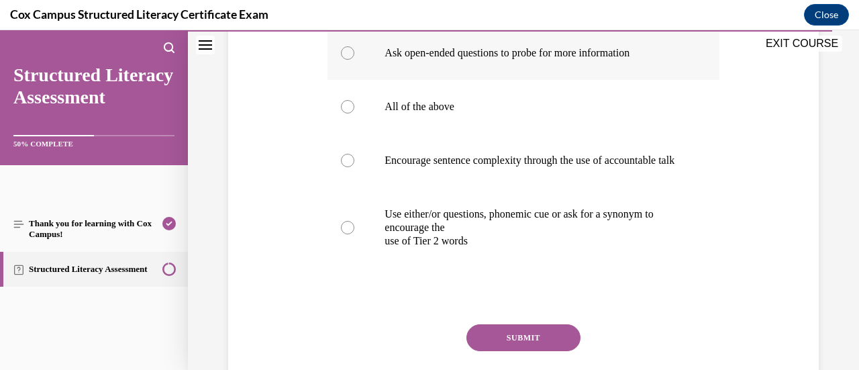
click at [346, 60] on div at bounding box center [347, 52] width 13 height 13
click at [346, 60] on input "Ask open-ended questions to probe for more information" at bounding box center [347, 52] width 13 height 13
radio input "true"
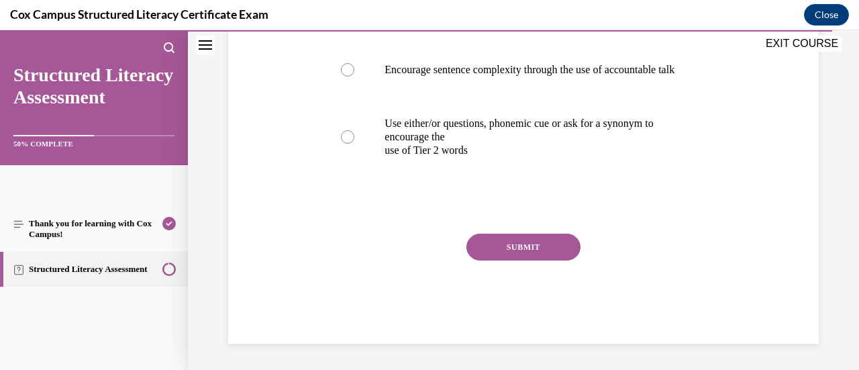
click at [554, 260] on button "SUBMIT" at bounding box center [523, 246] width 114 height 27
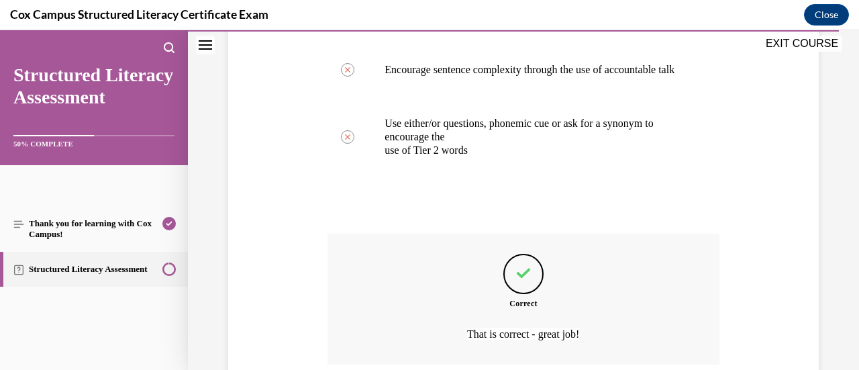
scroll to position [891, 0]
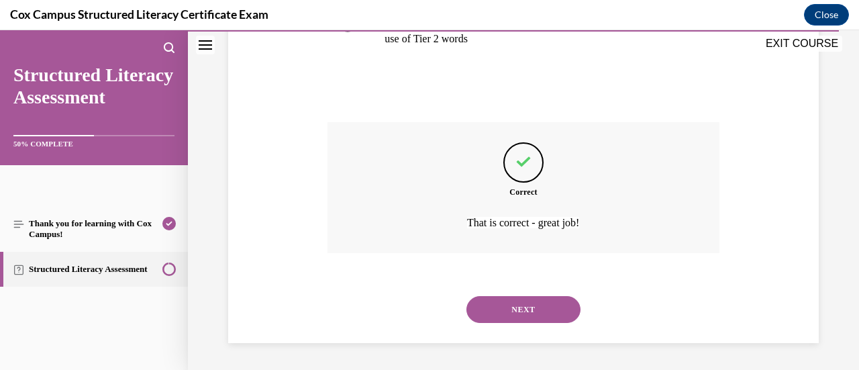
click at [542, 306] on button "NEXT" at bounding box center [523, 309] width 114 height 27
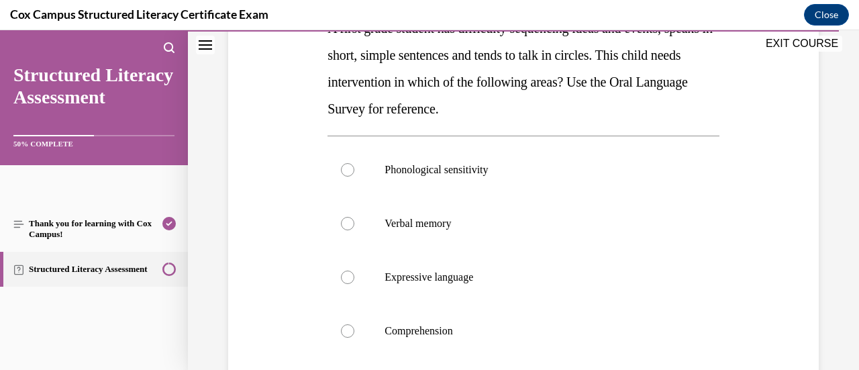
scroll to position [214, 0]
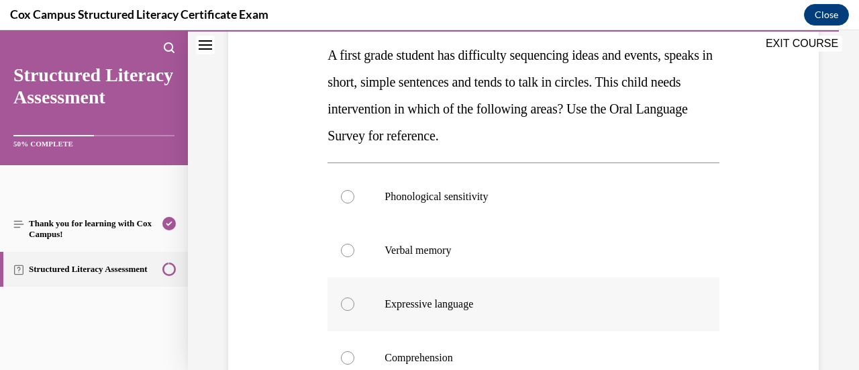
click at [349, 304] on div at bounding box center [347, 303] width 13 height 13
click at [349, 304] on input "Expressive language" at bounding box center [347, 303] width 13 height 13
radio input "true"
drag, startPoint x: 798, startPoint y: 335, endPoint x: 853, endPoint y: 364, distance: 62.7
click at [853, 364] on div "Lesson 1 - Thank you for learning with [PERSON_NAME] Campus! Question 139/144 […" at bounding box center [523, 199] width 671 height 339
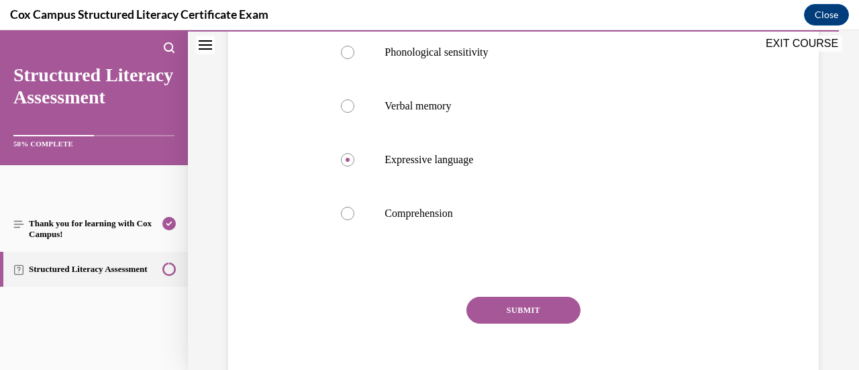
scroll to position [358, 0]
click at [534, 304] on button "SUBMIT" at bounding box center [523, 309] width 114 height 27
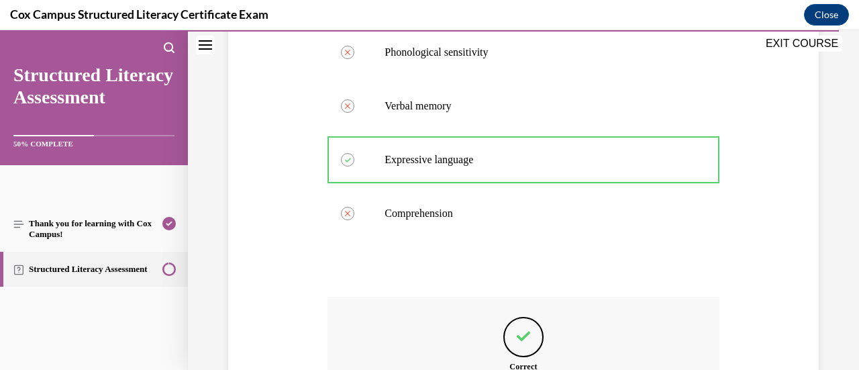
scroll to position [532, 0]
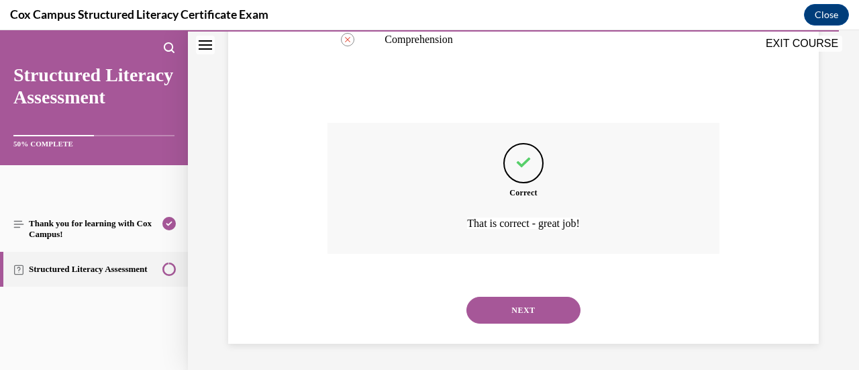
click at [522, 302] on button "NEXT" at bounding box center [523, 309] width 114 height 27
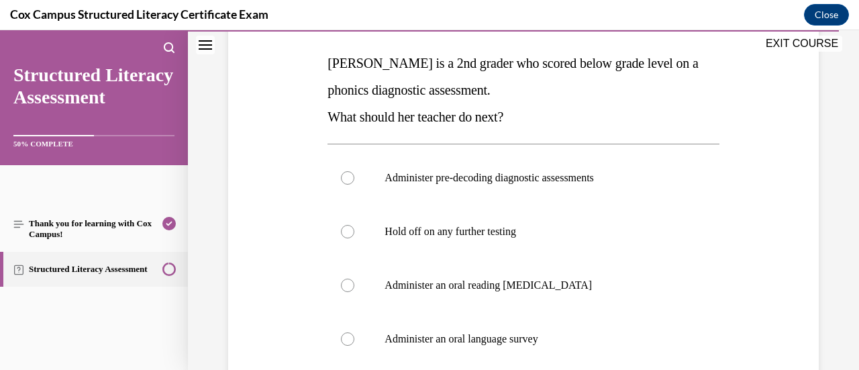
scroll to position [211, 0]
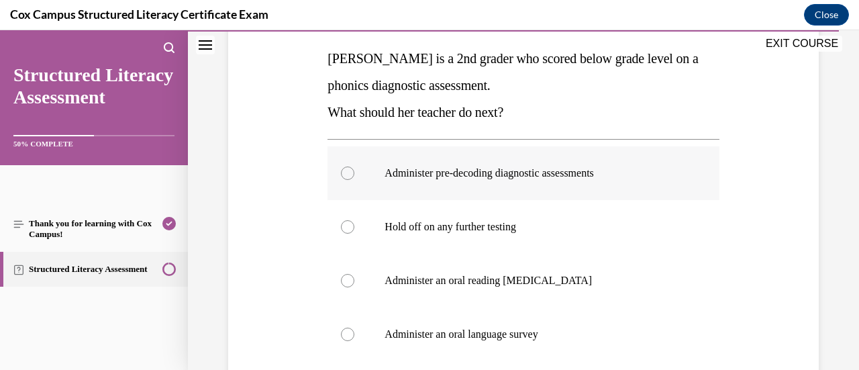
click at [348, 170] on div at bounding box center [347, 172] width 13 height 13
click at [348, 170] on input "Administer pre-decoding diagnostic assessments" at bounding box center [347, 172] width 13 height 13
radio input "true"
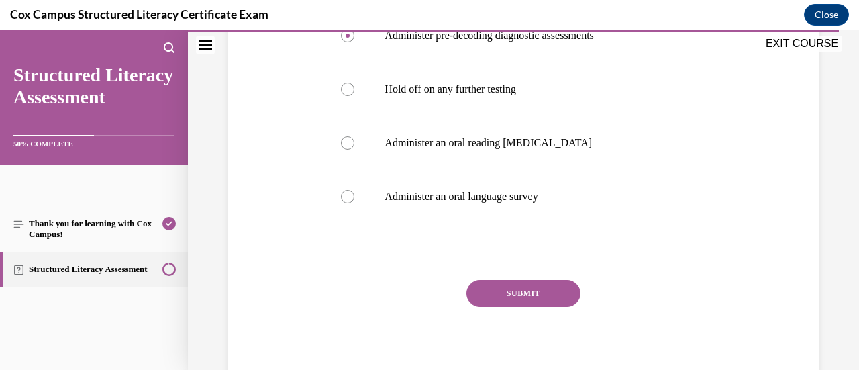
scroll to position [354, 0]
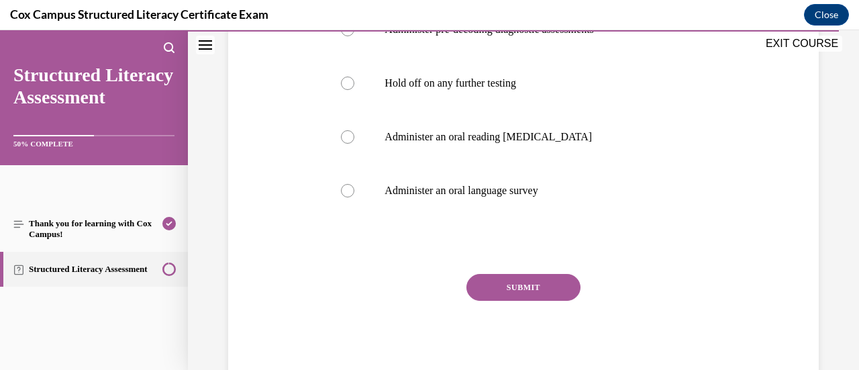
click at [551, 284] on button "SUBMIT" at bounding box center [523, 287] width 114 height 27
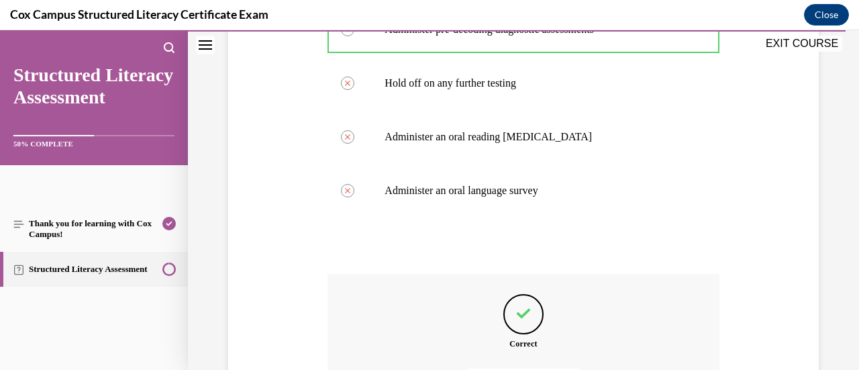
scroll to position [505, 0]
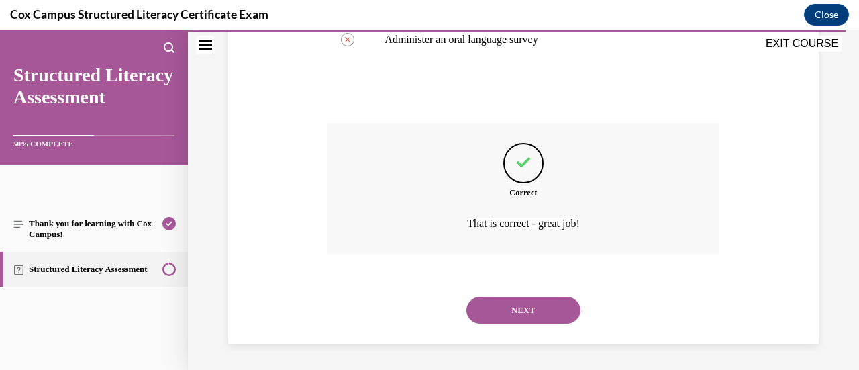
click at [543, 307] on button "NEXT" at bounding box center [523, 309] width 114 height 27
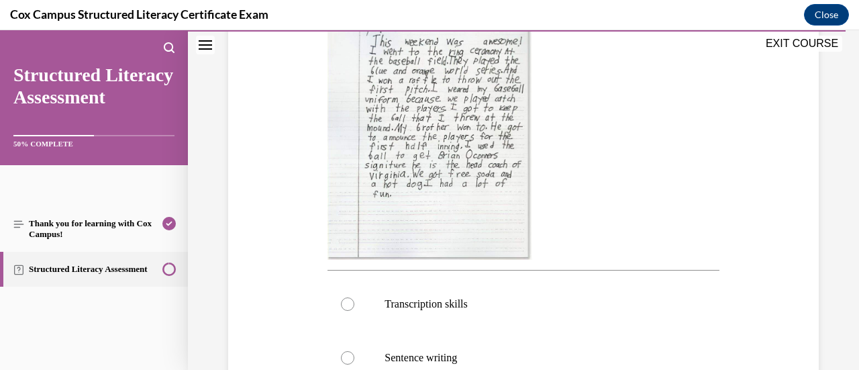
scroll to position [339, 0]
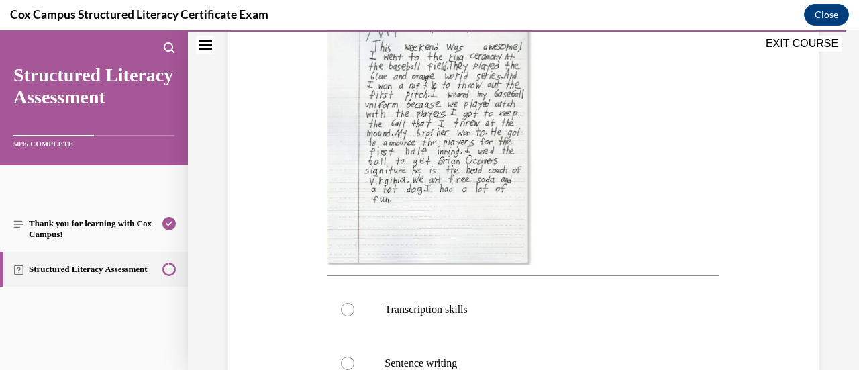
click at [469, 188] on img at bounding box center [429, 137] width 205 height 255
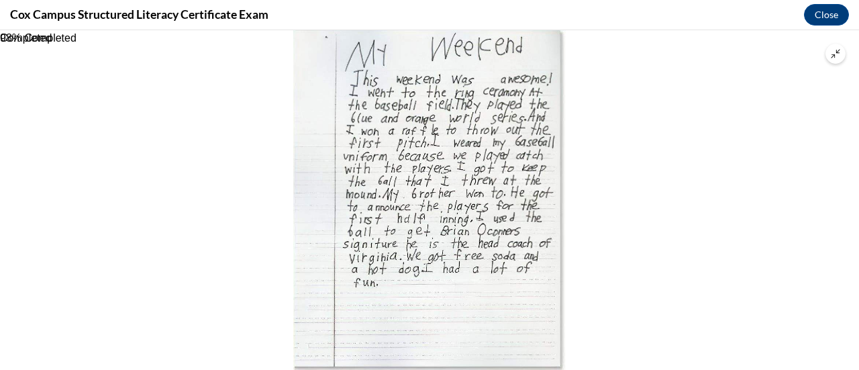
click at [839, 54] on icon "Unzoom image" at bounding box center [834, 53] width 9 height 9
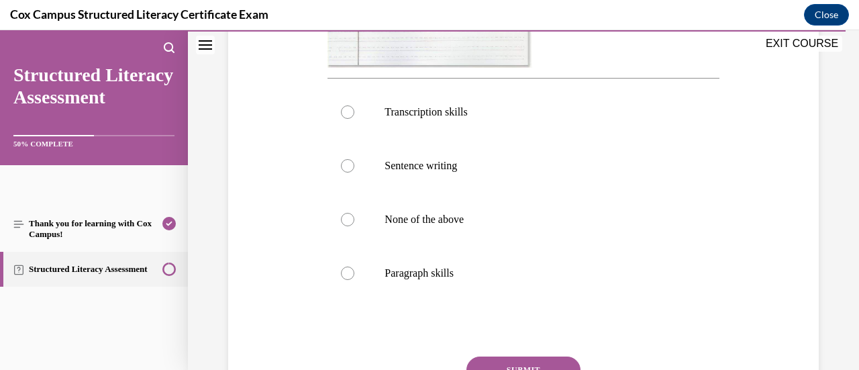
scroll to position [539, 0]
click at [343, 278] on div at bounding box center [347, 270] width 13 height 13
click at [343, 278] on input "Paragraph skills" at bounding box center [347, 270] width 13 height 13
radio input "true"
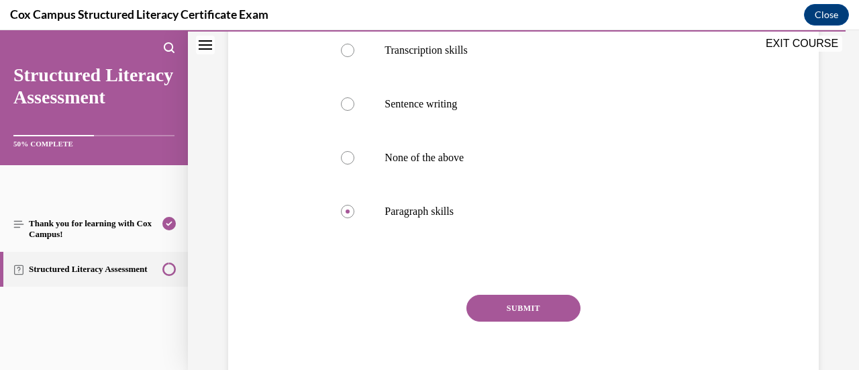
scroll to position [625, 0]
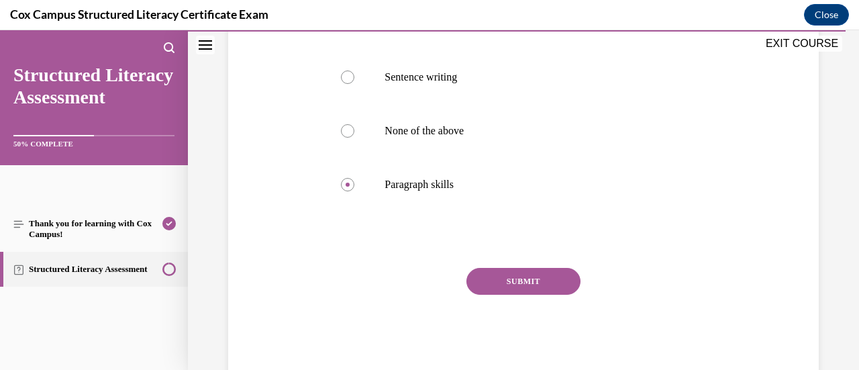
click at [550, 294] on button "SUBMIT" at bounding box center [523, 281] width 114 height 27
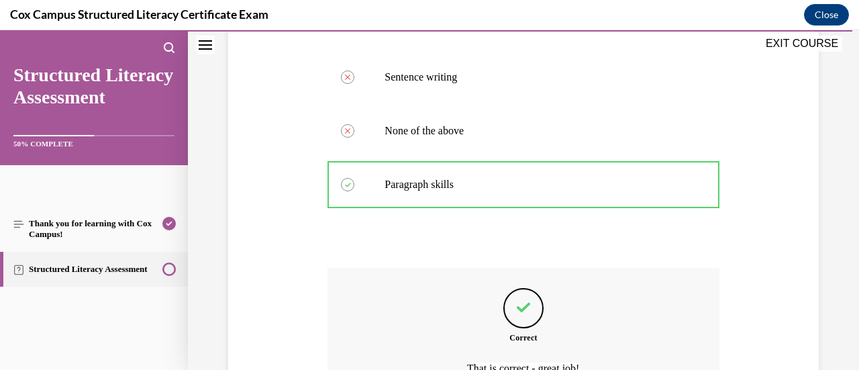
scroll to position [797, 0]
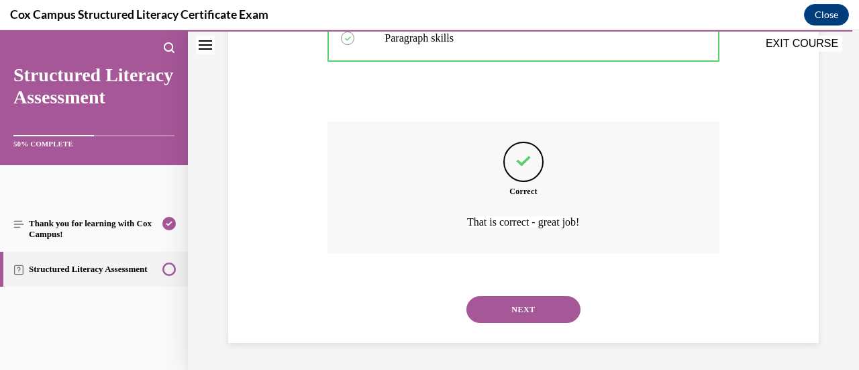
click at [546, 305] on button "NEXT" at bounding box center [523, 309] width 114 height 27
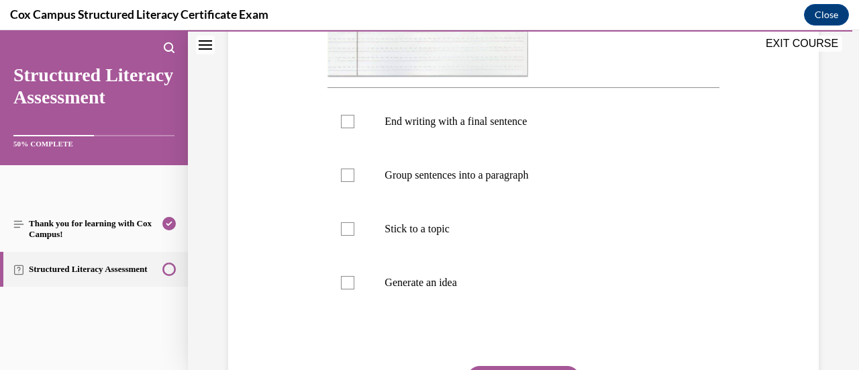
scroll to position [538, 0]
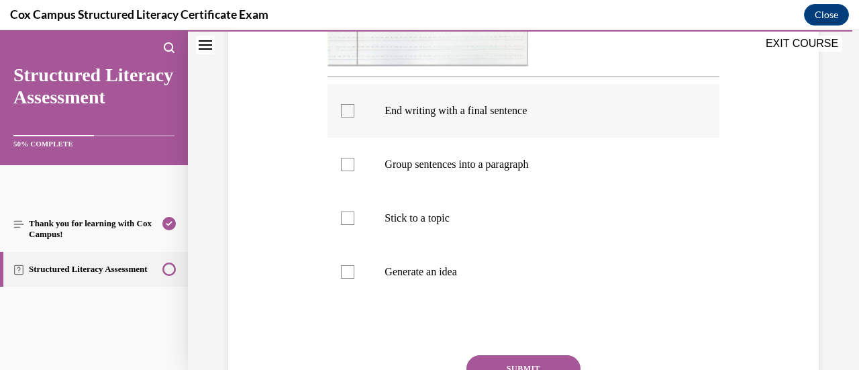
click at [343, 113] on div at bounding box center [347, 110] width 13 height 13
click at [343, 113] on input "End writing with a final sentence" at bounding box center [347, 110] width 13 height 13
checkbox input "true"
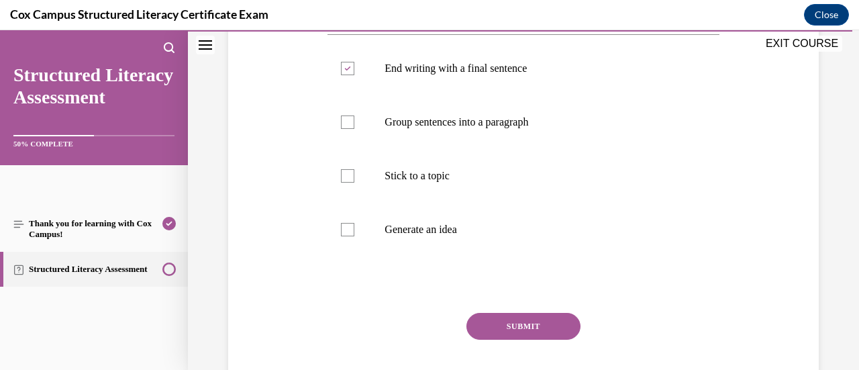
scroll to position [575, 0]
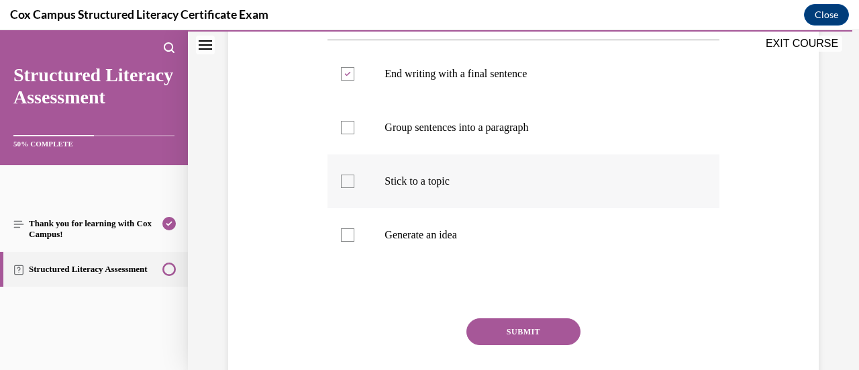
click at [347, 180] on div at bounding box center [347, 180] width 13 height 13
click at [347, 180] on input "Stick to a topic" at bounding box center [347, 180] width 13 height 13
checkbox input "true"
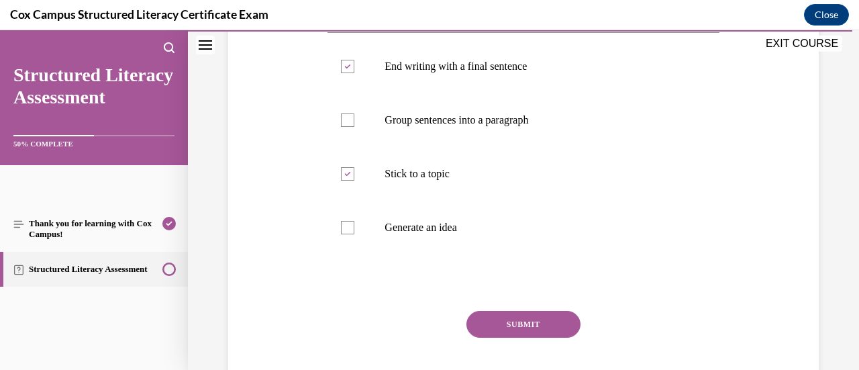
scroll to position [618, 0]
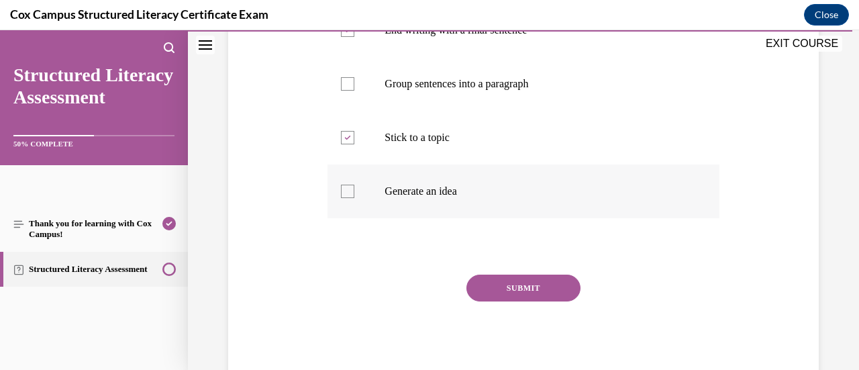
click at [347, 193] on div at bounding box center [347, 190] width 13 height 13
click at [347, 193] on input "Generate an idea" at bounding box center [347, 190] width 13 height 13
checkbox input "true"
click at [348, 88] on div at bounding box center [347, 83] width 13 height 13
click at [348, 88] on input "Group sentences into a paragraph" at bounding box center [347, 83] width 13 height 13
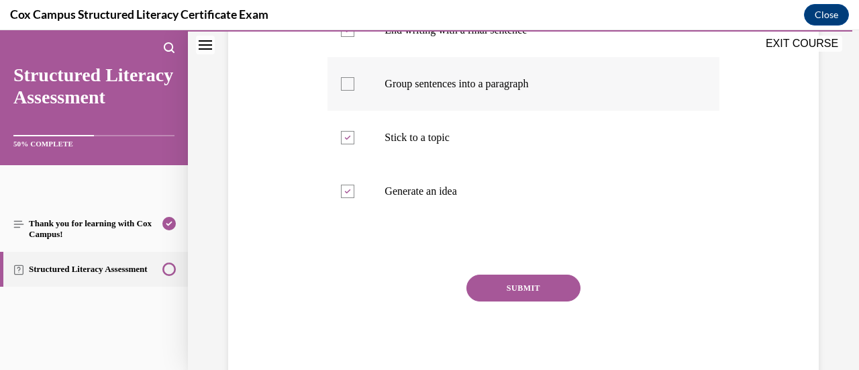
checkbox input "true"
click at [565, 287] on button "SUBMIT" at bounding box center [523, 287] width 114 height 27
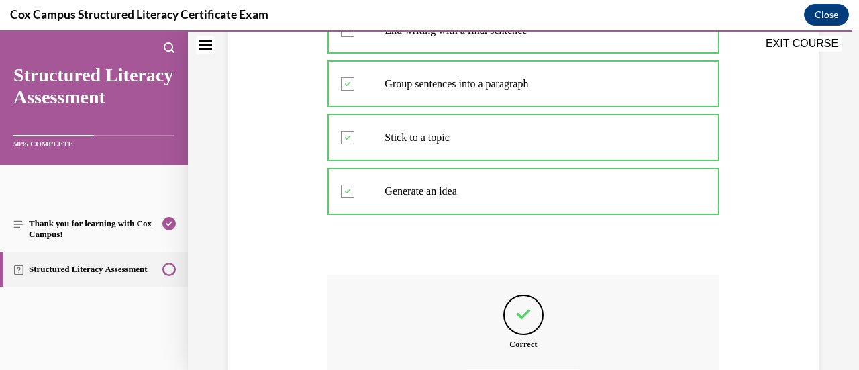
scroll to position [770, 0]
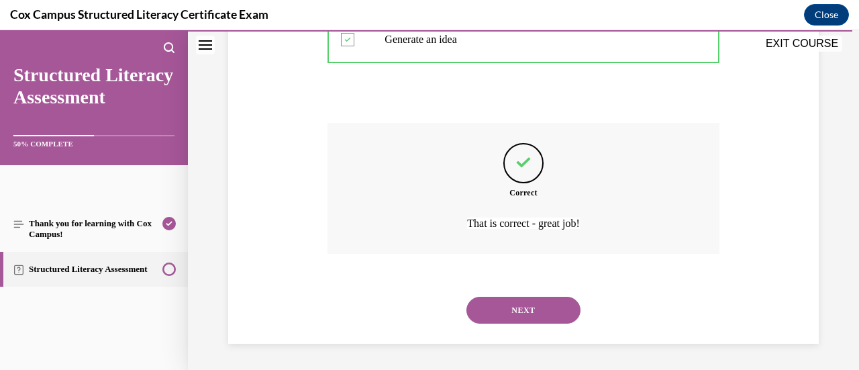
click at [520, 309] on button "NEXT" at bounding box center [523, 309] width 114 height 27
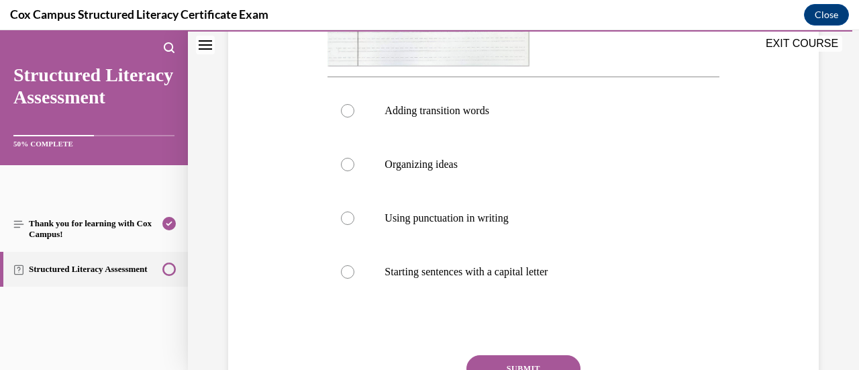
scroll to position [512, 0]
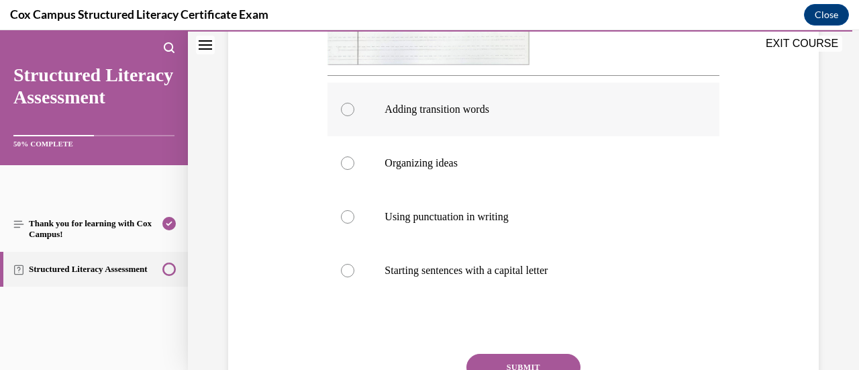
click at [344, 112] on div at bounding box center [347, 109] width 13 height 13
click at [344, 112] on input "Adding transition words" at bounding box center [347, 109] width 13 height 13
radio input "true"
click at [554, 356] on button "SUBMIT" at bounding box center [523, 367] width 114 height 27
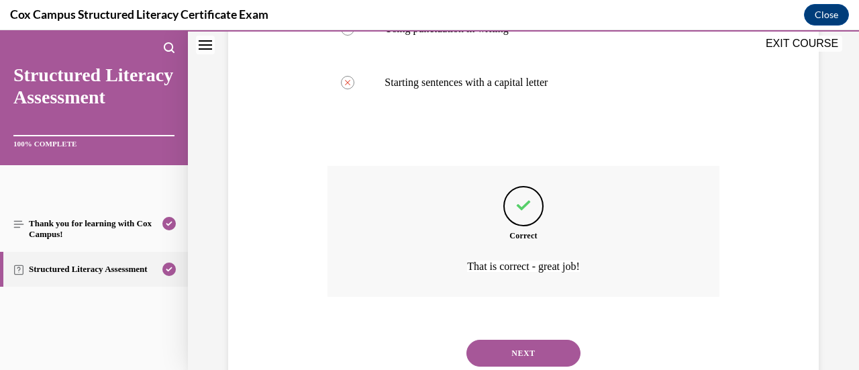
scroll to position [743, 0]
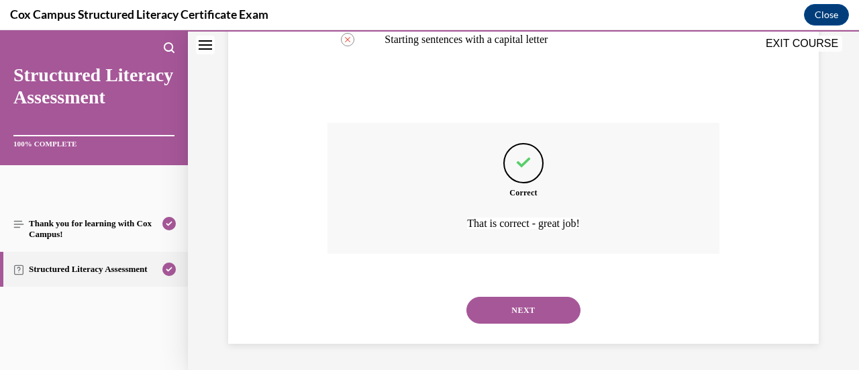
click at [522, 307] on button "NEXT" at bounding box center [523, 309] width 114 height 27
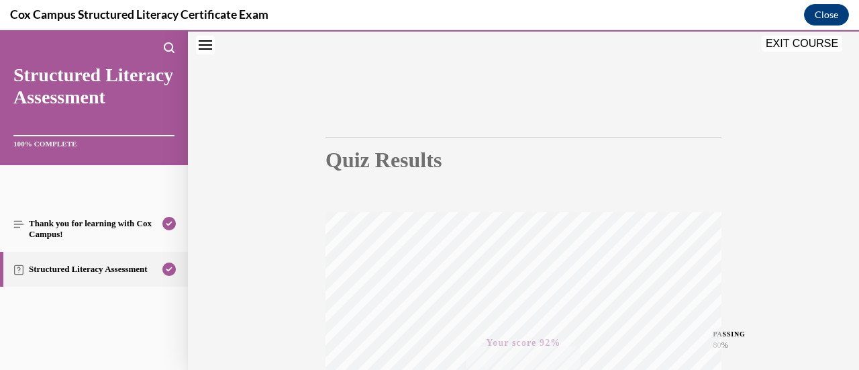
scroll to position [0, 0]
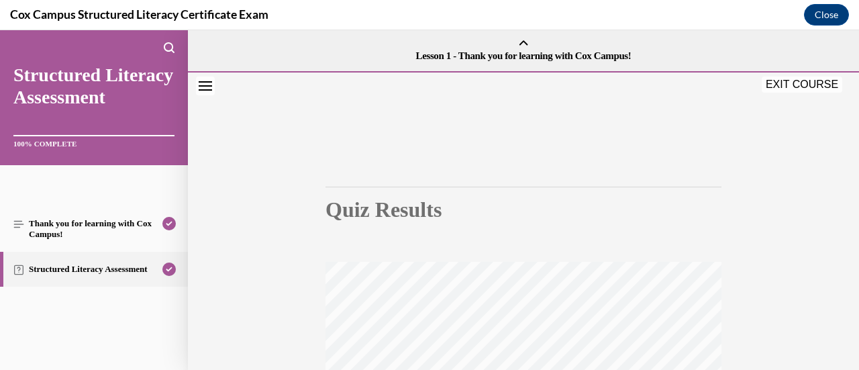
click at [805, 81] on button "EXIT COURSE" at bounding box center [801, 84] width 80 height 16
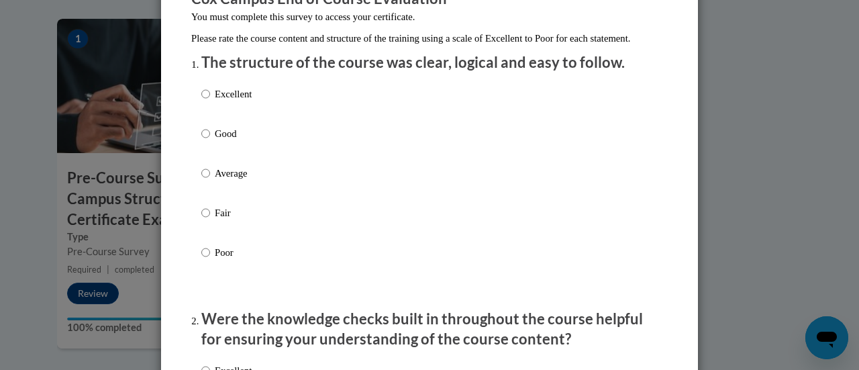
scroll to position [131, 0]
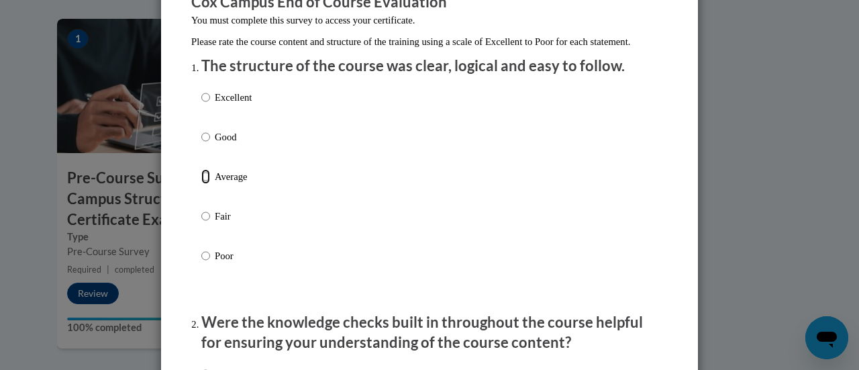
click at [201, 184] on input "Average" at bounding box center [205, 176] width 9 height 15
radio input "true"
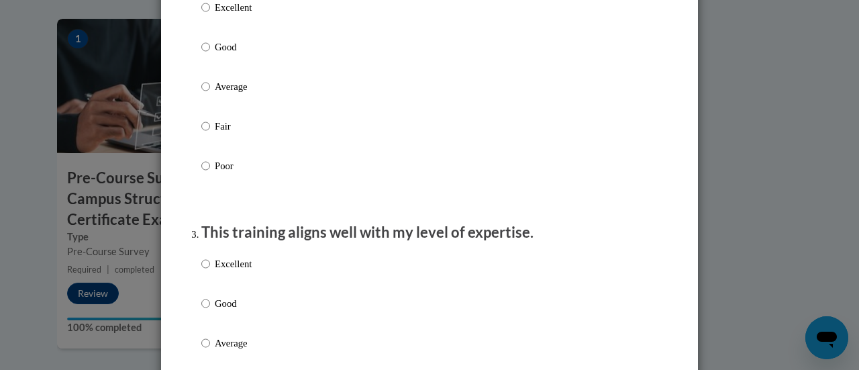
scroll to position [512, 0]
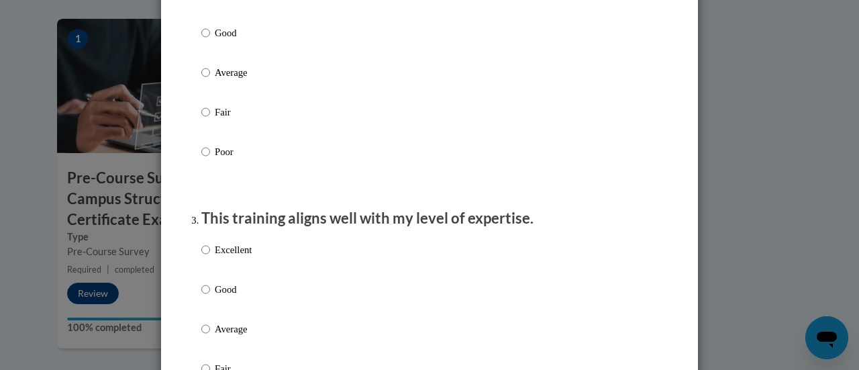
click at [215, 80] on p "Average" at bounding box center [233, 72] width 37 height 15
click at [209, 80] on input "Average" at bounding box center [205, 72] width 9 height 15
radio input "true"
click at [203, 80] on input "Average" at bounding box center [205, 72] width 9 height 15
click at [201, 336] on input "Average" at bounding box center [205, 328] width 9 height 15
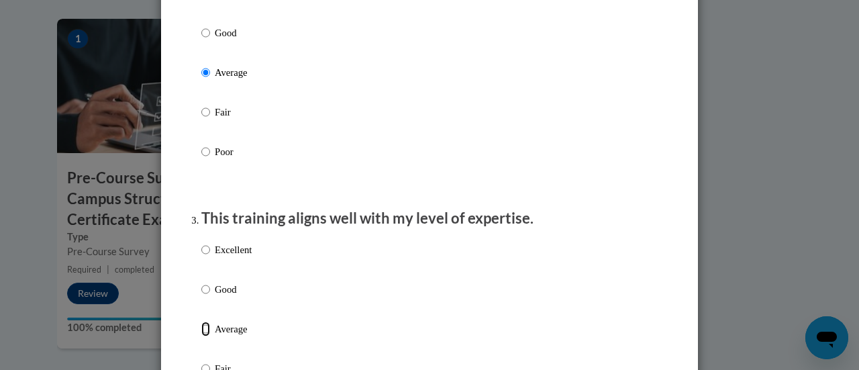
radio input "true"
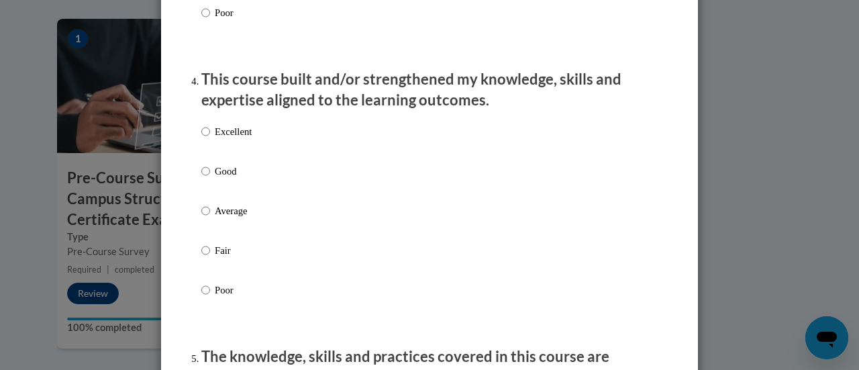
scroll to position [1008, 0]
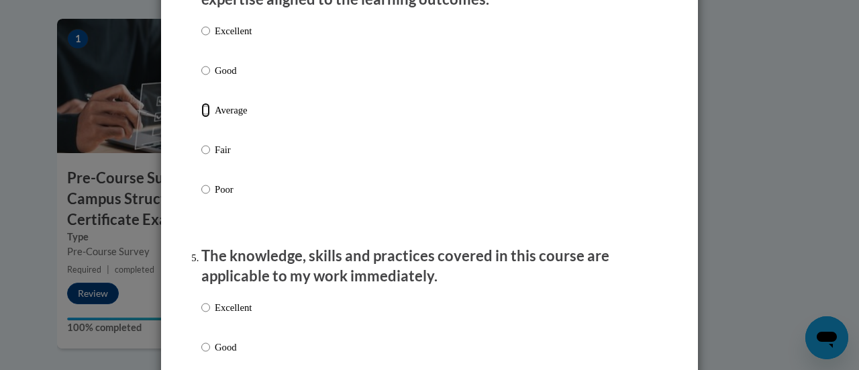
click at [201, 117] on input "Average" at bounding box center [205, 110] width 9 height 15
radio input "true"
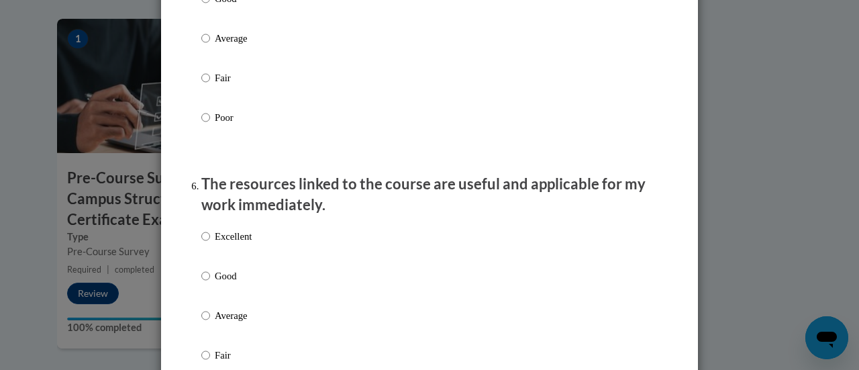
scroll to position [1374, 0]
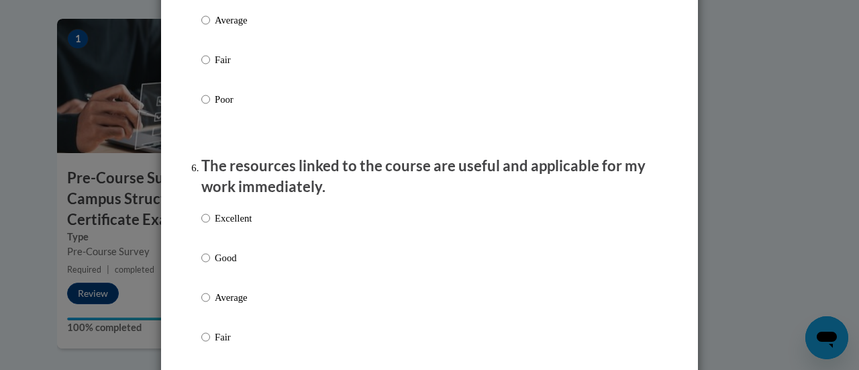
click at [205, 33] on label "Average" at bounding box center [226, 31] width 50 height 36
click at [205, 28] on input "Average" at bounding box center [205, 20] width 9 height 15
radio input "true"
click at [201, 305] on input "Average" at bounding box center [205, 297] width 9 height 15
radio input "true"
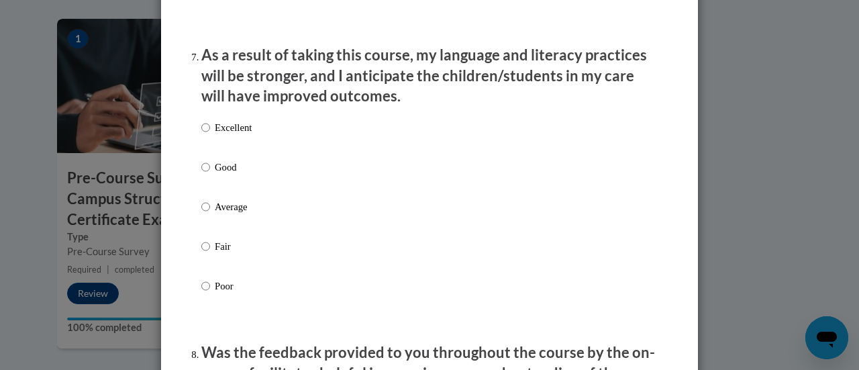
scroll to position [1862, 0]
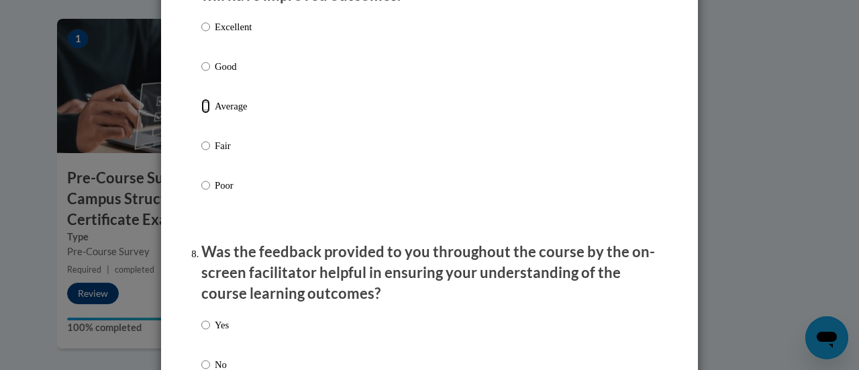
click at [201, 113] on input "Average" at bounding box center [205, 106] width 9 height 15
radio input "true"
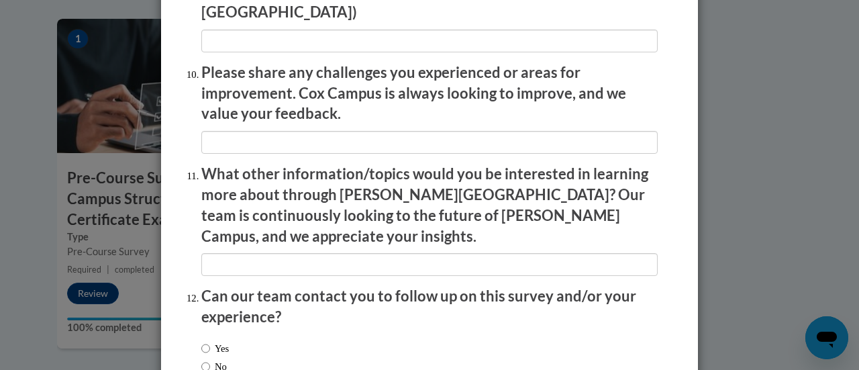
scroll to position [2420, 0]
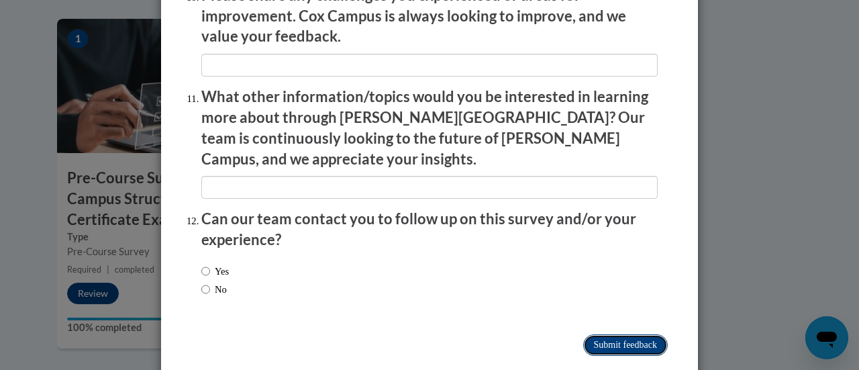
click at [636, 334] on input "Submit feedback" at bounding box center [625, 344] width 85 height 21
